Goal: Task Accomplishment & Management: Use online tool/utility

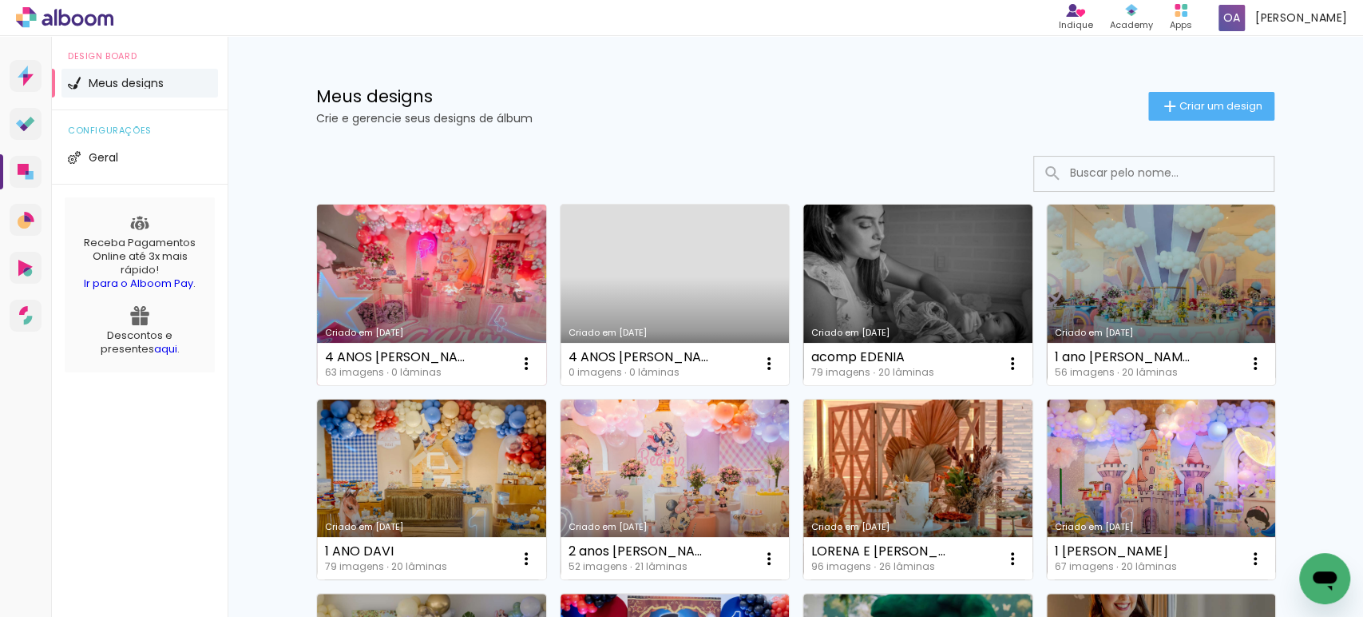
click at [457, 294] on link "Criado em [DATE]" at bounding box center [431, 294] width 229 height 180
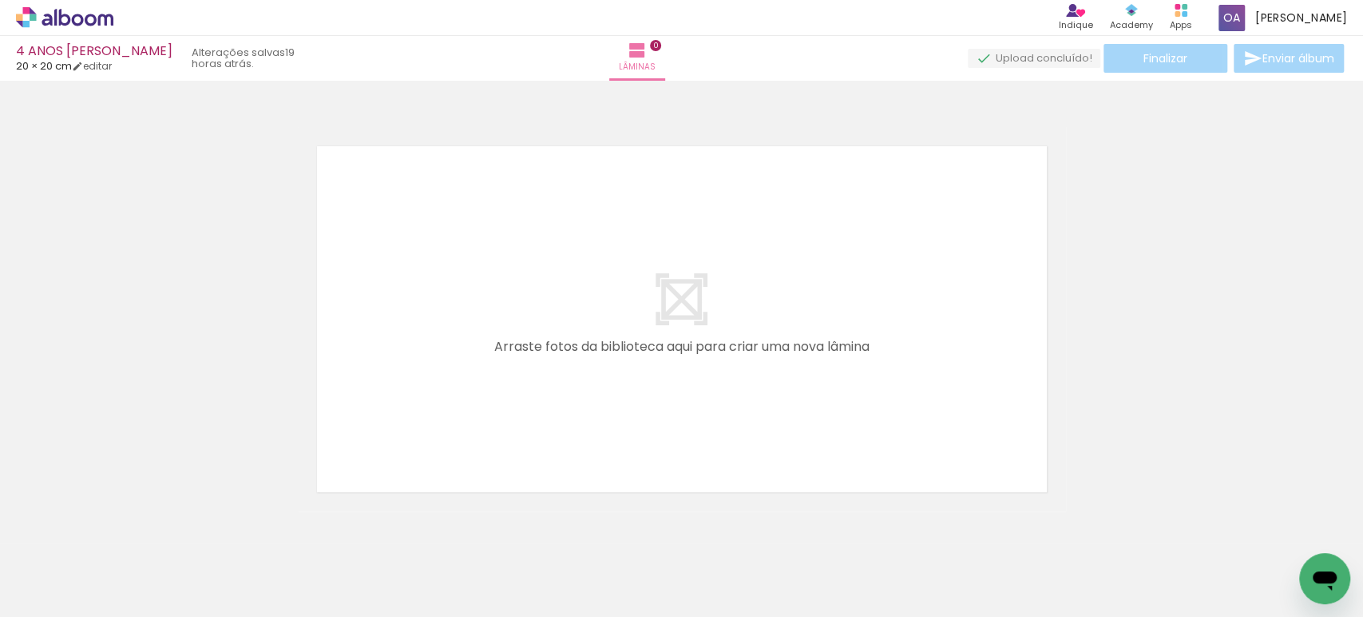
scroll to position [0, 469]
click at [763, 565] on div at bounding box center [764, 563] width 79 height 53
drag, startPoint x: 786, startPoint y: 577, endPoint x: 670, endPoint y: 387, distance: 221.9
click at [670, 387] on quentale-workspace at bounding box center [681, 308] width 1363 height 617
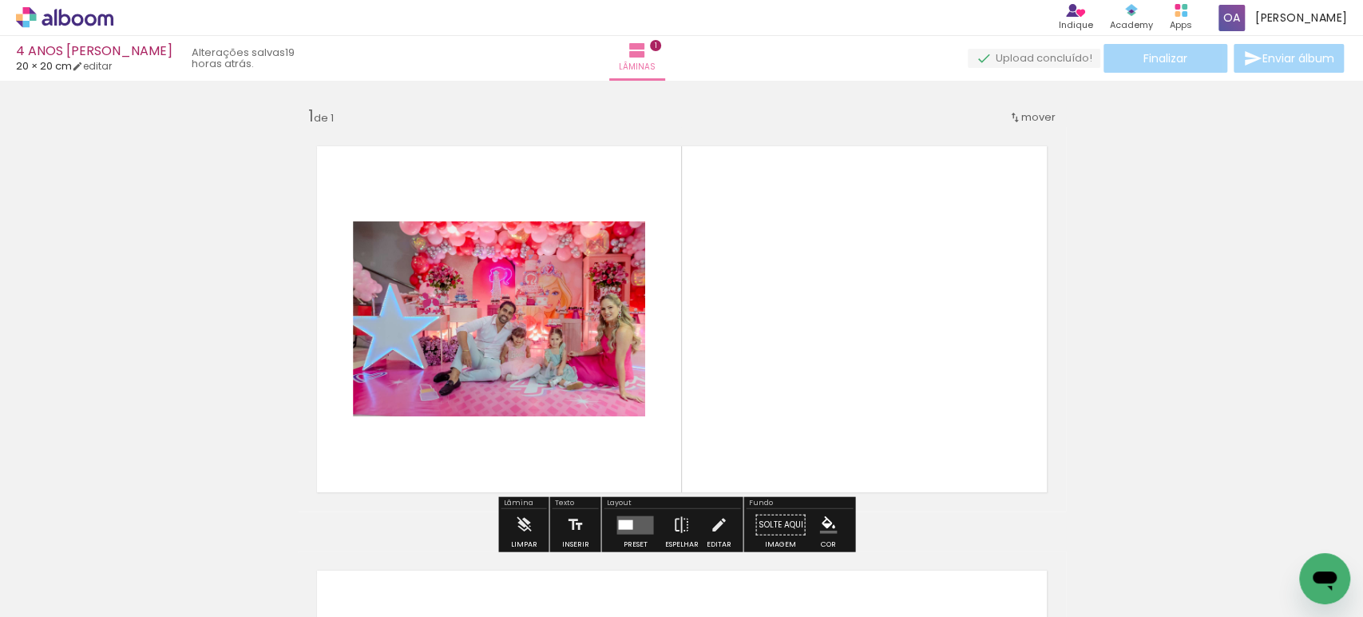
scroll to position [19, 0]
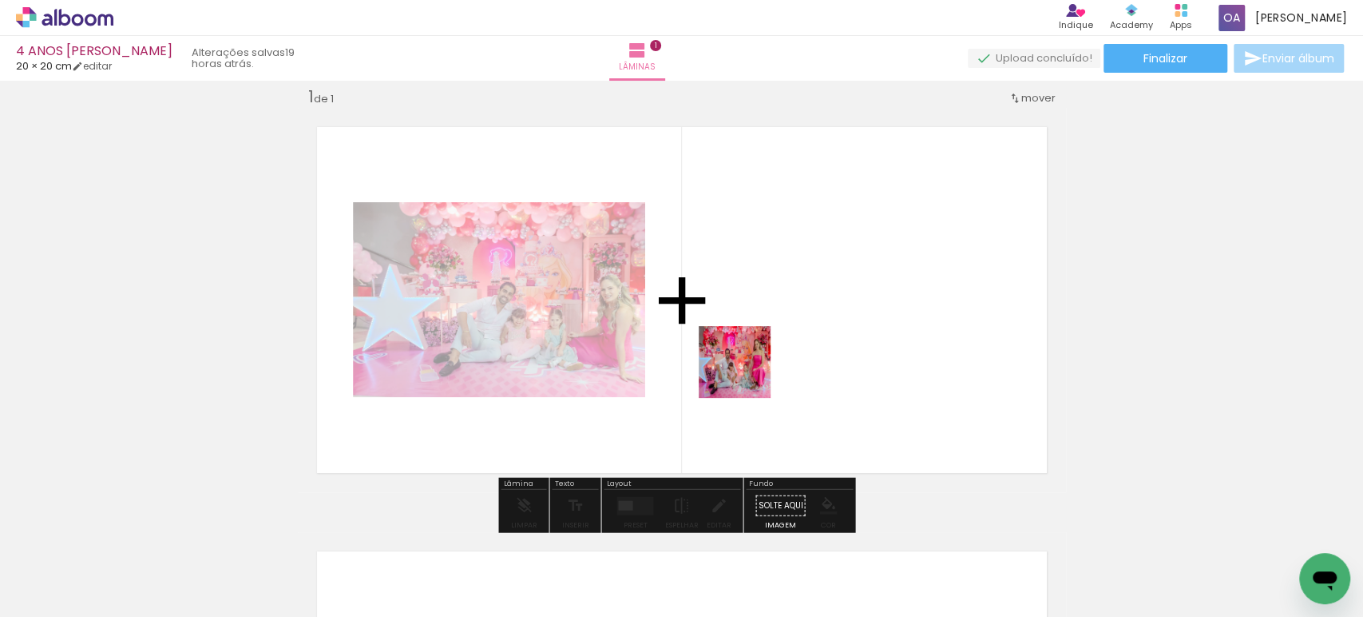
drag, startPoint x: 652, startPoint y: 567, endPoint x: 747, endPoint y: 374, distance: 215.4
click at [747, 374] on quentale-workspace at bounding box center [681, 308] width 1363 height 617
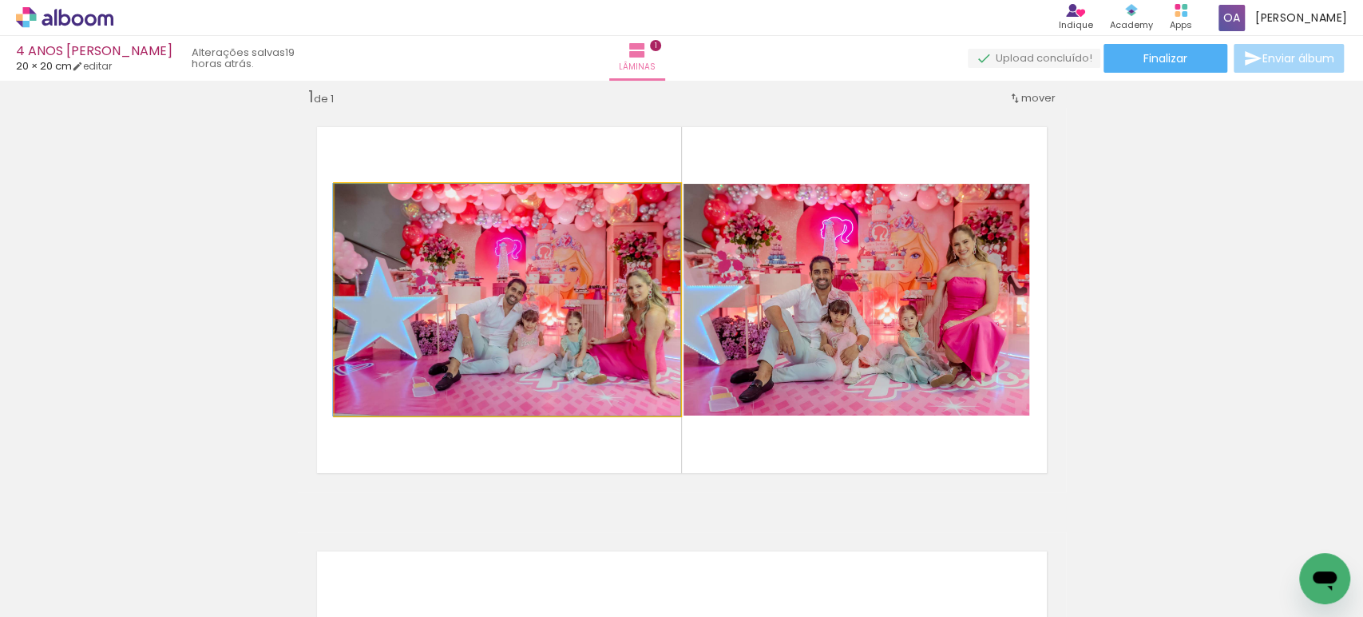
drag, startPoint x: 611, startPoint y: 353, endPoint x: 0, endPoint y: 328, distance: 611.4
click at [0, 328] on div "Inserir lâmina 1 de 1" at bounding box center [681, 491] width 1363 height 849
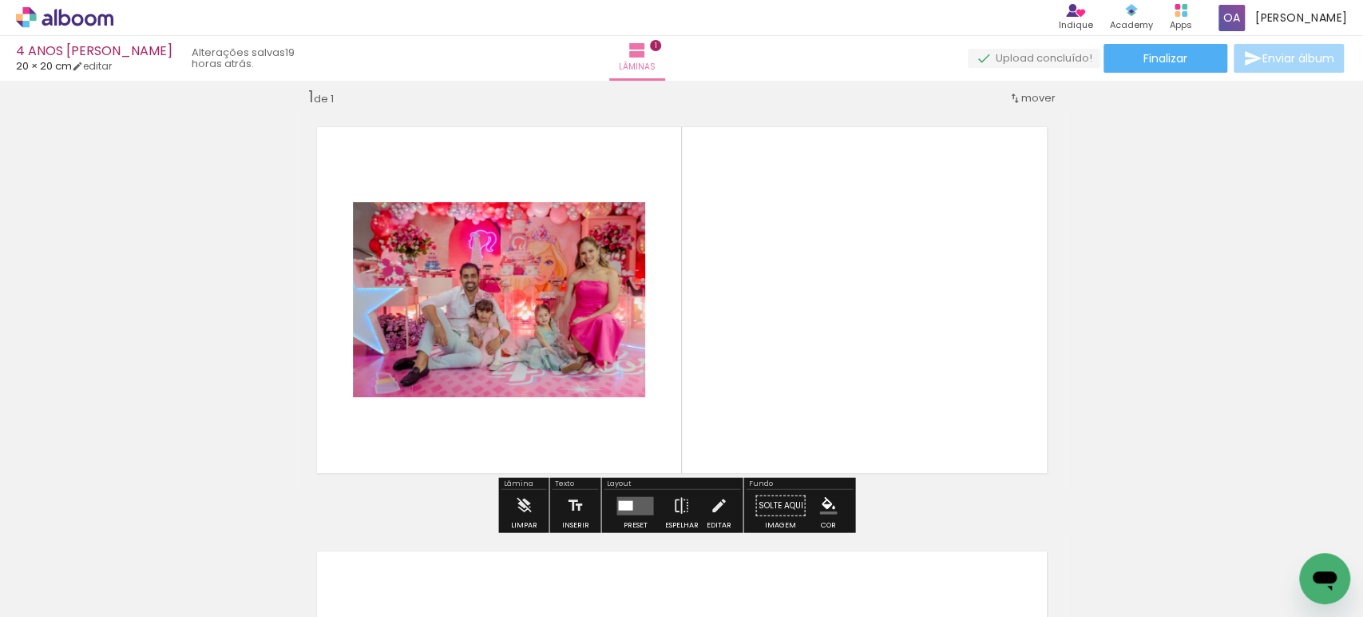
click at [631, 506] on quentale-layouter at bounding box center [635, 505] width 37 height 18
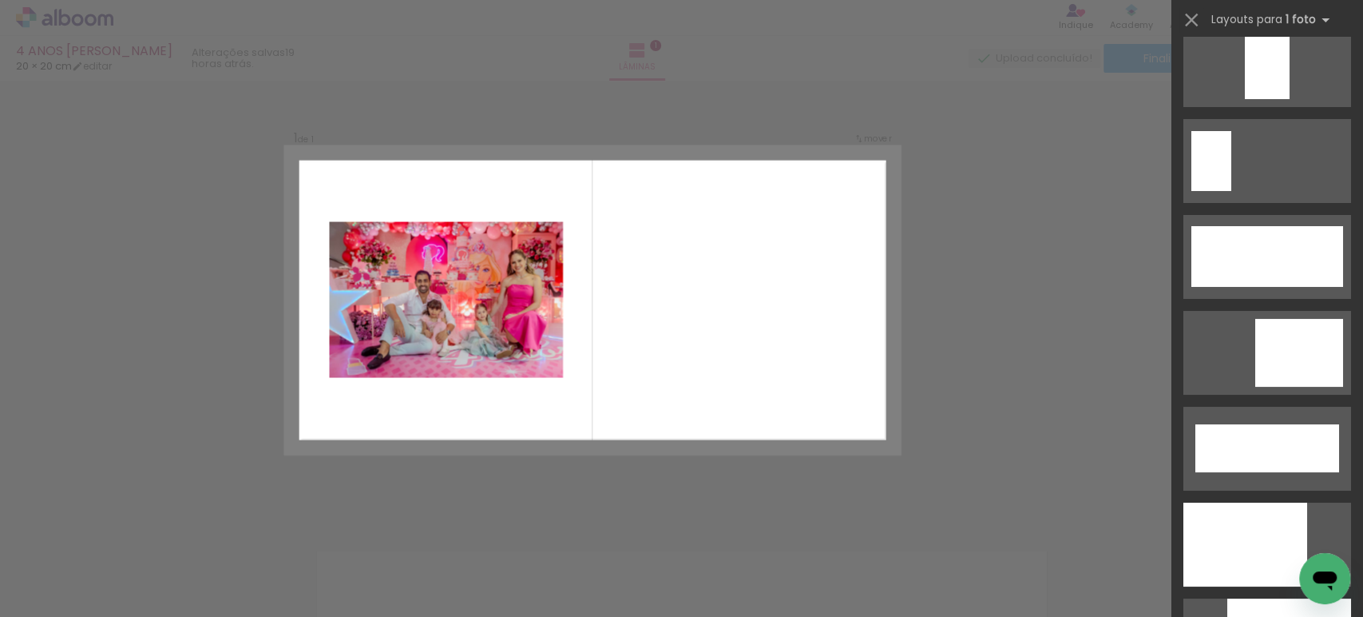
scroll to position [3975, 0]
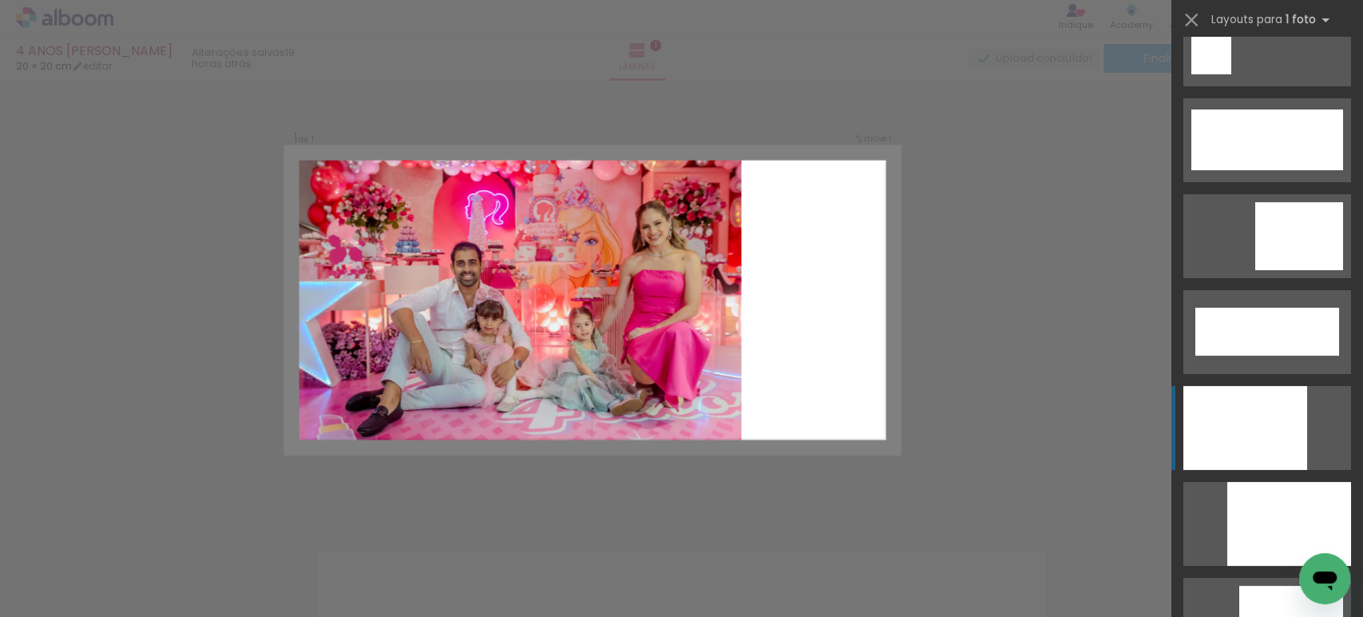
click at [1303, 439] on quentale-layouter at bounding box center [1268, 428] width 168 height 84
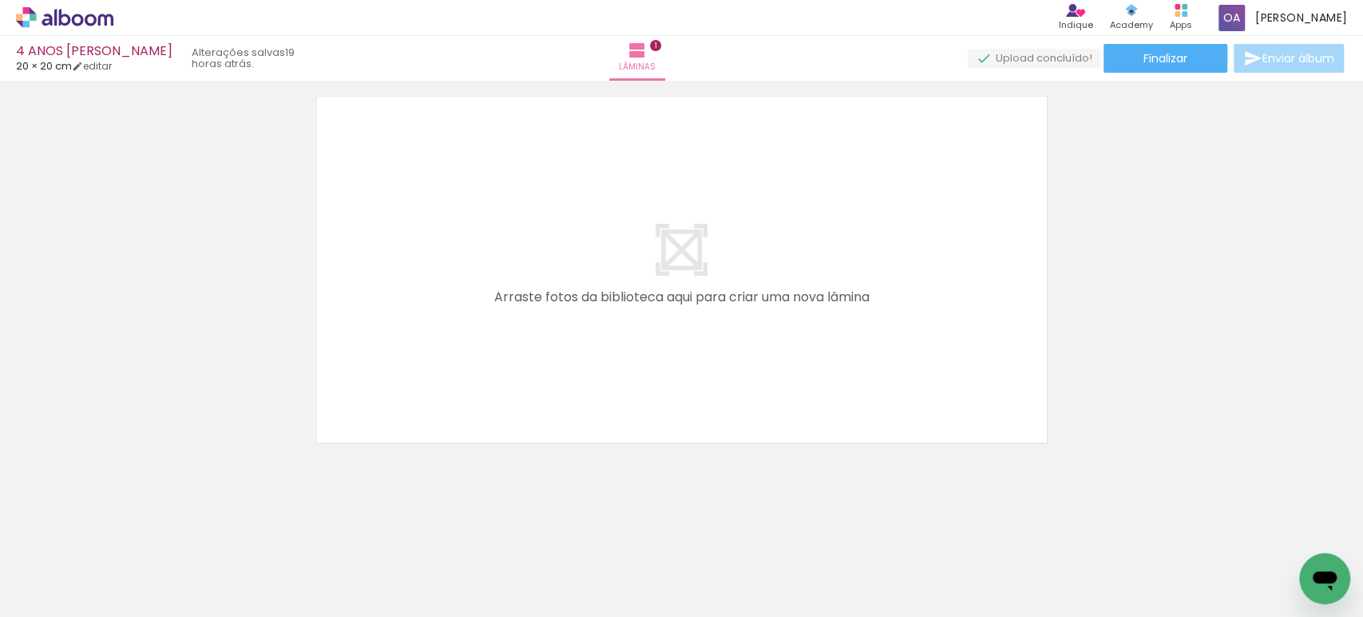
scroll to position [0, 0]
drag, startPoint x: 163, startPoint y: 567, endPoint x: 464, endPoint y: 347, distance: 372.7
click at [464, 347] on quentale-workspace at bounding box center [681, 308] width 1363 height 617
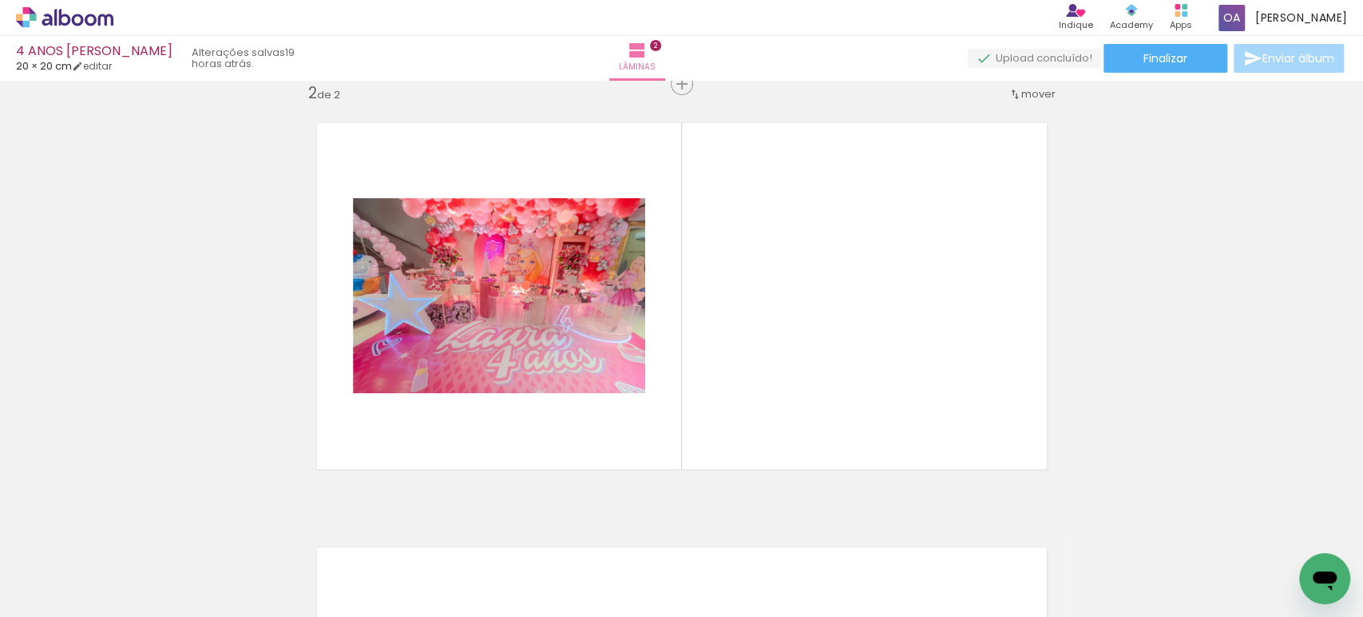
scroll to position [444, 0]
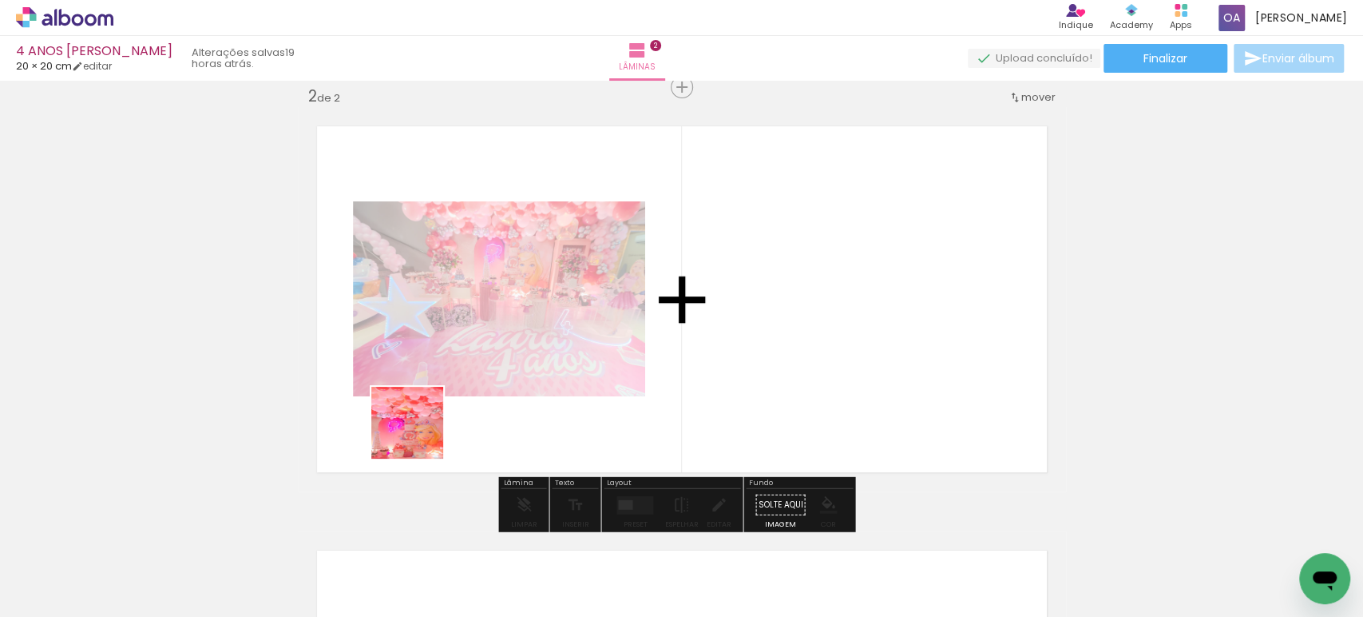
drag, startPoint x: 256, startPoint y: 564, endPoint x: 433, endPoint y: 478, distance: 197.2
click at [471, 404] on quentale-workspace at bounding box center [681, 308] width 1363 height 617
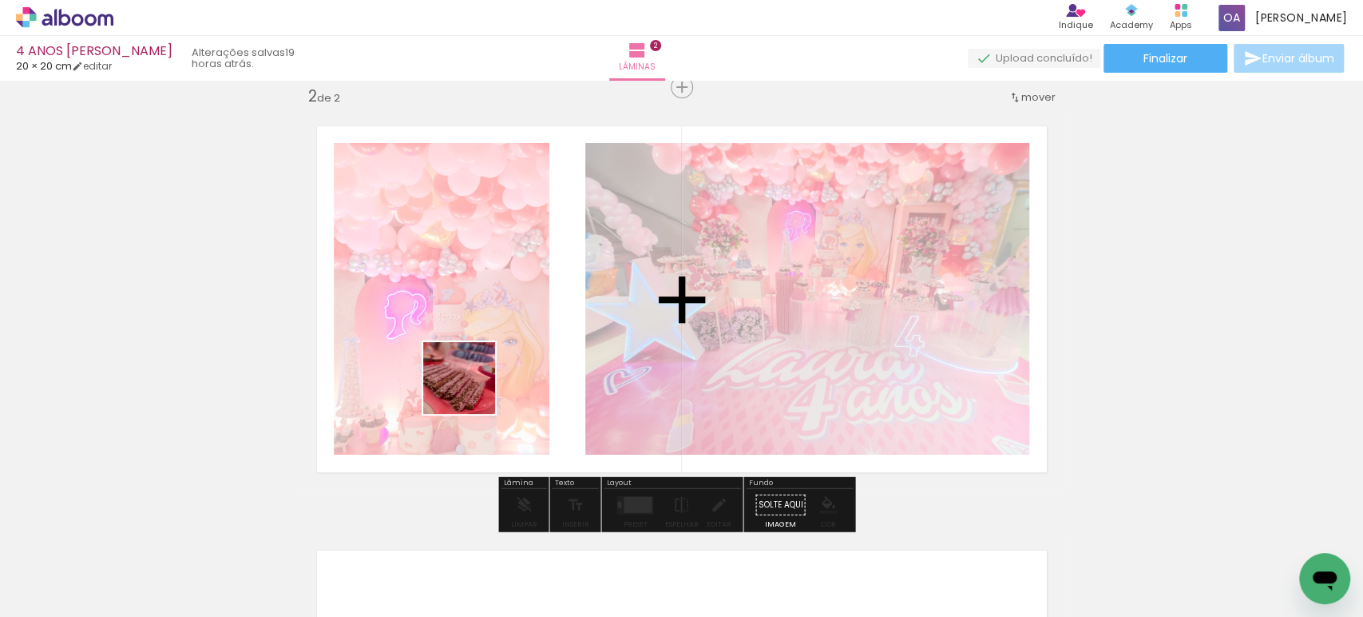
drag, startPoint x: 347, startPoint y: 560, endPoint x: 450, endPoint y: 493, distance: 122.9
click at [471, 383] on quentale-workspace at bounding box center [681, 308] width 1363 height 617
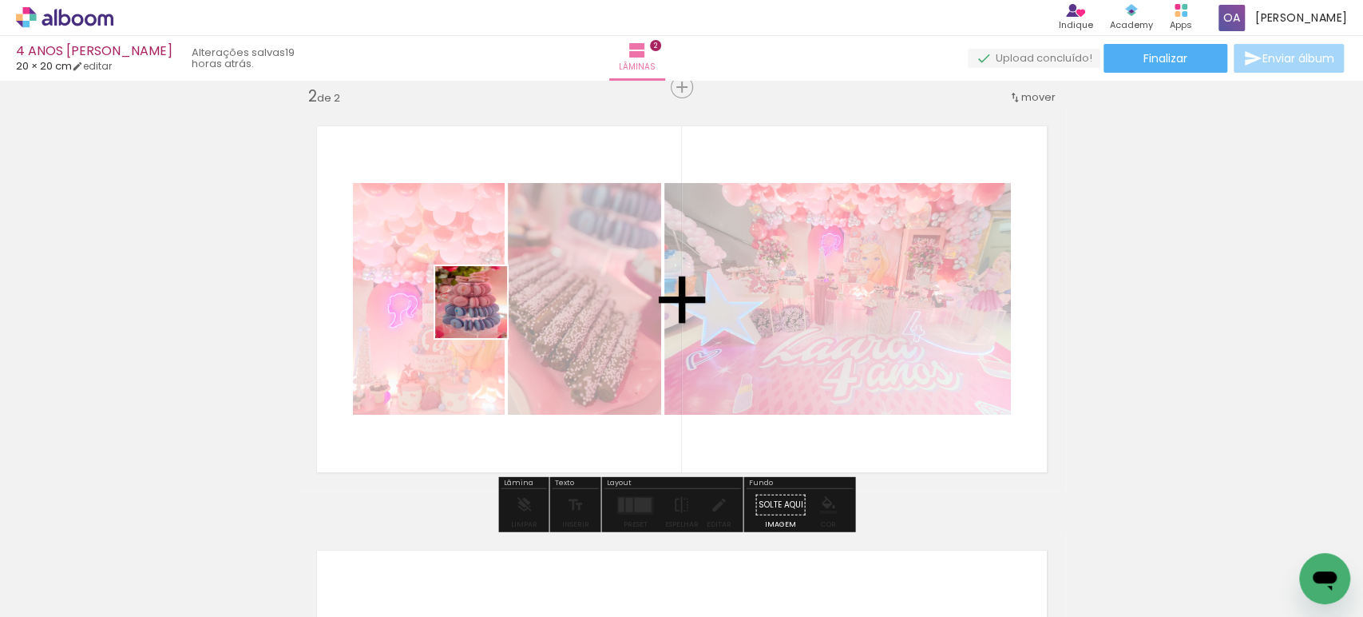
drag, startPoint x: 450, startPoint y: 560, endPoint x: 483, endPoint y: 314, distance: 248.2
click at [483, 314] on quentale-workspace at bounding box center [681, 308] width 1363 height 617
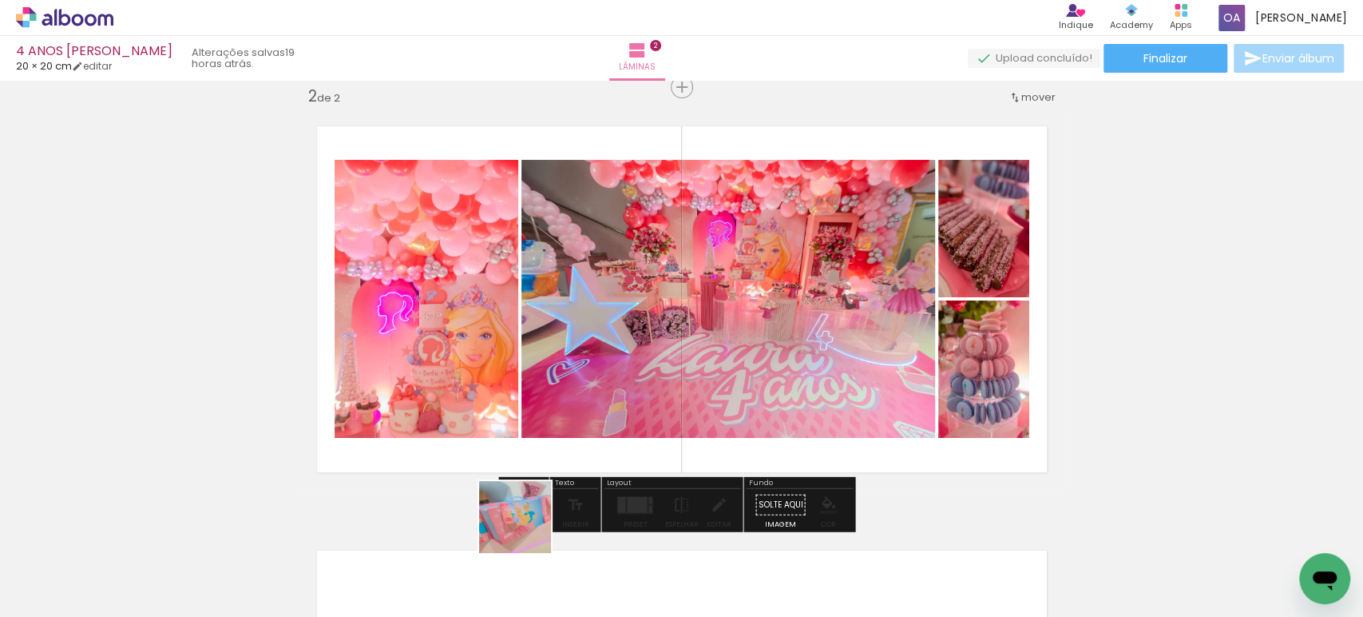
drag, startPoint x: 524, startPoint y: 567, endPoint x: 526, endPoint y: 335, distance: 232.4
click at [529, 335] on quentale-workspace at bounding box center [681, 308] width 1363 height 617
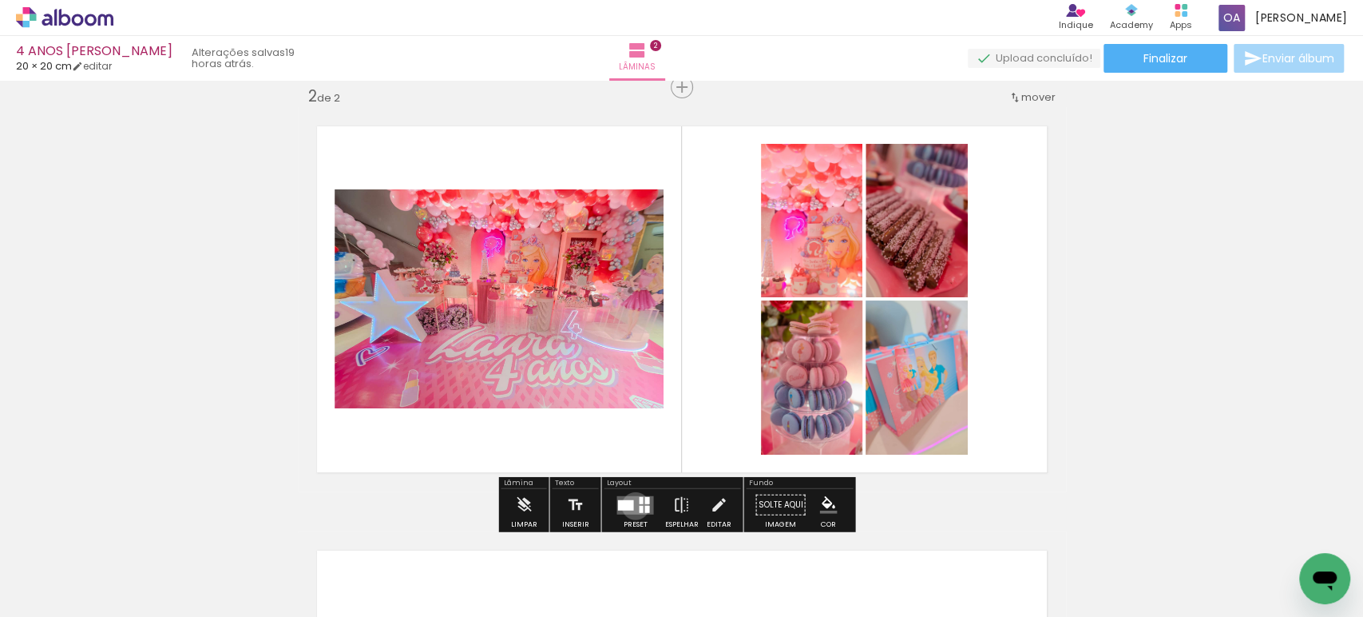
click at [632, 505] on quentale-layouter at bounding box center [635, 504] width 37 height 18
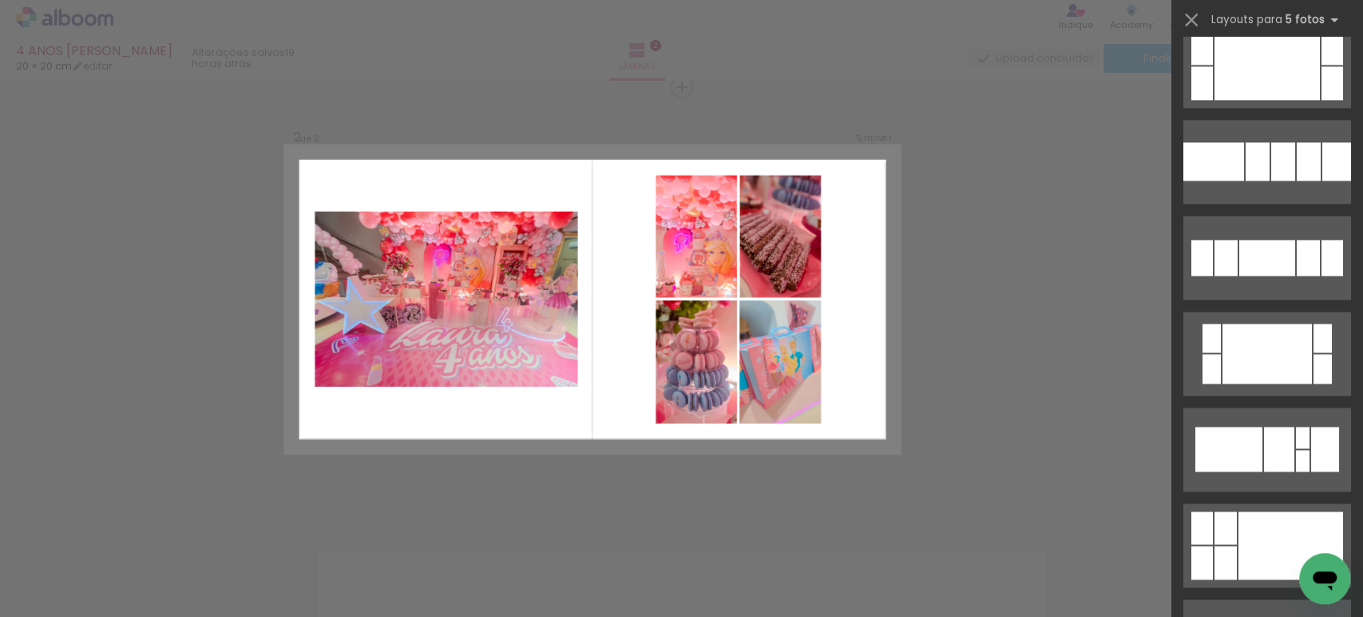
scroll to position [1307, 0]
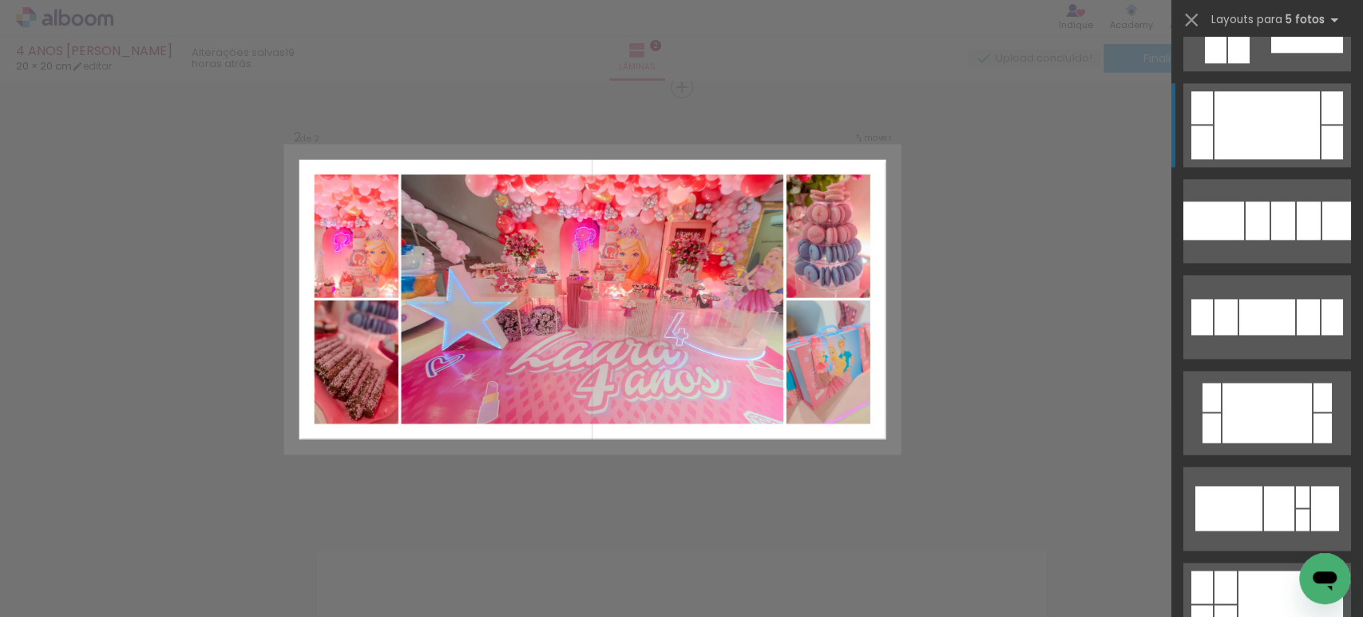
click at [1273, 115] on div at bounding box center [1267, 125] width 105 height 68
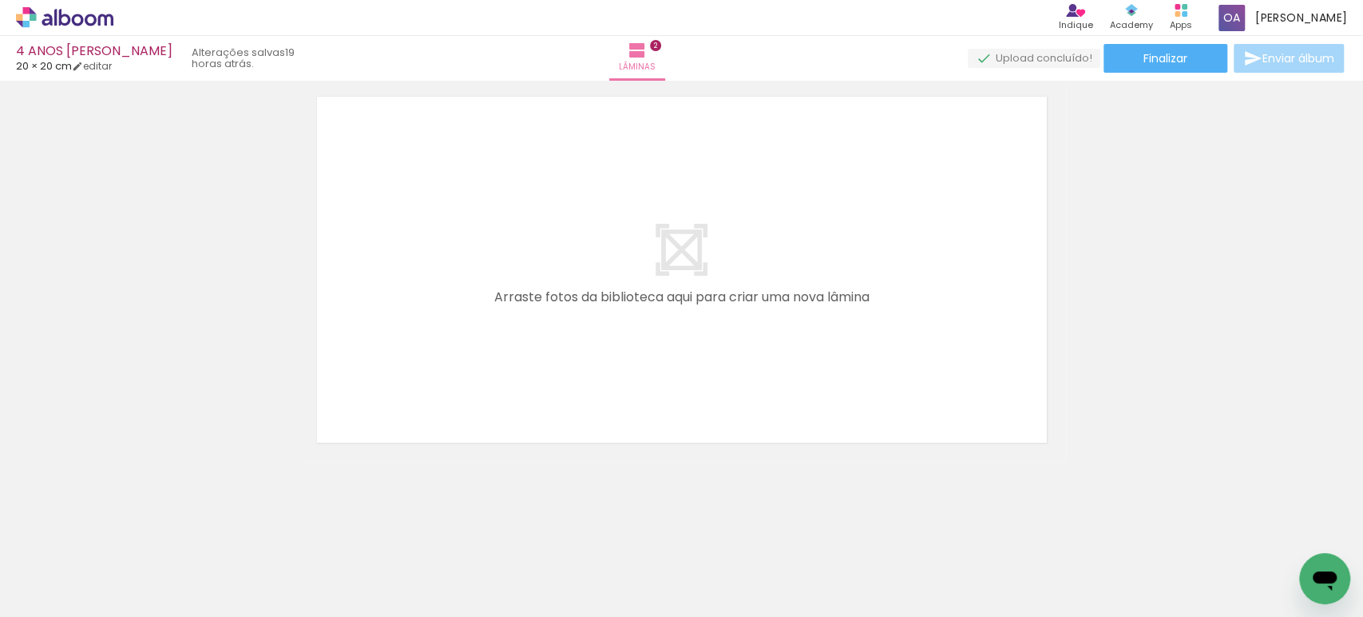
scroll to position [0, 186]
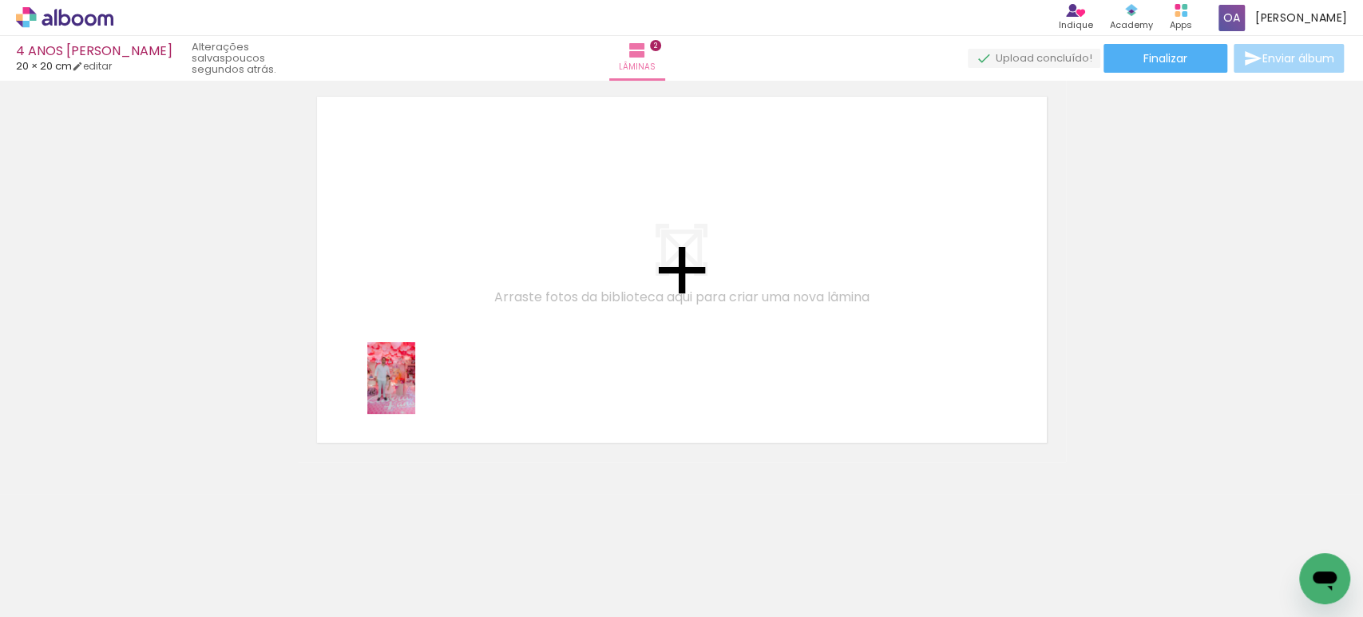
drag, startPoint x: 419, startPoint y: 561, endPoint x: 414, endPoint y: 387, distance: 174.2
click at [414, 387] on quentale-workspace at bounding box center [681, 308] width 1363 height 617
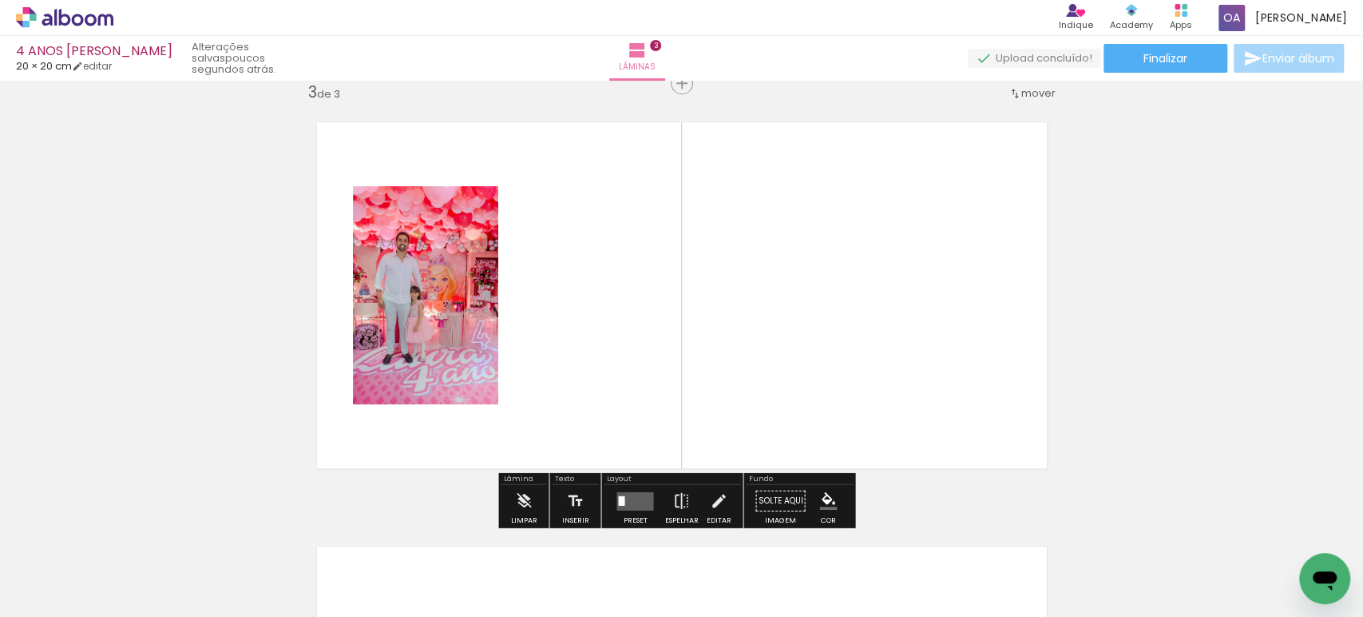
scroll to position [868, 0]
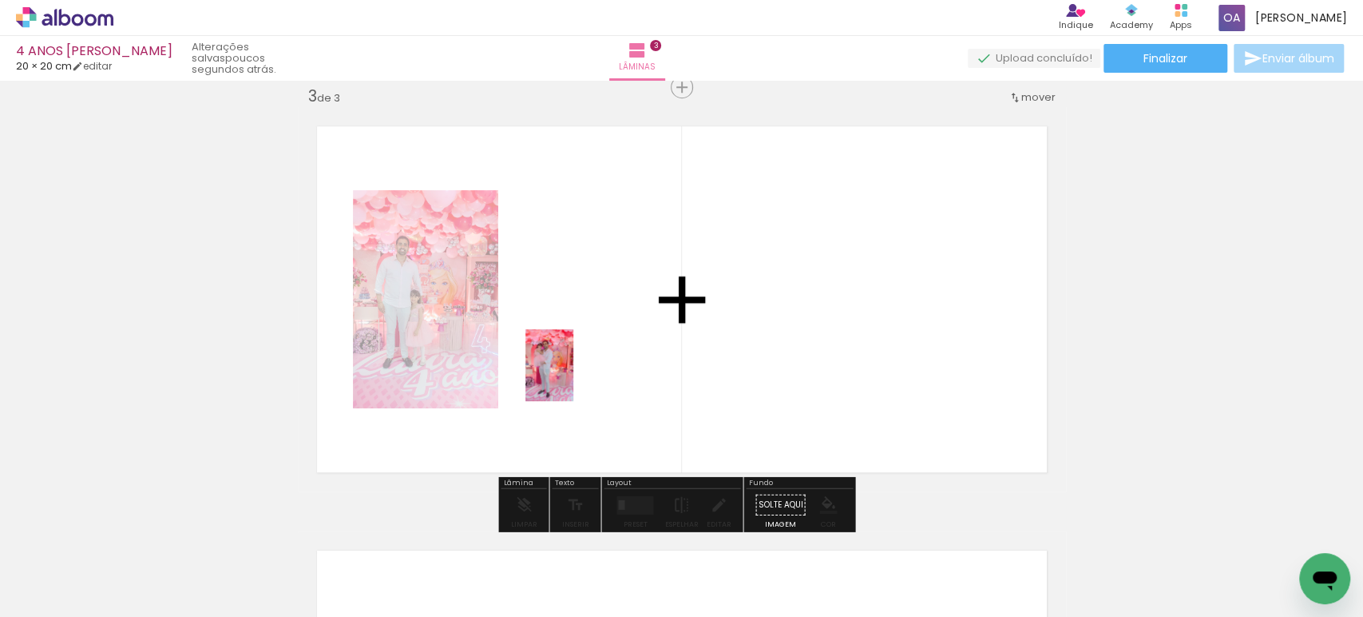
drag, startPoint x: 514, startPoint y: 583, endPoint x: 573, endPoint y: 377, distance: 214.6
click at [573, 377] on quentale-workspace at bounding box center [681, 308] width 1363 height 617
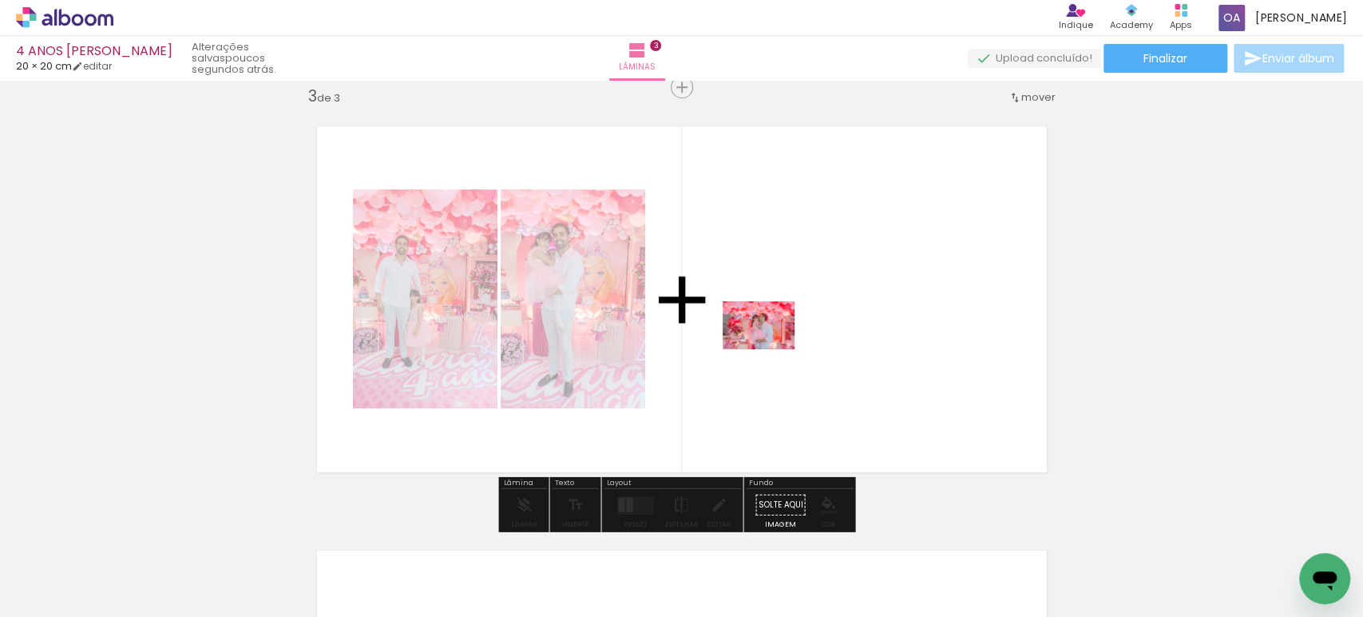
drag, startPoint x: 605, startPoint y: 577, endPoint x: 771, endPoint y: 349, distance: 281.8
click at [771, 349] on quentale-workspace at bounding box center [681, 308] width 1363 height 617
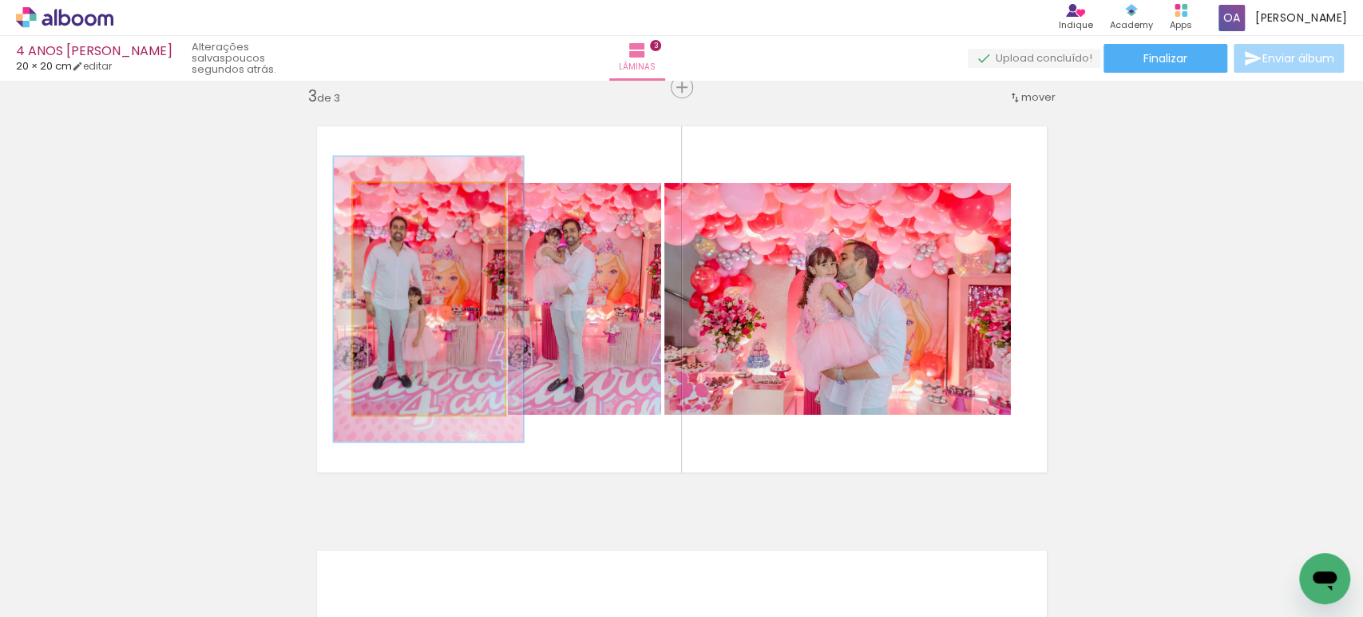
drag, startPoint x: 387, startPoint y: 200, endPoint x: 400, endPoint y: 198, distance: 12.9
type paper-slider "123"
click at [400, 198] on div at bounding box center [402, 199] width 14 height 14
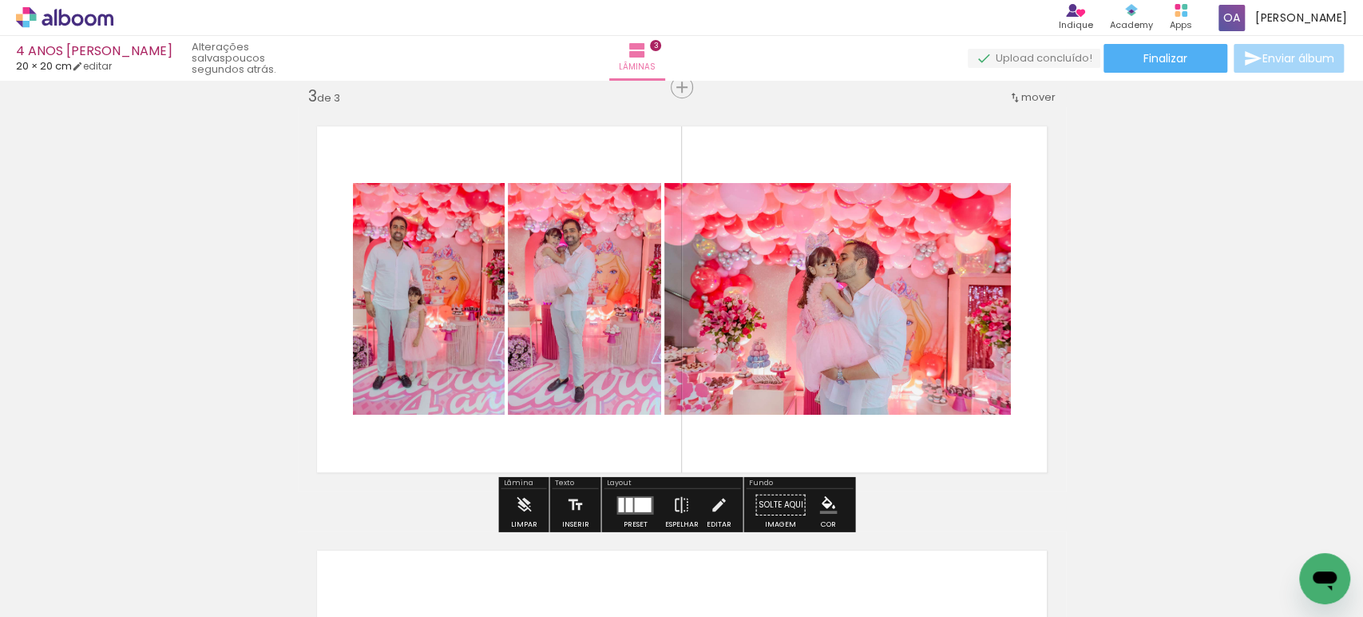
click at [1338, 293] on div "Inserir lâmina 1 de 3 Inserir lâmina 2 de 3 Inserir lâmina 3 de 3" at bounding box center [681, 66] width 1363 height 1697
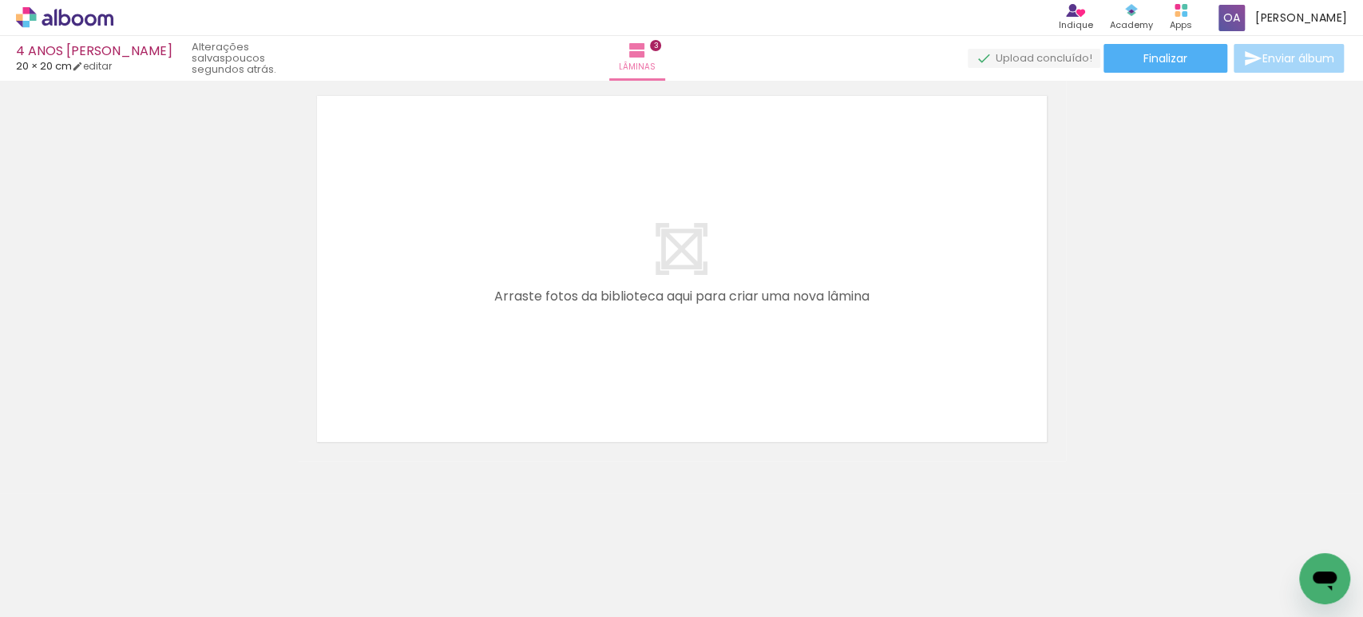
scroll to position [0, 593]
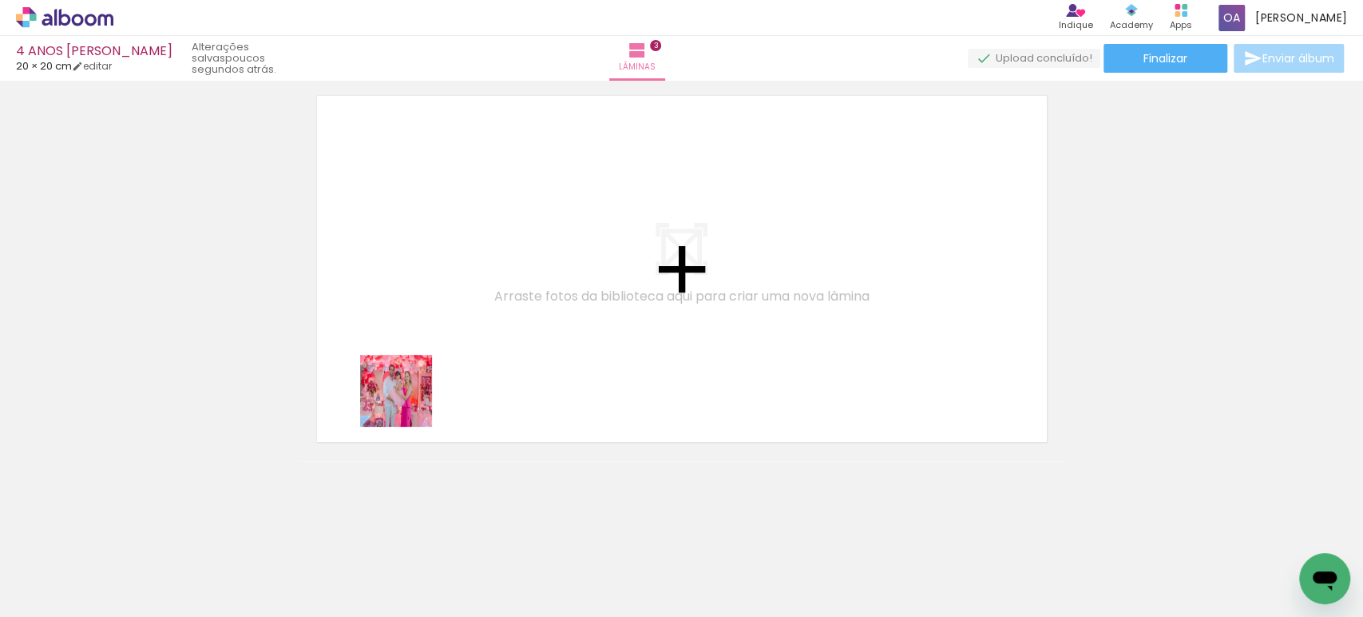
drag, startPoint x: 291, startPoint y: 561, endPoint x: 484, endPoint y: 341, distance: 292.0
click at [484, 341] on quentale-workspace at bounding box center [681, 308] width 1363 height 617
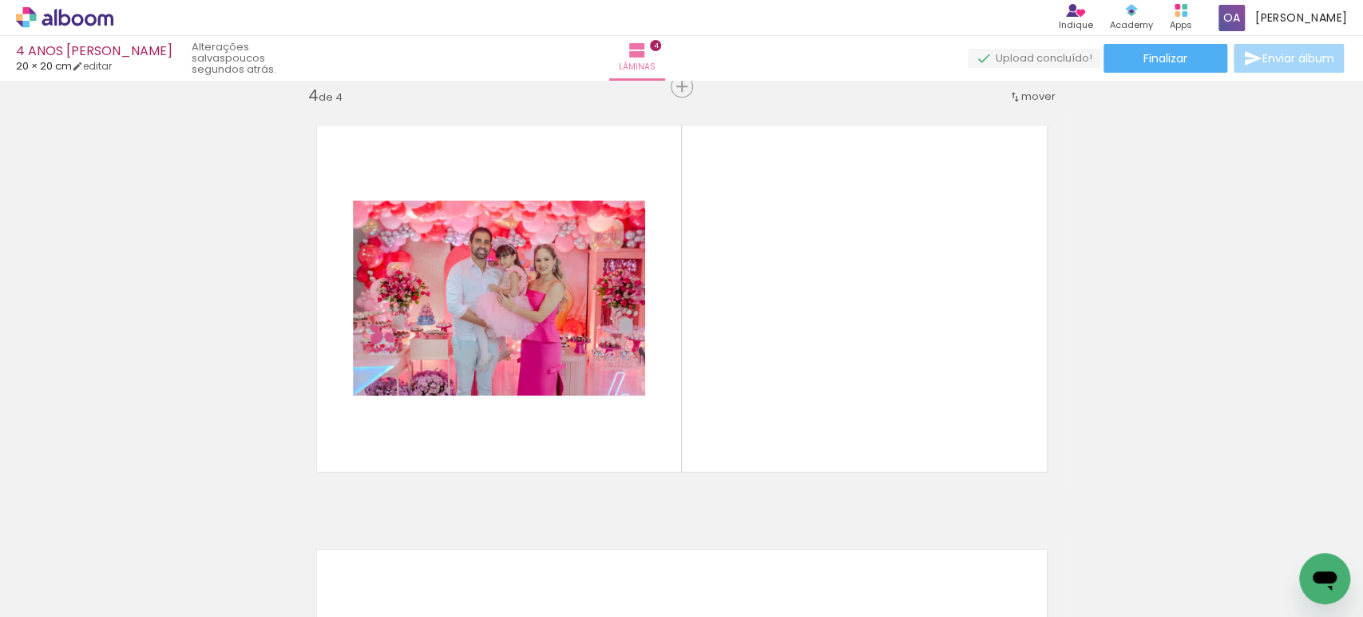
scroll to position [1292, 0]
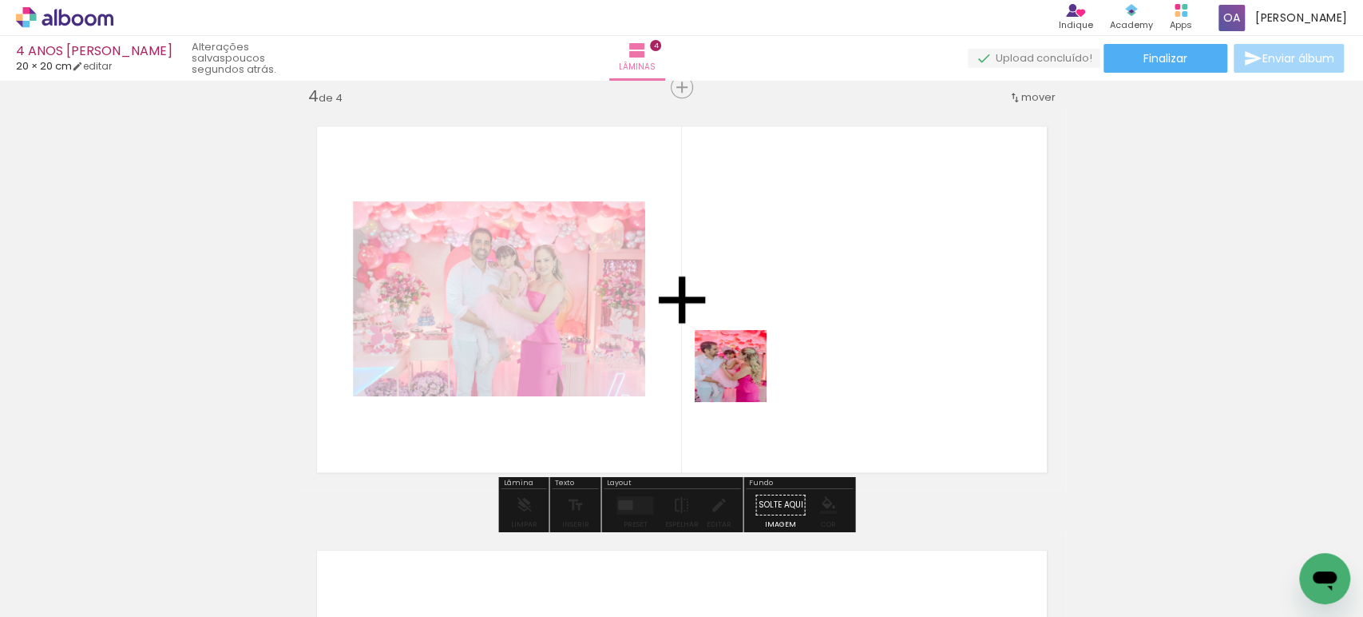
drag, startPoint x: 383, startPoint y: 567, endPoint x: 872, endPoint y: 375, distance: 525.3
click at [872, 375] on quentale-workspace at bounding box center [681, 308] width 1363 height 617
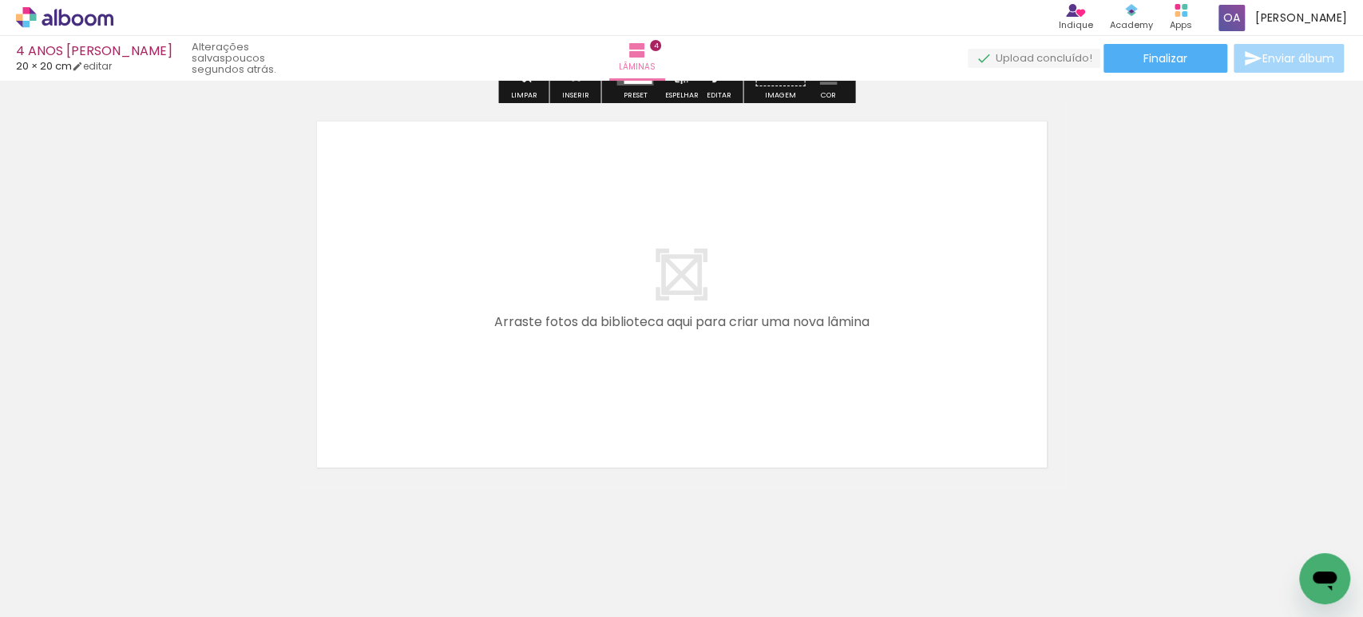
scroll to position [1746, 0]
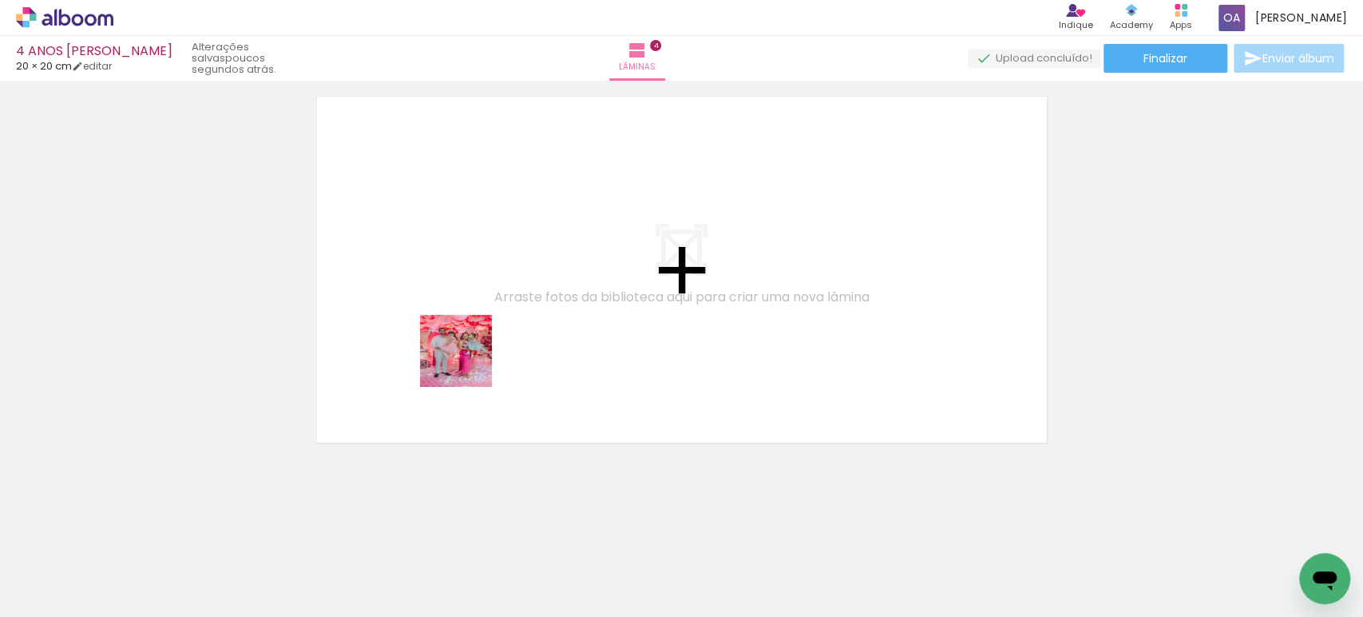
drag, startPoint x: 468, startPoint y: 475, endPoint x: 468, endPoint y: 356, distance: 119.0
click at [468, 356] on quentale-workspace at bounding box center [681, 308] width 1363 height 617
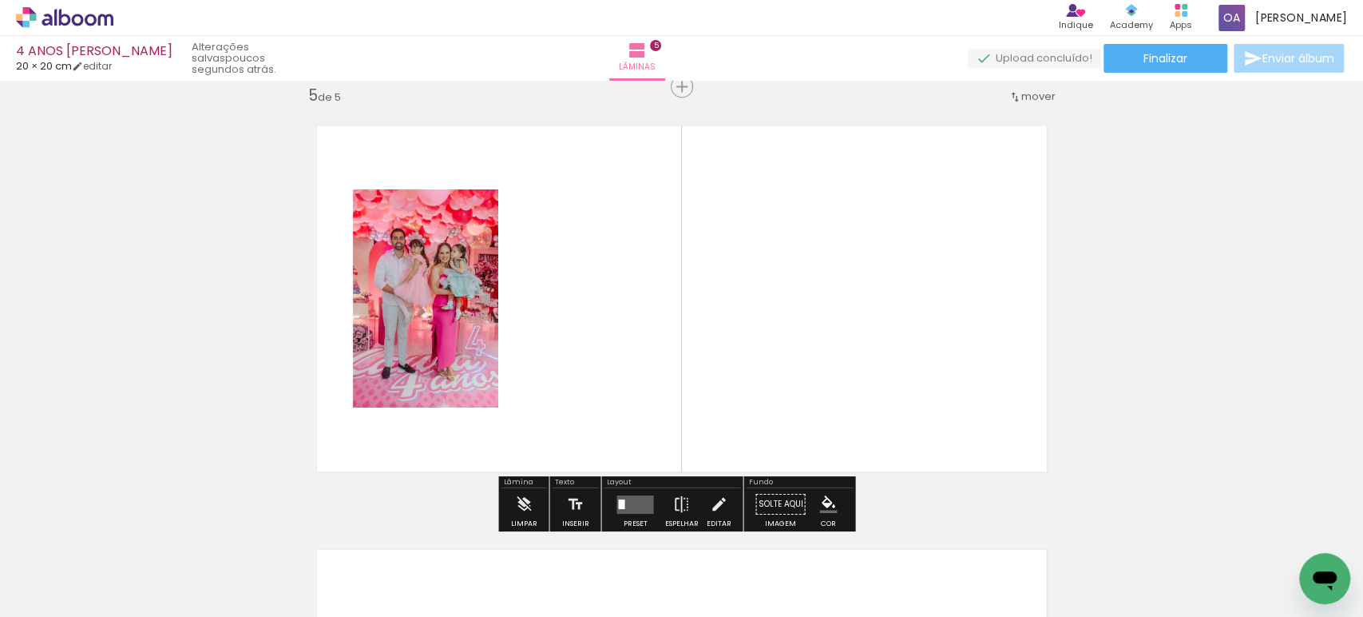
scroll to position [1716, 0]
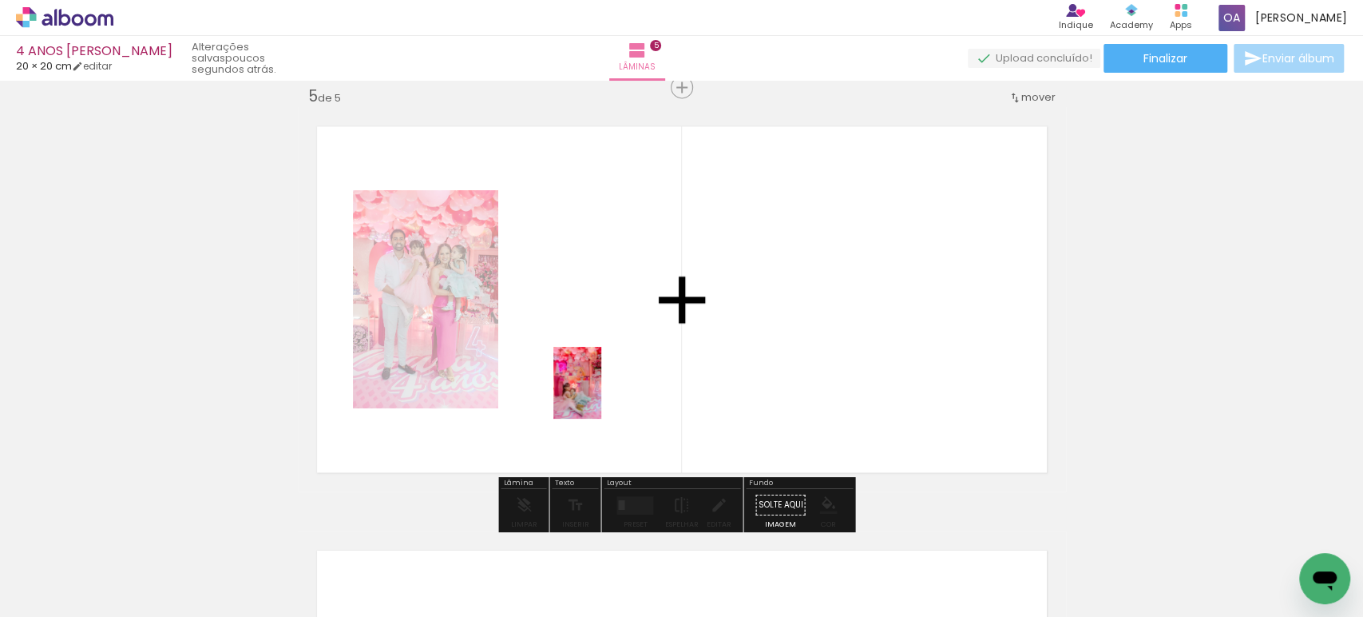
drag, startPoint x: 736, startPoint y: 574, endPoint x: 597, endPoint y: 387, distance: 233.5
click at [597, 387] on quentale-workspace at bounding box center [681, 308] width 1363 height 617
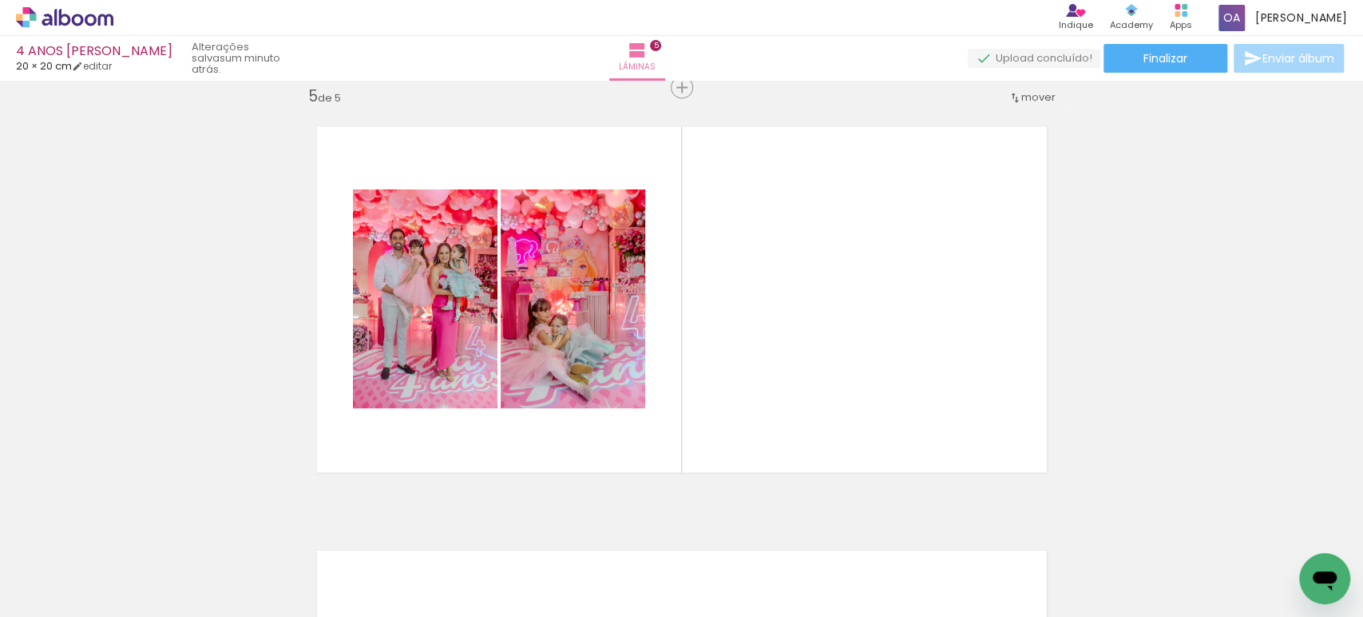
click at [833, 588] on div at bounding box center [818, 562] width 53 height 79
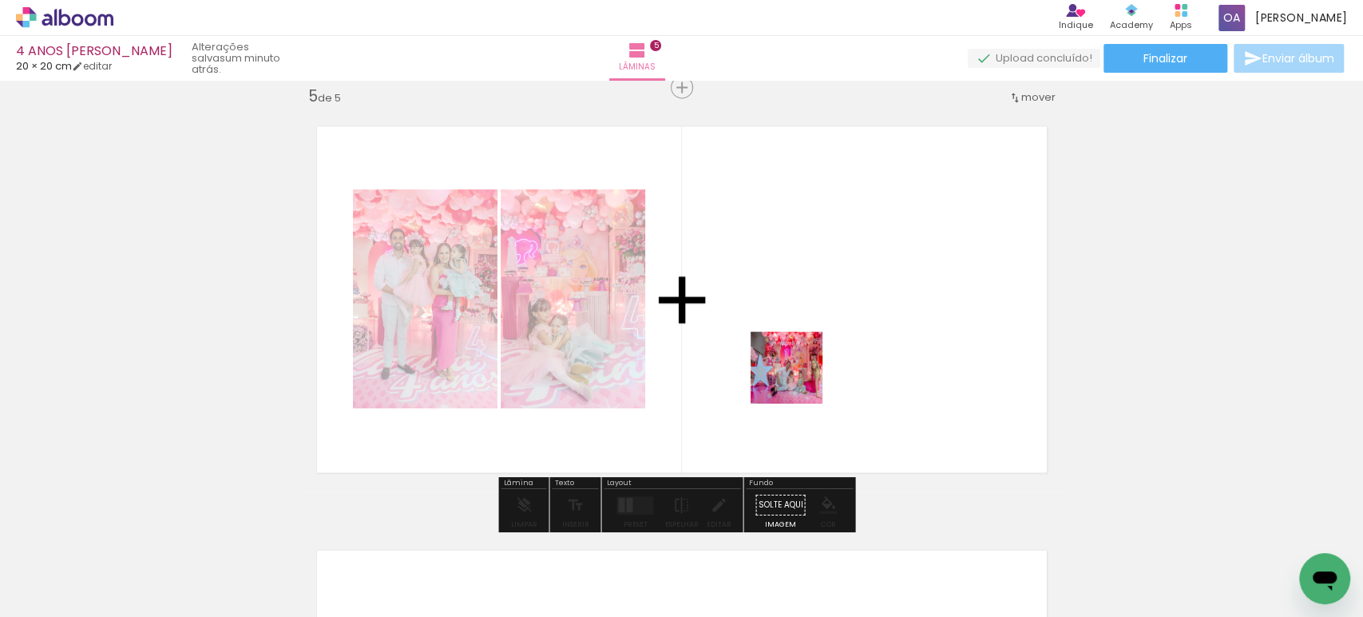
drag, startPoint x: 666, startPoint y: 531, endPoint x: 805, endPoint y: 367, distance: 214.7
click at [805, 367] on quentale-workspace at bounding box center [681, 308] width 1363 height 617
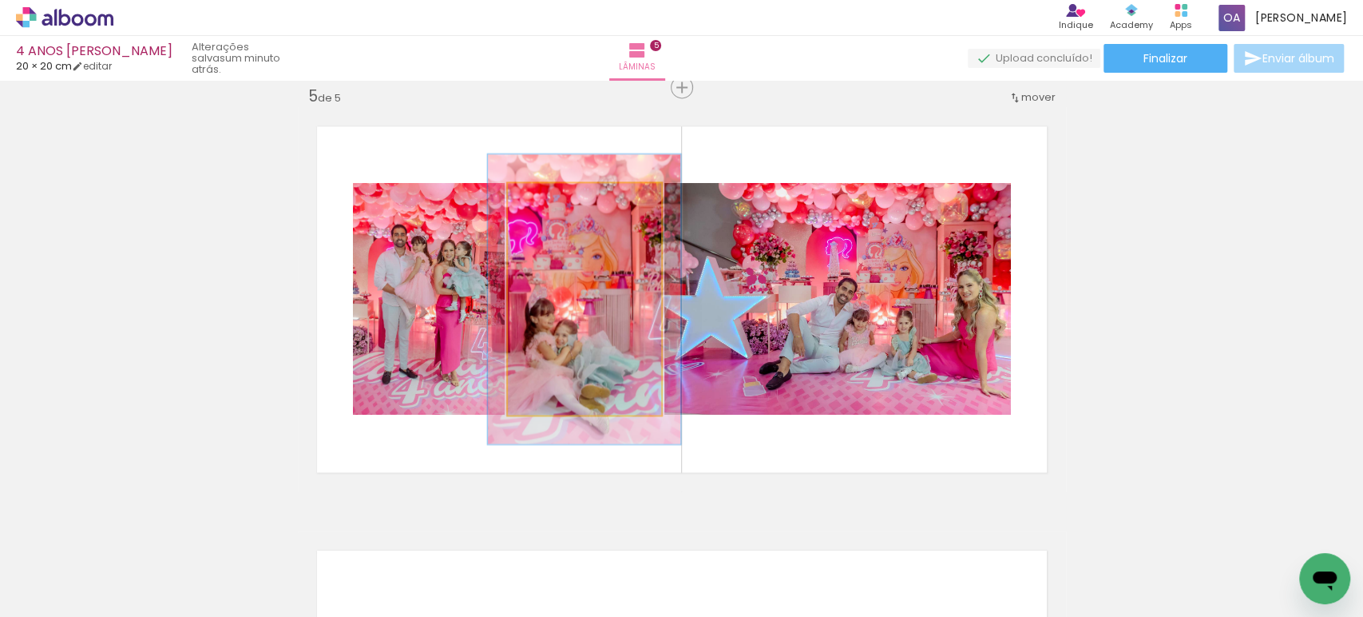
drag, startPoint x: 542, startPoint y: 199, endPoint x: 555, endPoint y: 204, distance: 13.6
type paper-slider "125"
click at [555, 204] on div at bounding box center [559, 199] width 14 height 14
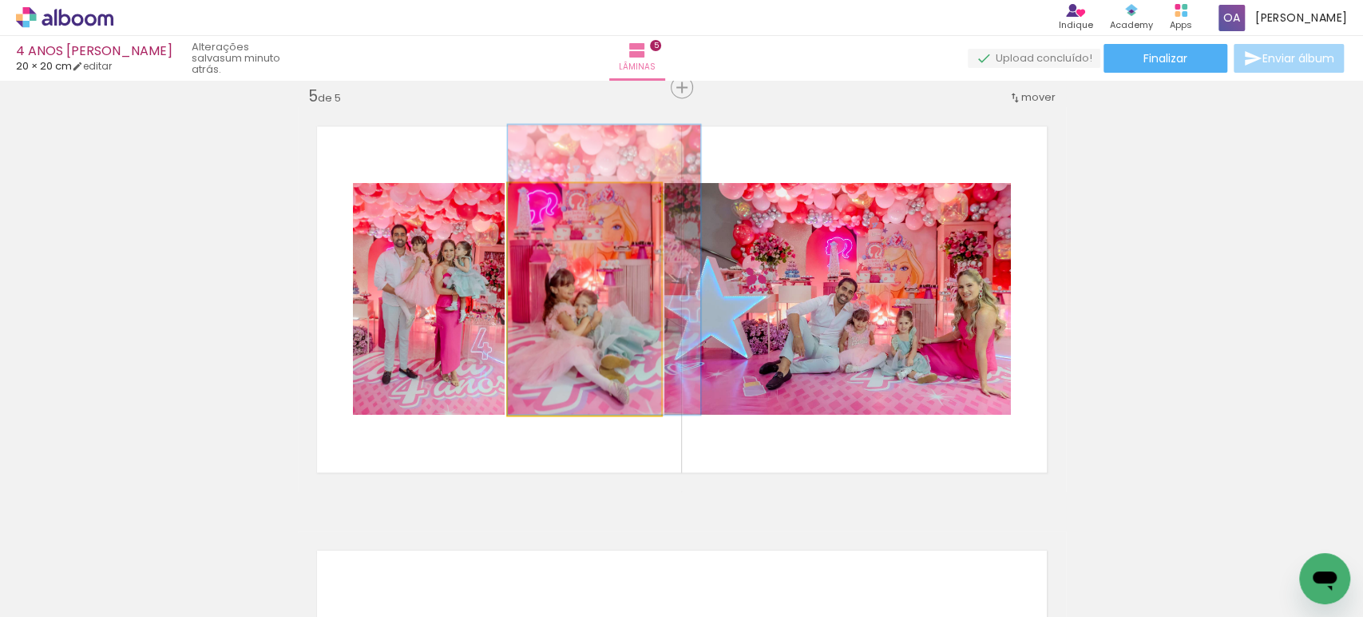
drag, startPoint x: 569, startPoint y: 344, endPoint x: 589, endPoint y: 303, distance: 45.4
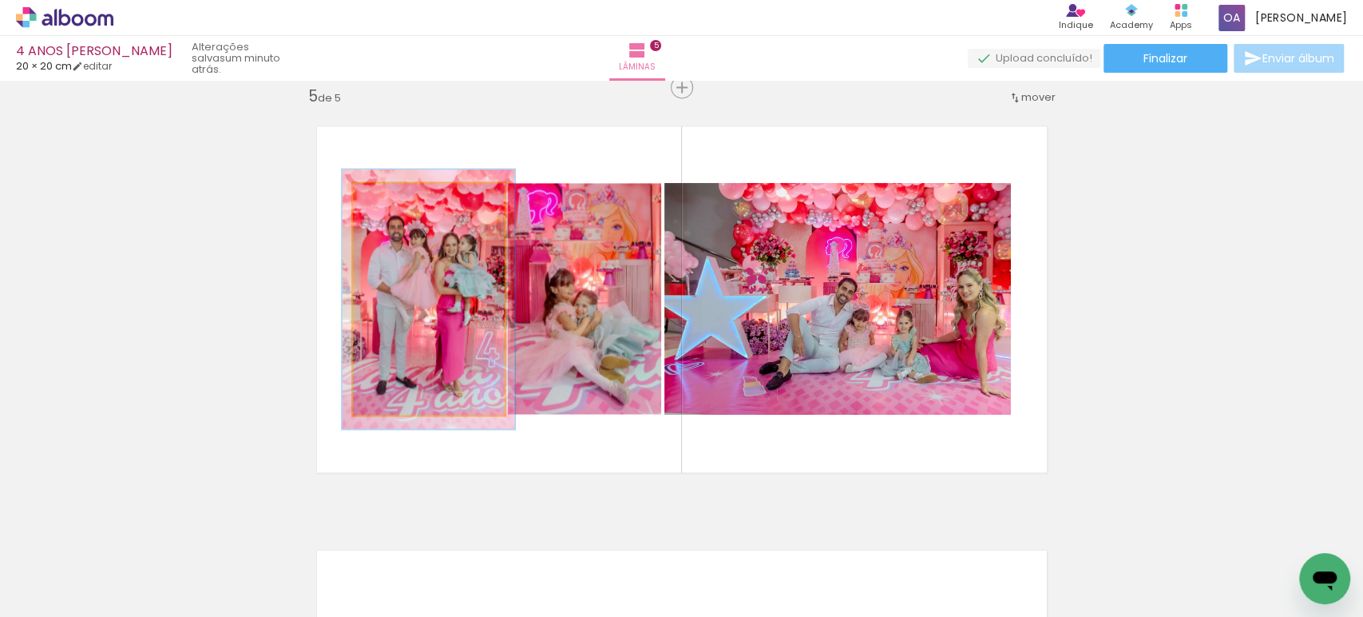
type paper-slider "112"
click at [396, 200] on div at bounding box center [397, 200] width 26 height 26
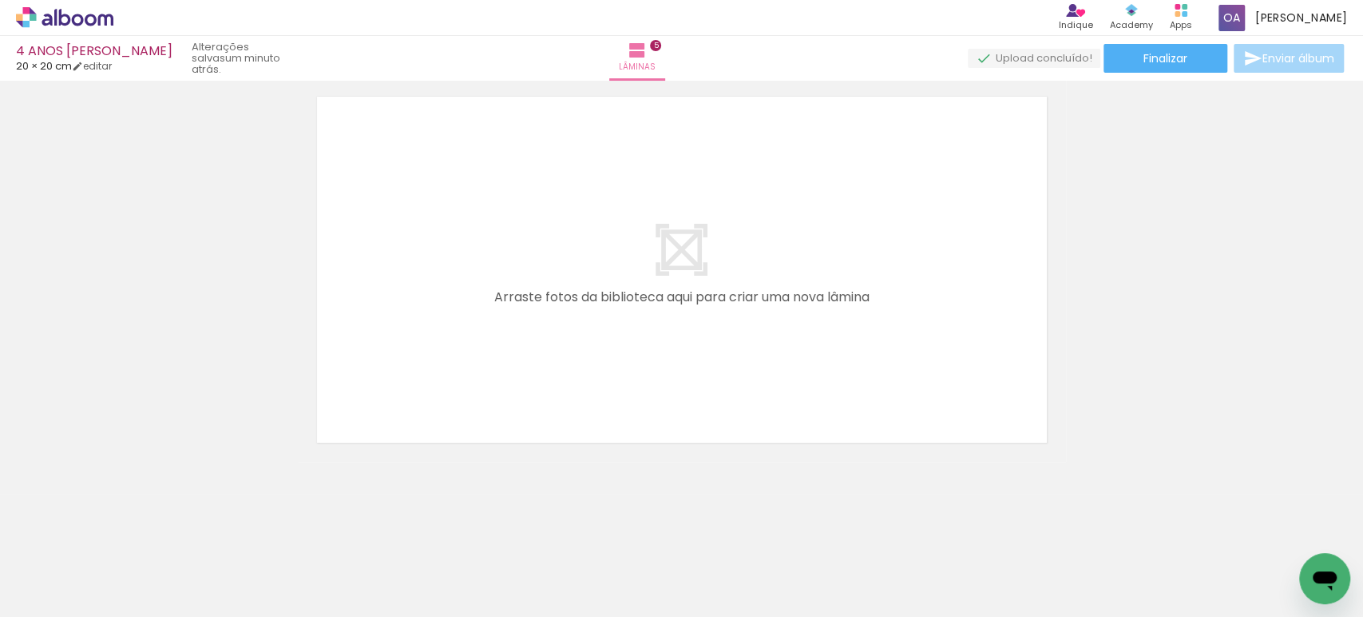
scroll to position [0, 1101]
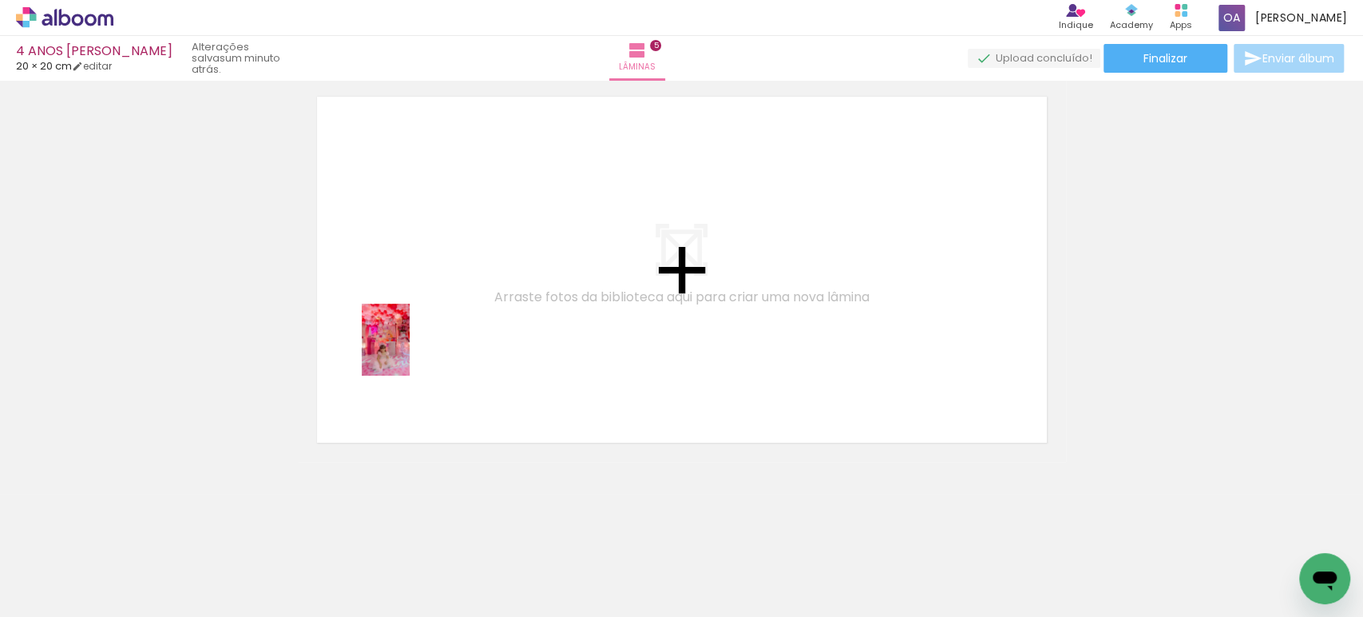
drag, startPoint x: 410, startPoint y: 581, endPoint x: 410, endPoint y: 351, distance: 229.2
click at [410, 351] on quentale-workspace at bounding box center [681, 308] width 1363 height 617
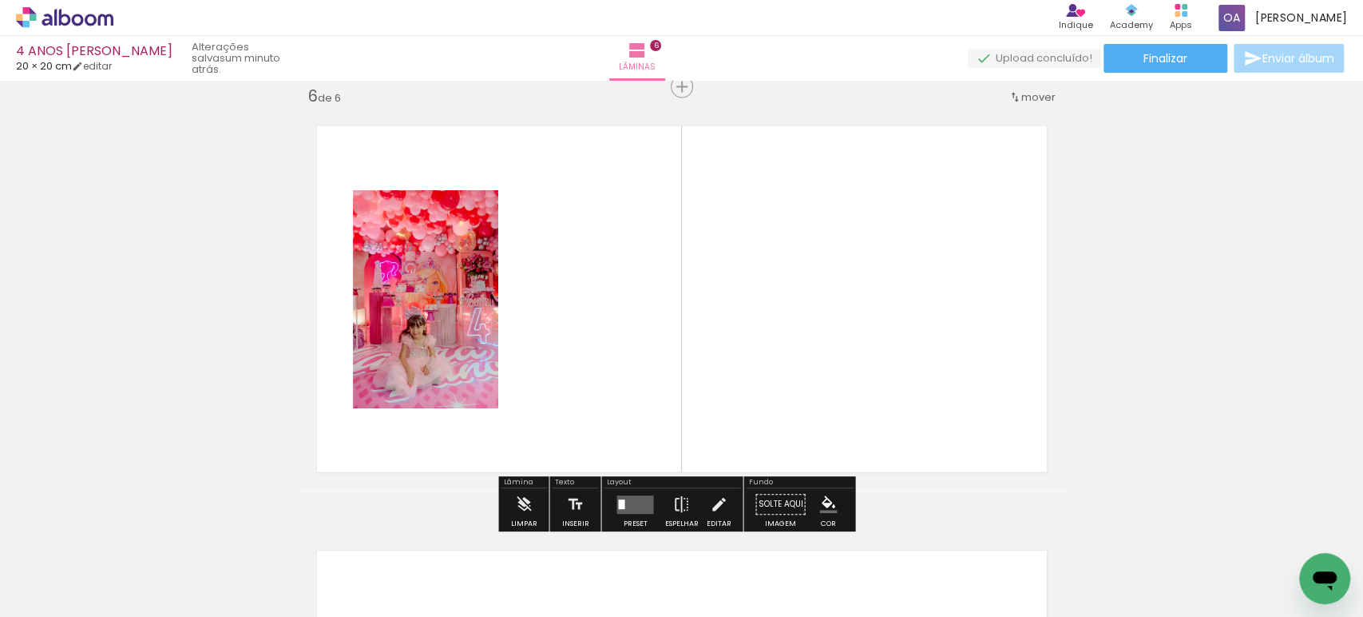
scroll to position [2140, 0]
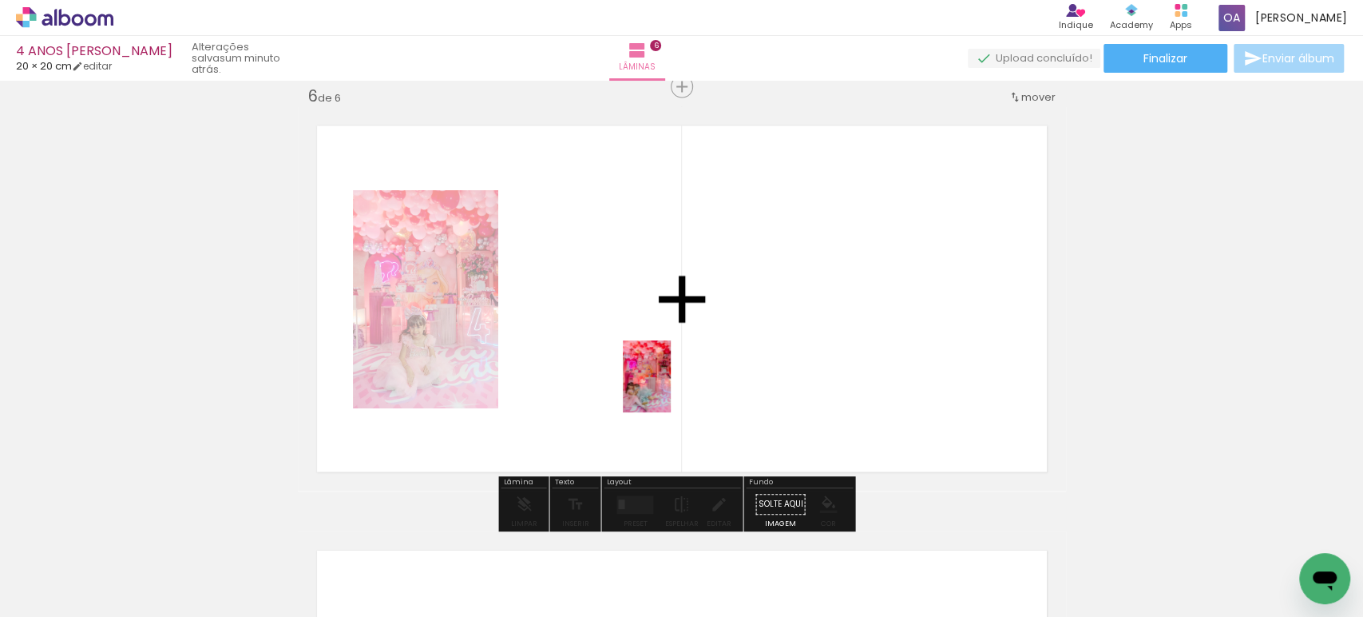
drag, startPoint x: 312, startPoint y: 585, endPoint x: 671, endPoint y: 388, distance: 409.3
click at [671, 388] on quentale-workspace at bounding box center [681, 308] width 1363 height 617
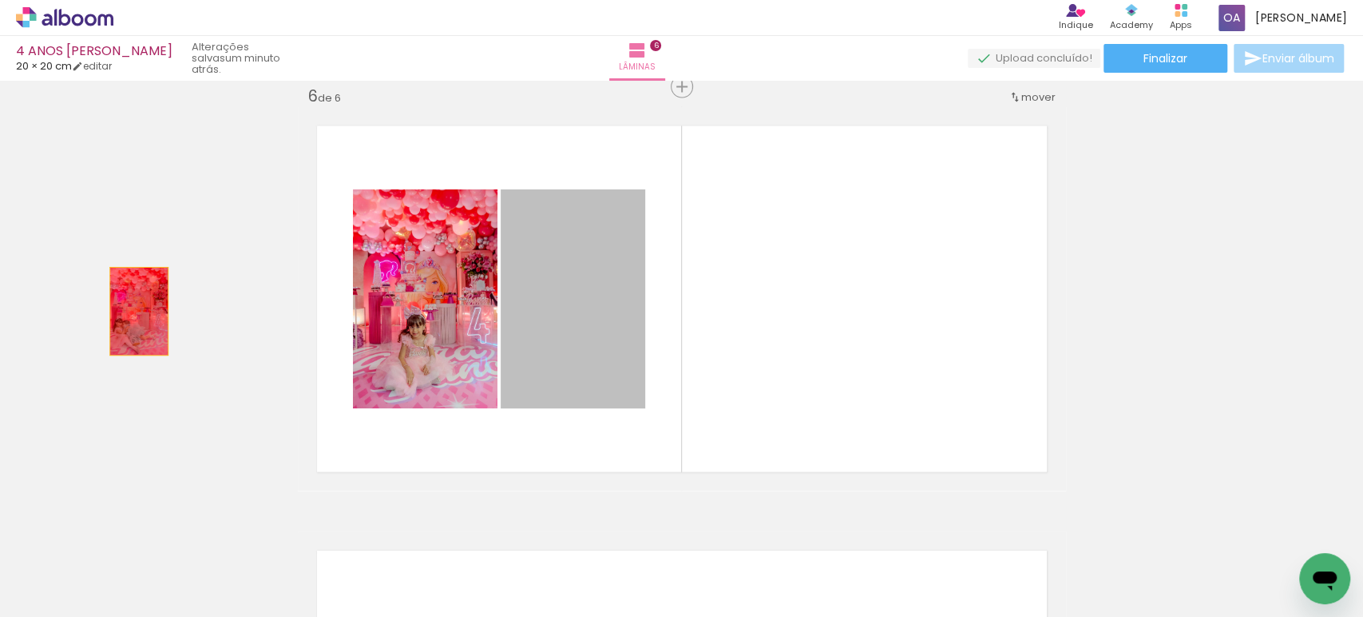
drag, startPoint x: 574, startPoint y: 331, endPoint x: 131, endPoint y: 312, distance: 443.6
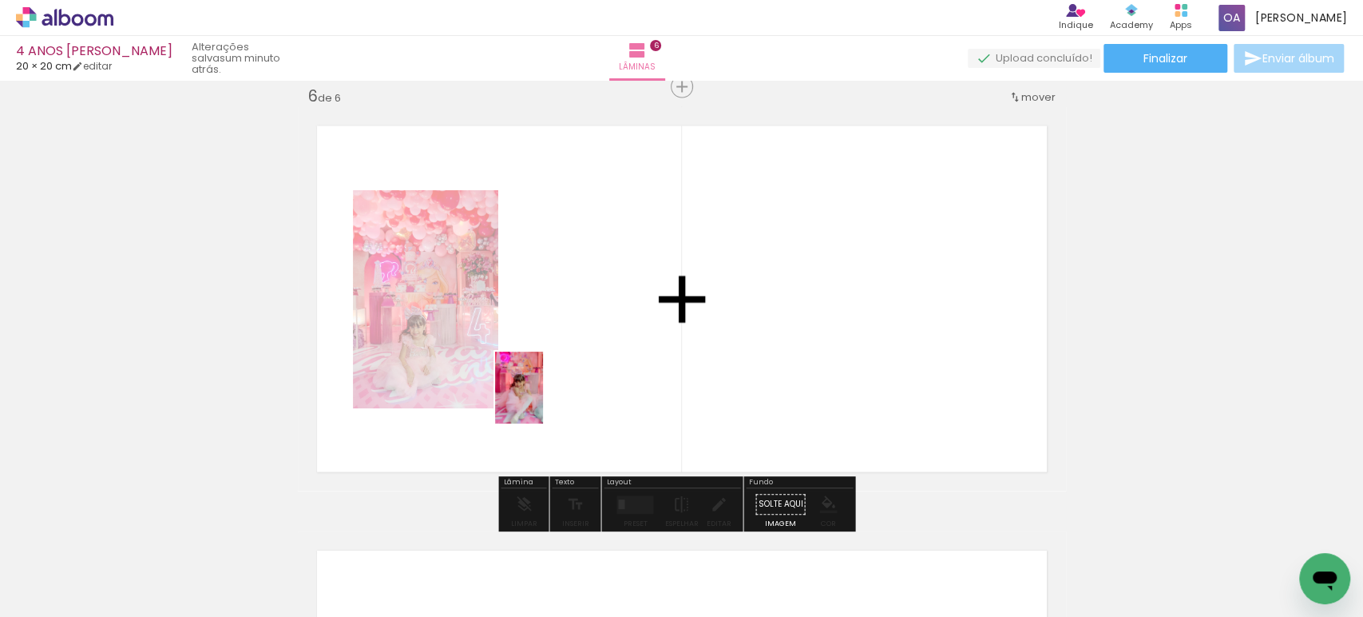
drag, startPoint x: 492, startPoint y: 581, endPoint x: 543, endPoint y: 399, distance: 188.4
click at [543, 399] on quentale-workspace at bounding box center [681, 308] width 1363 height 617
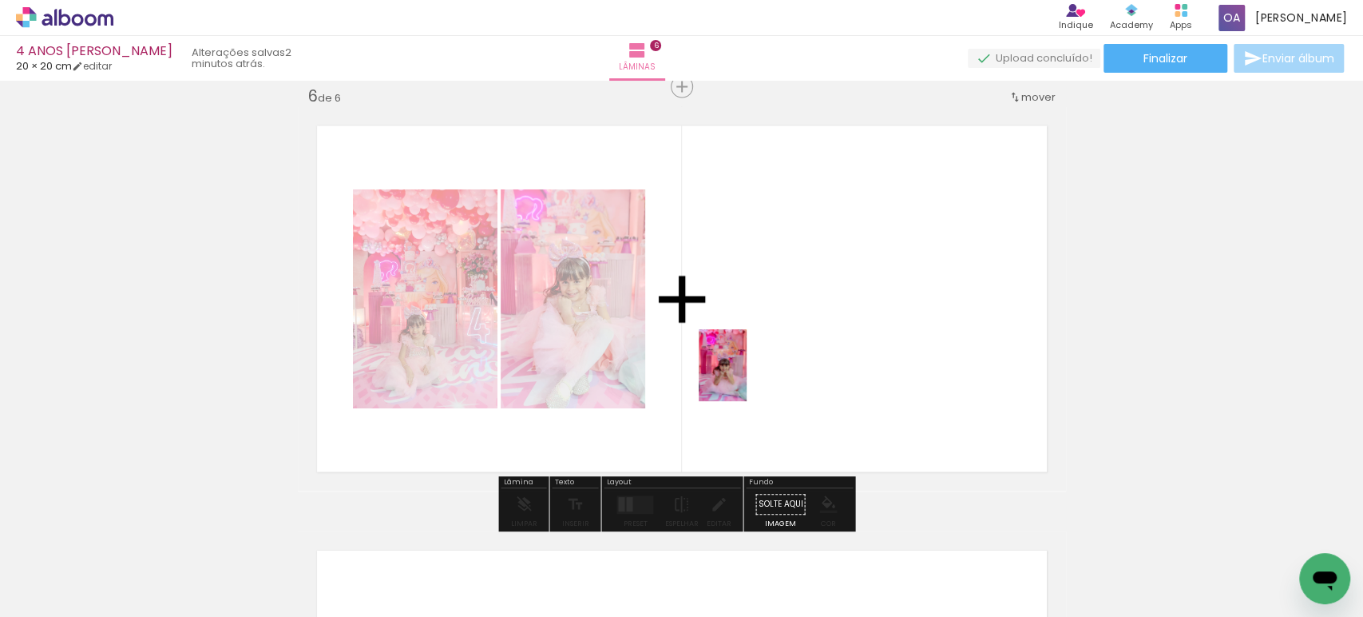
drag, startPoint x: 612, startPoint y: 538, endPoint x: 747, endPoint y: 377, distance: 210.3
click at [747, 377] on quentale-workspace at bounding box center [681, 308] width 1363 height 617
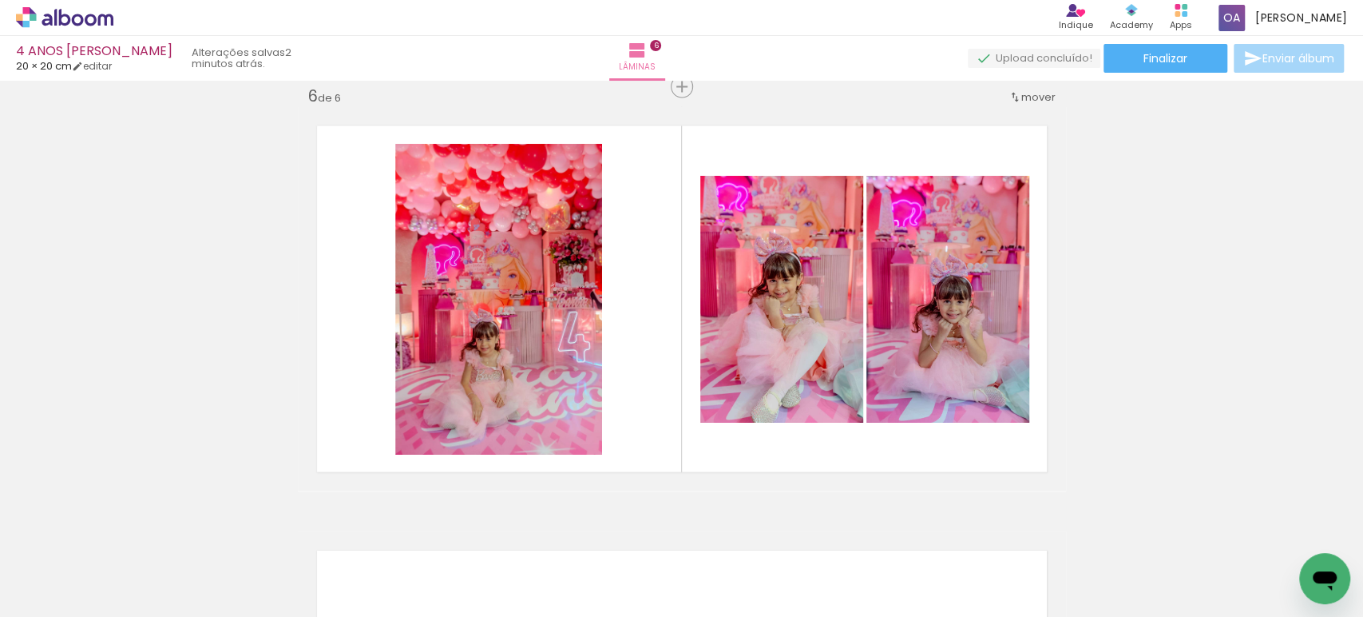
scroll to position [0, 806]
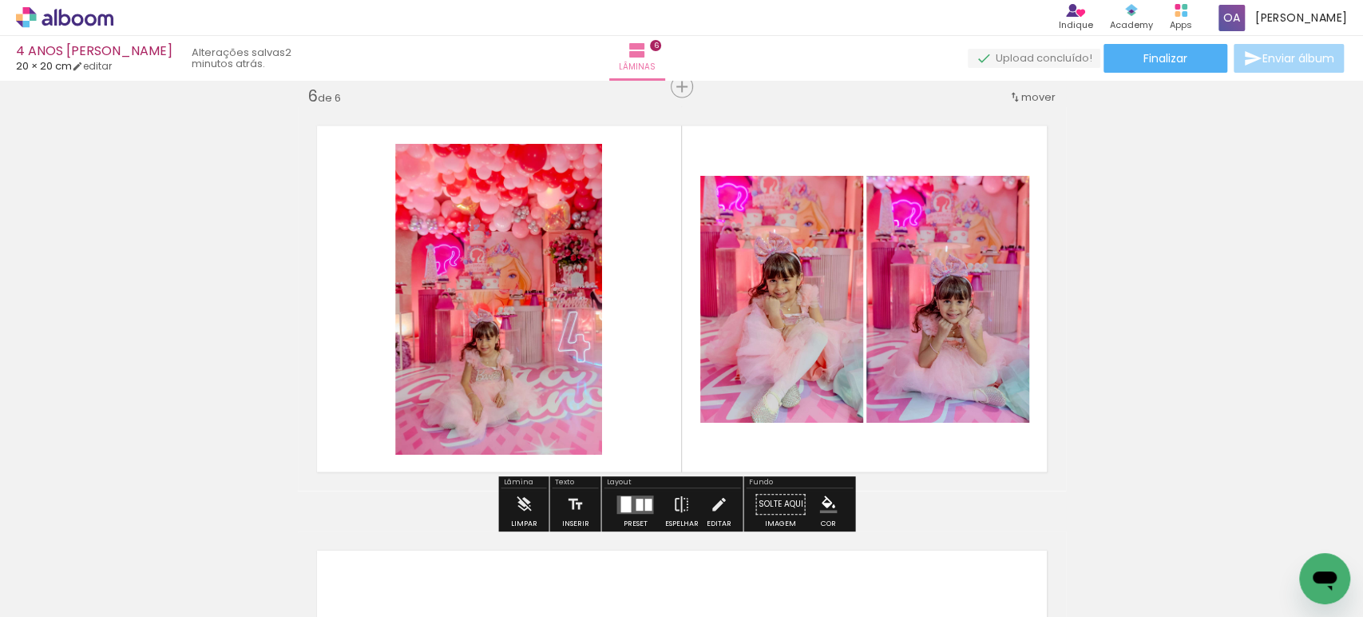
click at [492, 380] on quentale-photo at bounding box center [498, 299] width 207 height 311
click at [524, 331] on quentale-photo at bounding box center [498, 299] width 207 height 311
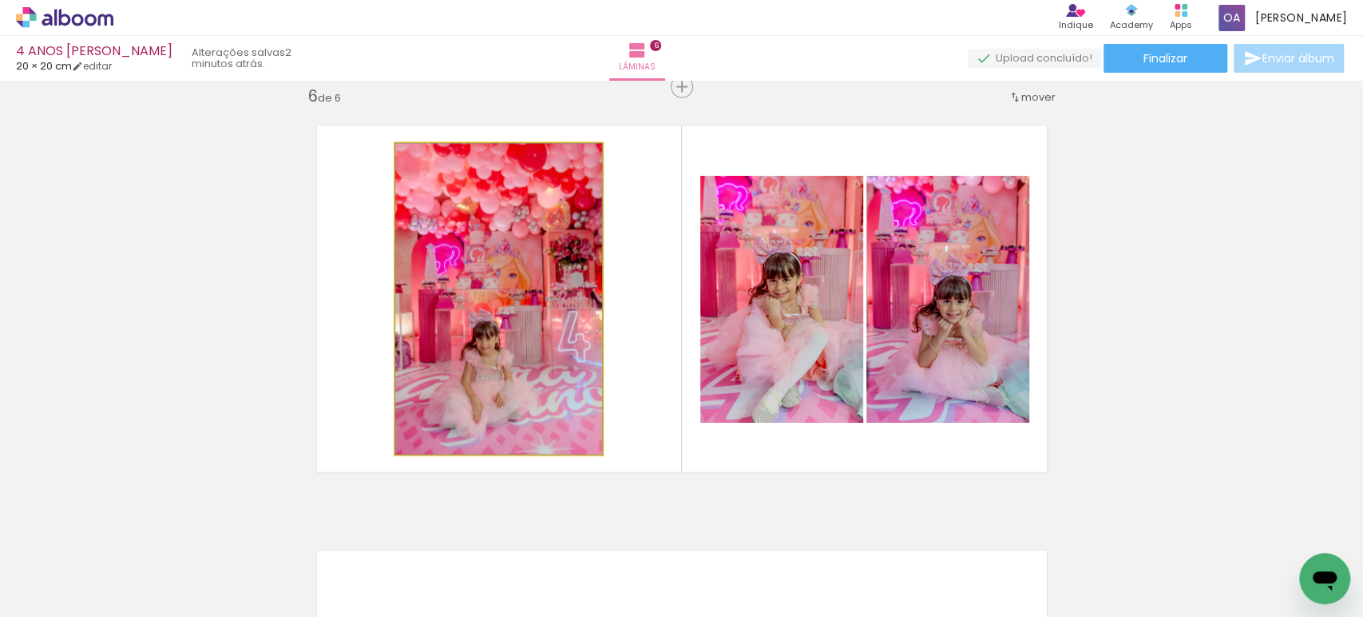
click at [524, 331] on quentale-photo at bounding box center [498, 299] width 207 height 311
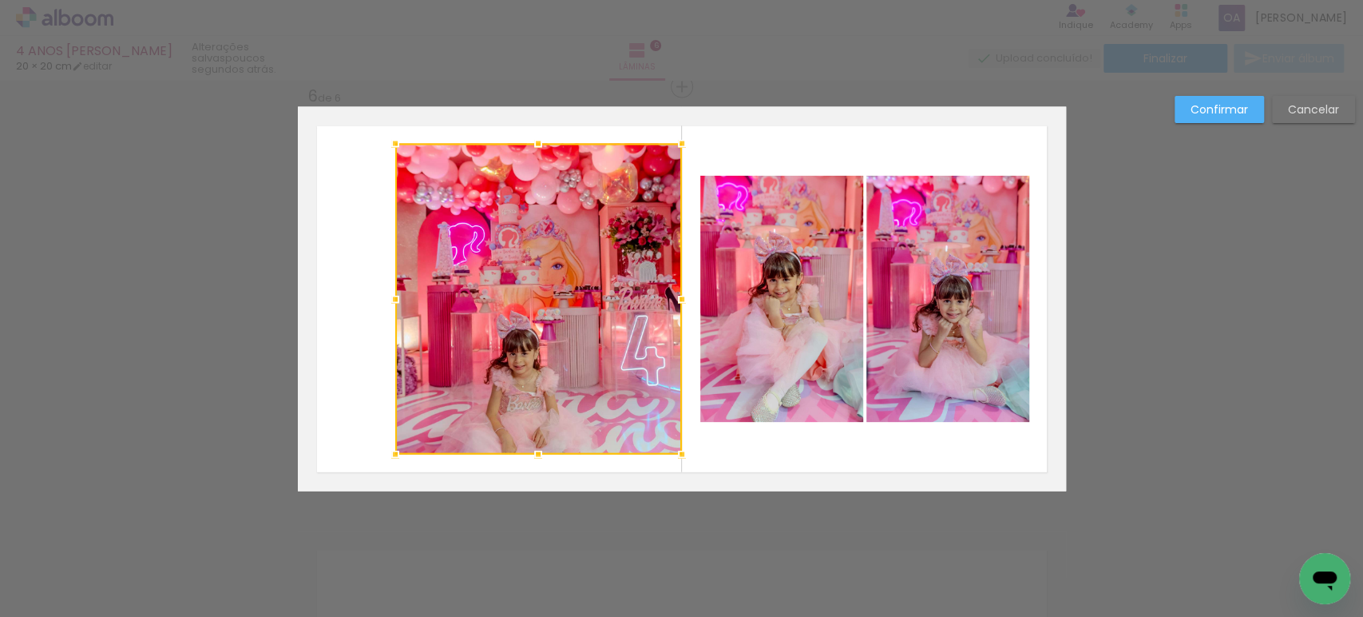
drag, startPoint x: 592, startPoint y: 303, endPoint x: 671, endPoint y: 316, distance: 80.2
click at [671, 316] on div at bounding box center [538, 299] width 287 height 311
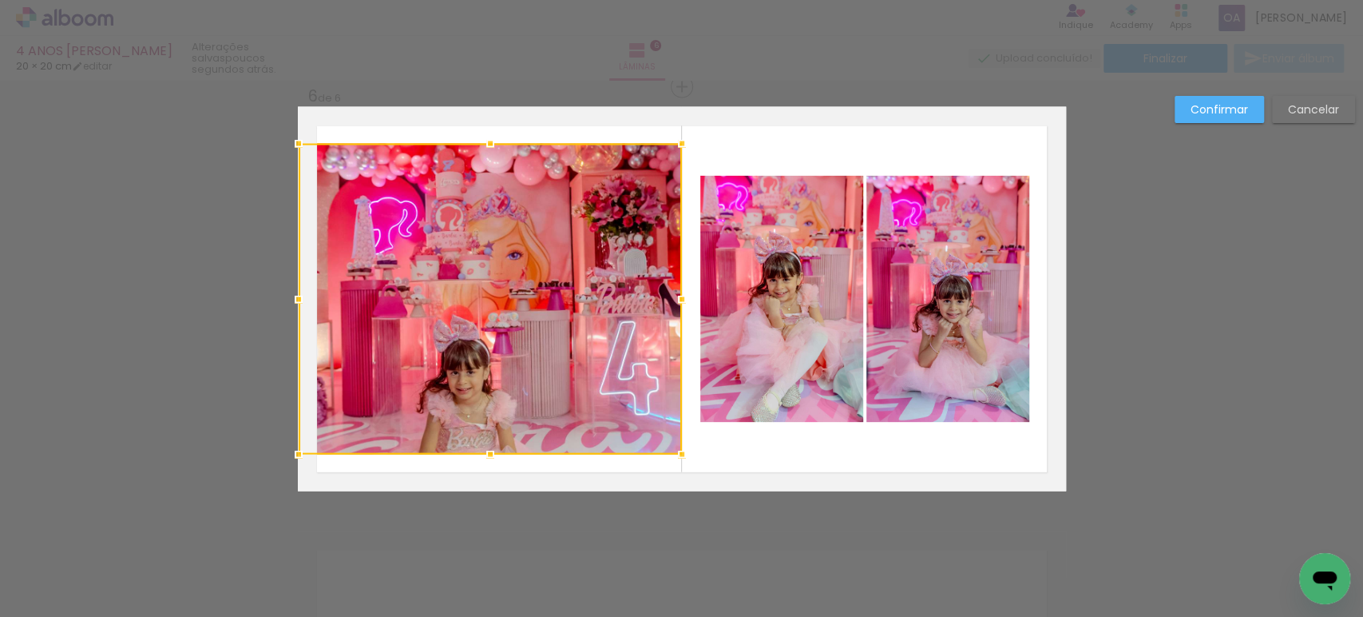
drag, startPoint x: 387, startPoint y: 302, endPoint x: 307, endPoint y: 311, distance: 80.4
click at [307, 311] on div at bounding box center [490, 299] width 383 height 311
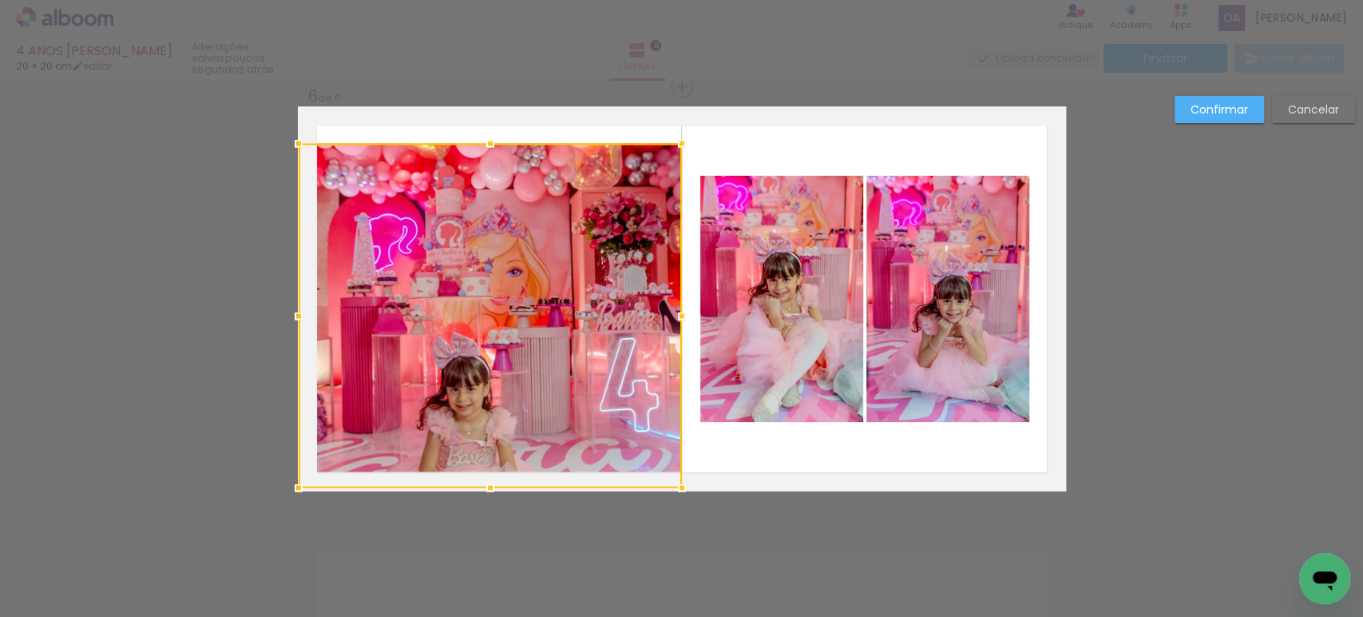
drag, startPoint x: 485, startPoint y: 458, endPoint x: 483, endPoint y: 475, distance: 17.6
click at [483, 475] on div at bounding box center [490, 488] width 32 height 32
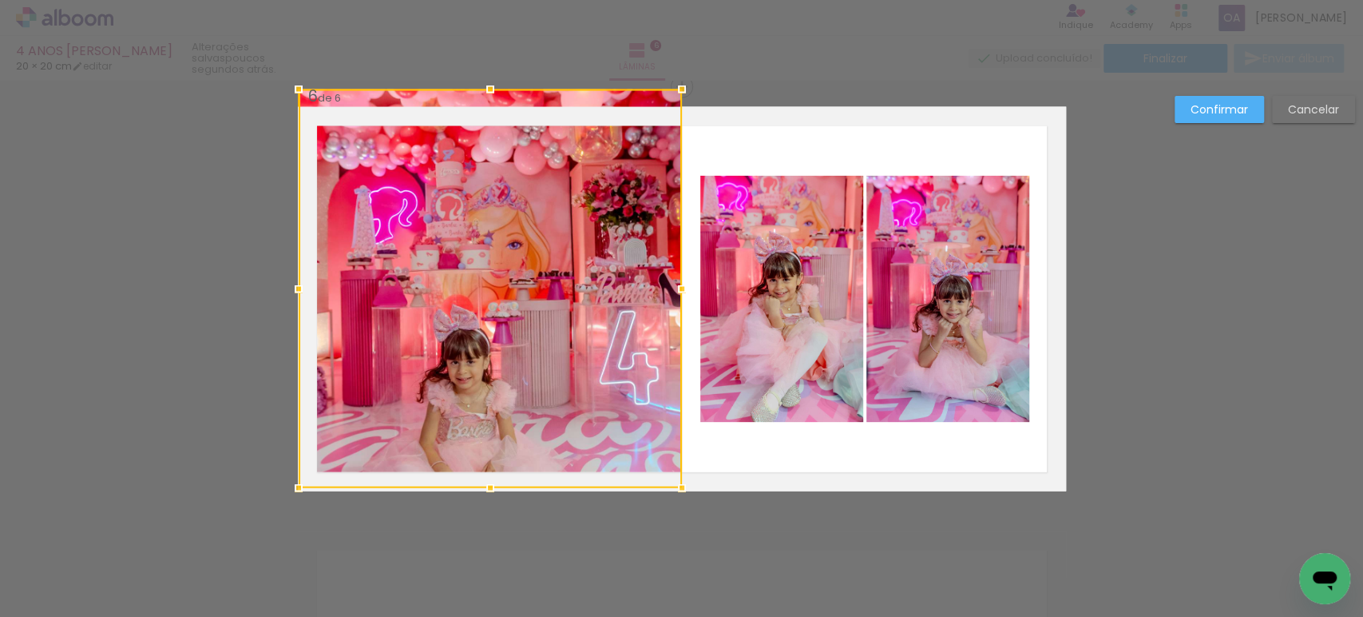
drag, startPoint x: 483, startPoint y: 145, endPoint x: 483, endPoint y: 122, distance: 23.2
click at [483, 122] on div at bounding box center [490, 288] width 383 height 399
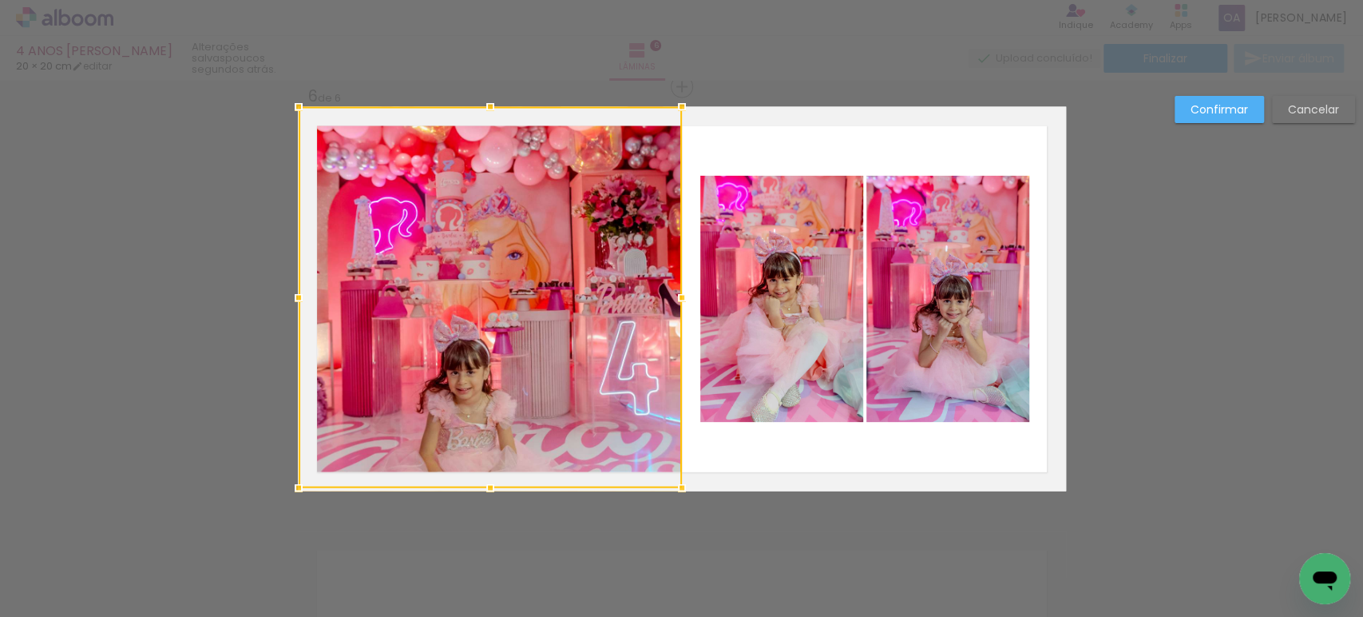
click at [0, 0] on slot "Confirmar" at bounding box center [0, 0] width 0 height 0
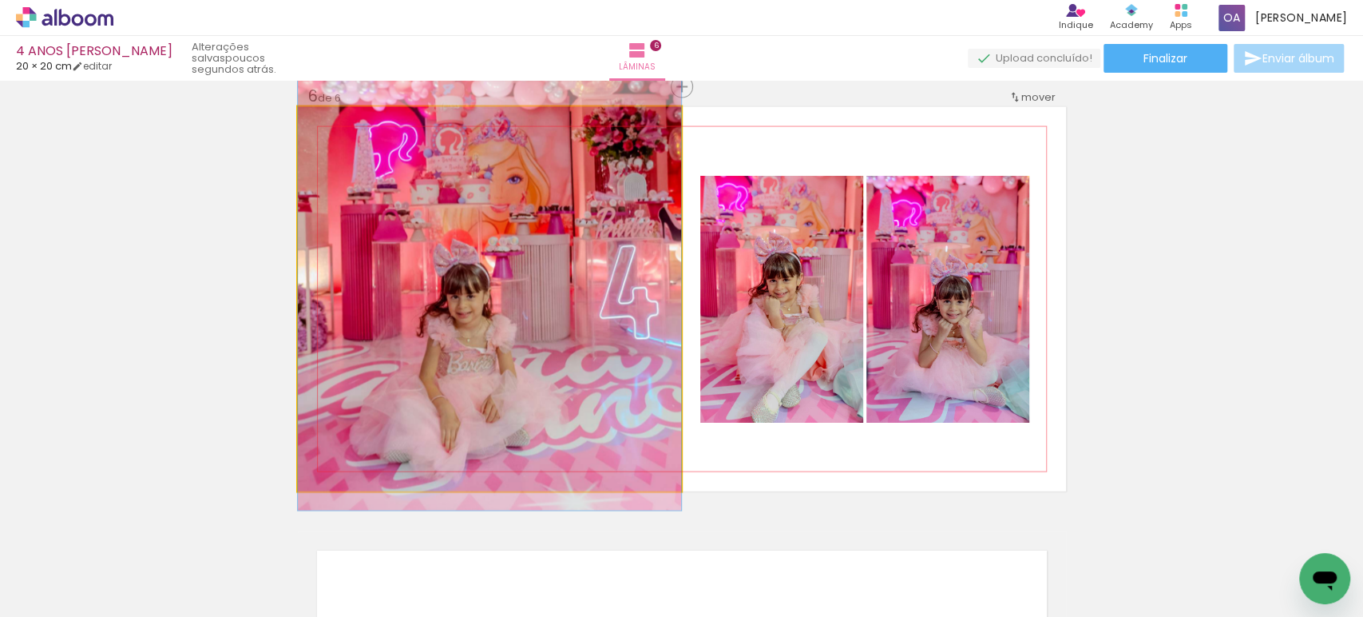
drag, startPoint x: 561, startPoint y: 385, endPoint x: 555, endPoint y: 309, distance: 76.1
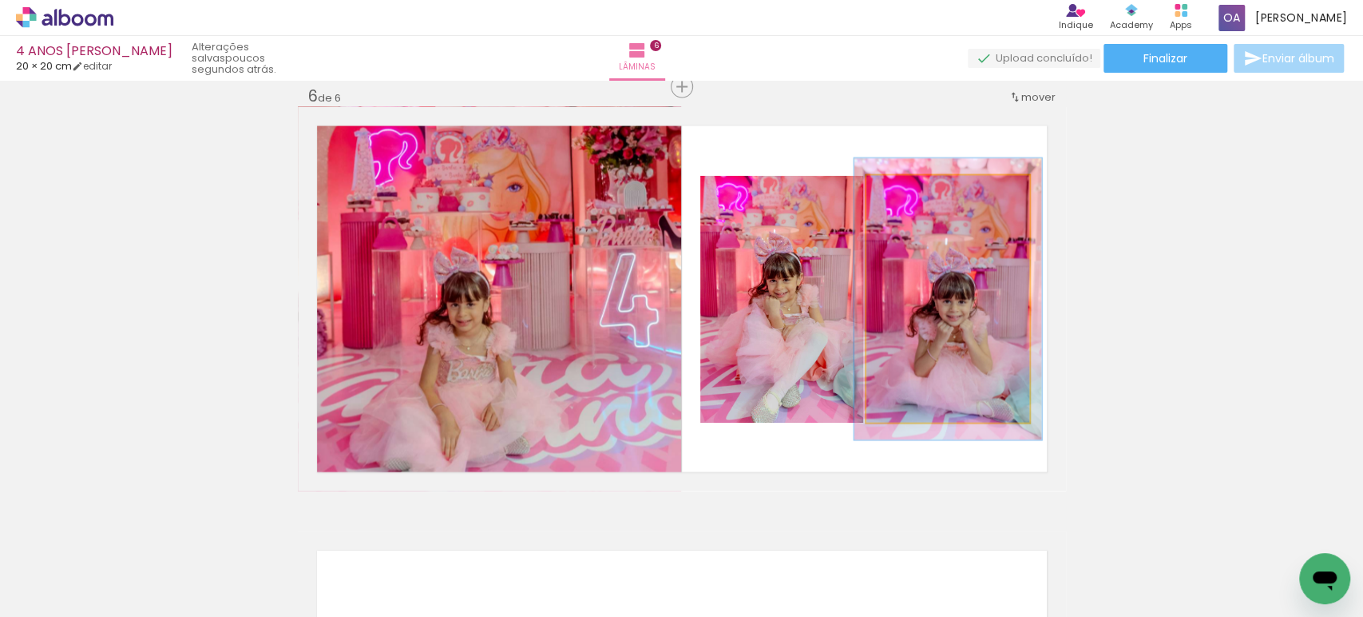
drag, startPoint x: 895, startPoint y: 197, endPoint x: 903, endPoint y: 201, distance: 8.9
type paper-slider "114"
click at [903, 201] on div at bounding box center [911, 193] width 26 height 26
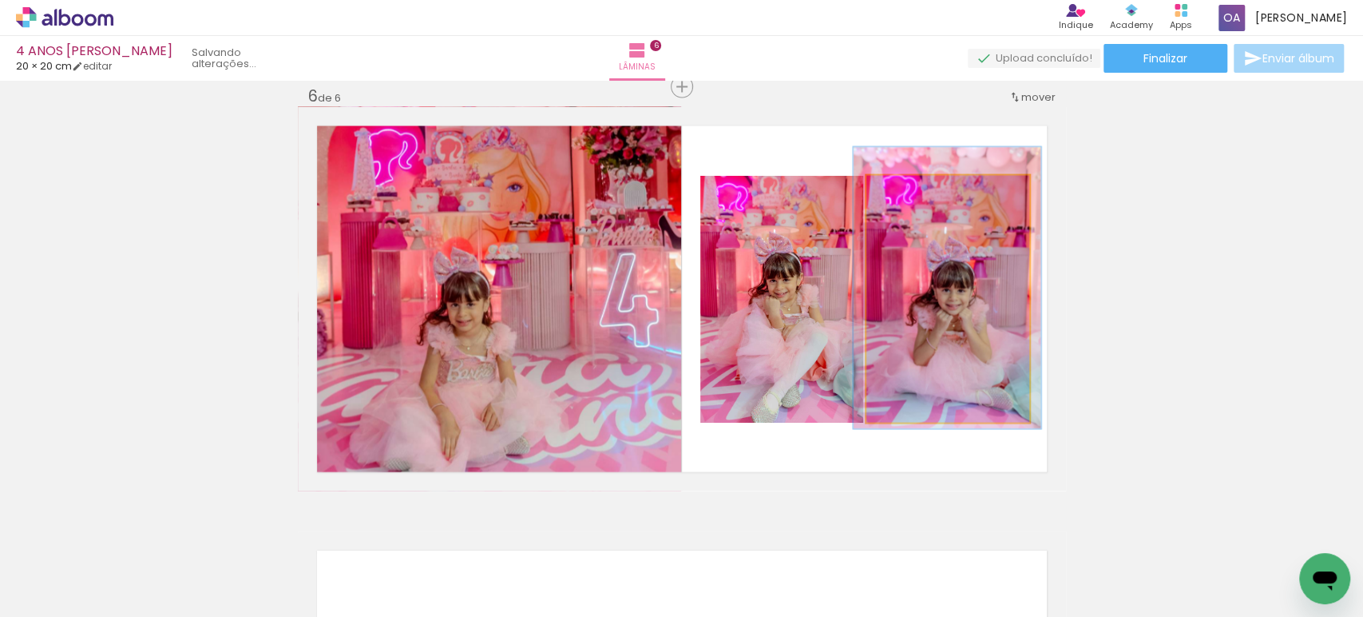
drag, startPoint x: 934, startPoint y: 331, endPoint x: 933, endPoint y: 319, distance: 11.2
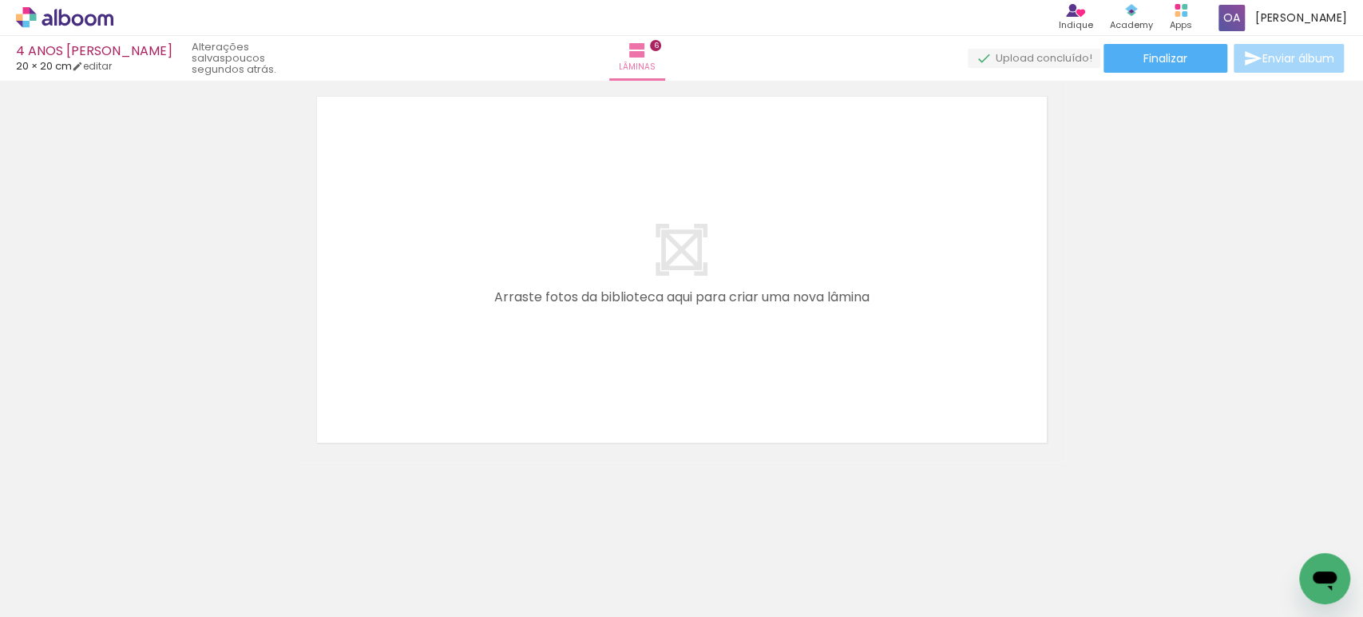
scroll to position [0, 1380]
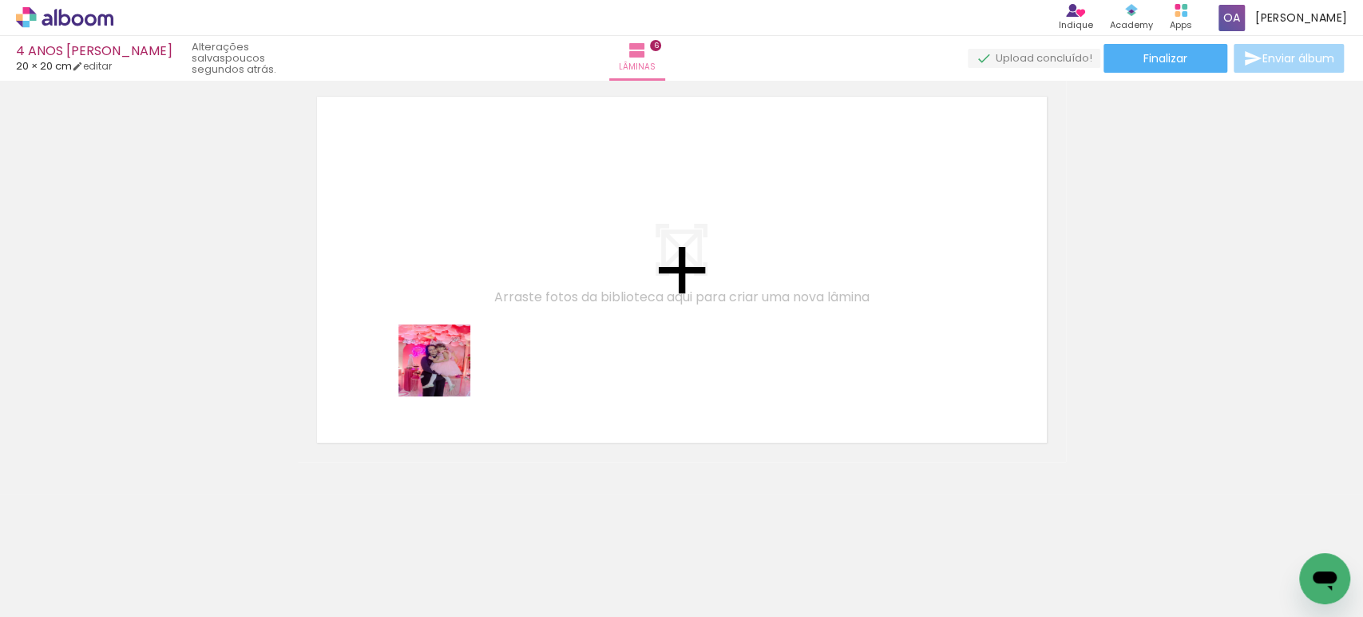
drag, startPoint x: 478, startPoint y: 568, endPoint x: 439, endPoint y: 364, distance: 207.4
click at [439, 364] on quentale-workspace at bounding box center [681, 308] width 1363 height 617
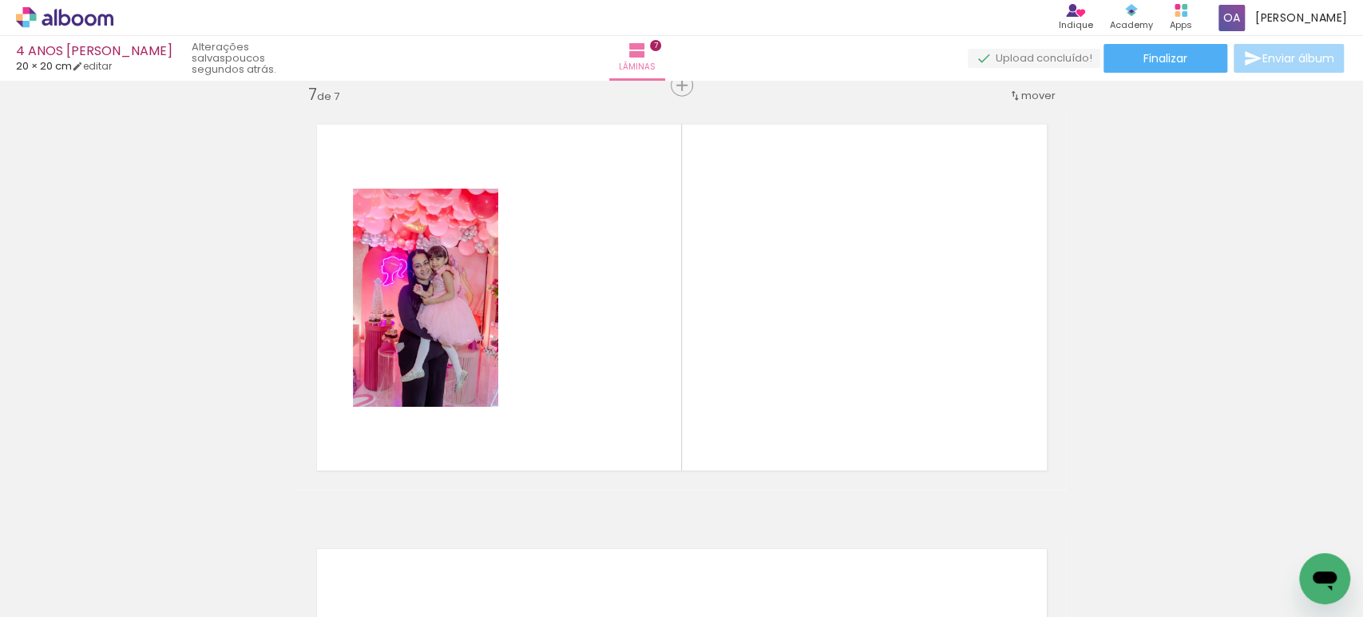
scroll to position [2564, 0]
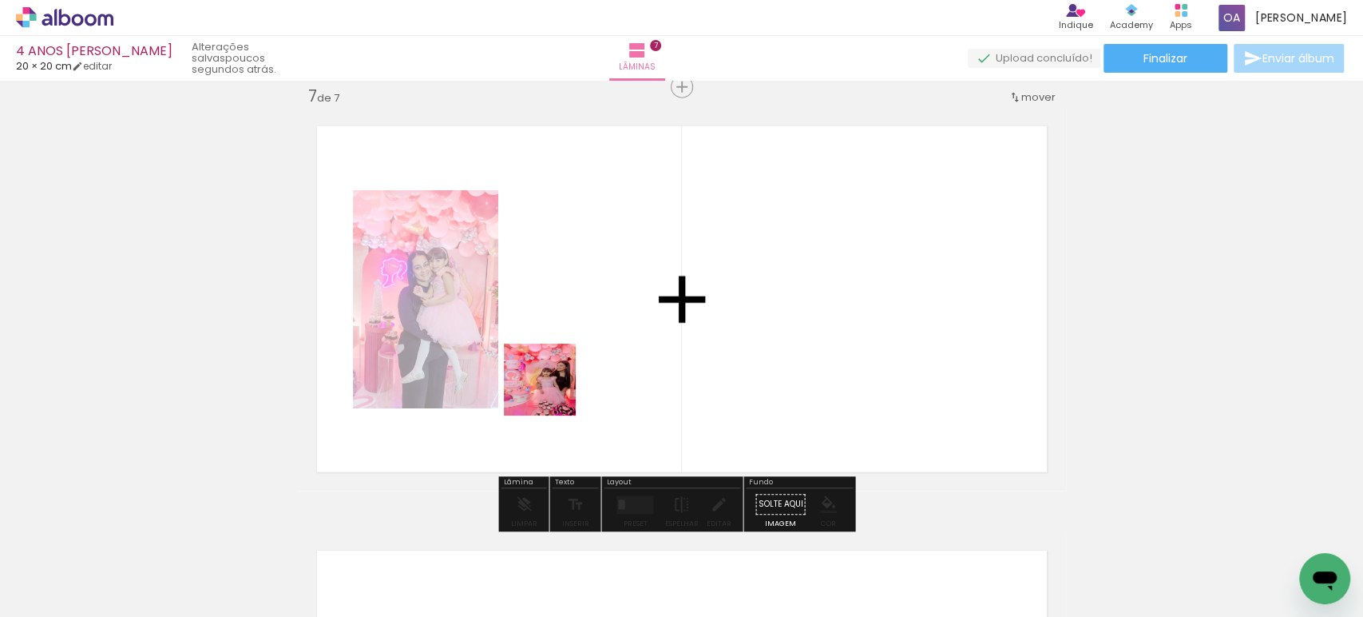
drag, startPoint x: 569, startPoint y: 571, endPoint x: 552, endPoint y: 391, distance: 180.5
click at [552, 391] on quentale-workspace at bounding box center [681, 308] width 1363 height 617
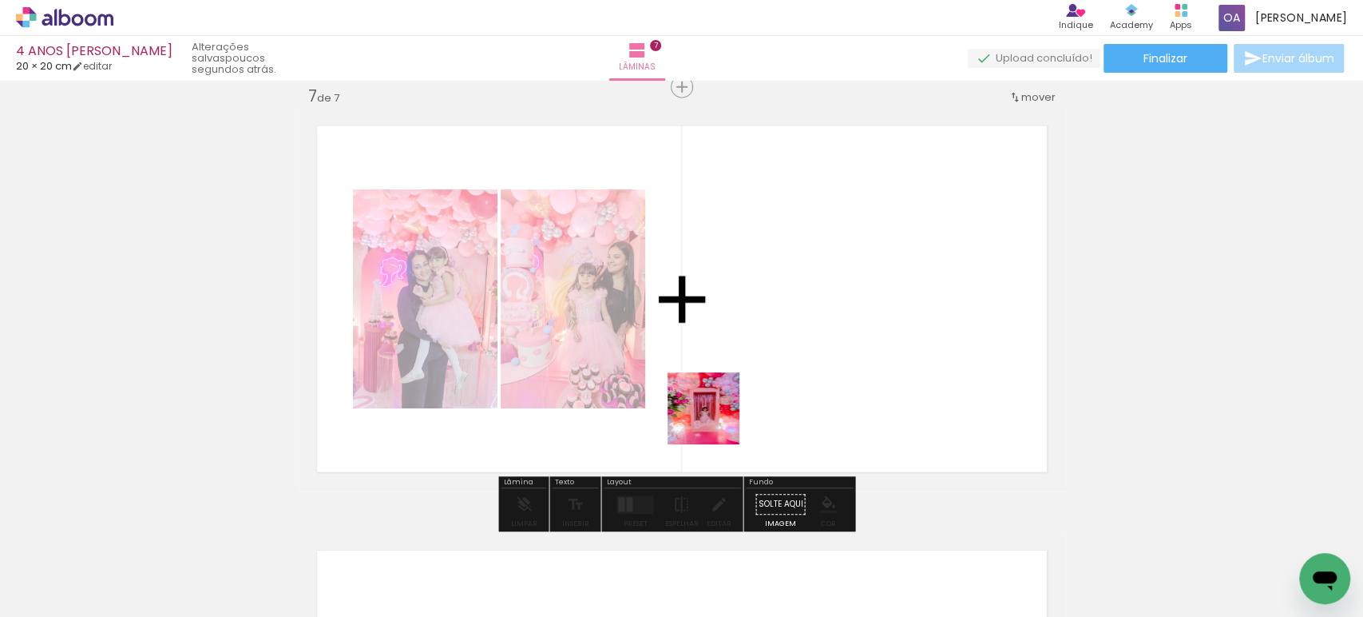
drag, startPoint x: 661, startPoint y: 585, endPoint x: 732, endPoint y: 401, distance: 197.7
click at [732, 401] on quentale-workspace at bounding box center [681, 308] width 1363 height 617
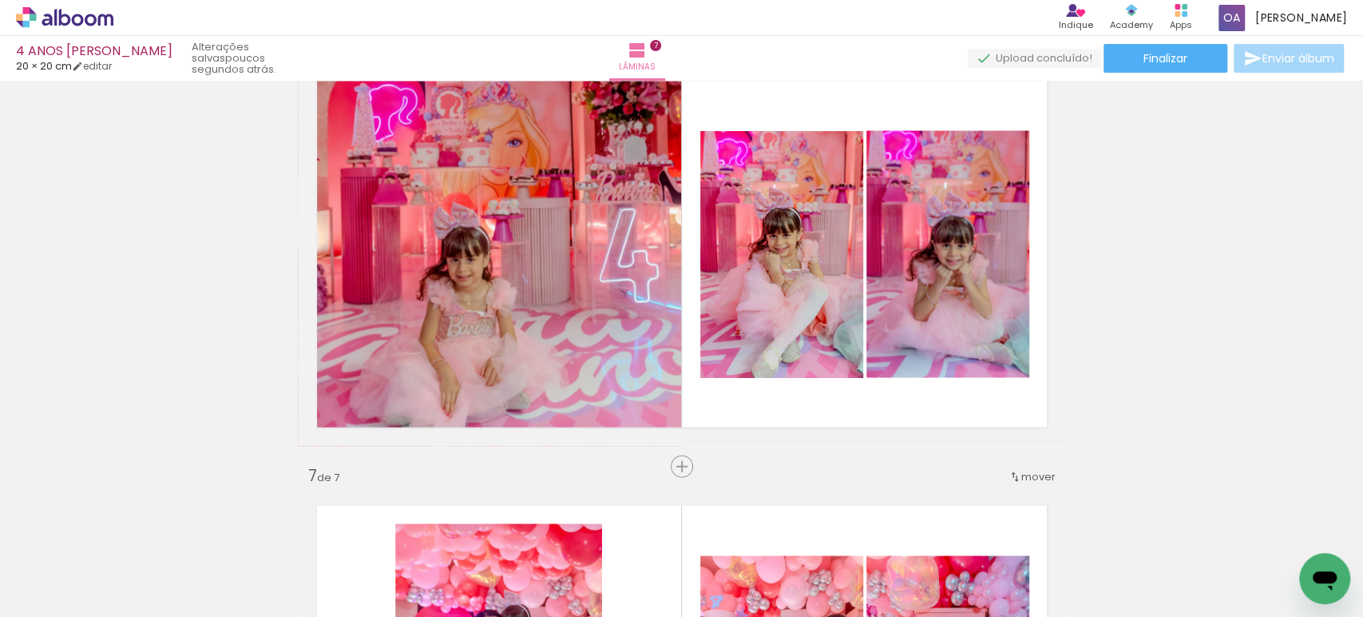
scroll to position [2190, 0]
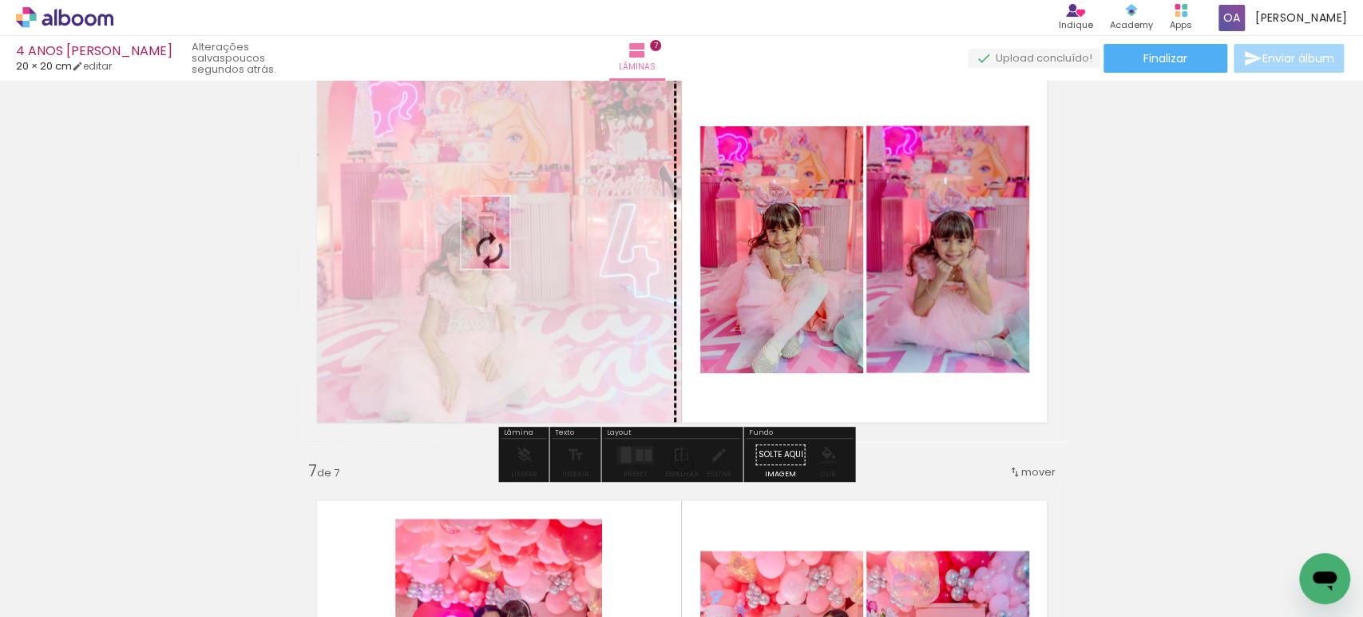
drag, startPoint x: 607, startPoint y: 563, endPoint x: 510, endPoint y: 244, distance: 333.2
click at [510, 244] on quentale-workspace at bounding box center [681, 308] width 1363 height 617
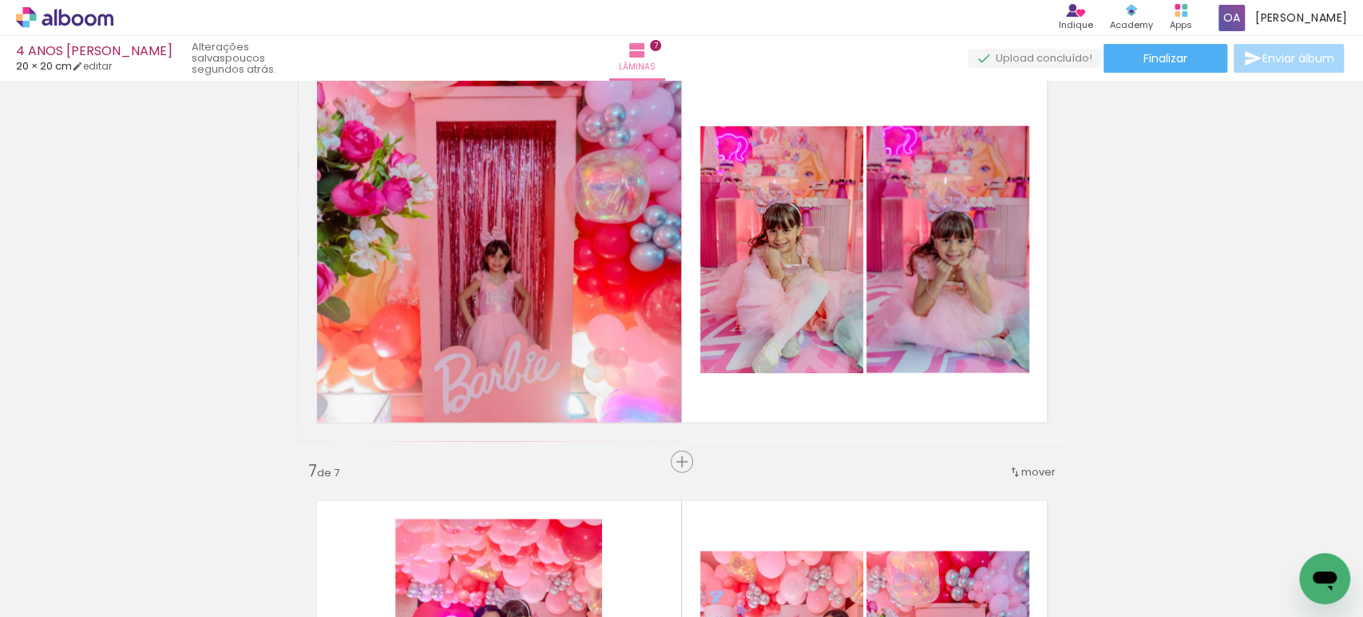
scroll to position [0, 1075]
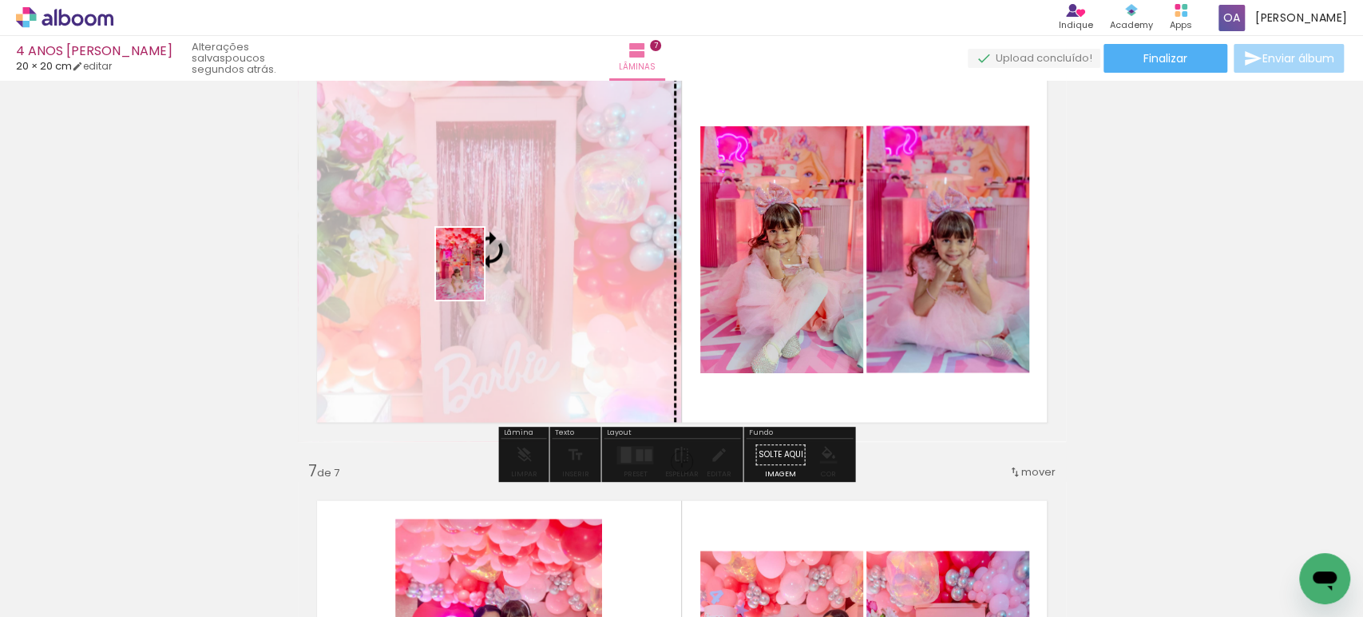
drag, startPoint x: 414, startPoint y: 573, endPoint x: 484, endPoint y: 276, distance: 305.9
click at [484, 276] on quentale-workspace at bounding box center [681, 308] width 1363 height 617
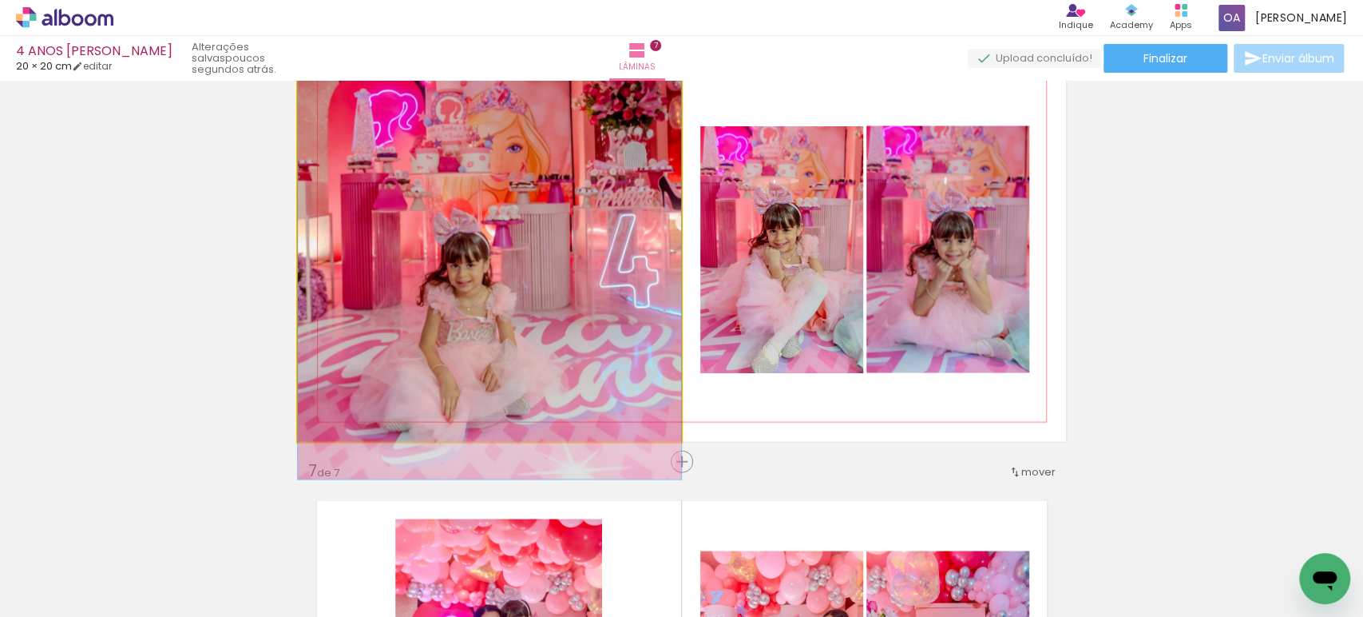
drag, startPoint x: 530, startPoint y: 336, endPoint x: 528, endPoint y: 279, distance: 57.5
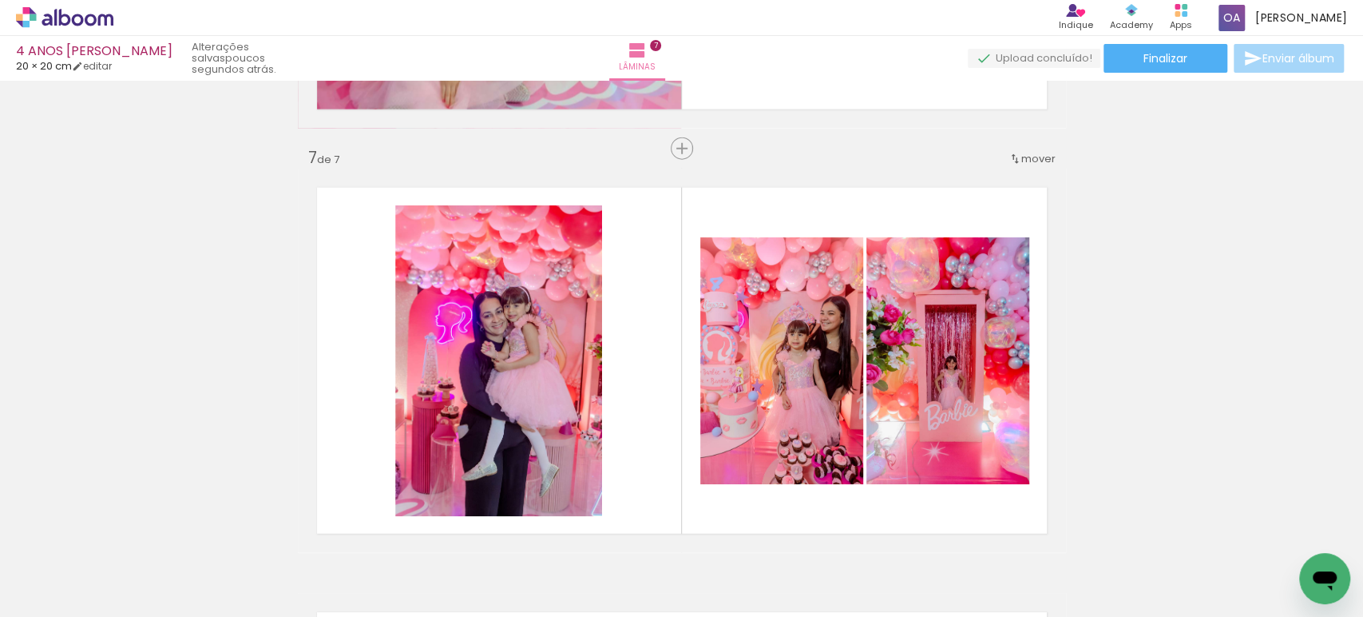
scroll to position [2548, 0]
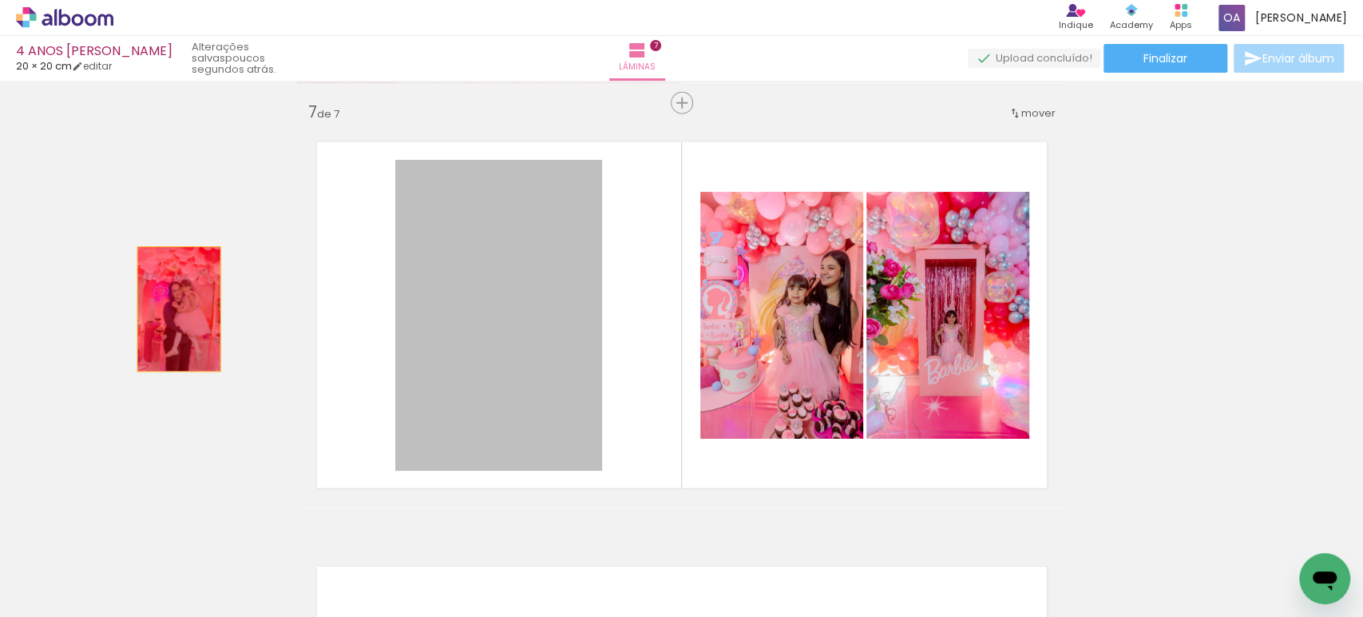
drag, startPoint x: 508, startPoint y: 318, endPoint x: 172, endPoint y: 309, distance: 336.3
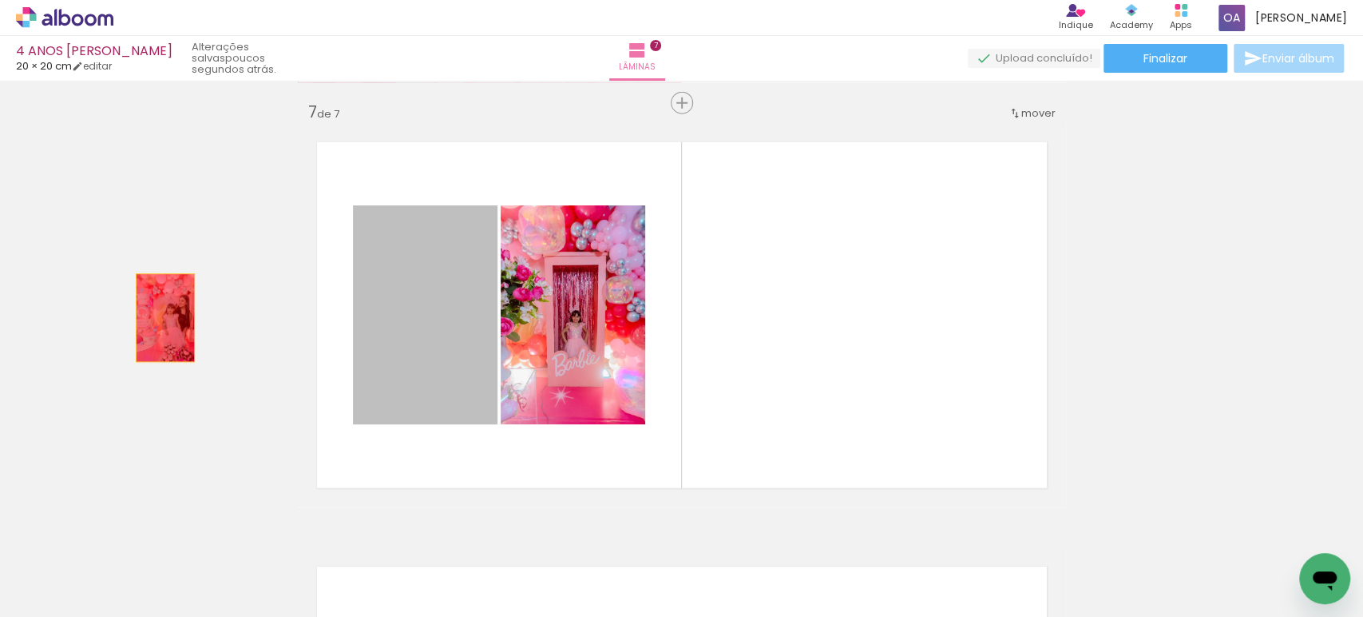
drag, startPoint x: 397, startPoint y: 312, endPoint x: 158, endPoint y: 318, distance: 238.8
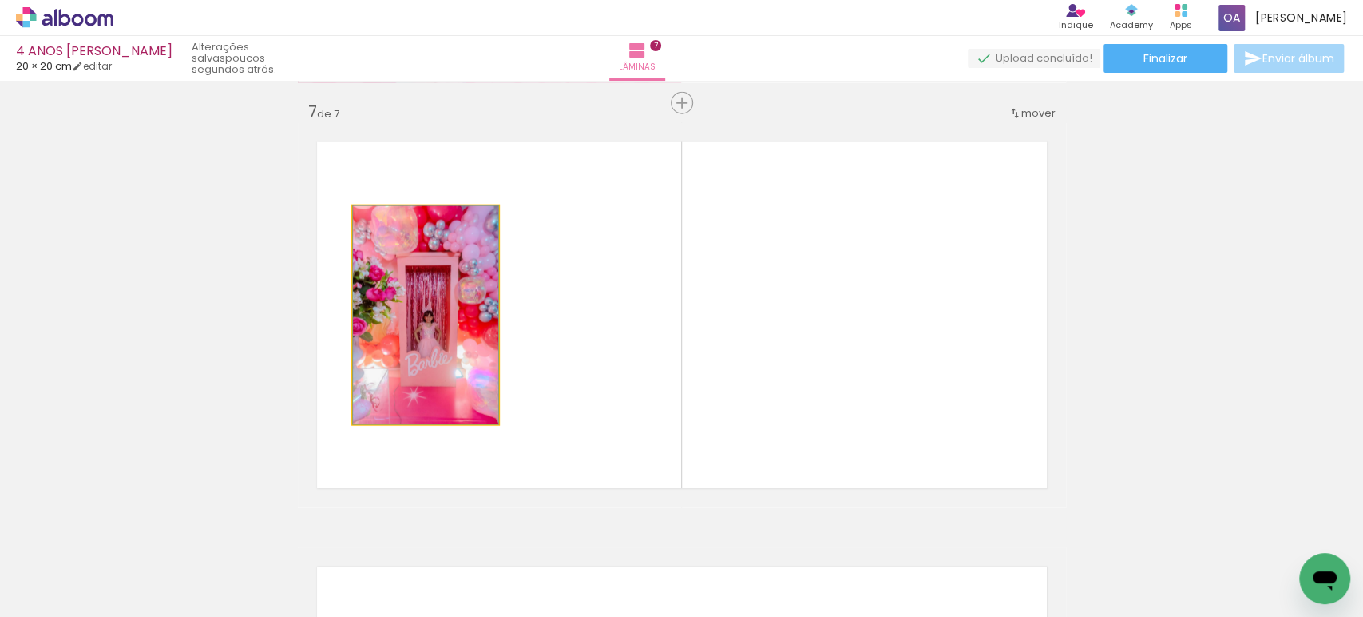
click at [428, 314] on quentale-photo at bounding box center [425, 315] width 145 height 218
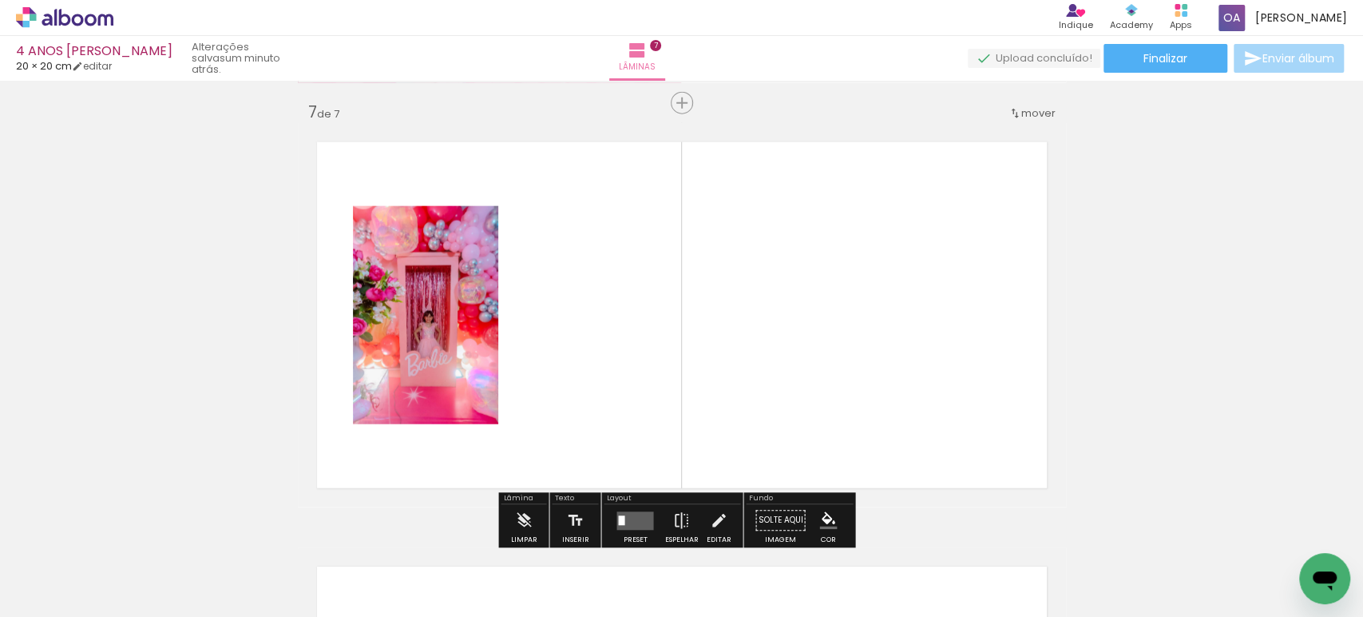
click at [470, 253] on quentale-photo at bounding box center [425, 315] width 145 height 218
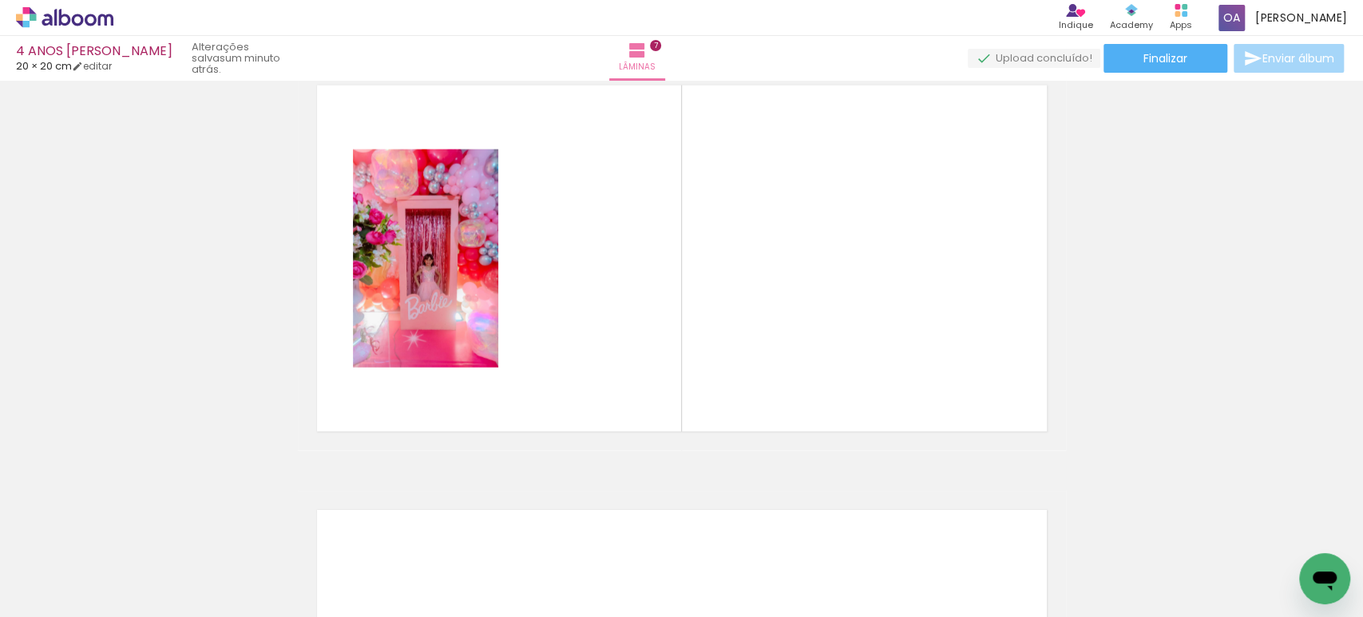
scroll to position [2619, 0]
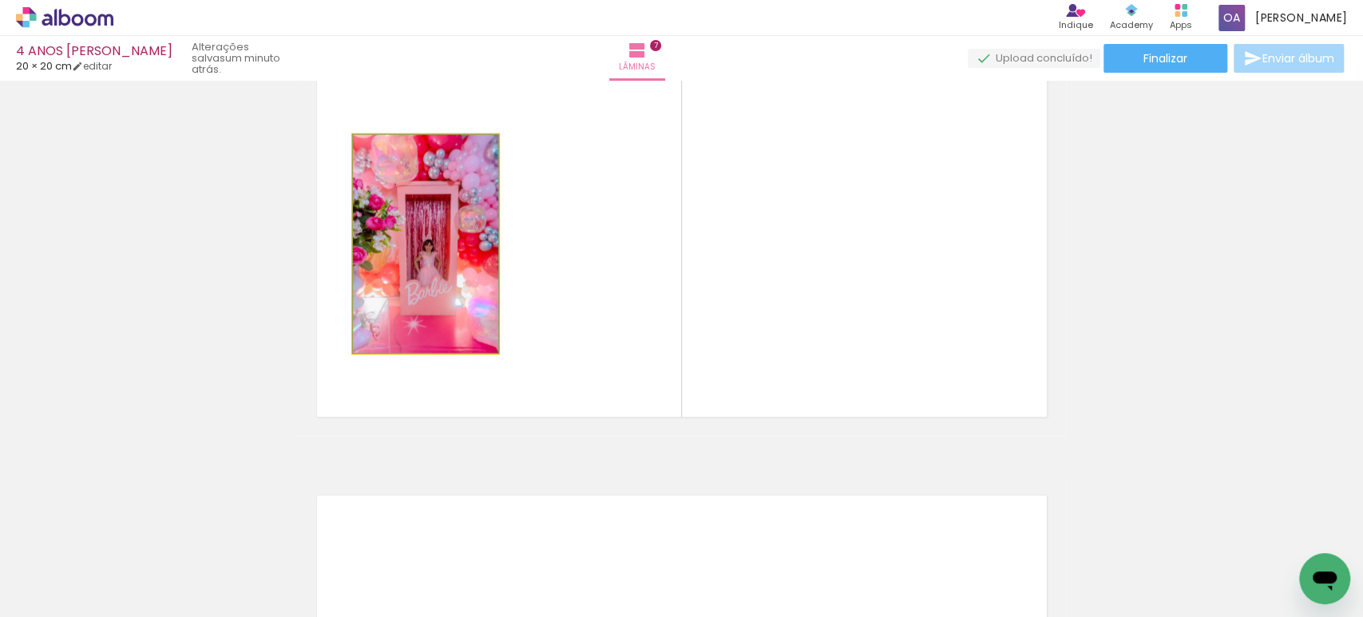
click at [438, 283] on quentale-photo at bounding box center [425, 244] width 145 height 218
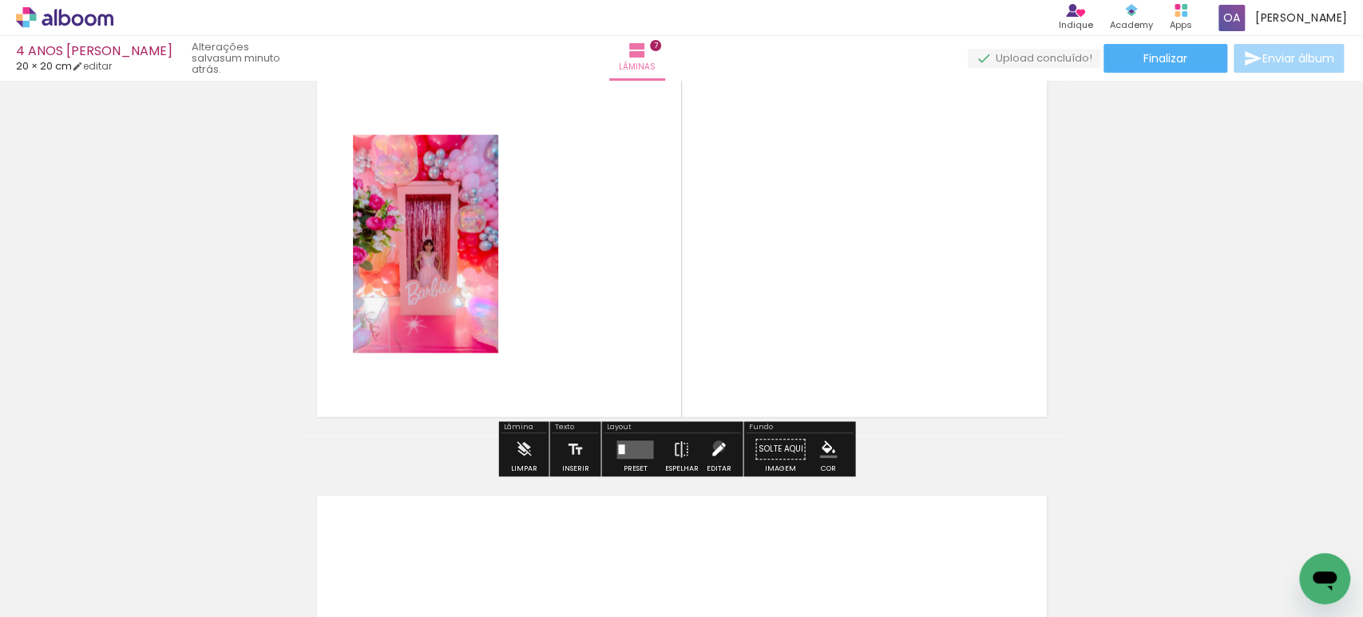
click at [716, 446] on iron-icon at bounding box center [719, 450] width 18 height 32
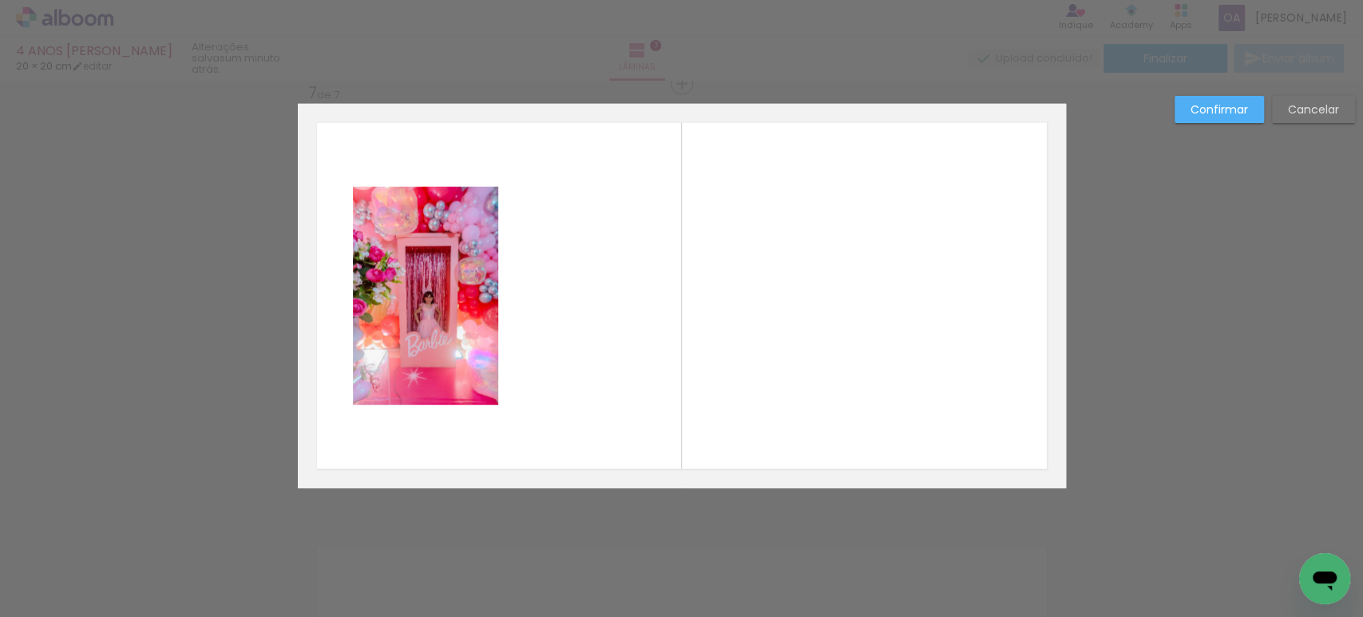
scroll to position [2564, 0]
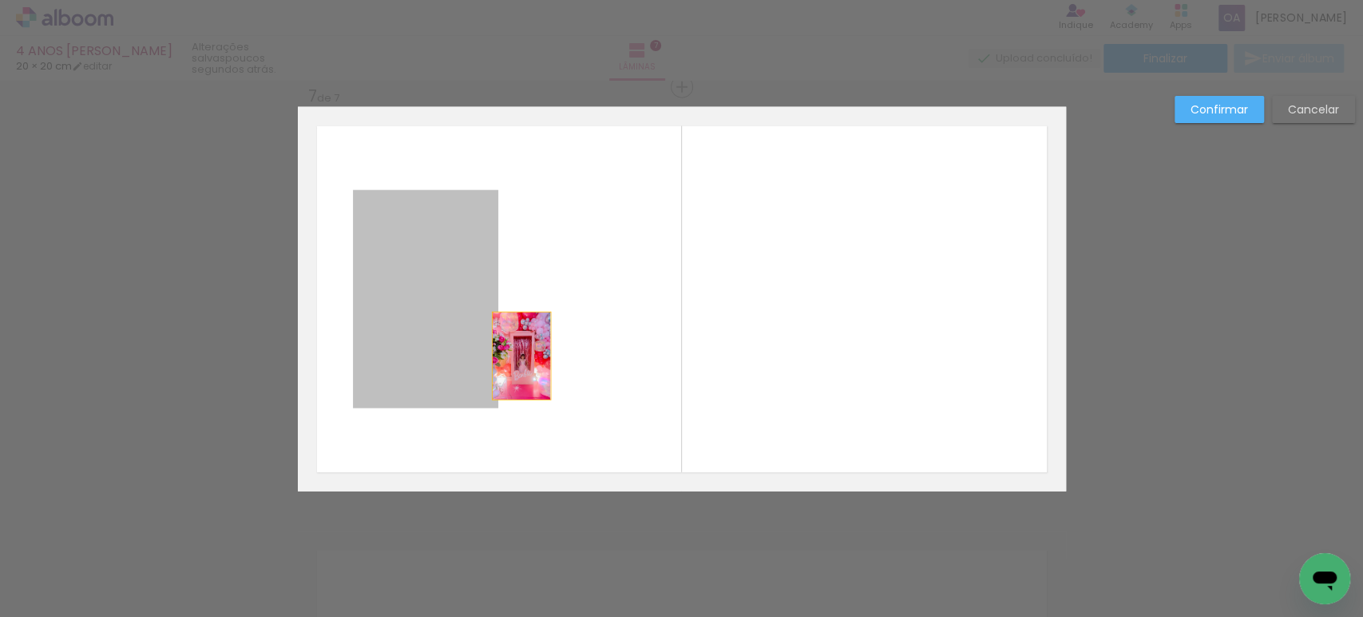
drag, startPoint x: 460, startPoint y: 359, endPoint x: 514, endPoint y: 355, distance: 54.5
click at [514, 355] on album-spread "7 de 7" at bounding box center [682, 299] width 768 height 384
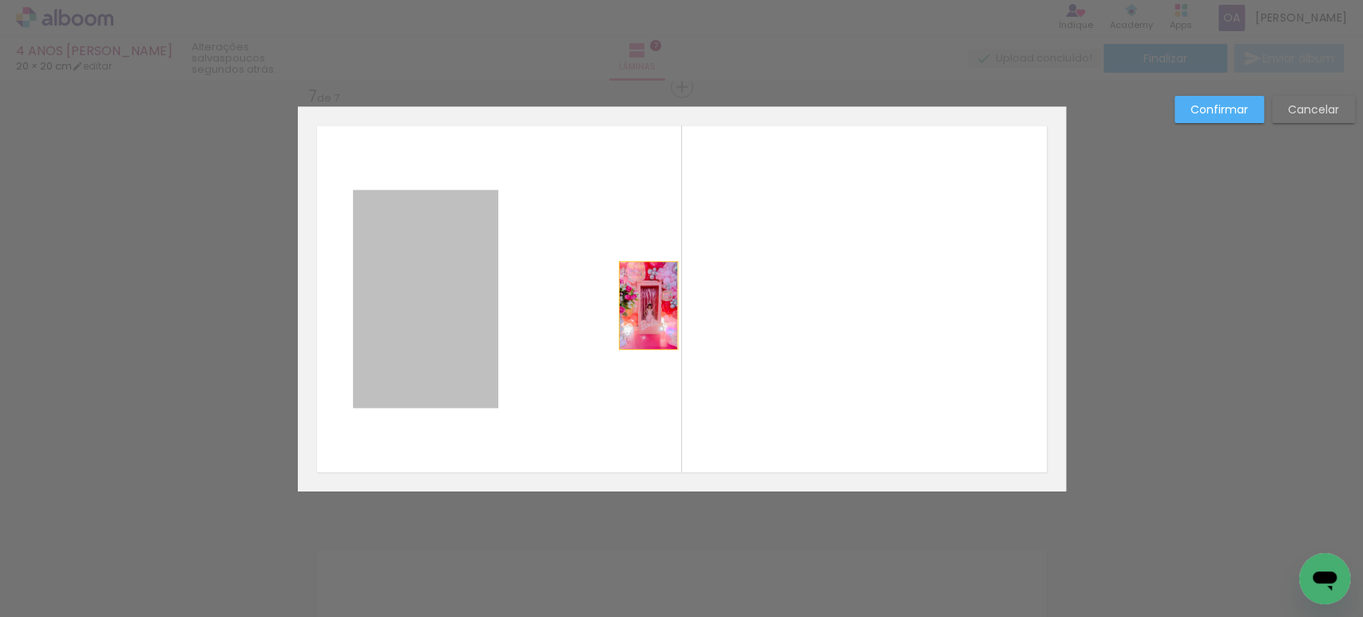
drag, startPoint x: 426, startPoint y: 305, endPoint x: 643, endPoint y: 305, distance: 216.4
click at [643, 305] on album-spread "7 de 7" at bounding box center [682, 299] width 768 height 384
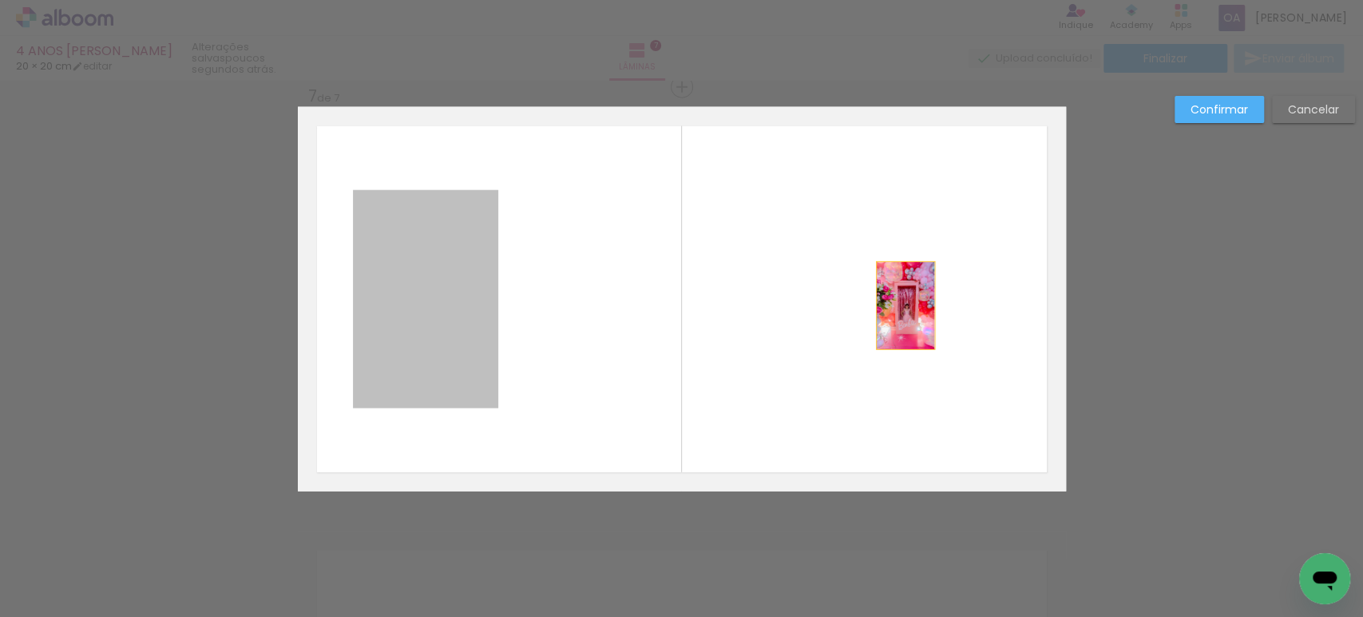
drag, startPoint x: 461, startPoint y: 284, endPoint x: 898, endPoint y: 305, distance: 438.1
click at [898, 305] on quentale-layouter at bounding box center [682, 299] width 768 height 384
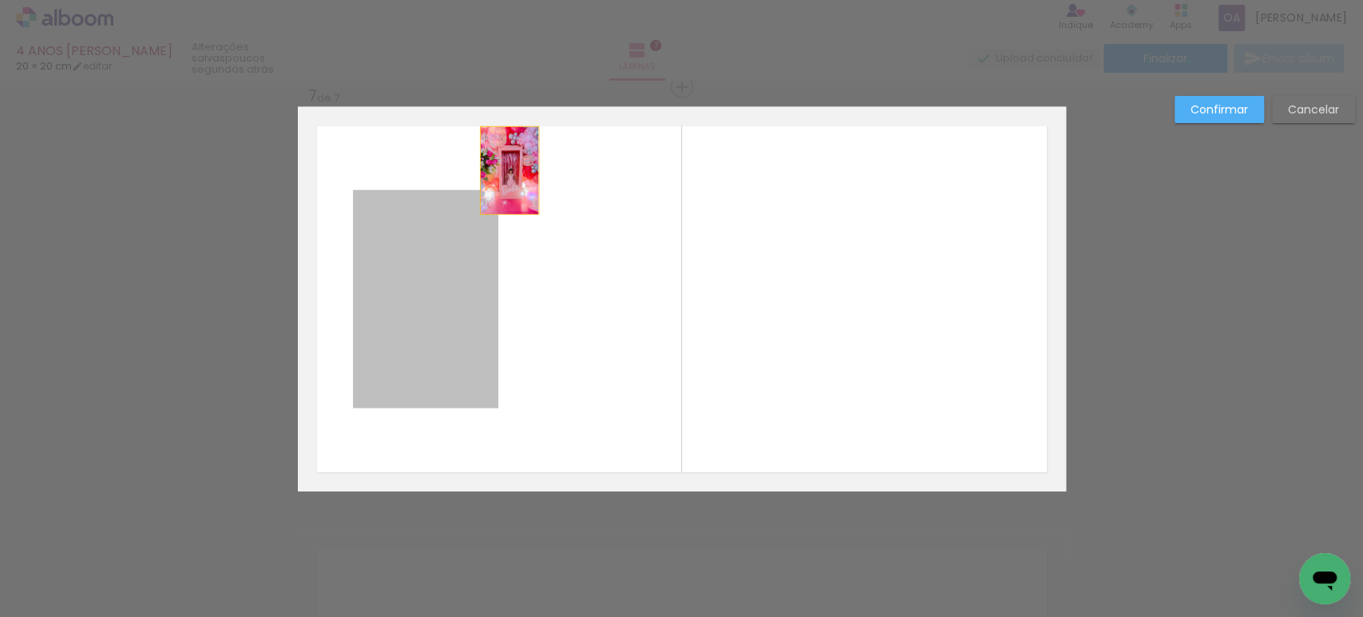
drag, startPoint x: 487, startPoint y: 195, endPoint x: 502, endPoint y: 170, distance: 29.0
click at [502, 170] on album-spread "7 de 7" at bounding box center [682, 299] width 768 height 384
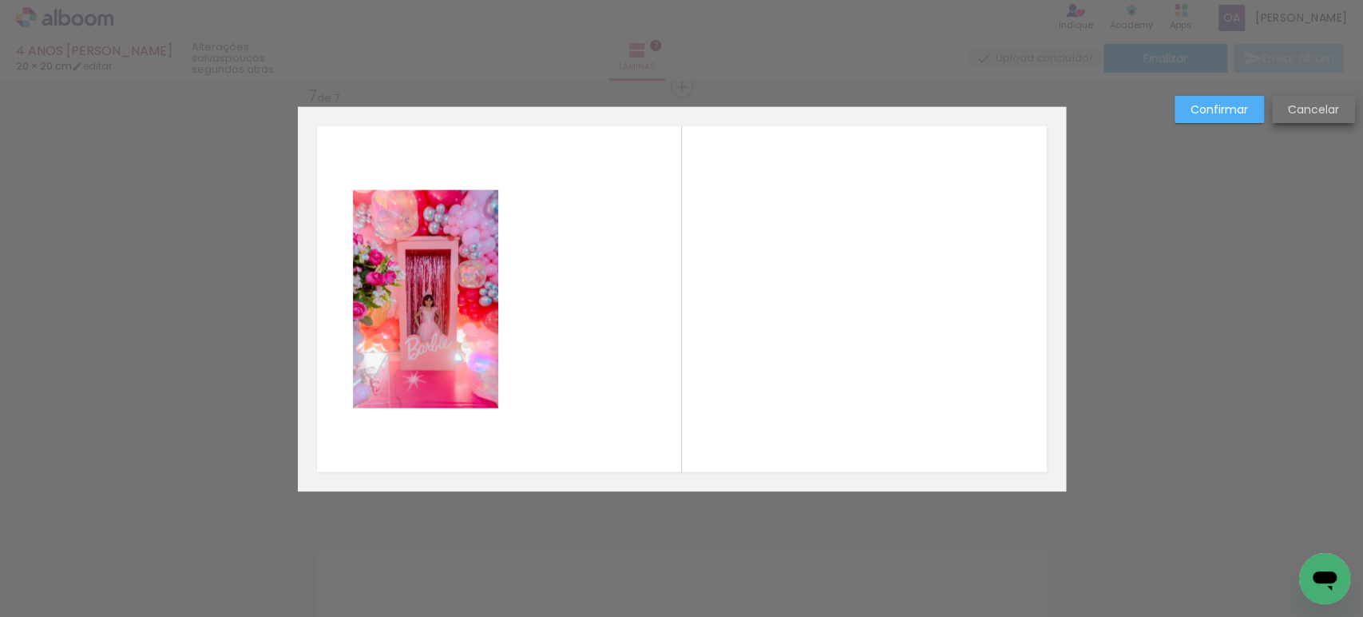
click at [0, 0] on slot "Cancelar" at bounding box center [0, 0] width 0 height 0
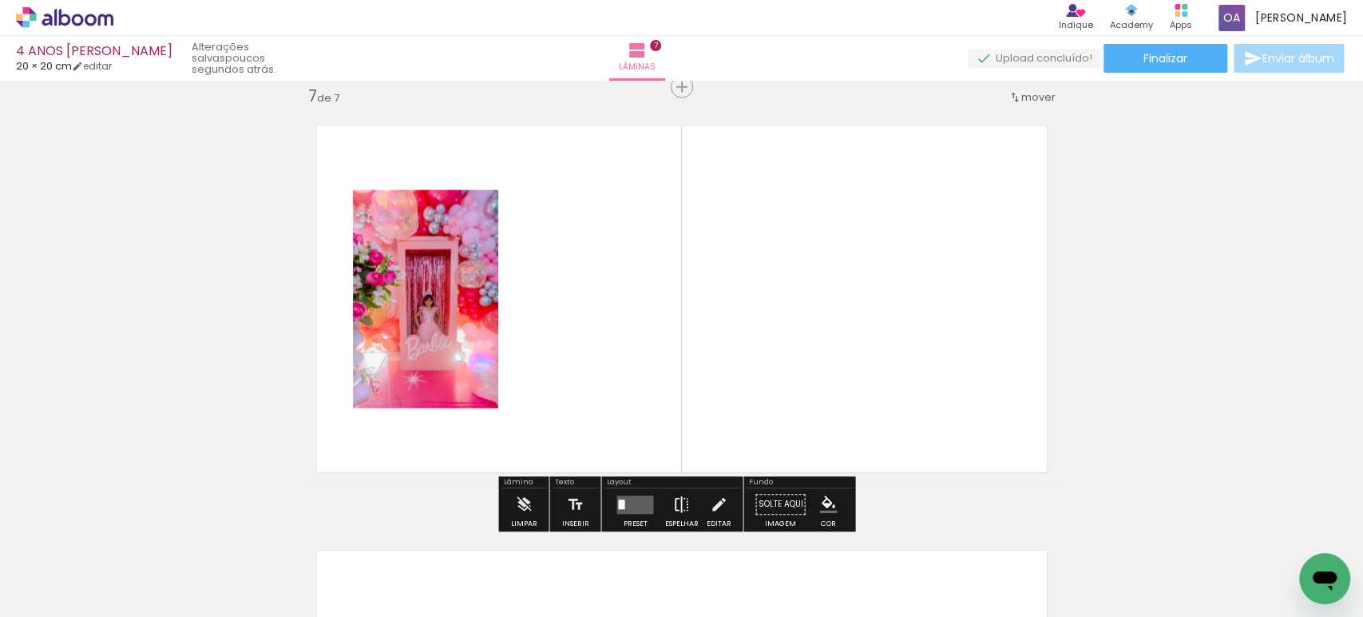
click at [672, 498] on iron-icon at bounding box center [681, 505] width 18 height 32
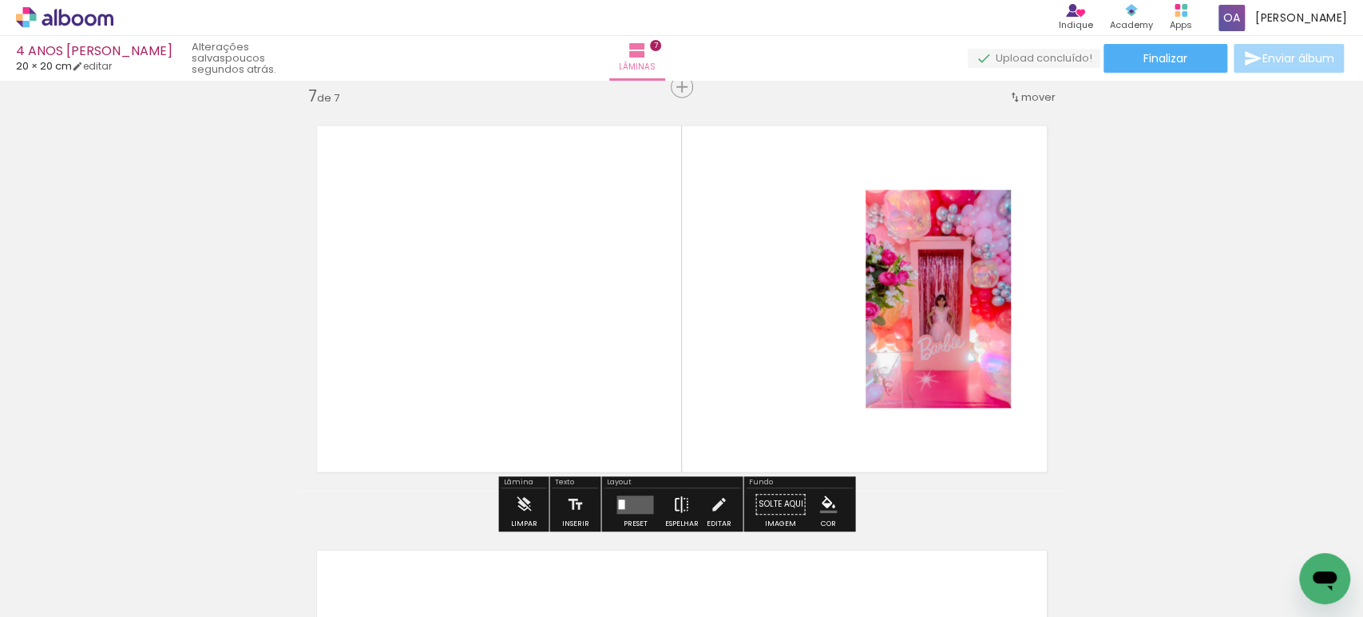
click at [672, 499] on iron-icon at bounding box center [681, 505] width 18 height 32
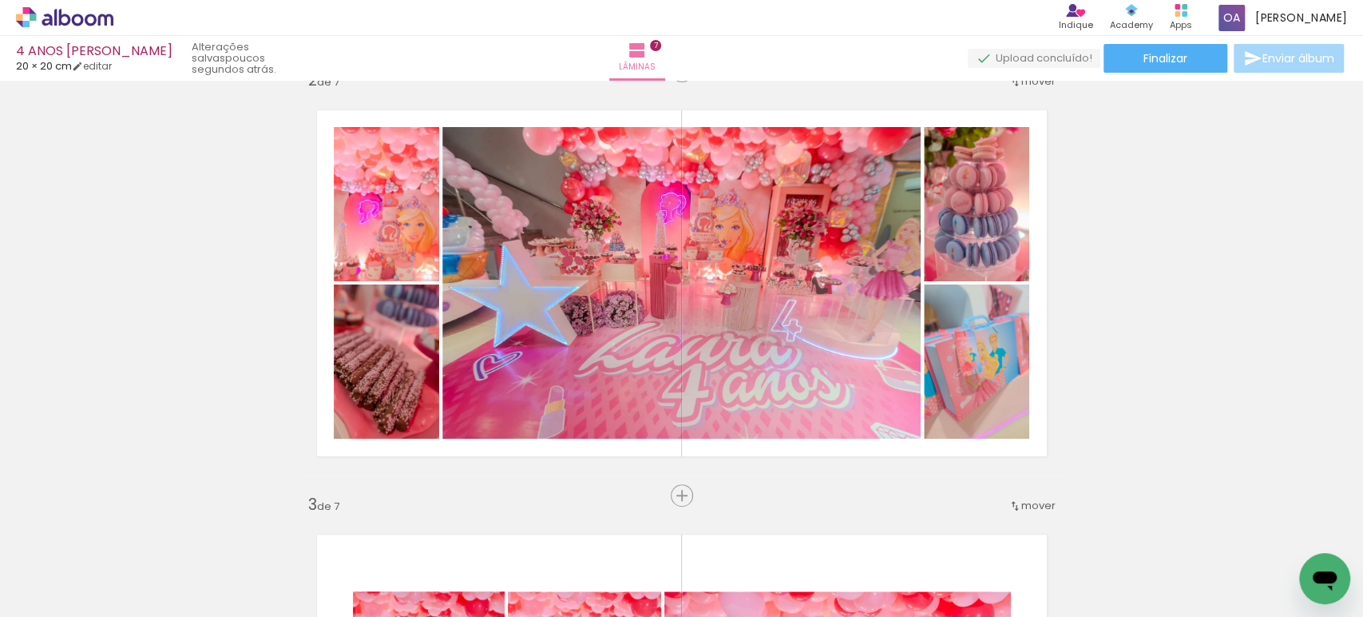
scroll to position [445, 0]
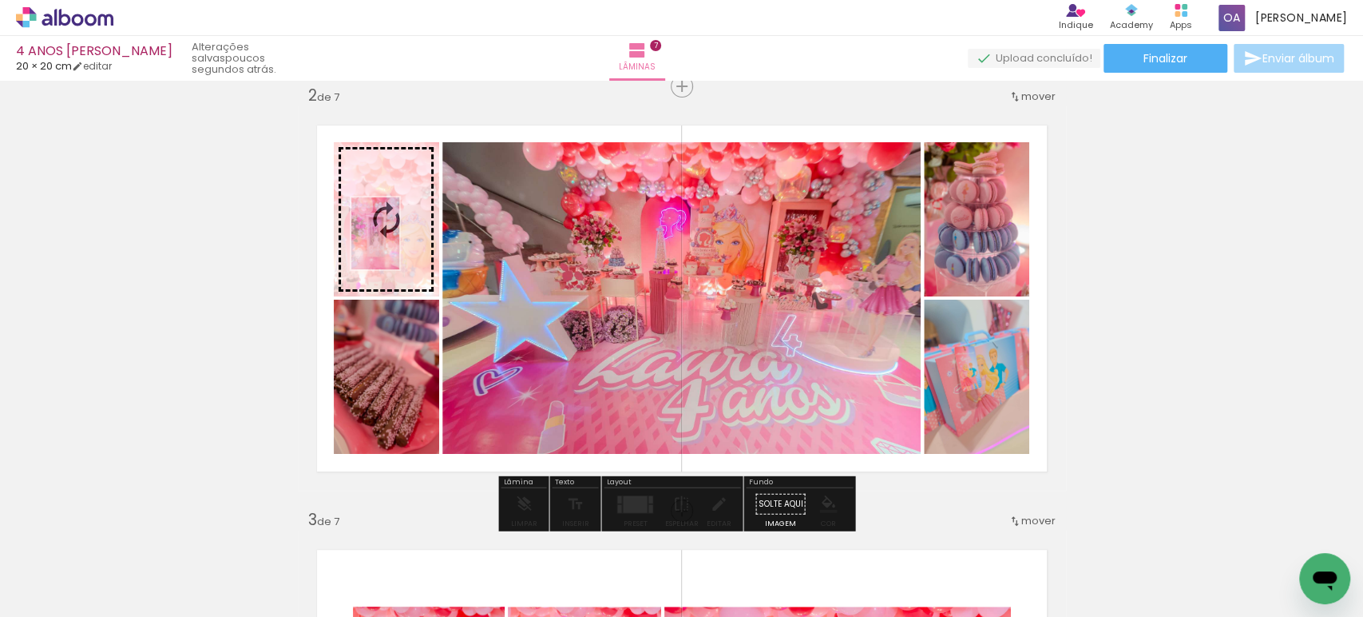
drag, startPoint x: 974, startPoint y: 573, endPoint x: 399, endPoint y: 245, distance: 661.7
click at [399, 245] on quentale-workspace at bounding box center [681, 308] width 1363 height 617
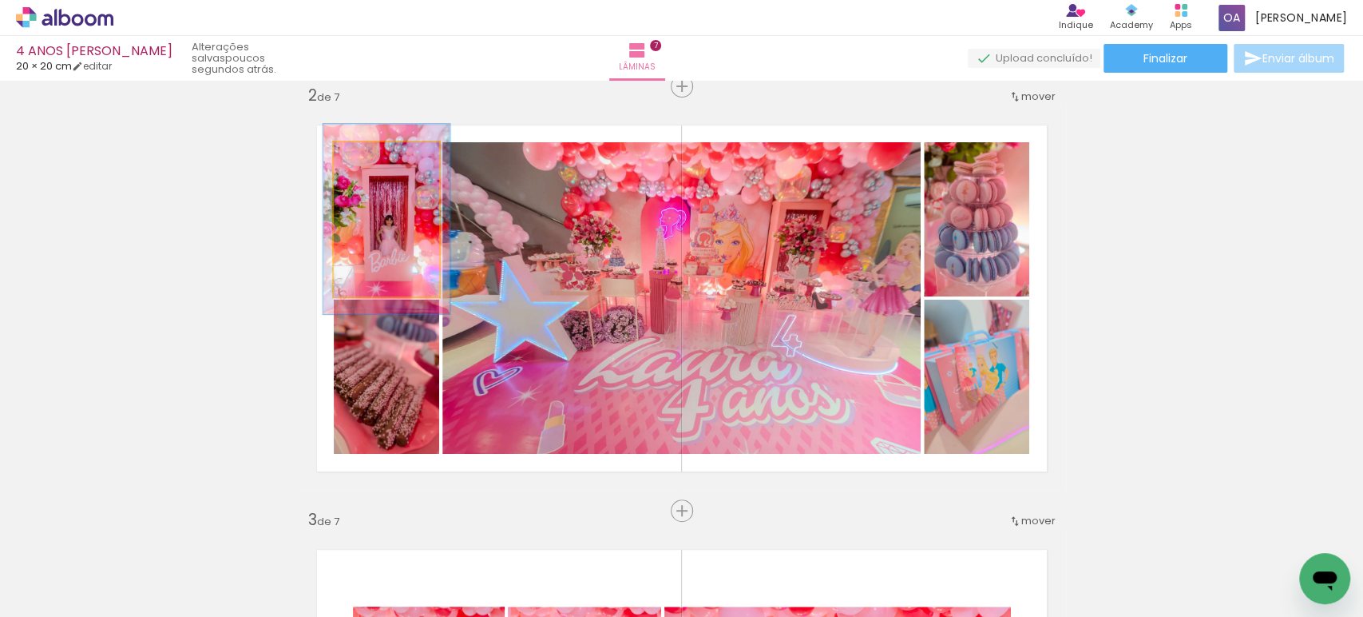
drag, startPoint x: 363, startPoint y: 154, endPoint x: 372, endPoint y: 154, distance: 8.8
type paper-slider "120"
click at [372, 154] on div at bounding box center [378, 159] width 14 height 14
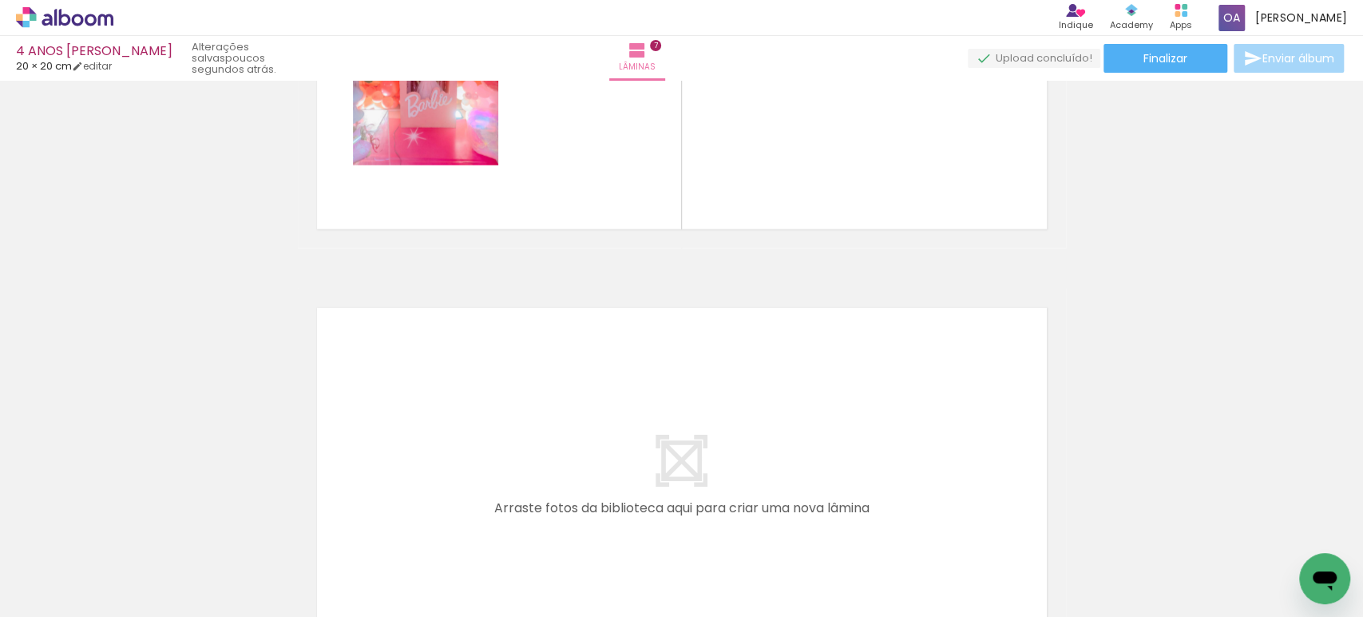
scroll to position [2567, 0]
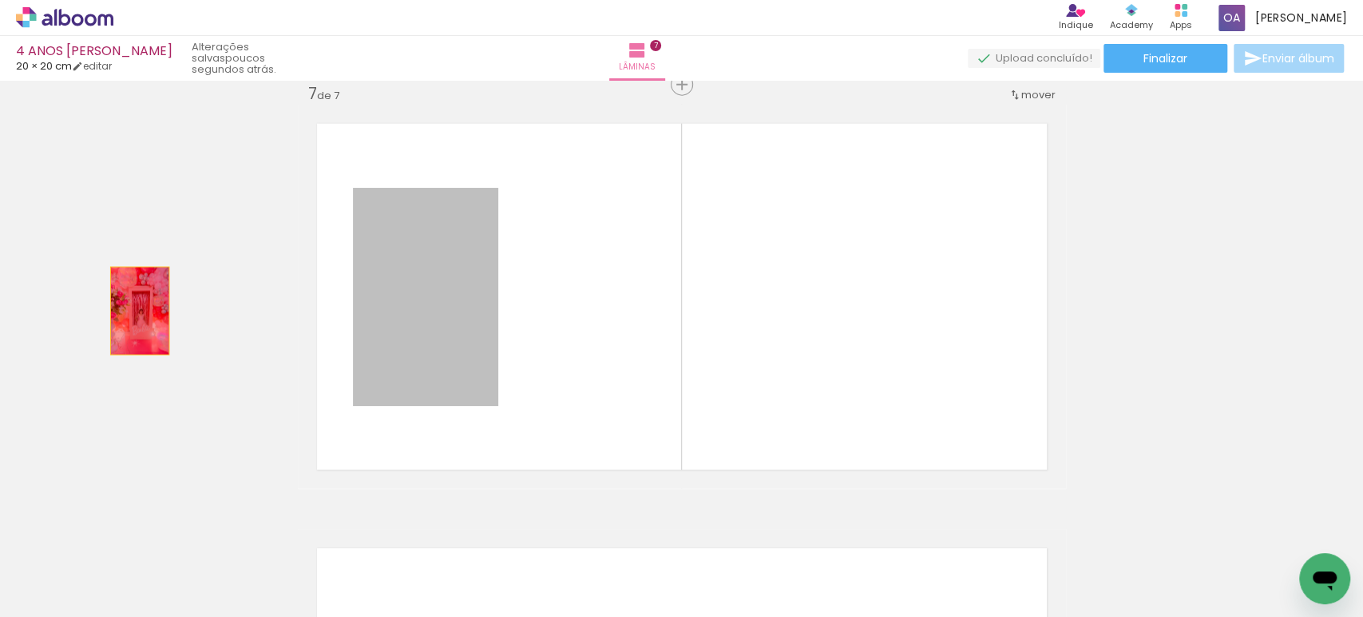
drag, startPoint x: 430, startPoint y: 337, endPoint x: 96, endPoint y: 305, distance: 336.1
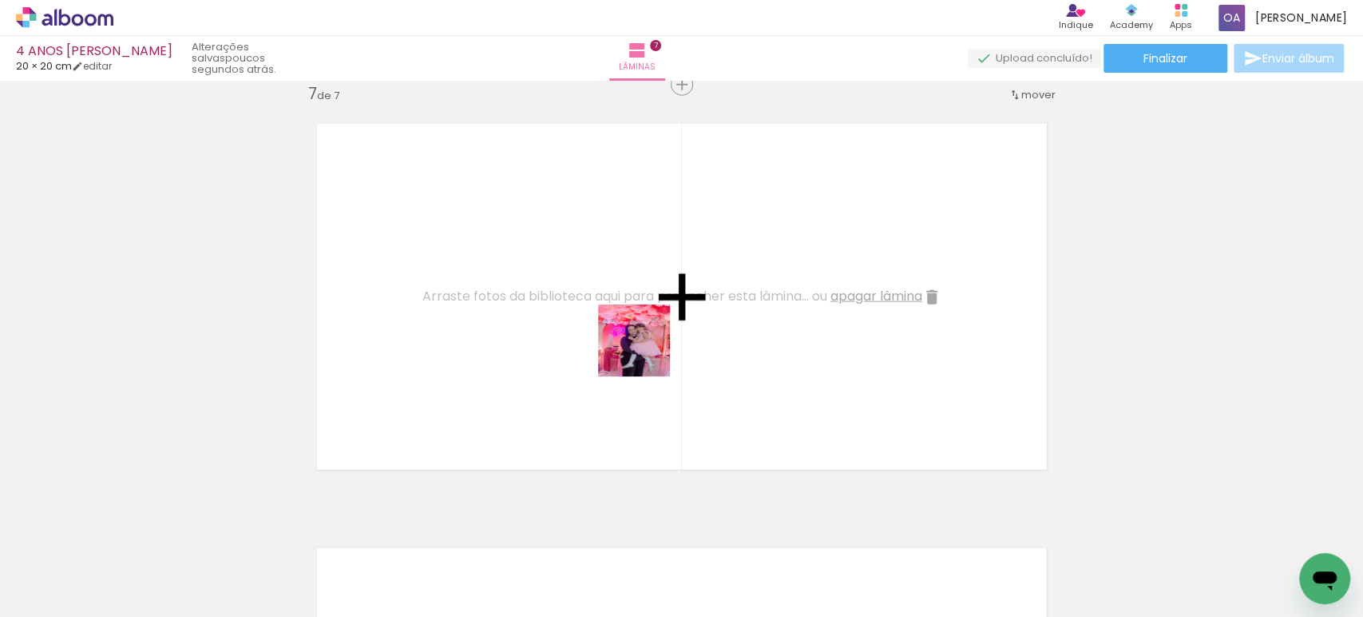
drag, startPoint x: 710, startPoint y: 412, endPoint x: 616, endPoint y: 341, distance: 118.0
click at [616, 341] on quentale-workspace at bounding box center [681, 308] width 1363 height 617
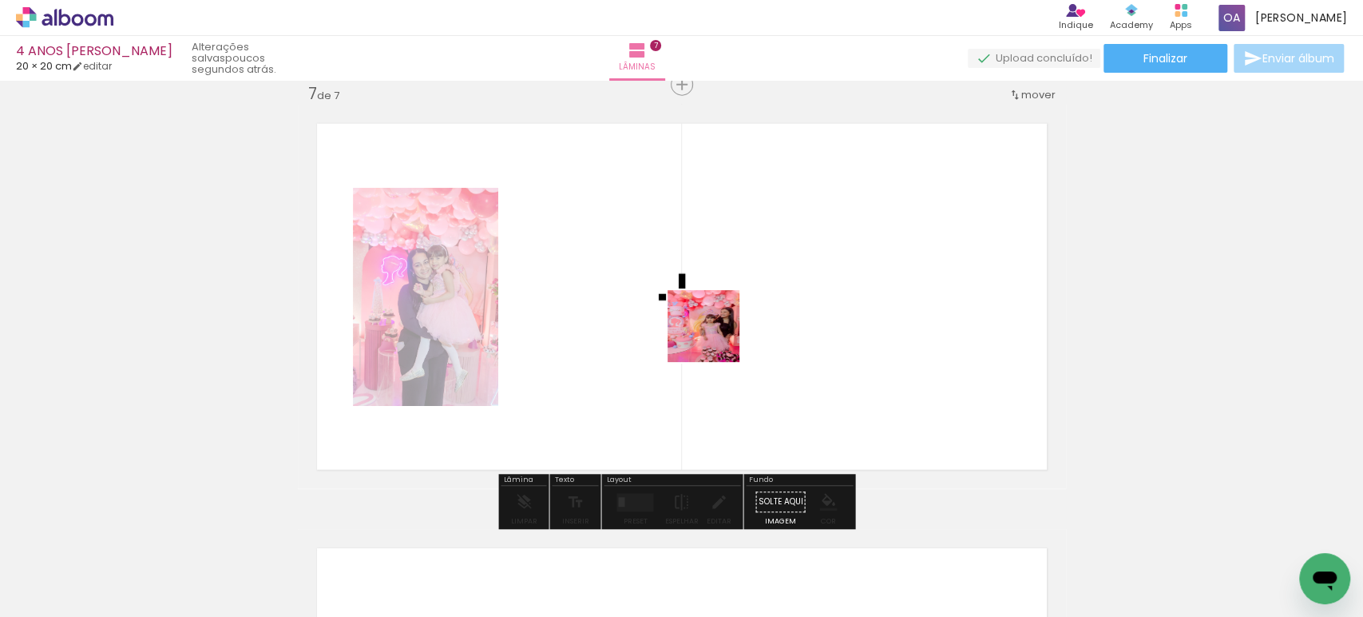
drag, startPoint x: 779, startPoint y: 414, endPoint x: 715, endPoint y: 338, distance: 99.2
click at [715, 338] on quentale-workspace at bounding box center [681, 308] width 1363 height 617
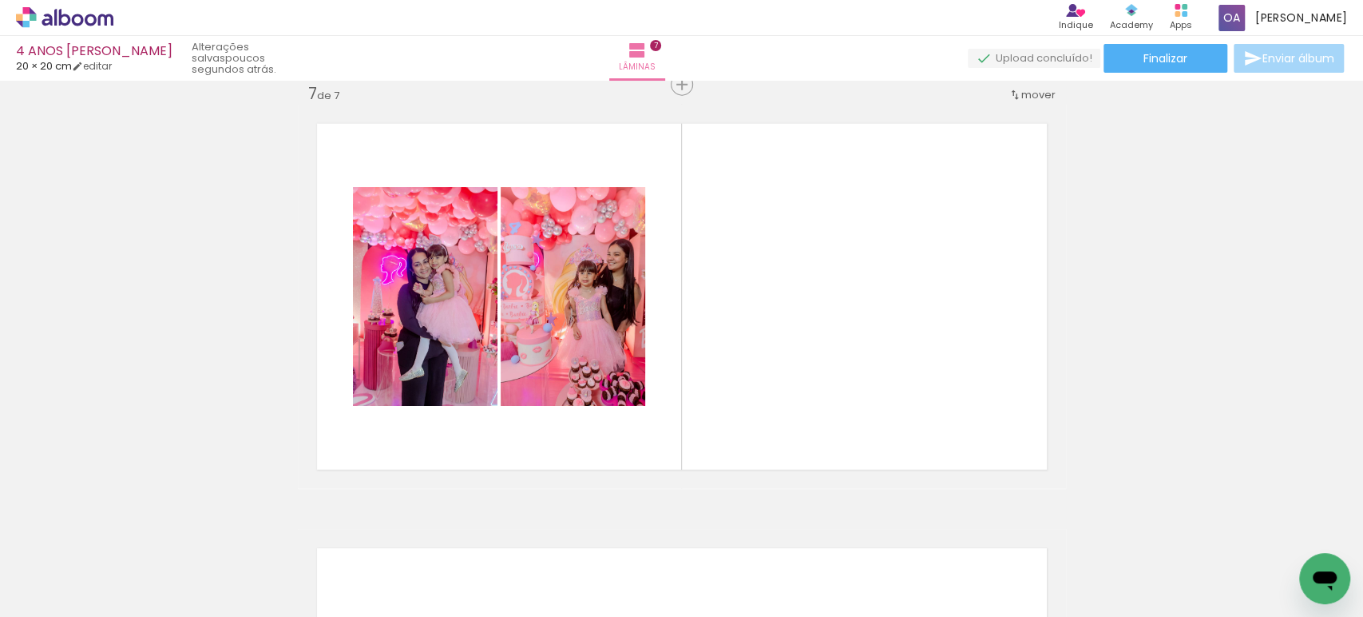
scroll to position [0, 1725]
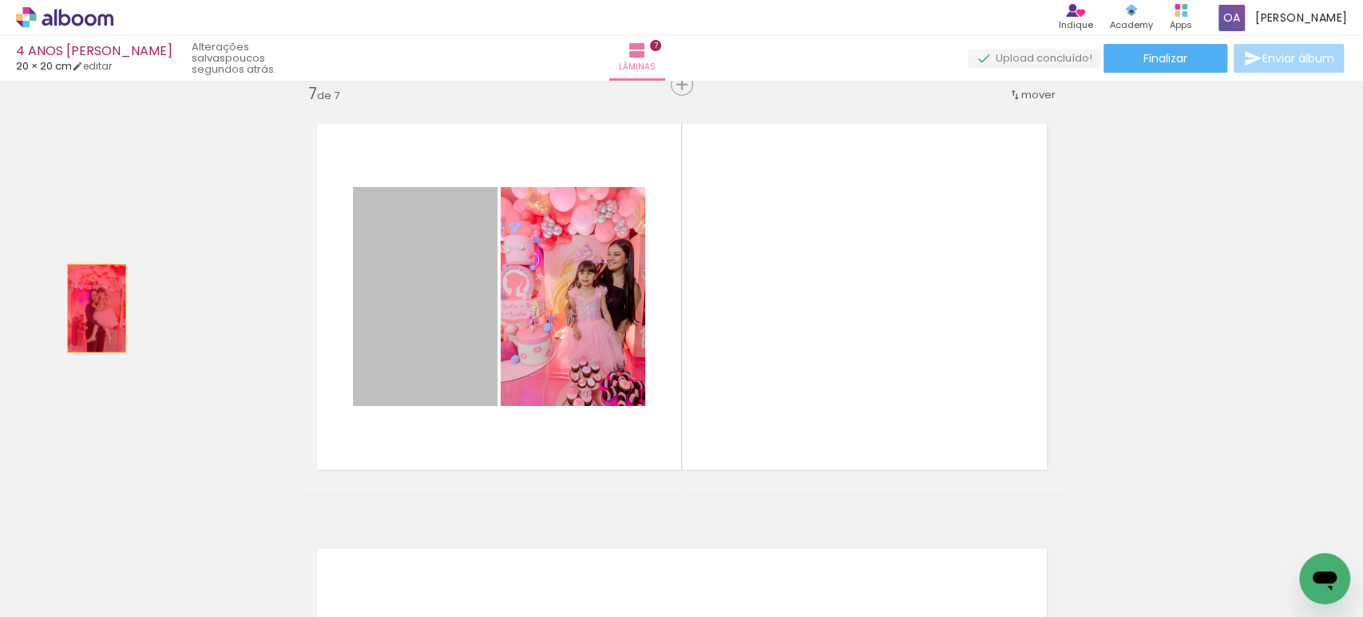
drag, startPoint x: 451, startPoint y: 319, endPoint x: 87, endPoint y: 308, distance: 364.3
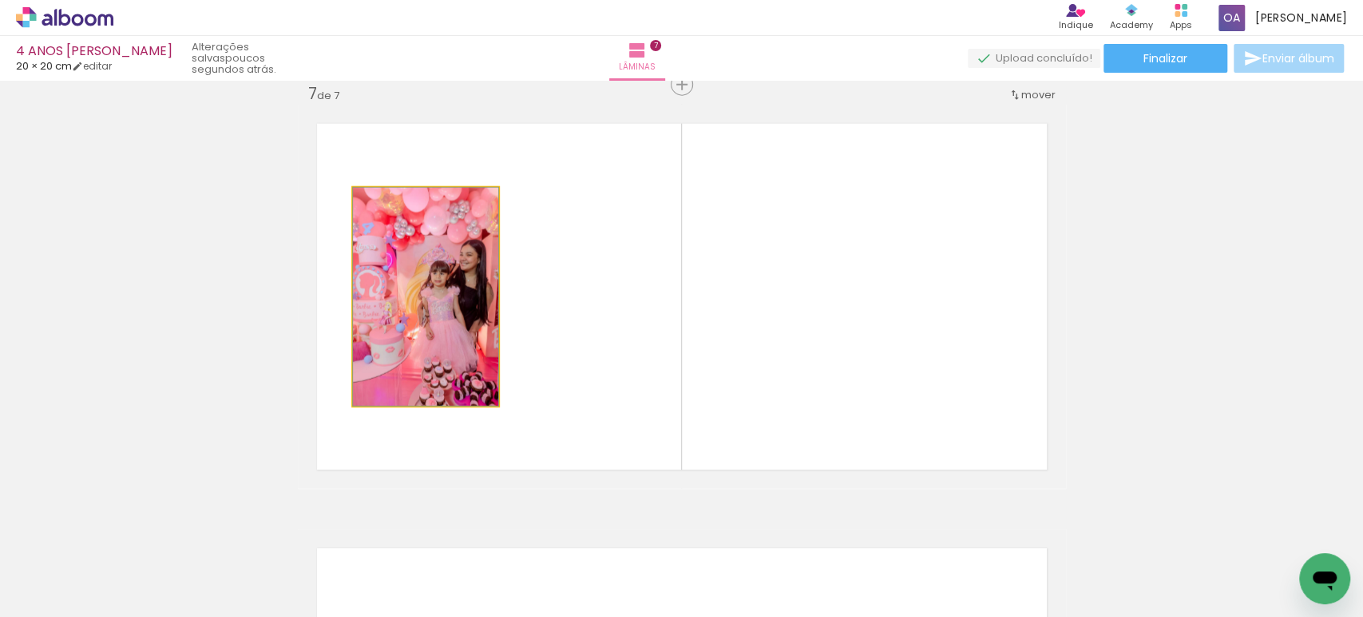
drag, startPoint x: 383, startPoint y: 331, endPoint x: 89, endPoint y: 332, distance: 294.7
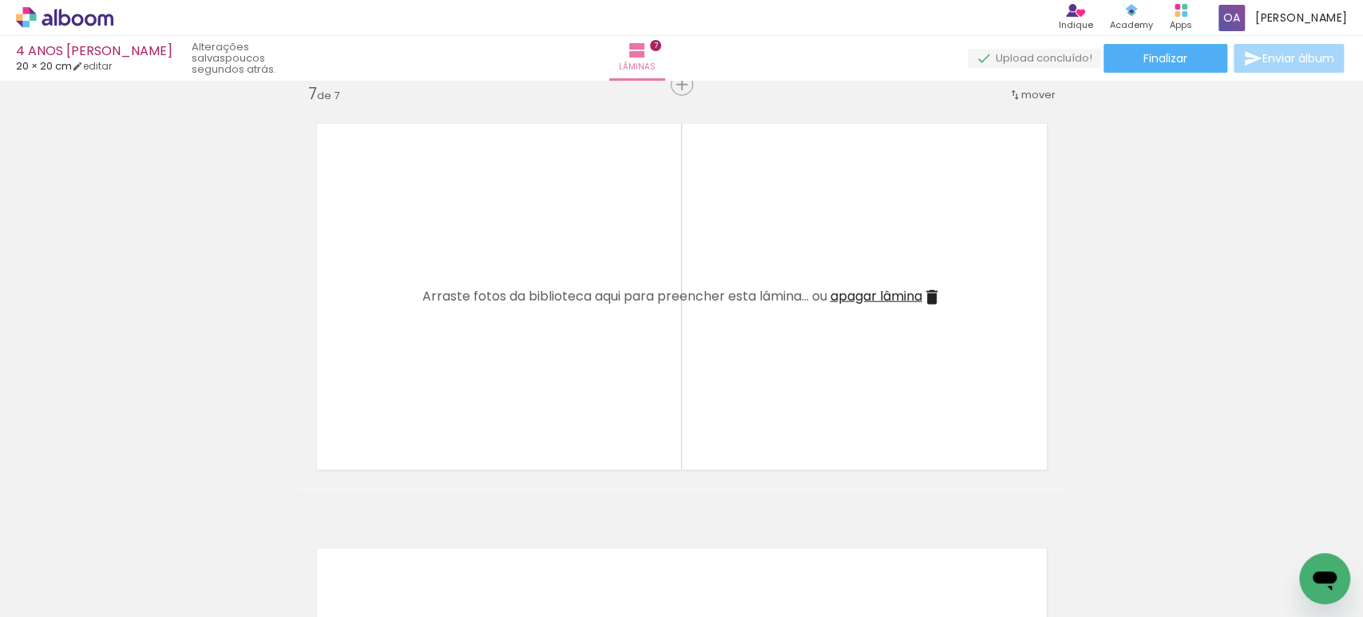
scroll to position [0, 1675]
drag, startPoint x: 463, startPoint y: 565, endPoint x: 436, endPoint y: 350, distance: 216.5
click at [436, 350] on quentale-workspace at bounding box center [681, 308] width 1363 height 617
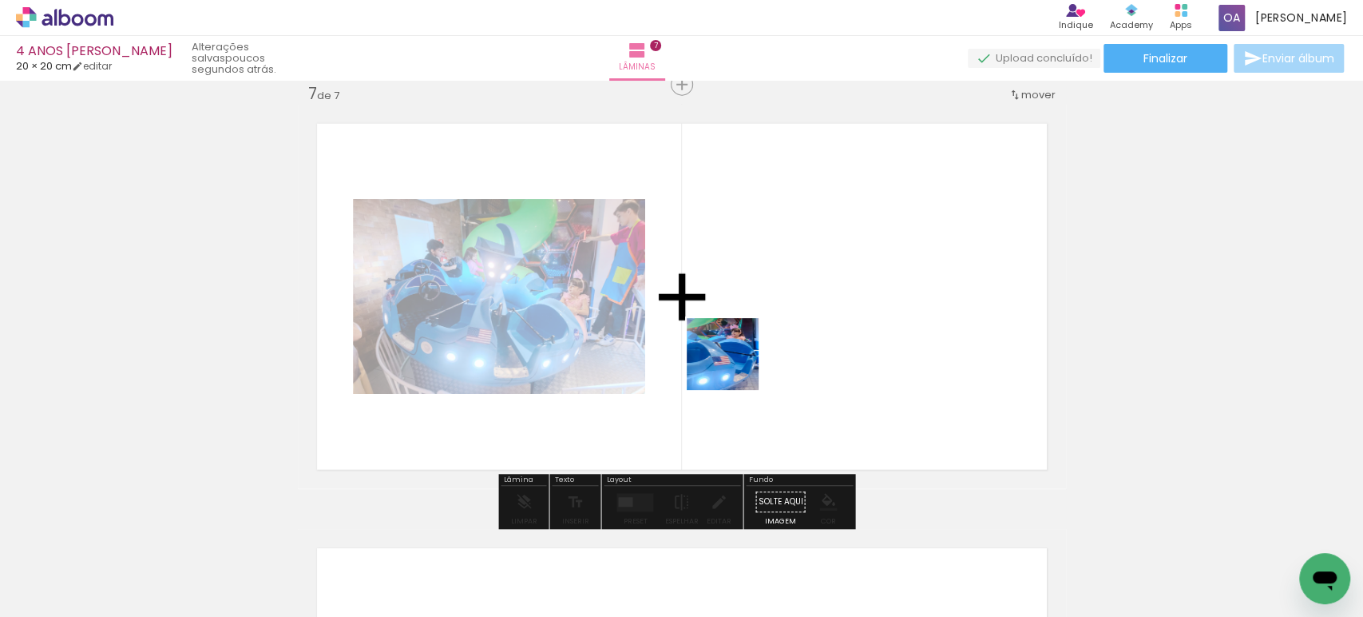
drag, startPoint x: 562, startPoint y: 573, endPoint x: 735, endPoint y: 366, distance: 269.9
click at [735, 366] on quentale-workspace at bounding box center [681, 308] width 1363 height 617
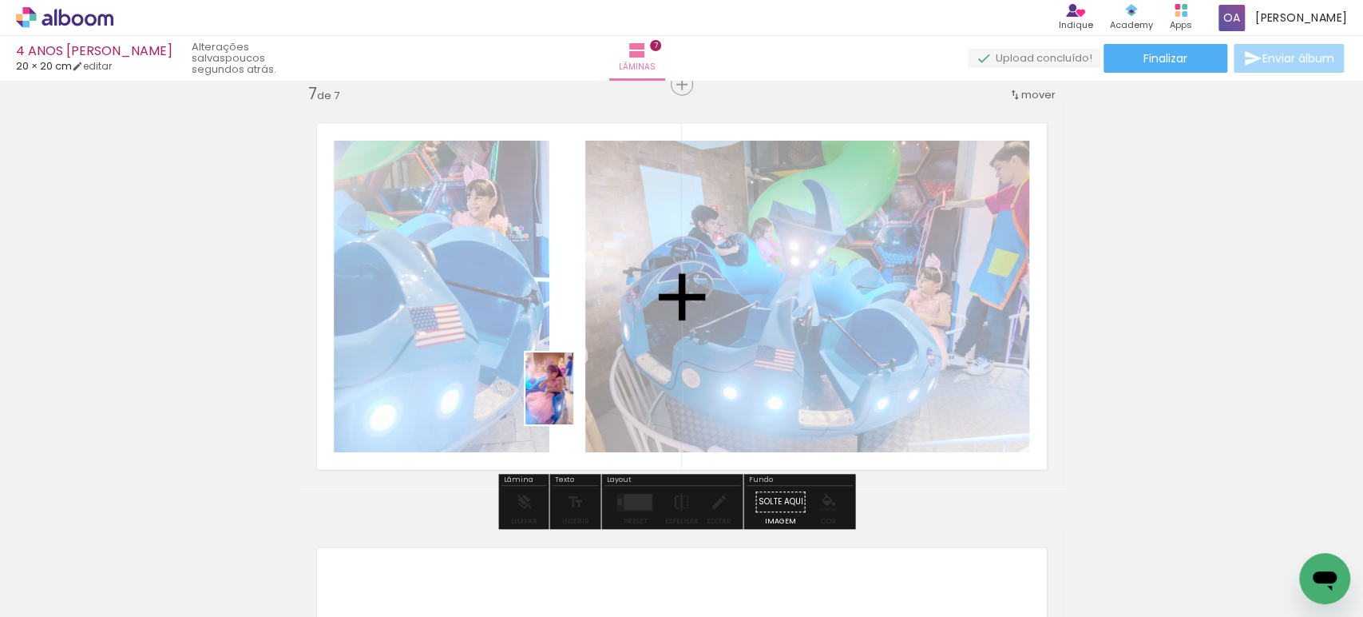
drag, startPoint x: 632, startPoint y: 540, endPoint x: 573, endPoint y: 399, distance: 152.2
click at [573, 399] on quentale-workspace at bounding box center [681, 308] width 1363 height 617
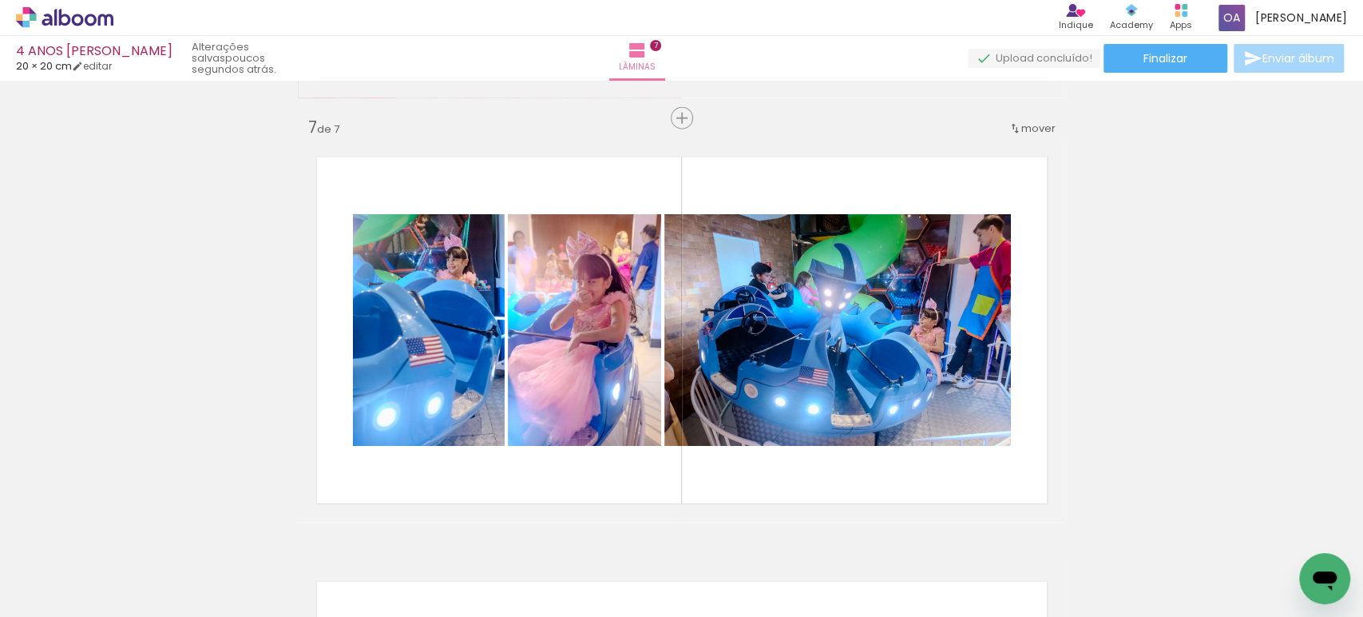
scroll to position [2528, 0]
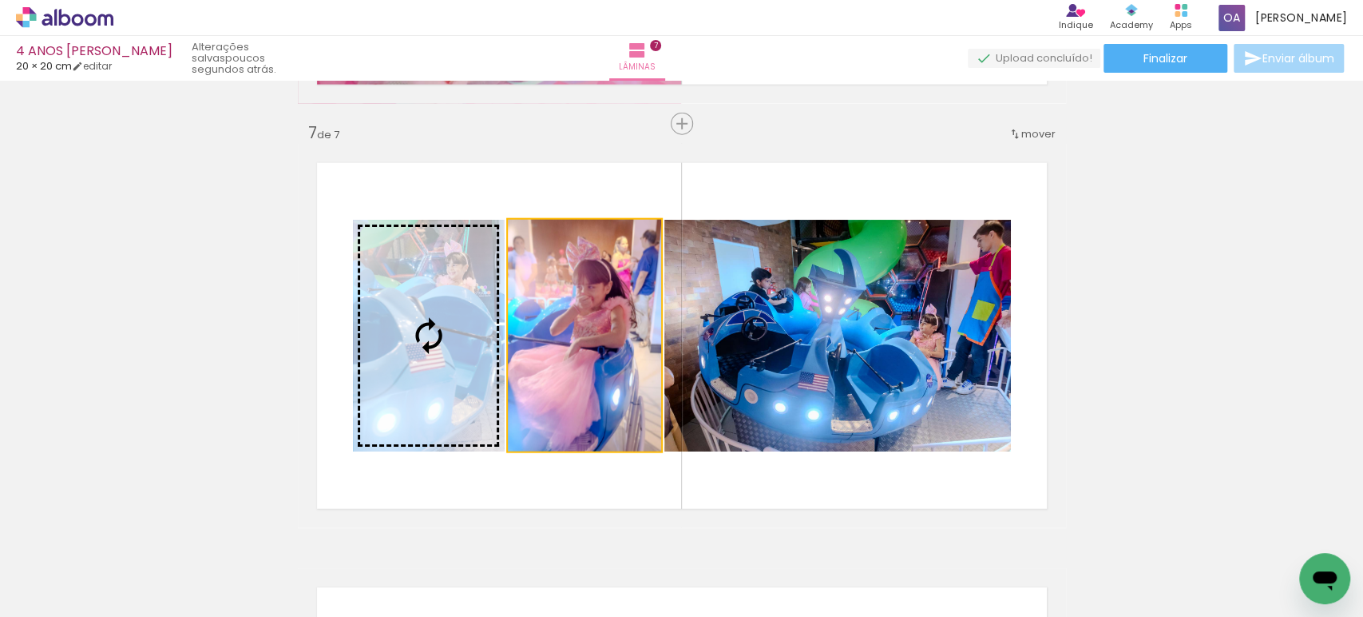
drag, startPoint x: 572, startPoint y: 345, endPoint x: 101, endPoint y: 287, distance: 473.9
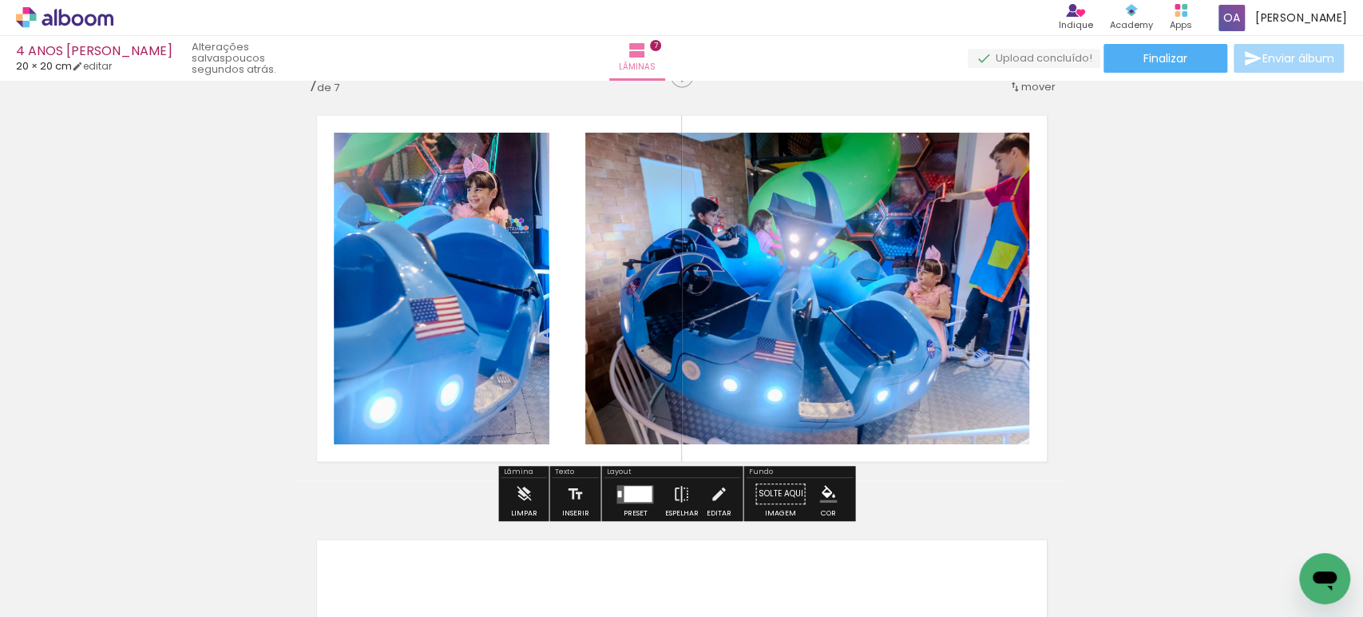
scroll to position [2589, 0]
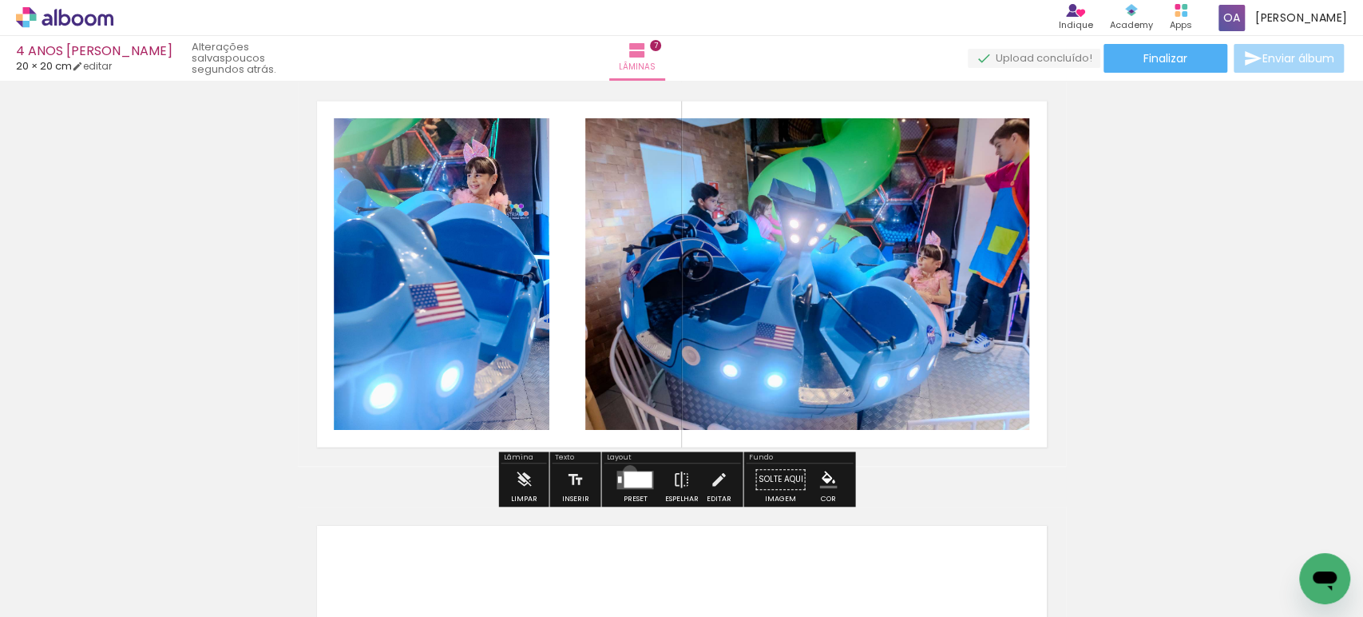
click at [626, 471] on div at bounding box center [638, 479] width 28 height 16
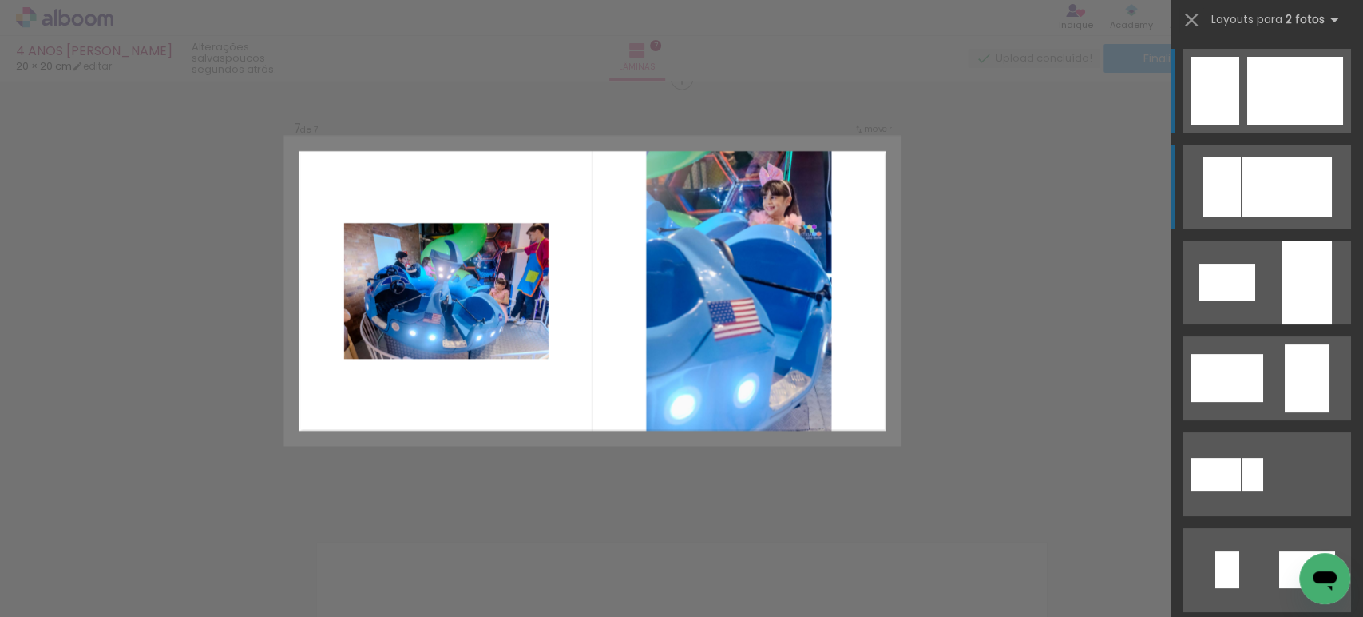
scroll to position [2564, 0]
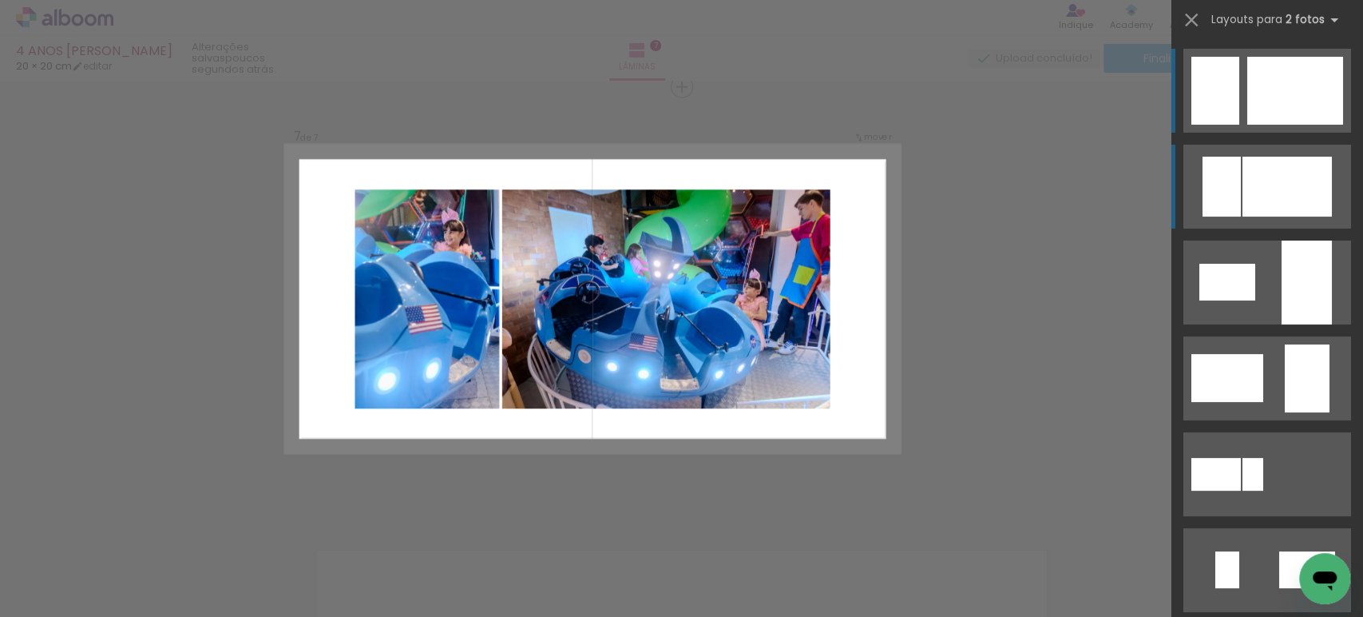
click at [1272, 180] on div at bounding box center [1287, 187] width 89 height 60
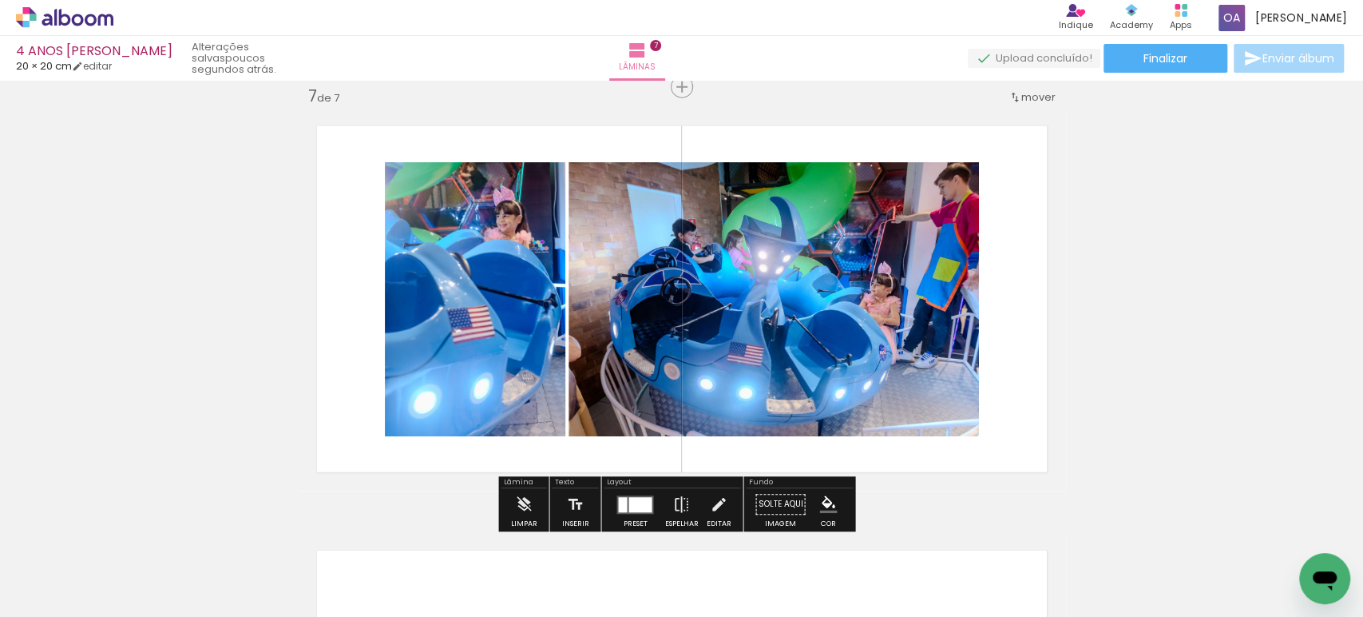
click at [824, 311] on quentale-photo at bounding box center [774, 299] width 410 height 274
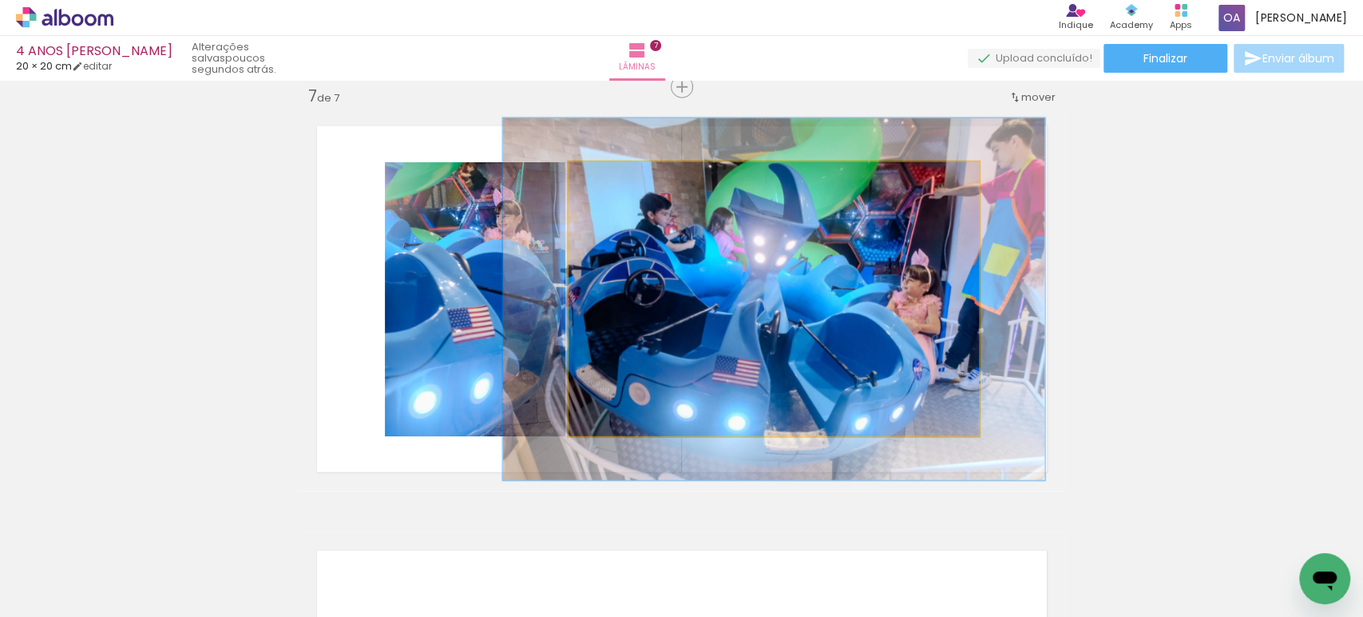
drag, startPoint x: 602, startPoint y: 178, endPoint x: 620, endPoint y: 177, distance: 17.6
type paper-slider "132"
click at [620, 177] on div at bounding box center [624, 179] width 14 height 14
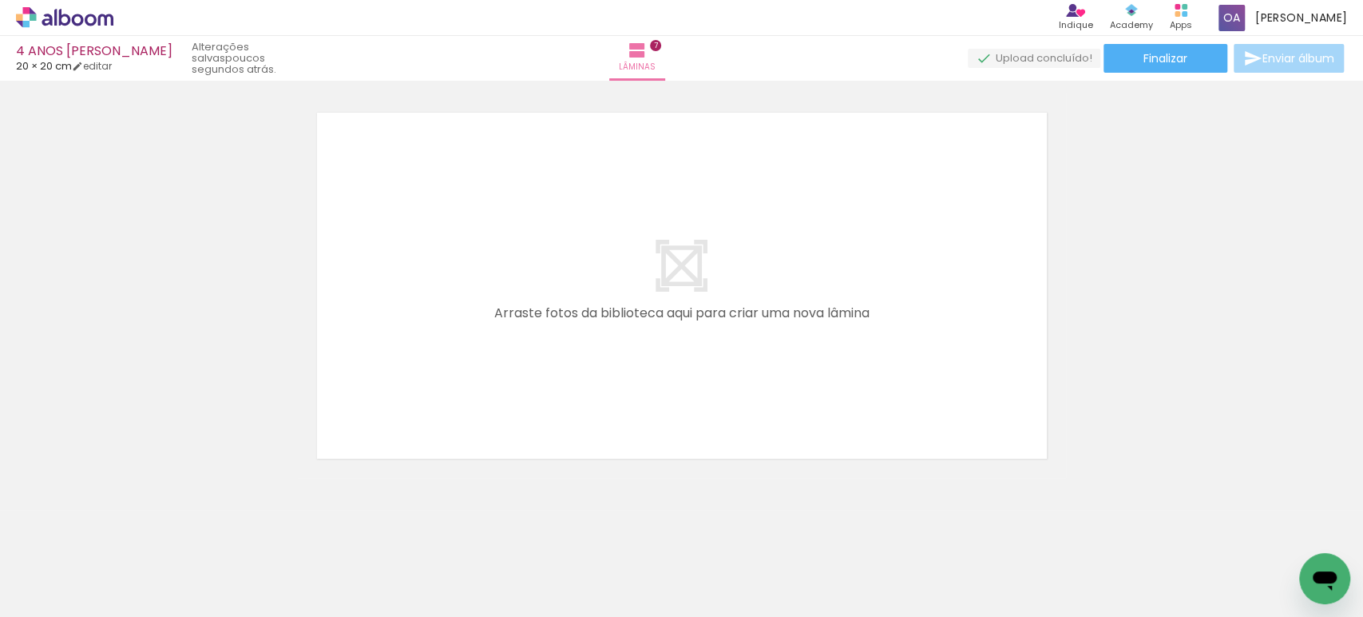
scroll to position [0, 2040]
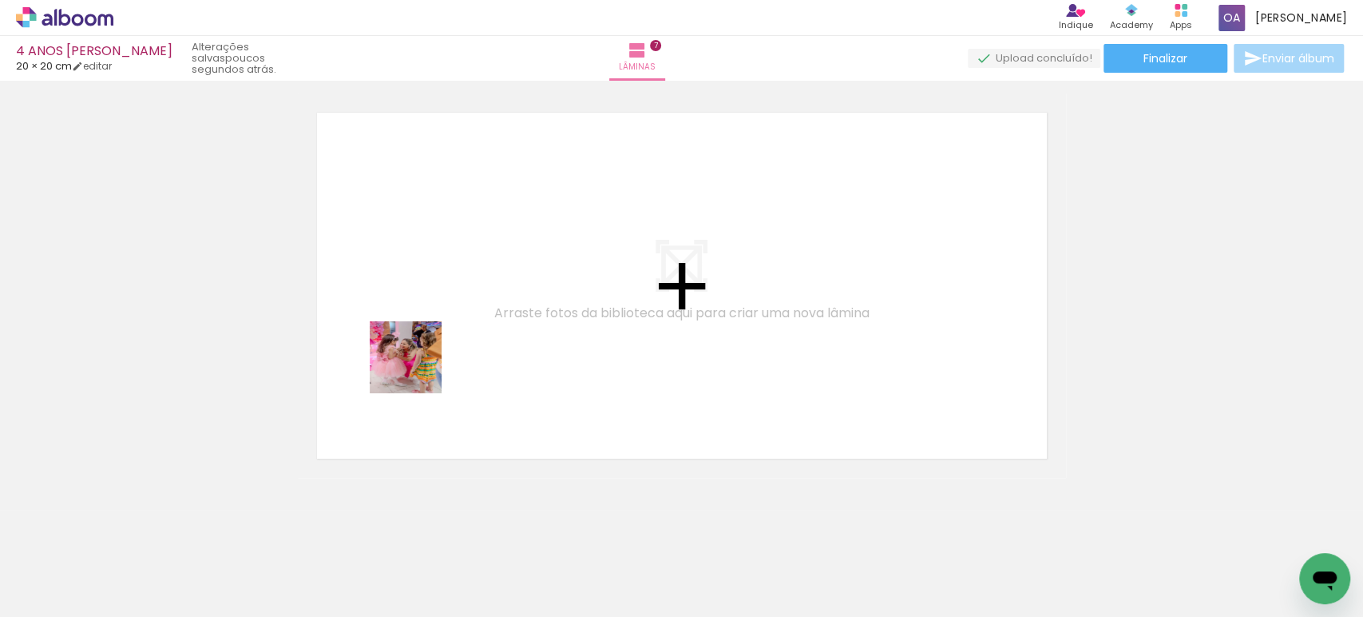
drag, startPoint x: 366, startPoint y: 560, endPoint x: 456, endPoint y: 546, distance: 91.3
click at [418, 369] on quentale-workspace at bounding box center [681, 308] width 1363 height 617
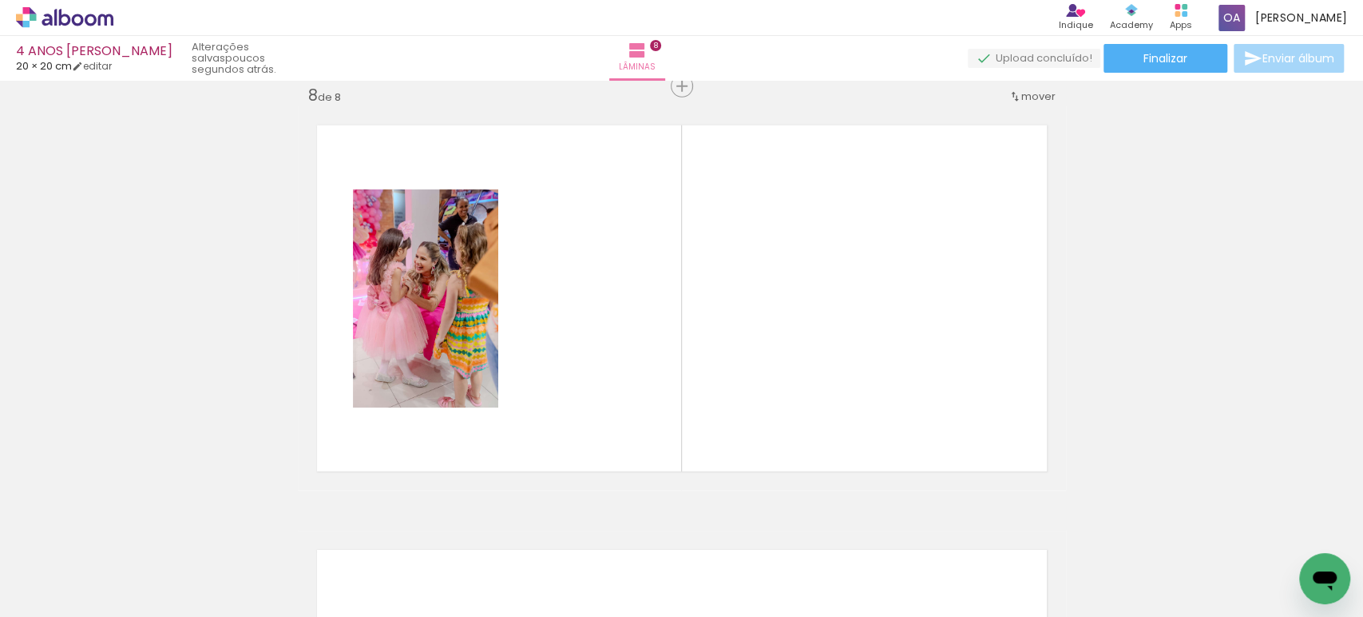
scroll to position [2988, 0]
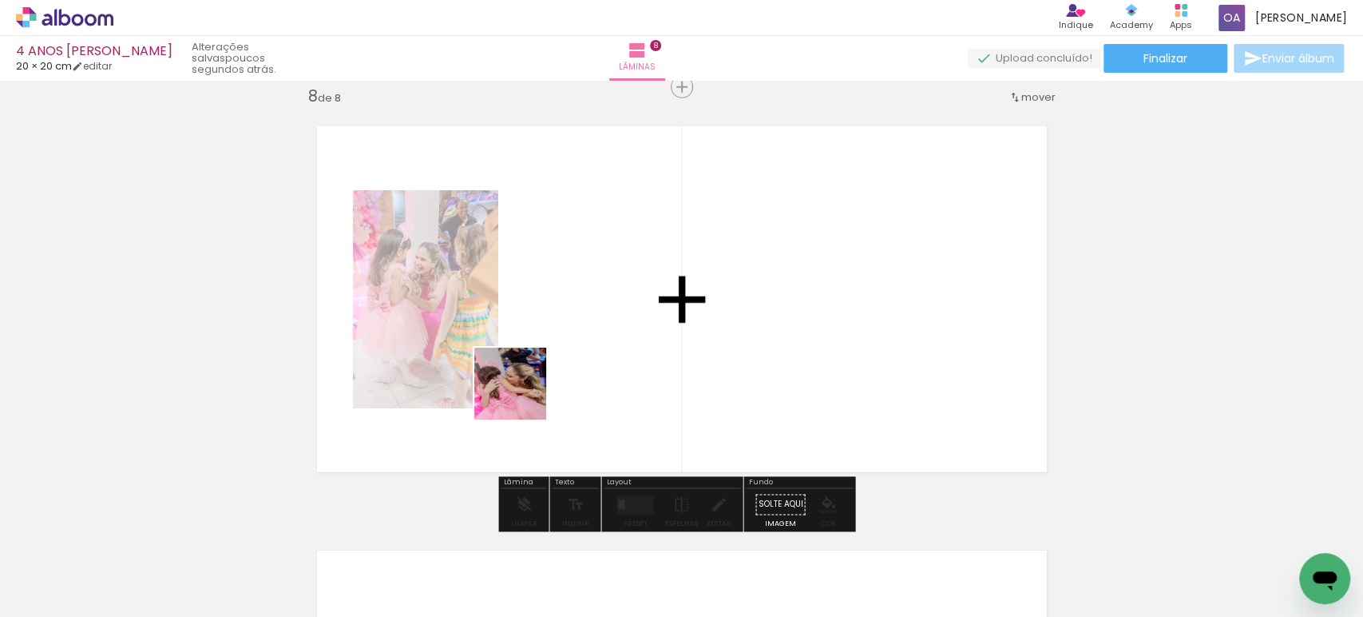
click at [522, 395] on quentale-workspace at bounding box center [681, 308] width 1363 height 617
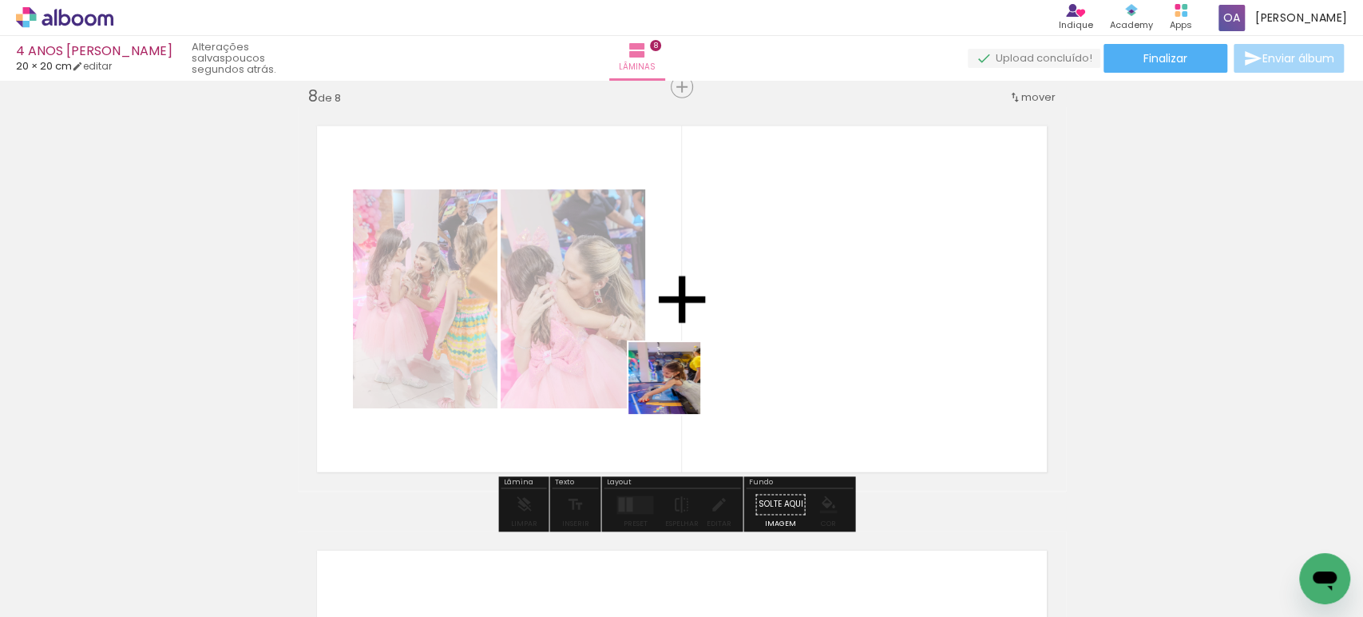
drag, startPoint x: 624, startPoint y: 444, endPoint x: 682, endPoint y: 387, distance: 81.9
click at [682, 387] on quentale-workspace at bounding box center [681, 308] width 1363 height 617
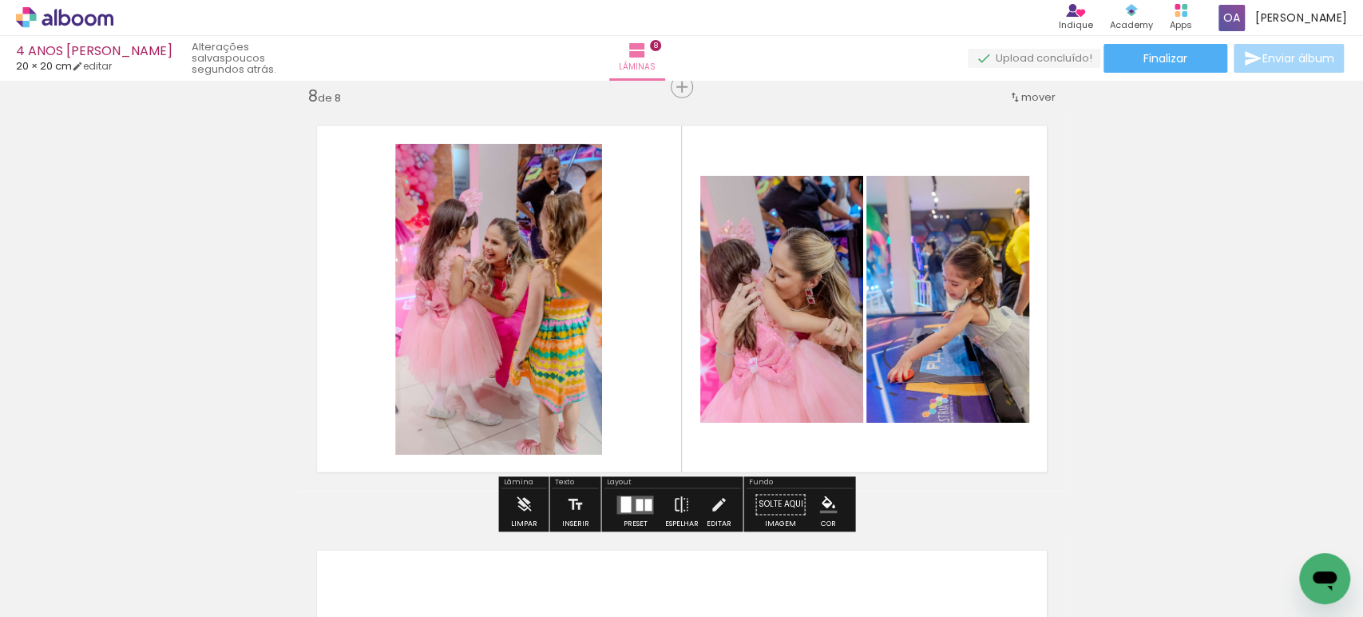
click at [625, 504] on div at bounding box center [626, 504] width 10 height 16
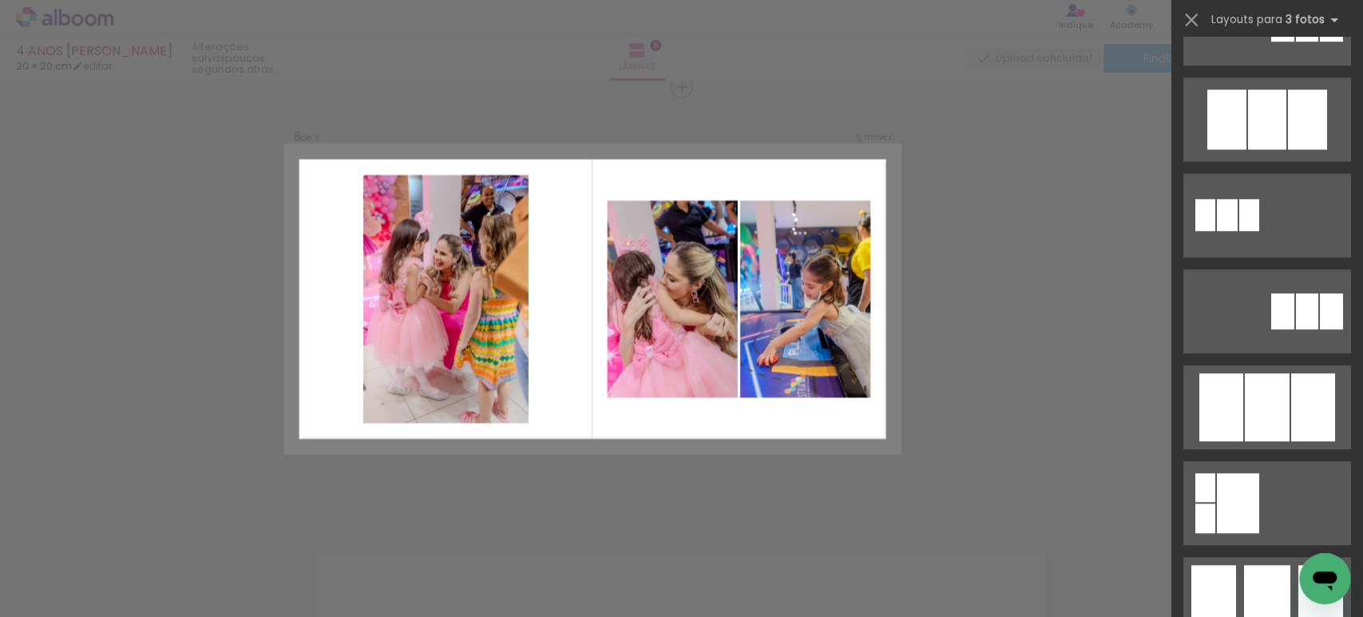
scroll to position [765, 0]
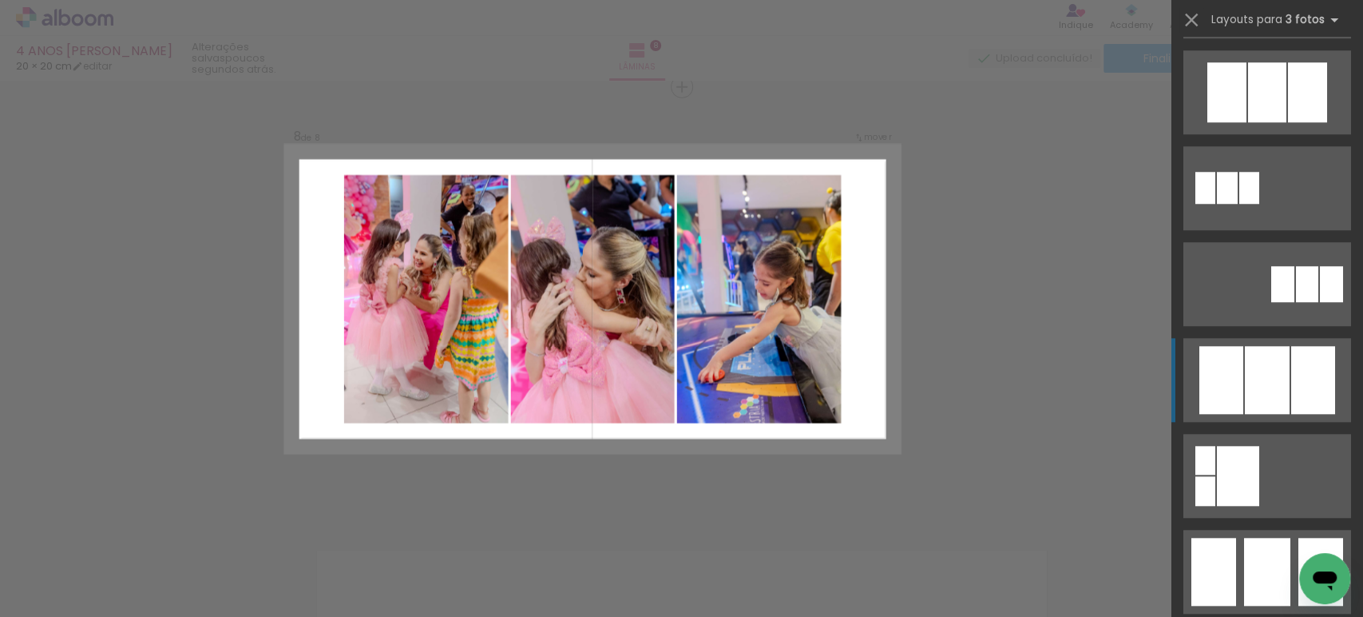
click at [1291, 372] on div at bounding box center [1313, 380] width 44 height 68
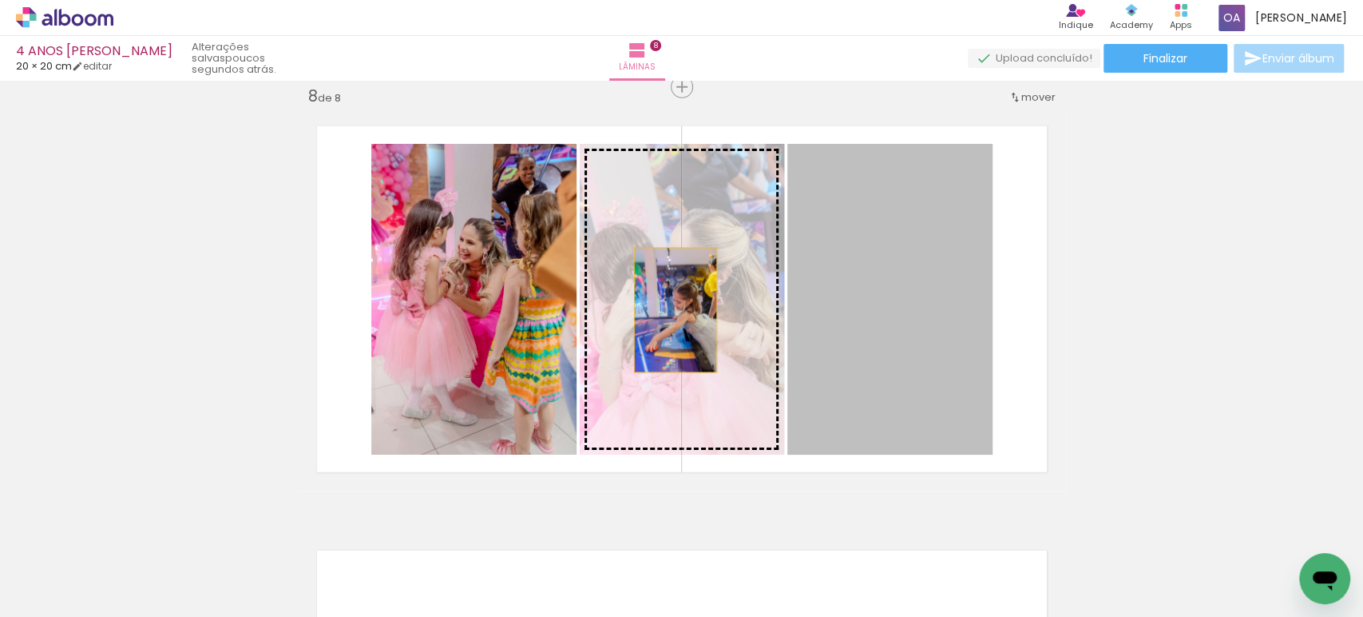
drag, startPoint x: 894, startPoint y: 323, endPoint x: 608, endPoint y: 320, distance: 286.7
click at [0, 0] on slot at bounding box center [0, 0] width 0 height 0
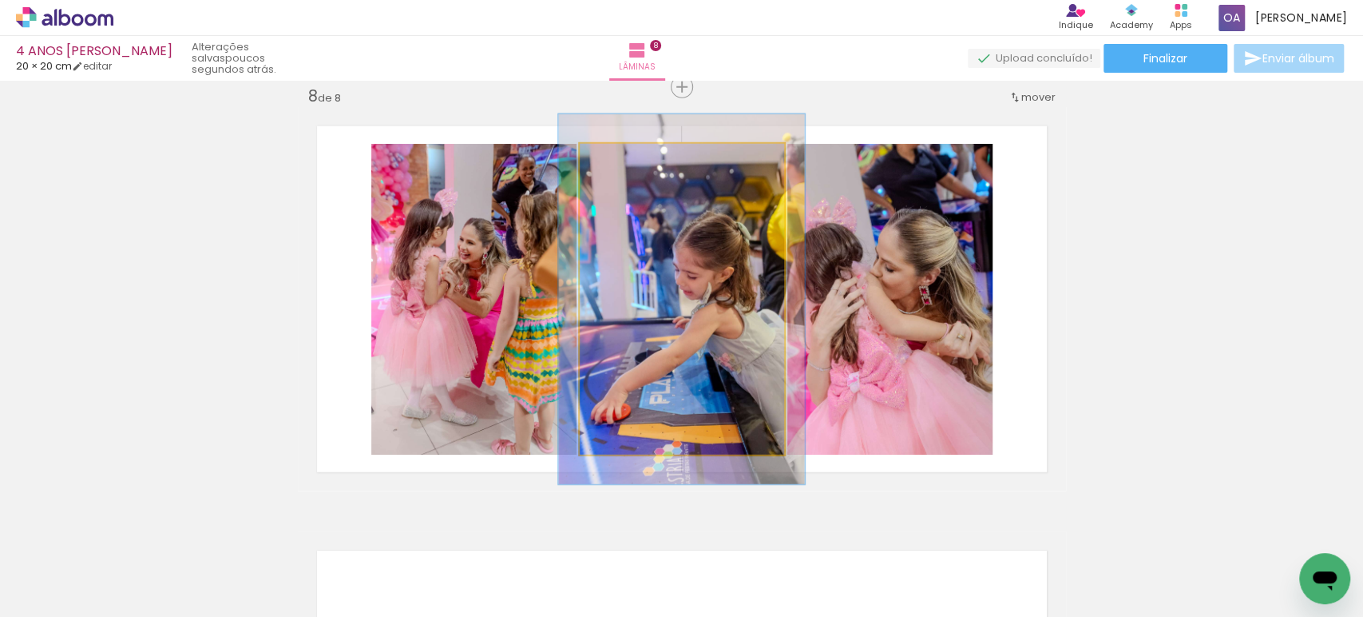
drag, startPoint x: 615, startPoint y: 158, endPoint x: 625, endPoint y: 164, distance: 11.8
type paper-slider "119"
click at [625, 164] on div at bounding box center [628, 161] width 26 height 26
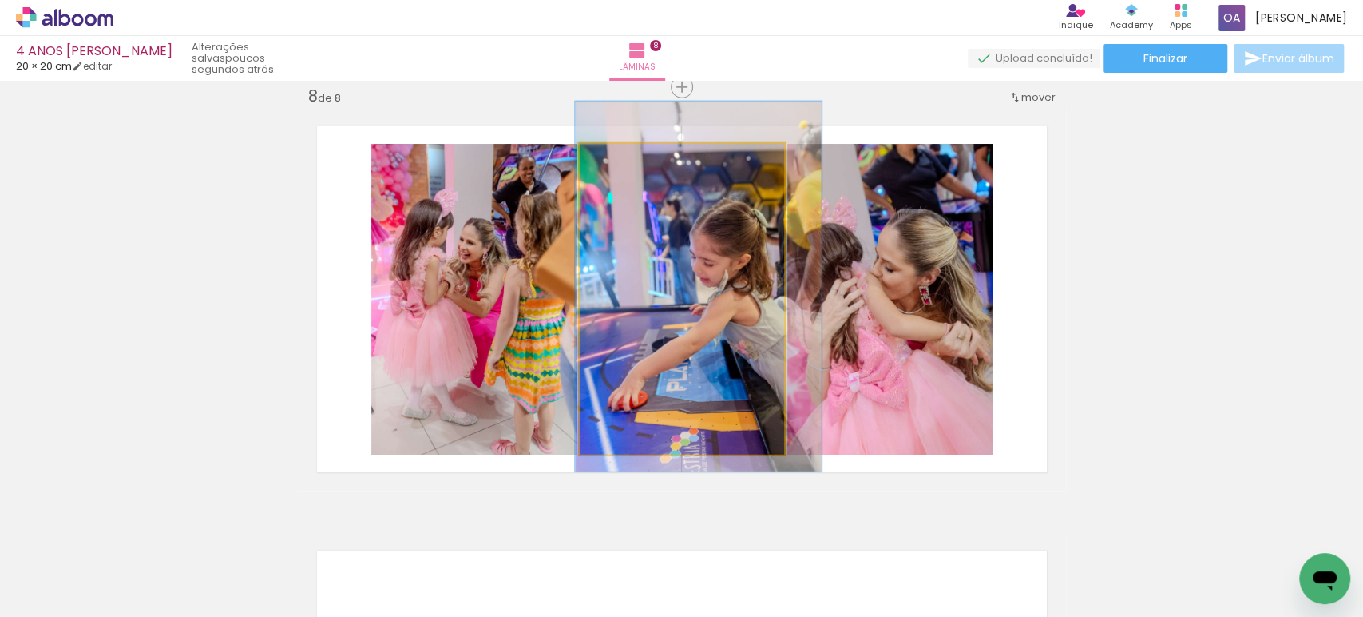
drag, startPoint x: 655, startPoint y: 303, endPoint x: 668, endPoint y: 290, distance: 18.6
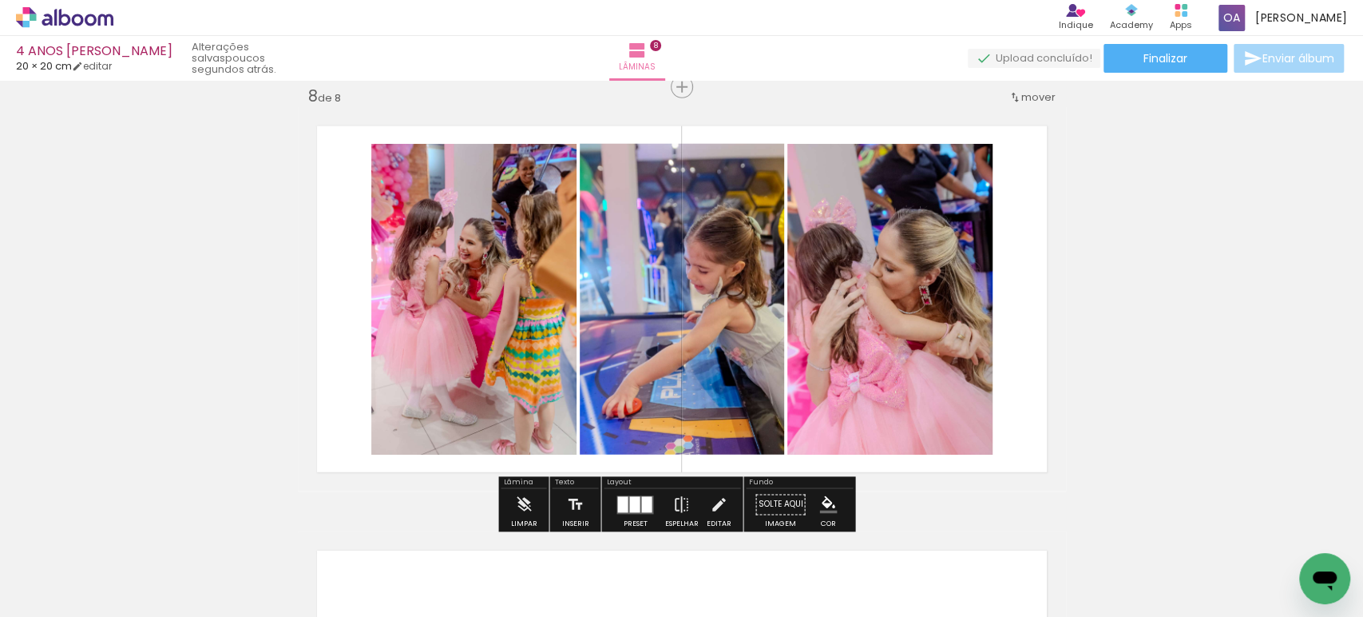
scroll to position [0, 2040]
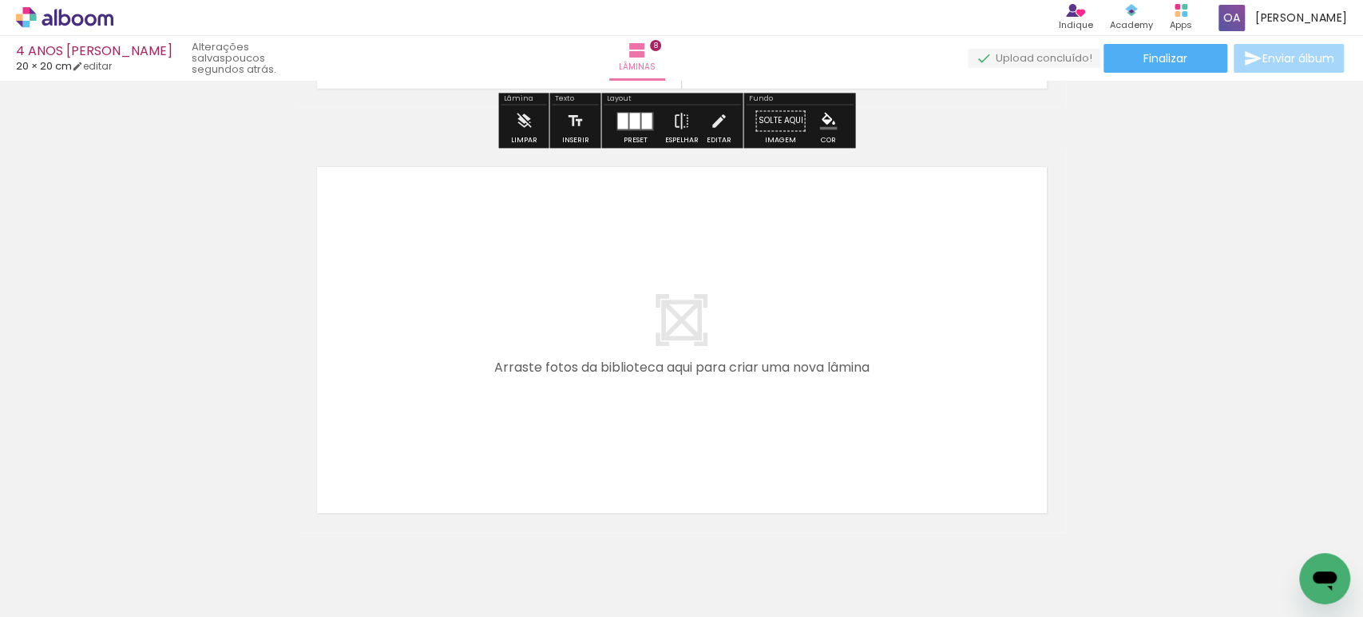
scroll to position [3442, 0]
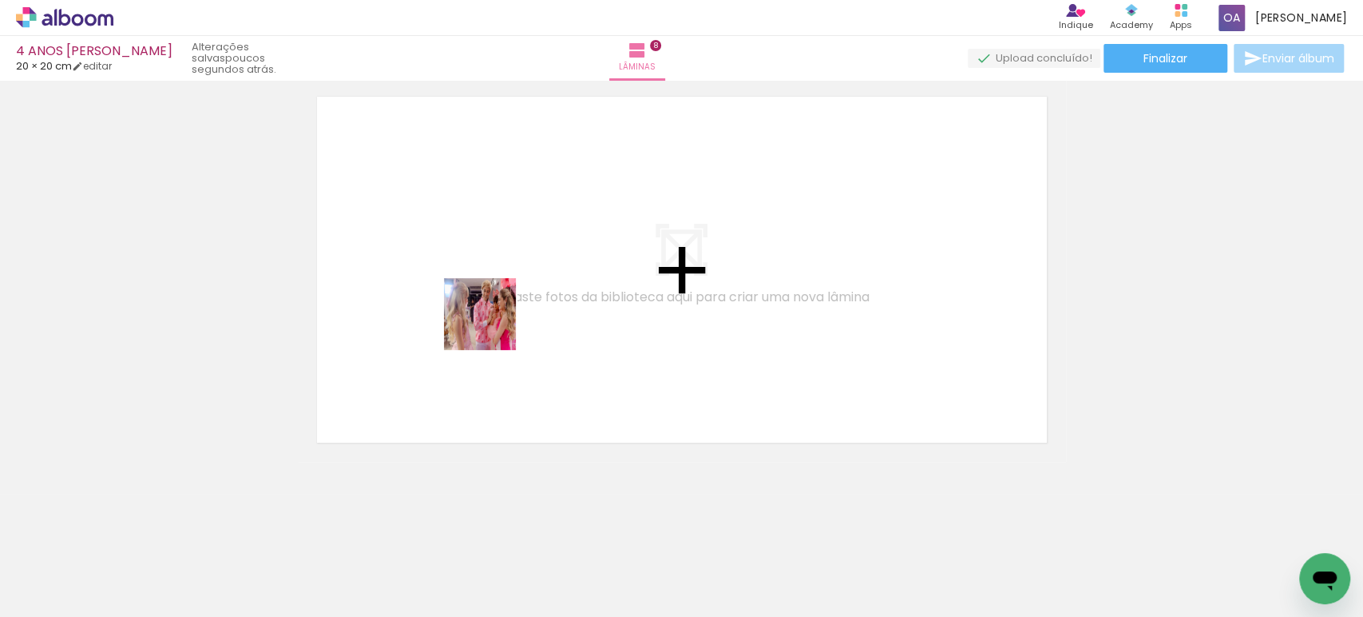
drag, startPoint x: 629, startPoint y: 570, endPoint x: 491, endPoint y: 326, distance: 280.7
click at [491, 326] on quentale-workspace at bounding box center [681, 308] width 1363 height 617
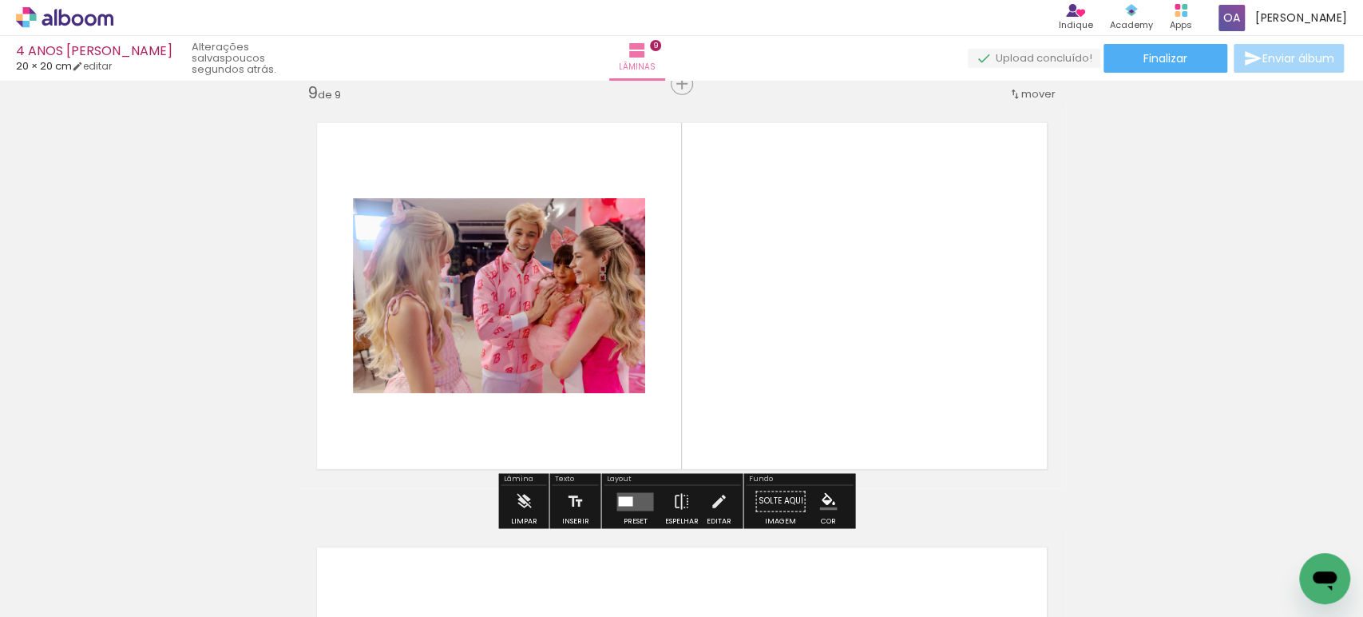
scroll to position [3412, 0]
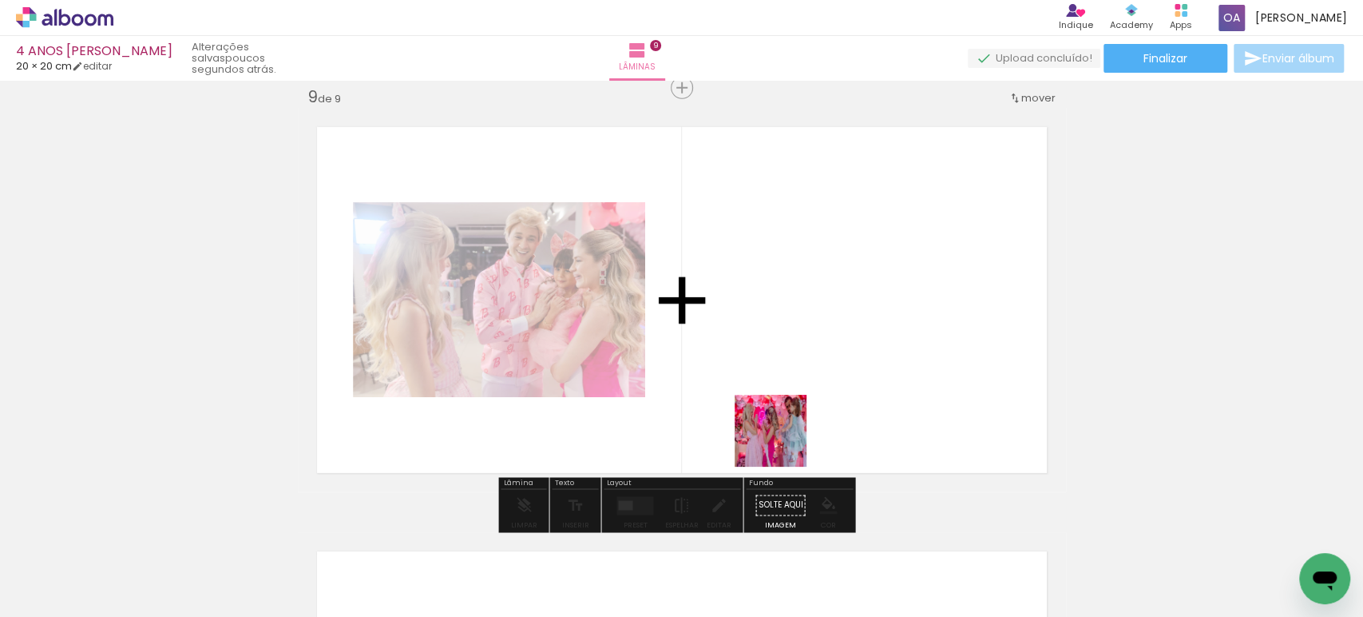
drag, startPoint x: 801, startPoint y: 569, endPoint x: 772, endPoint y: 372, distance: 199.3
click at [772, 372] on quentale-workspace at bounding box center [681, 308] width 1363 height 617
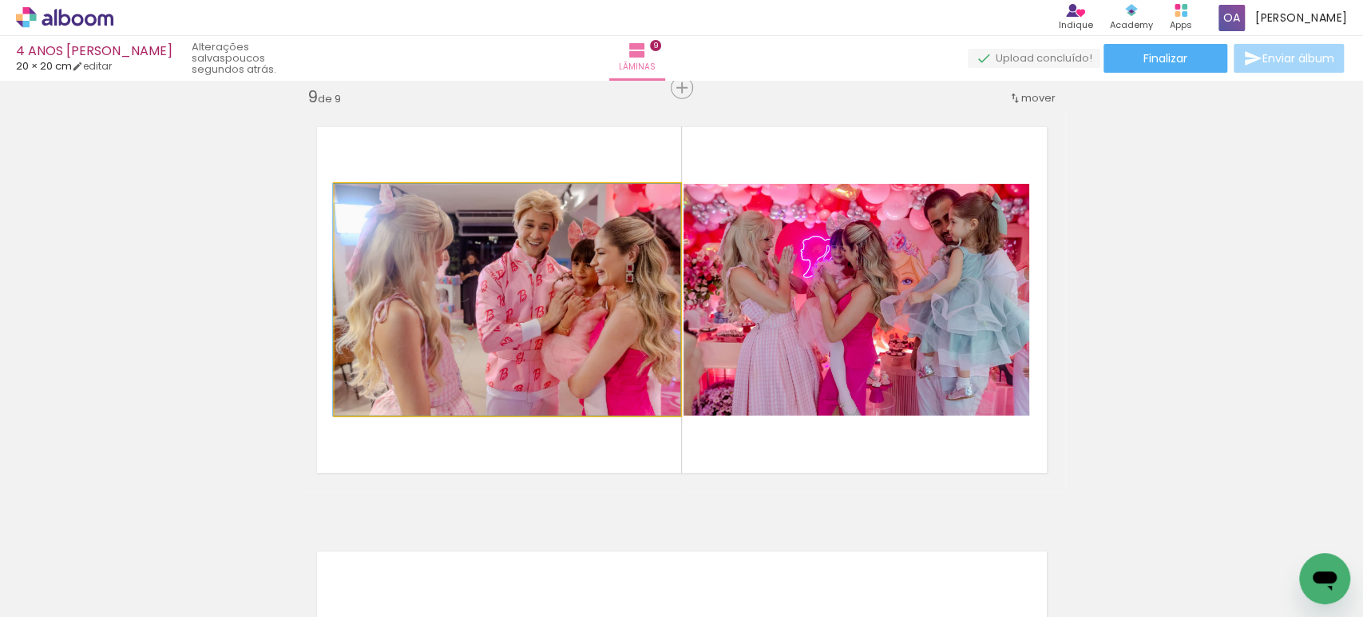
drag, startPoint x: 559, startPoint y: 328, endPoint x: 148, endPoint y: 251, distance: 418.5
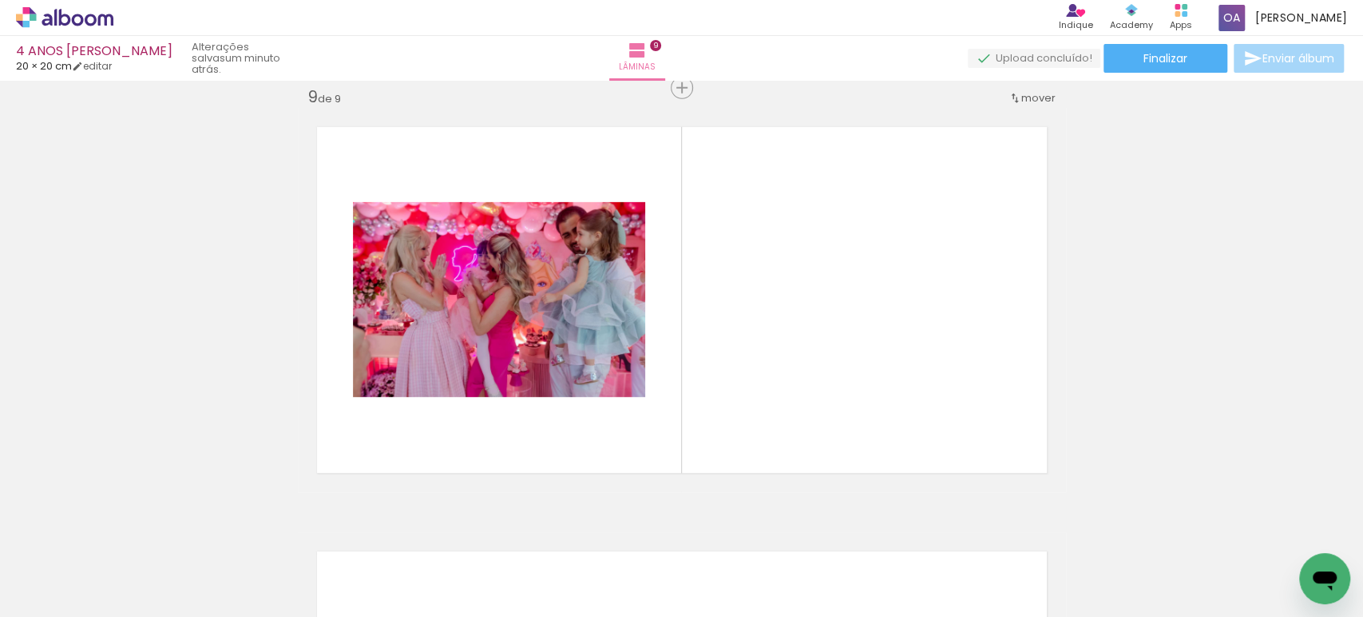
scroll to position [0, 4408]
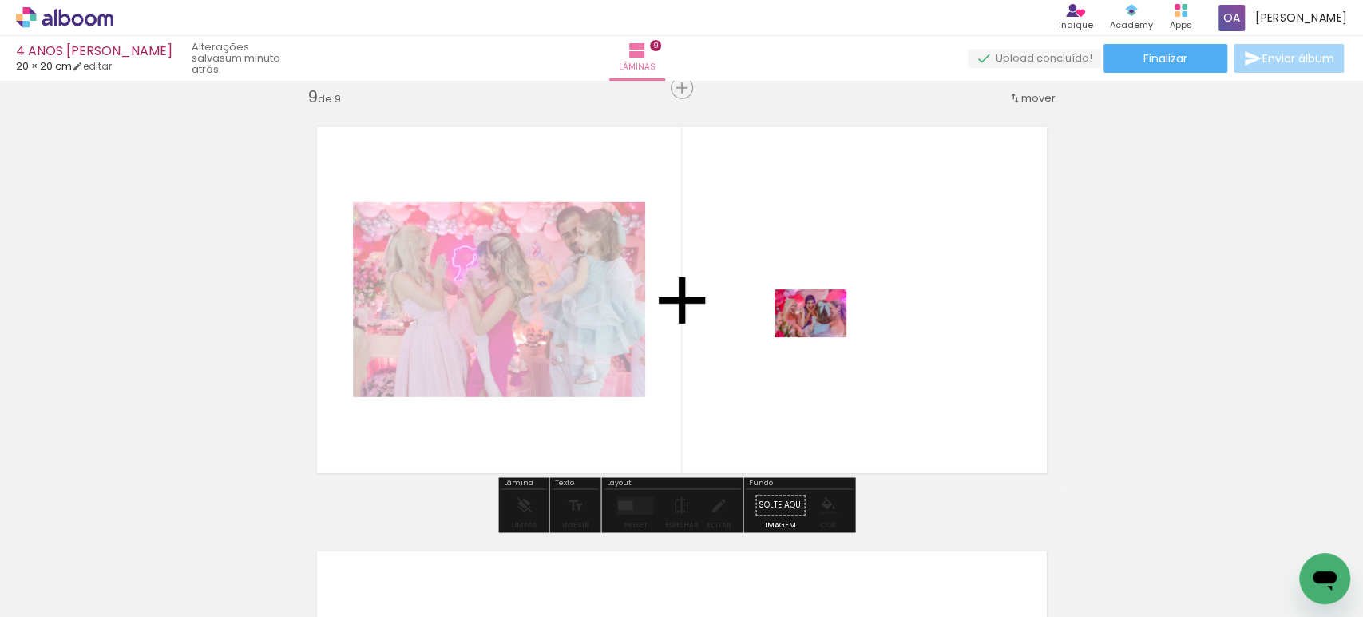
drag, startPoint x: 1291, startPoint y: 554, endPoint x: 823, endPoint y: 337, distance: 515.9
click at [823, 337] on quentale-workspace at bounding box center [681, 308] width 1363 height 617
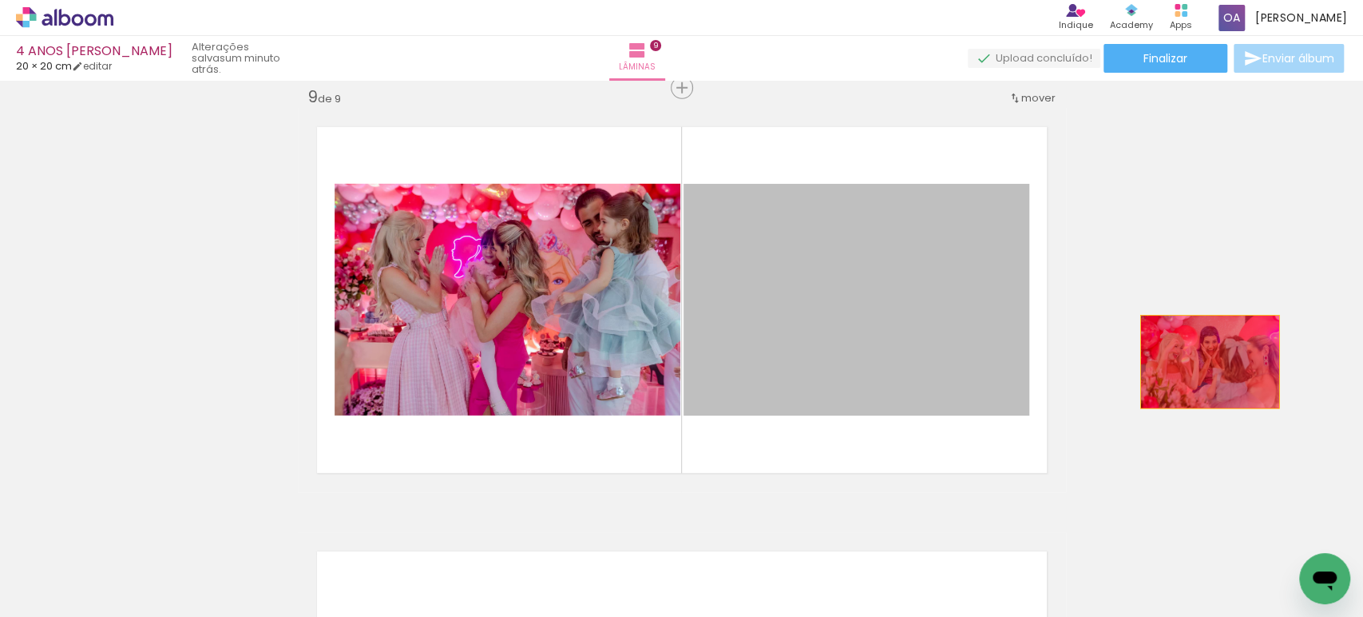
drag, startPoint x: 941, startPoint y: 369, endPoint x: 1215, endPoint y: 353, distance: 275.2
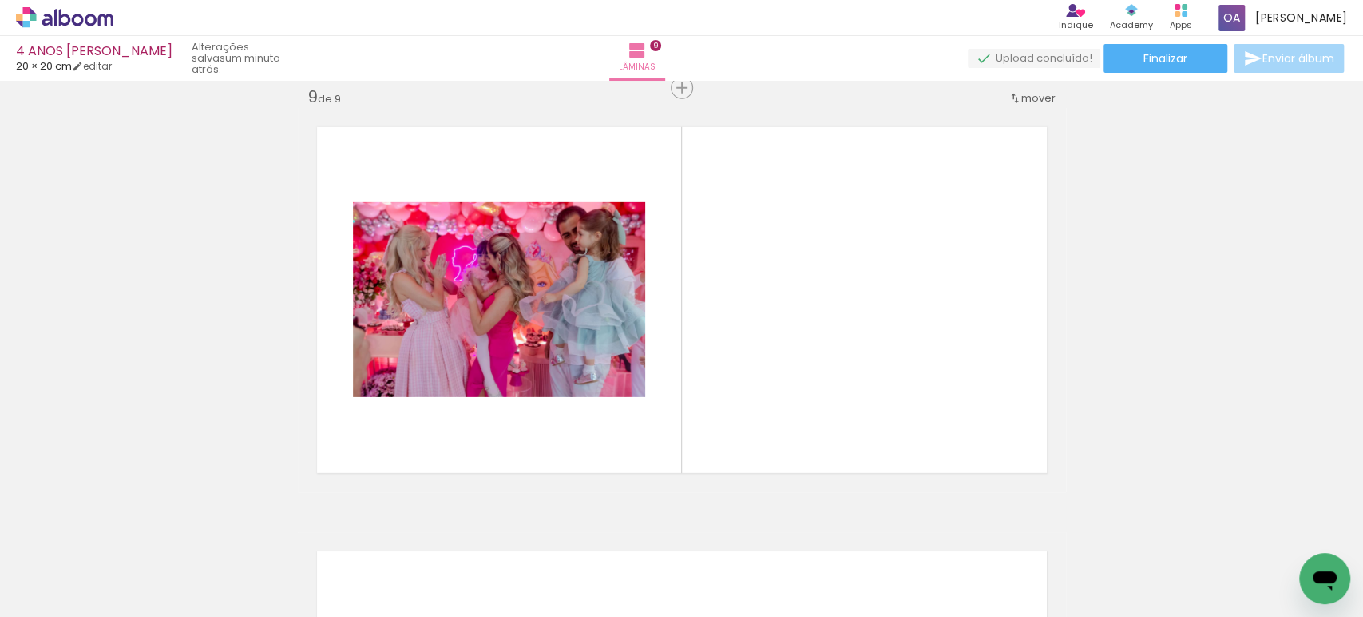
scroll to position [0, 2006]
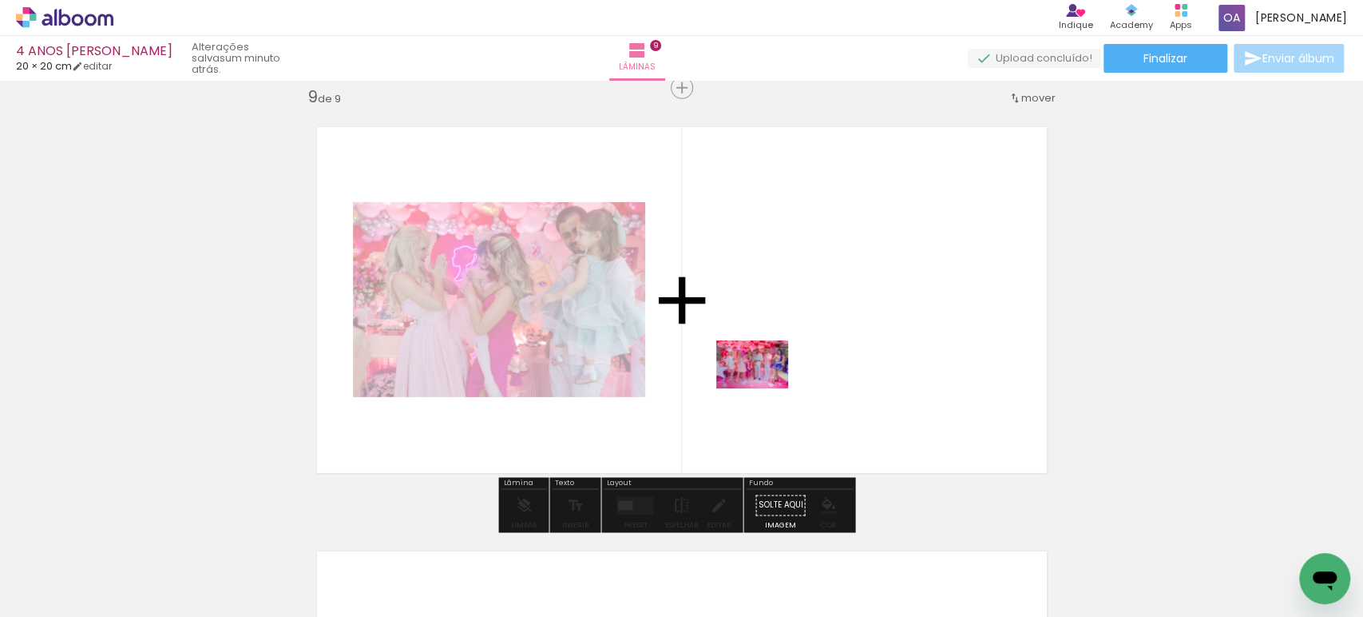
drag, startPoint x: 761, startPoint y: 573, endPoint x: 764, endPoint y: 388, distance: 184.5
click at [764, 388] on quentale-workspace at bounding box center [681, 308] width 1363 height 617
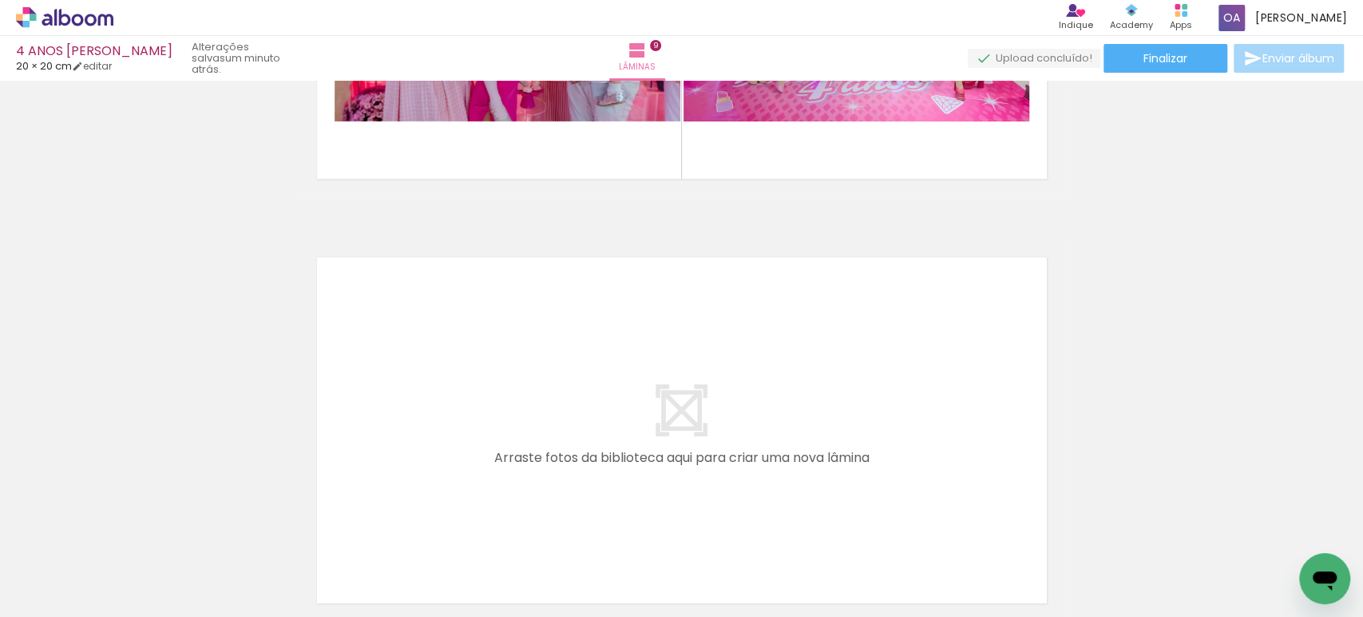
scroll to position [3780, 0]
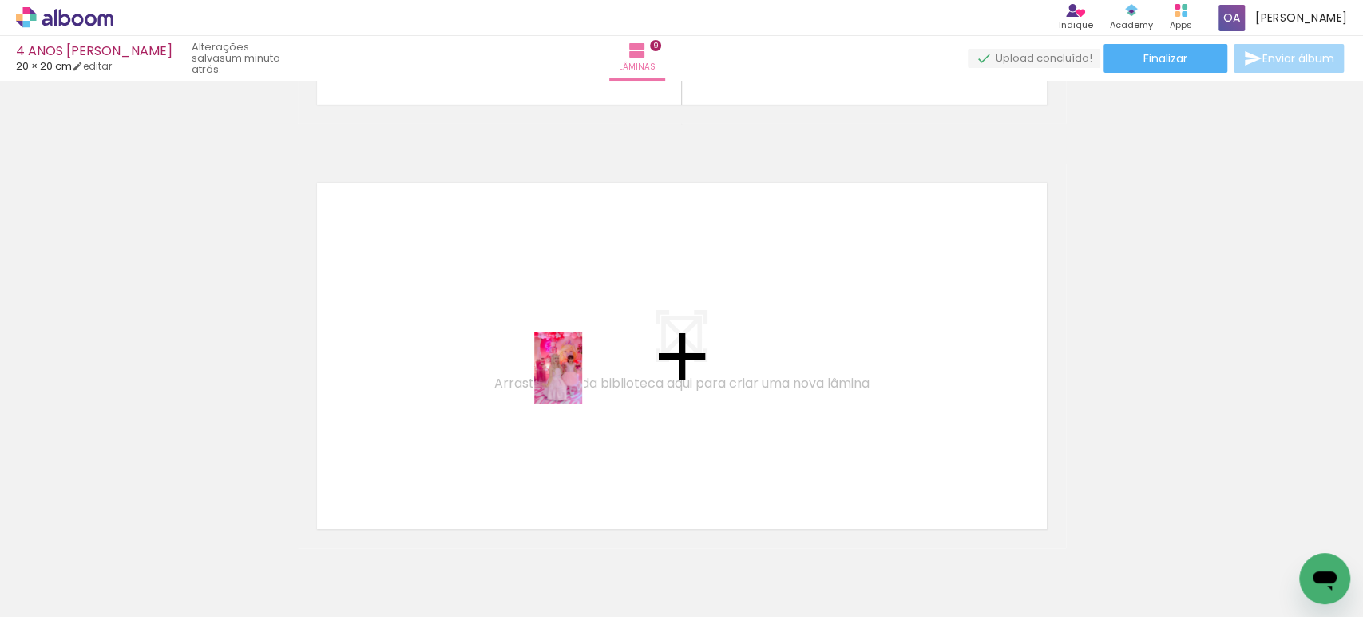
drag, startPoint x: 940, startPoint y: 580, endPoint x: 581, endPoint y: 379, distance: 410.8
click at [581, 379] on quentale-workspace at bounding box center [681, 308] width 1363 height 617
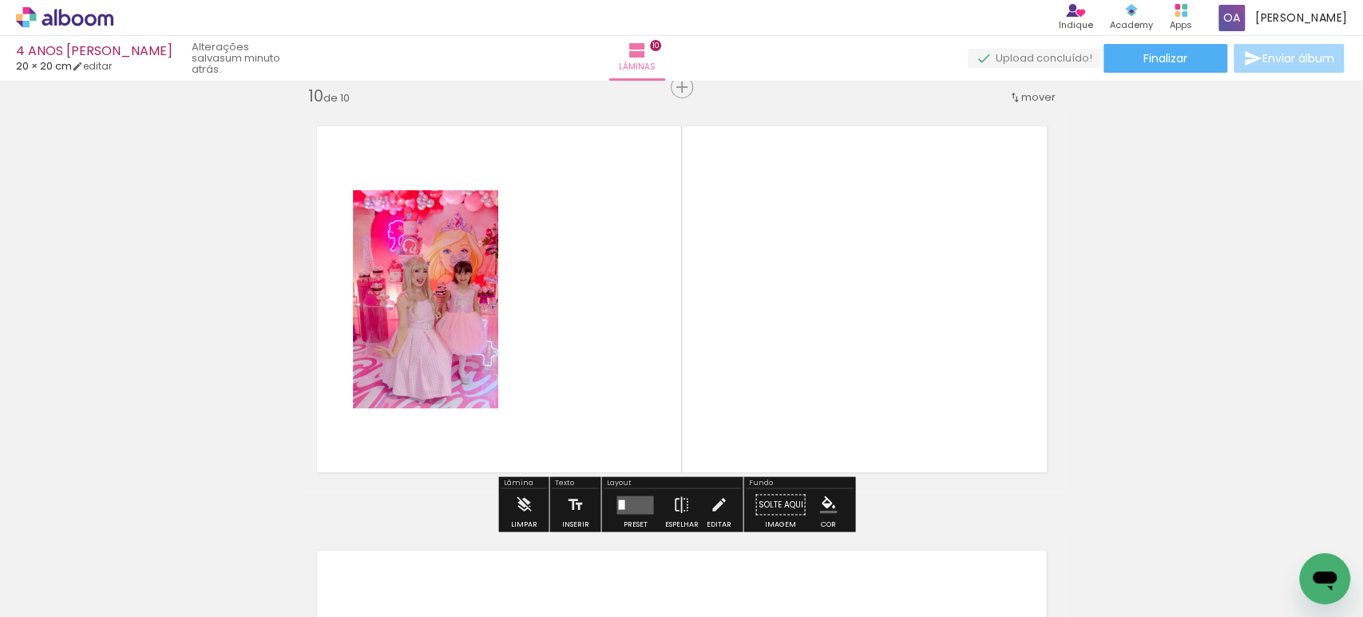
scroll to position [3837, 0]
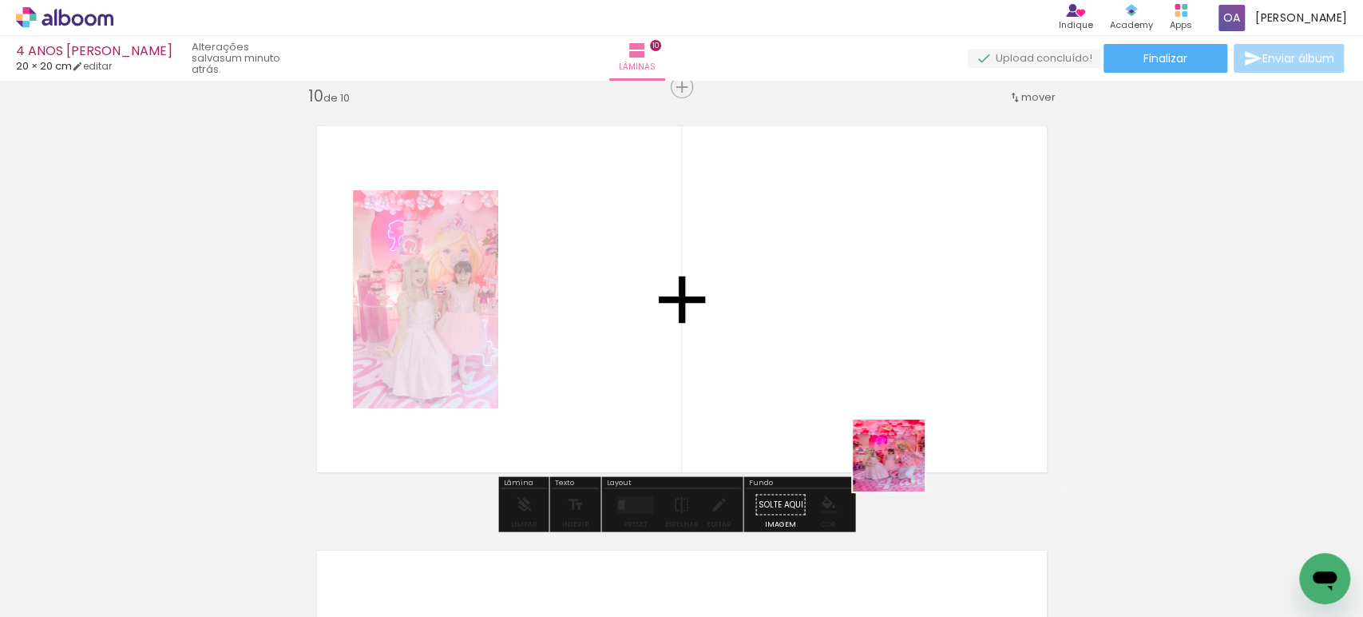
drag, startPoint x: 1021, startPoint y: 564, endPoint x: 680, endPoint y: 362, distance: 395.7
click at [680, 362] on quentale-workspace at bounding box center [681, 308] width 1363 height 617
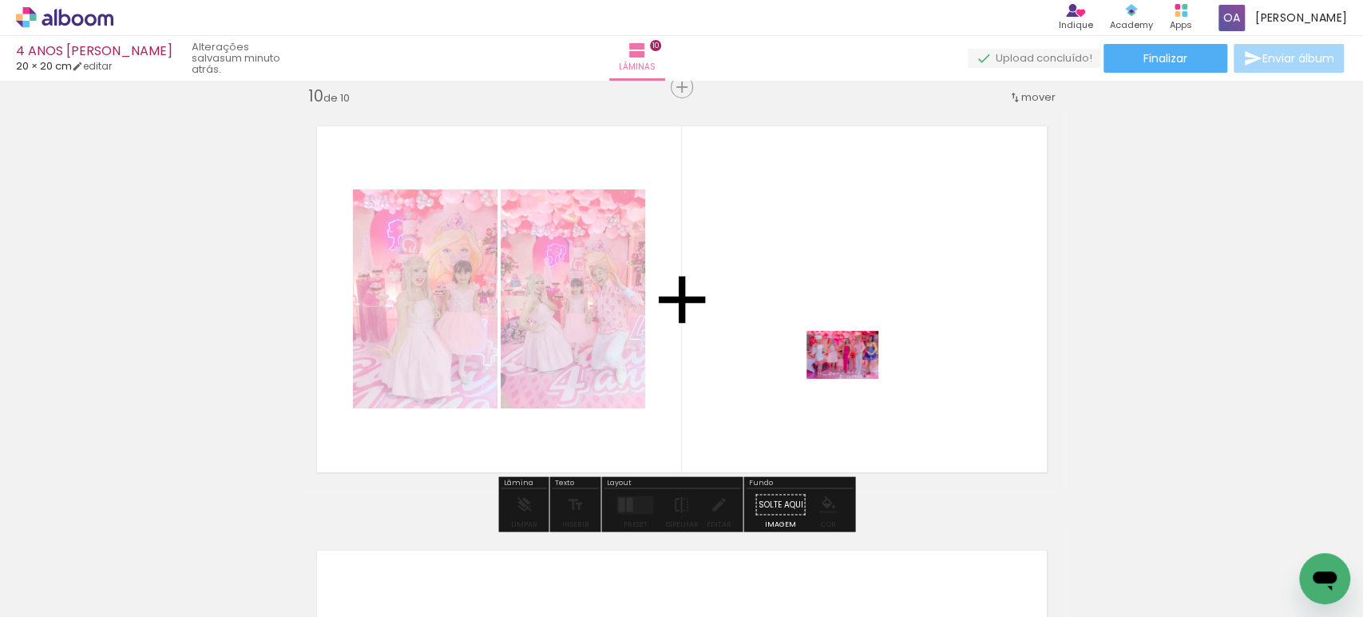
drag, startPoint x: 1113, startPoint y: 569, endPoint x: 855, endPoint y: 379, distance: 321.5
click at [855, 379] on quentale-workspace at bounding box center [681, 308] width 1363 height 617
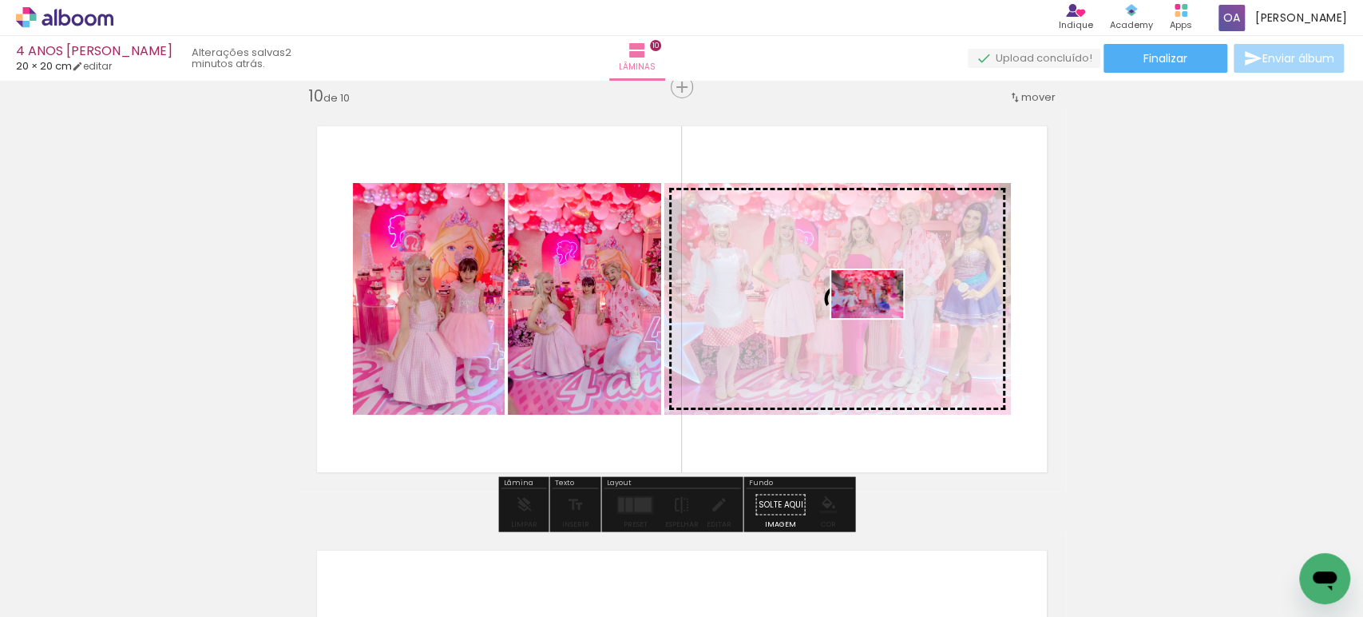
drag, startPoint x: 1204, startPoint y: 577, endPoint x: 879, endPoint y: 318, distance: 415.3
click at [879, 318] on quentale-workspace at bounding box center [681, 308] width 1363 height 617
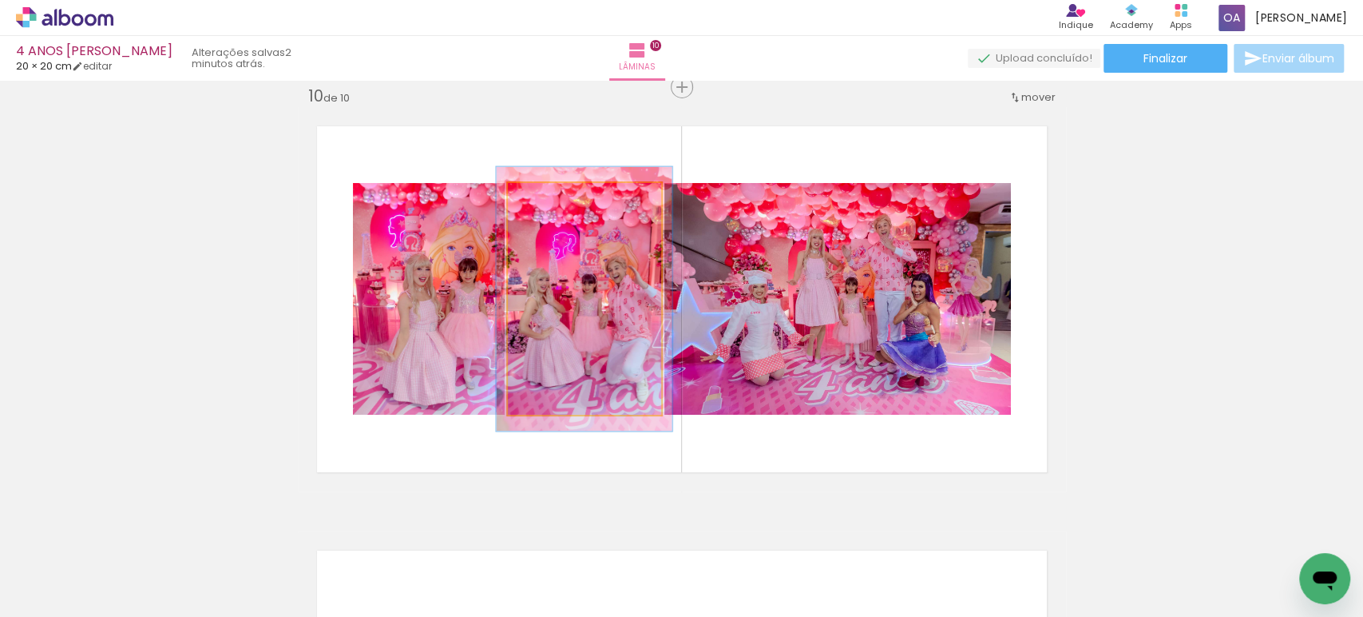
drag, startPoint x: 541, startPoint y: 195, endPoint x: 549, endPoint y: 199, distance: 8.9
type paper-slider "114"
click at [549, 199] on div at bounding box center [553, 200] width 26 height 26
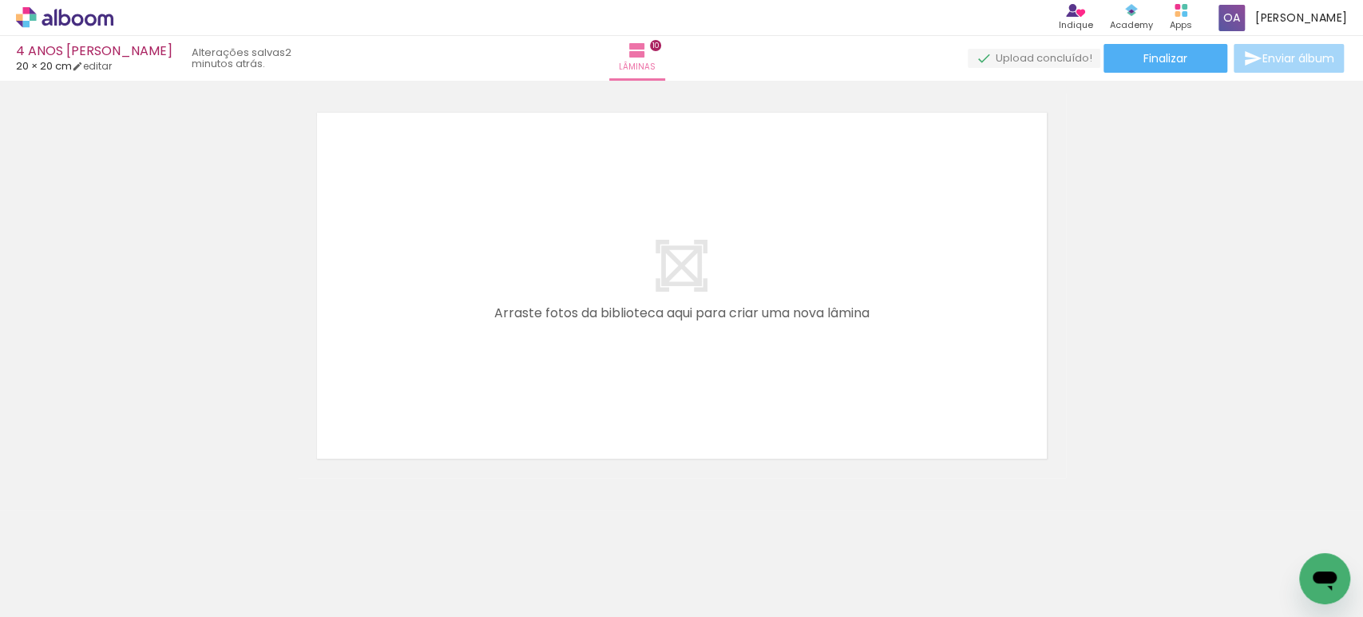
scroll to position [0, 2472]
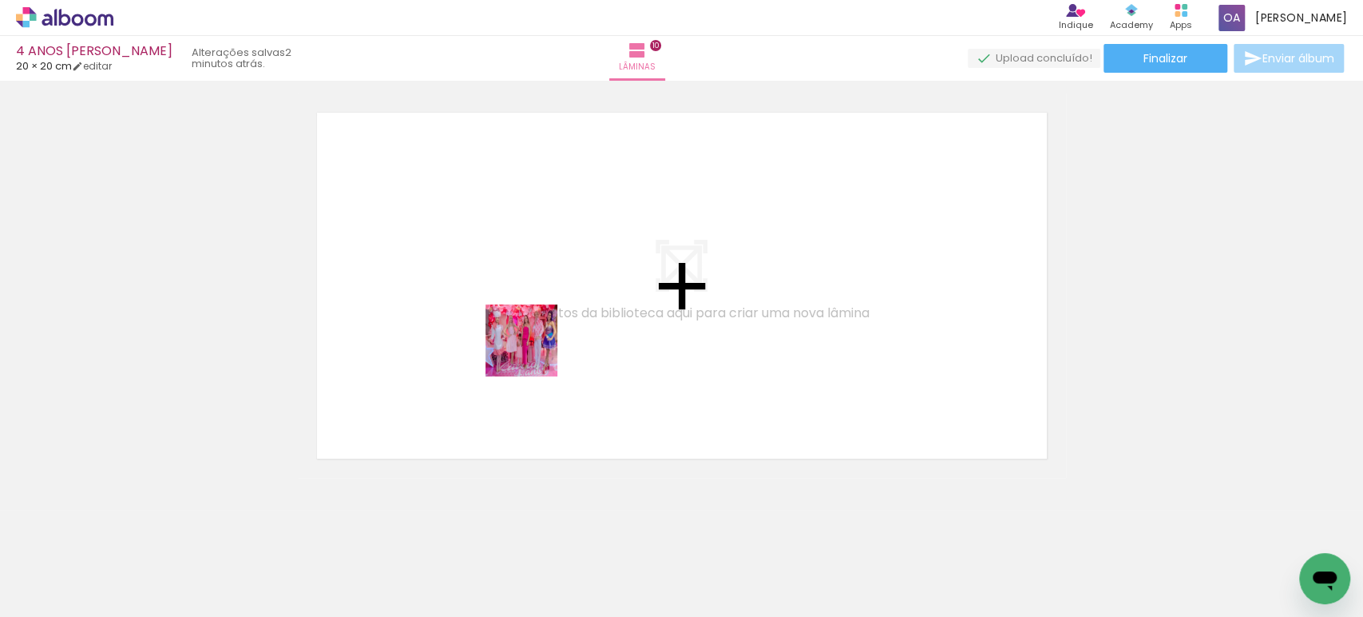
drag, startPoint x: 657, startPoint y: 573, endPoint x: 531, endPoint y: 351, distance: 255.4
click at [531, 351] on quentale-workspace at bounding box center [681, 308] width 1363 height 617
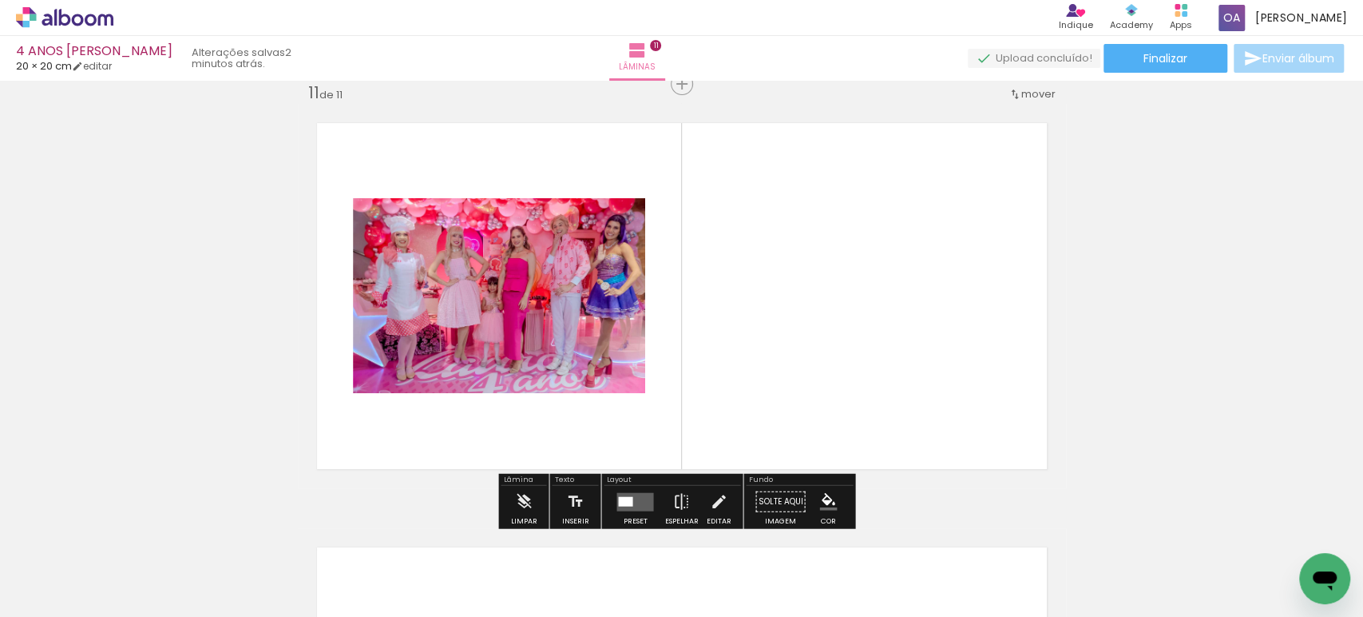
scroll to position [4261, 0]
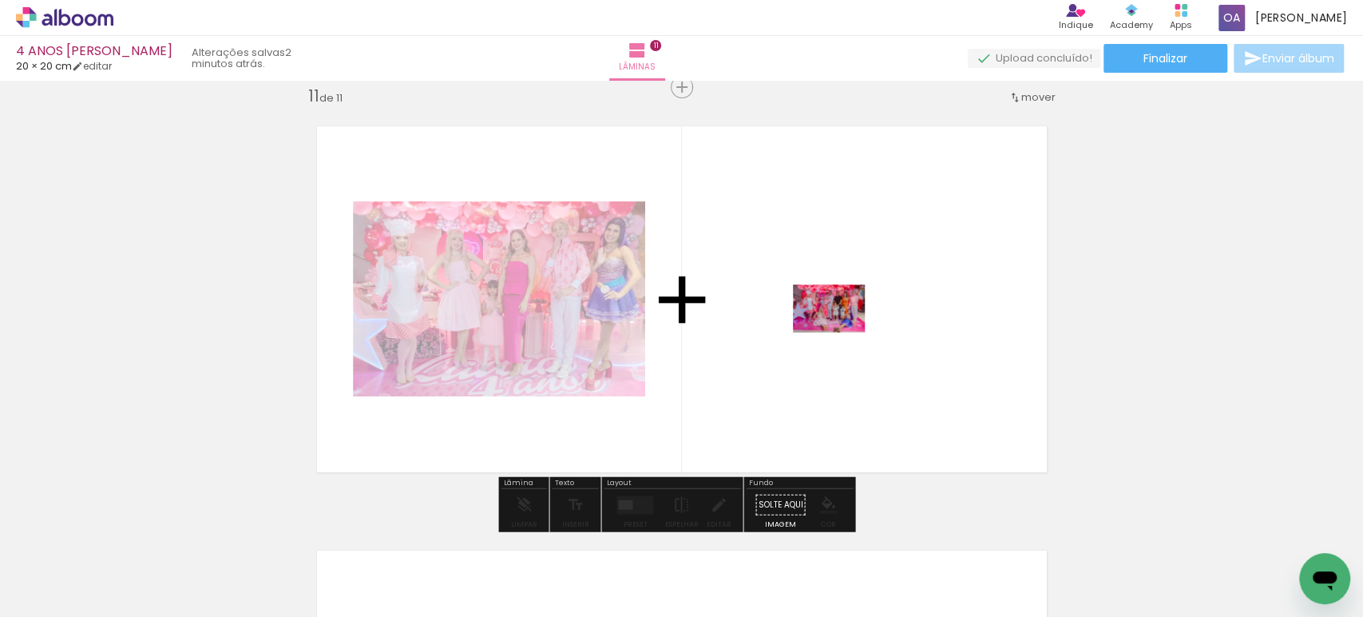
drag, startPoint x: 831, startPoint y: 576, endPoint x: 841, endPoint y: 332, distance: 243.8
click at [841, 332] on quentale-workspace at bounding box center [681, 308] width 1363 height 617
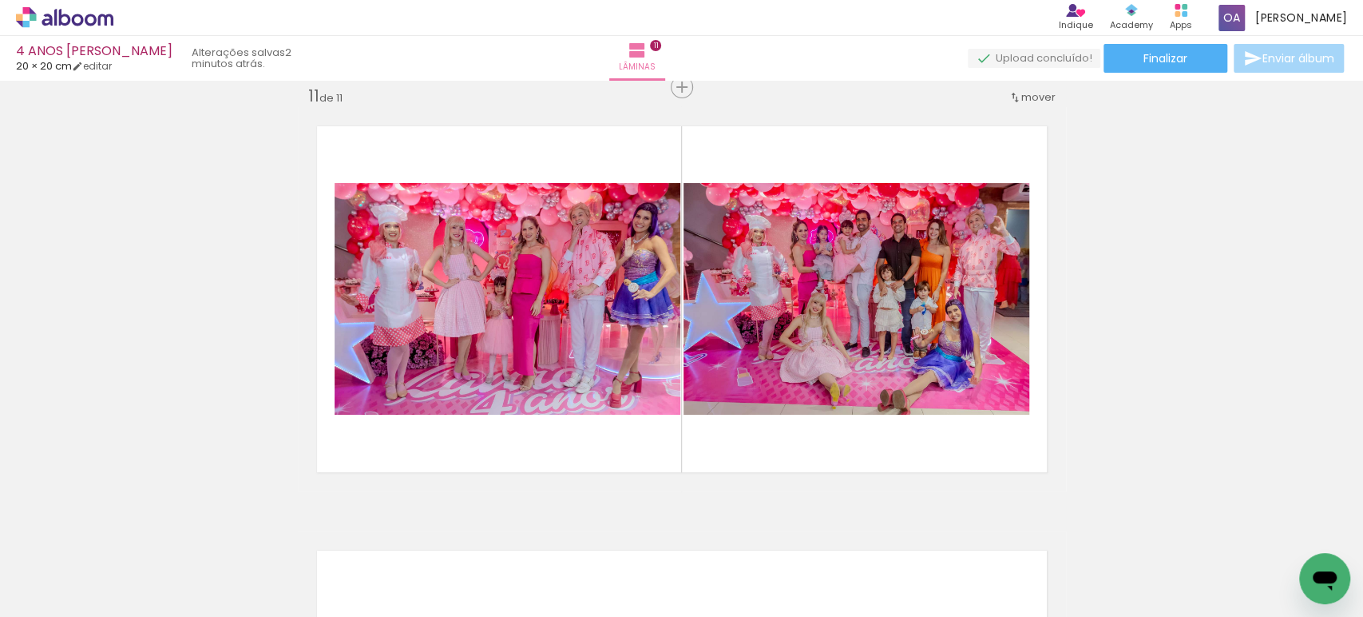
click at [1086, 573] on div at bounding box center [1086, 563] width 79 height 53
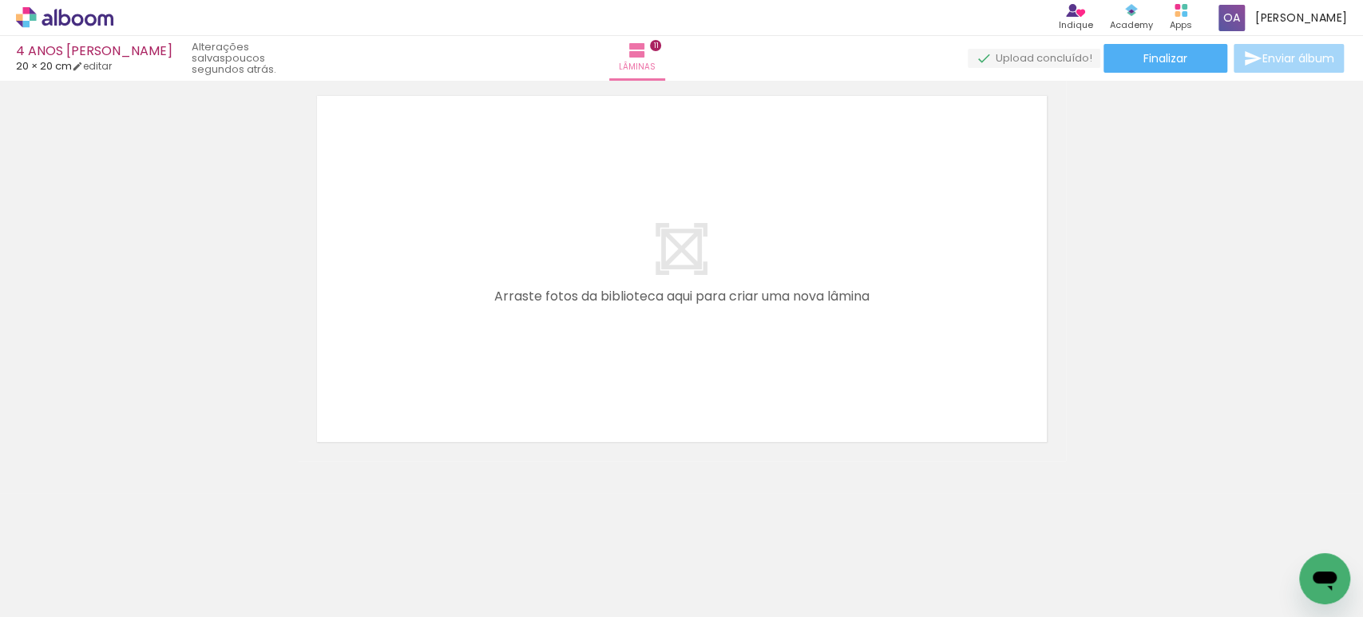
scroll to position [0, 2807]
drag, startPoint x: 641, startPoint y: 567, endPoint x: 744, endPoint y: 317, distance: 270.4
click at [744, 317] on quentale-workspace at bounding box center [681, 308] width 1363 height 617
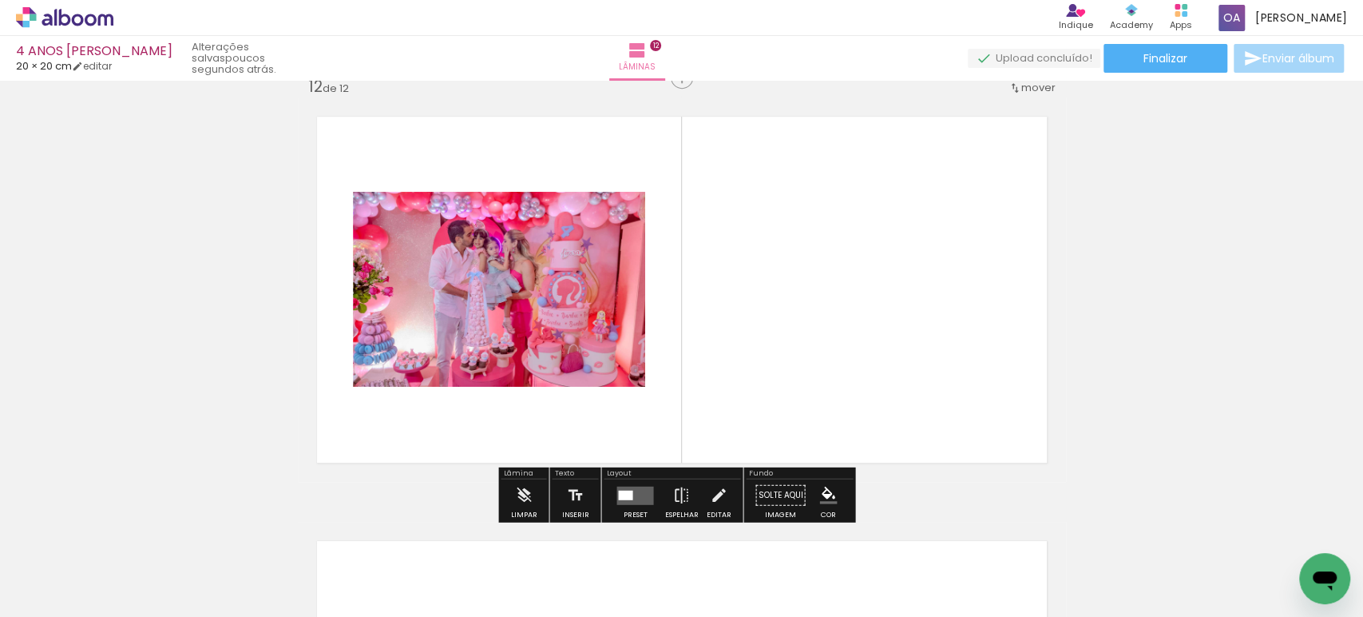
scroll to position [4685, 0]
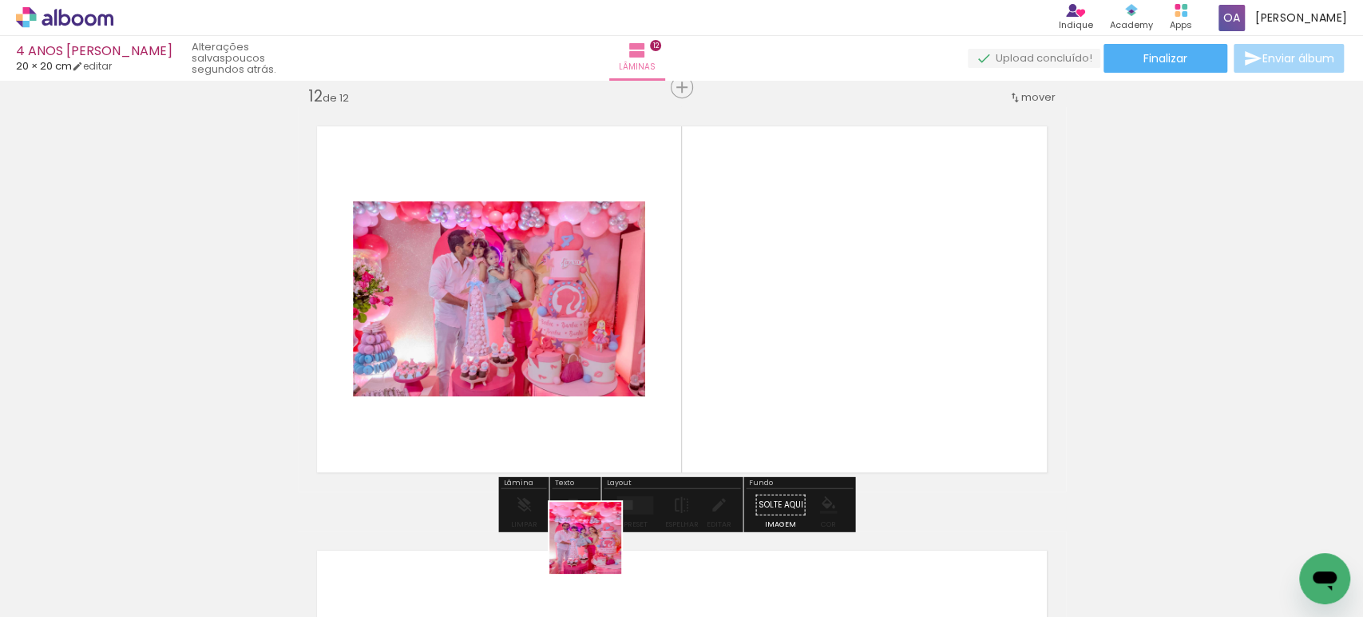
drag, startPoint x: 578, startPoint y: 576, endPoint x: 755, endPoint y: 352, distance: 284.9
click at [755, 352] on quentale-workspace at bounding box center [681, 308] width 1363 height 617
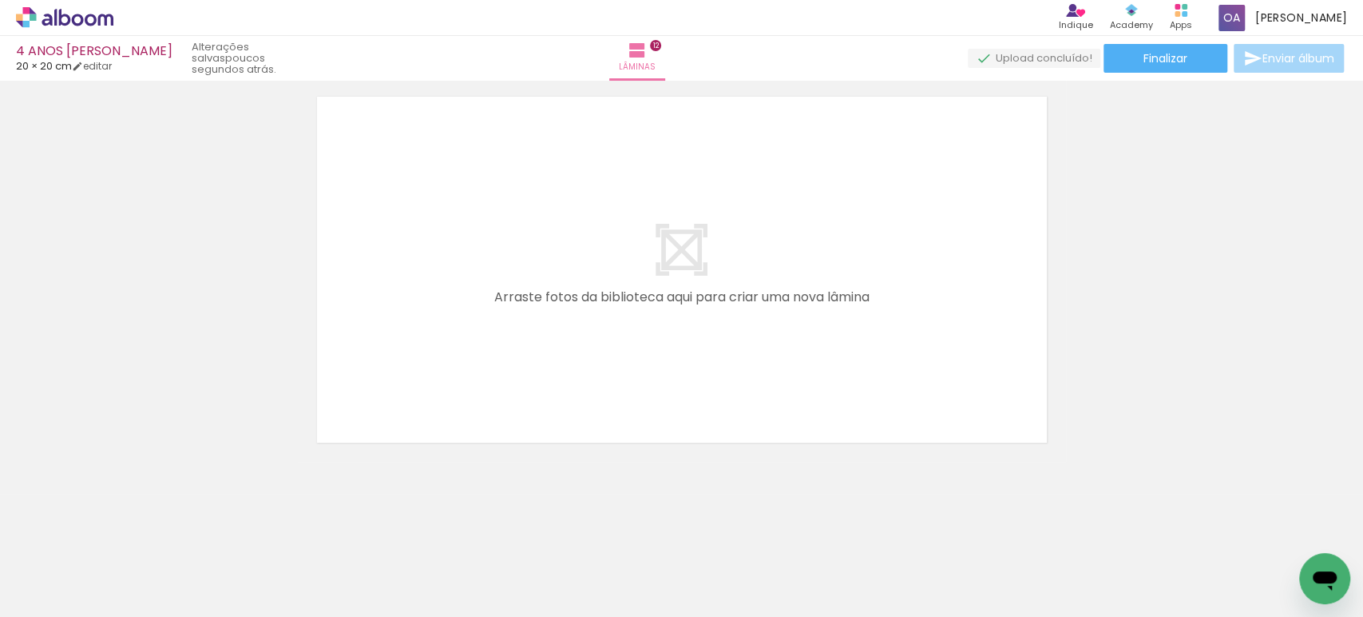
scroll to position [0, 3170]
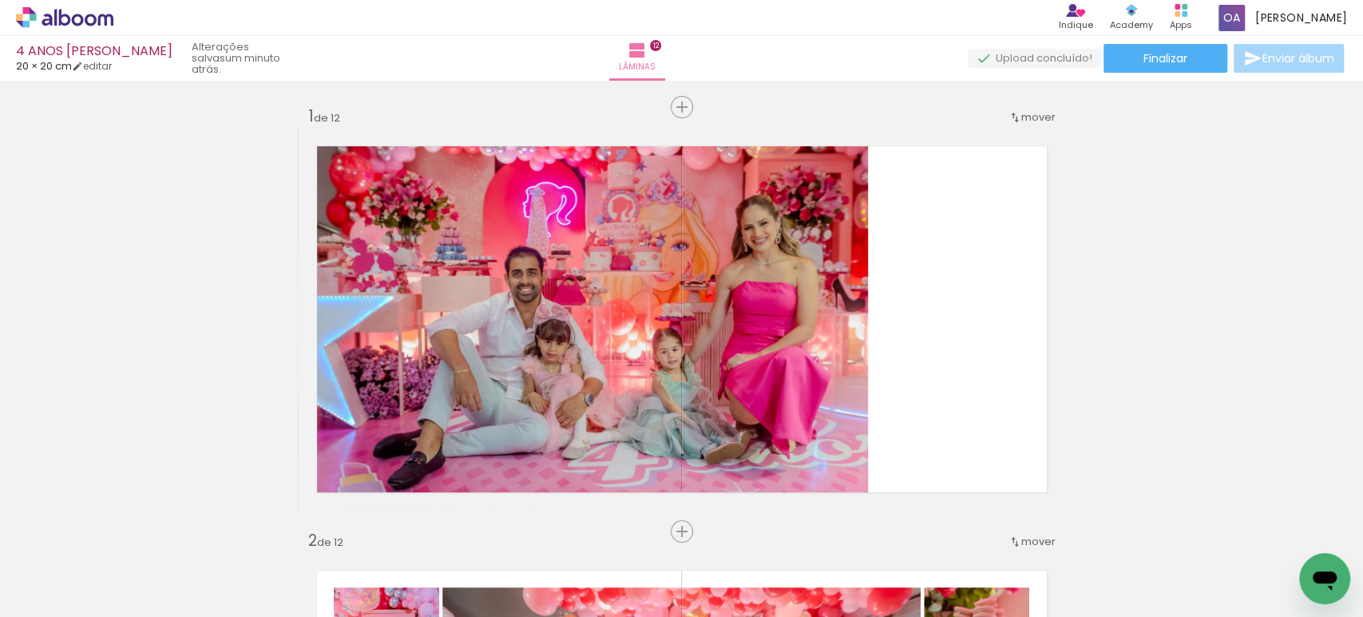
scroll to position [0, 3170]
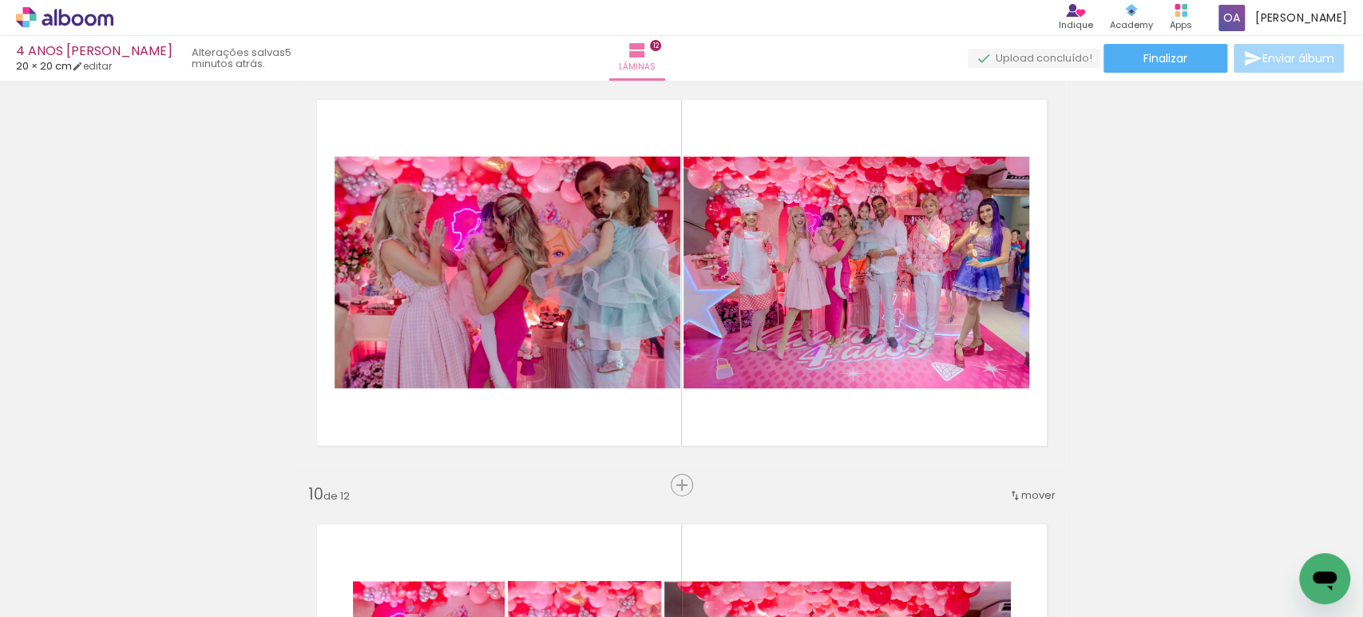
scroll to position [3424, 0]
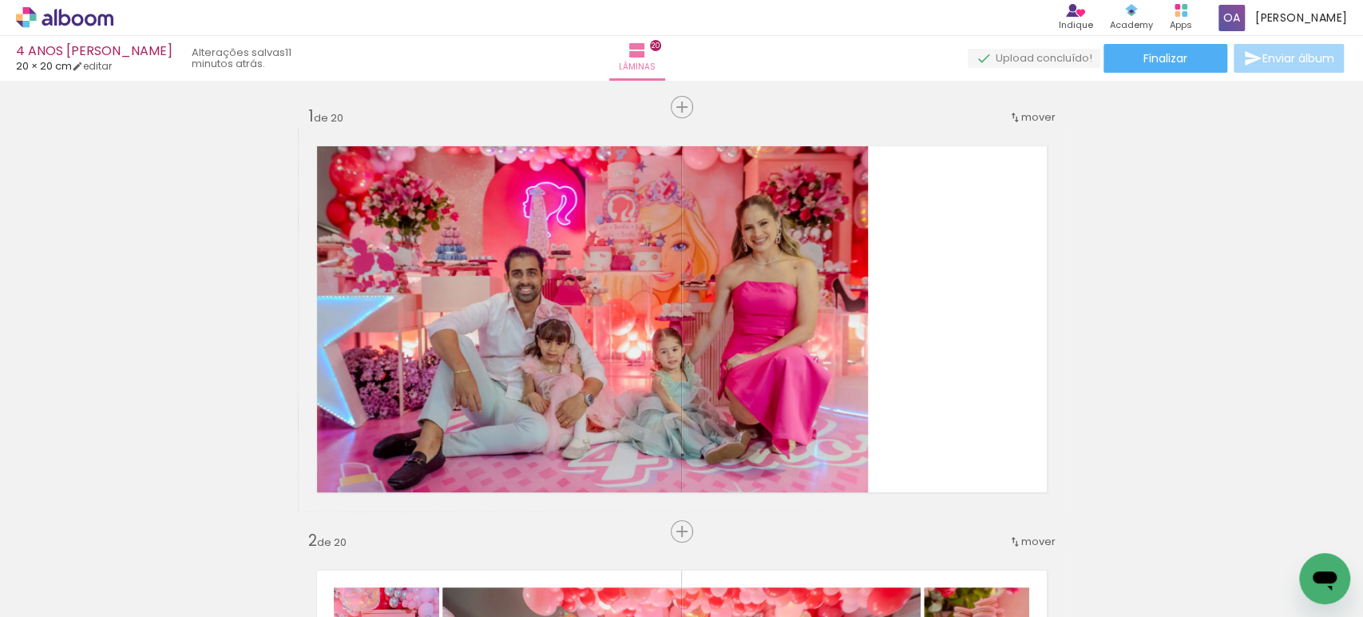
scroll to position [0, 1312]
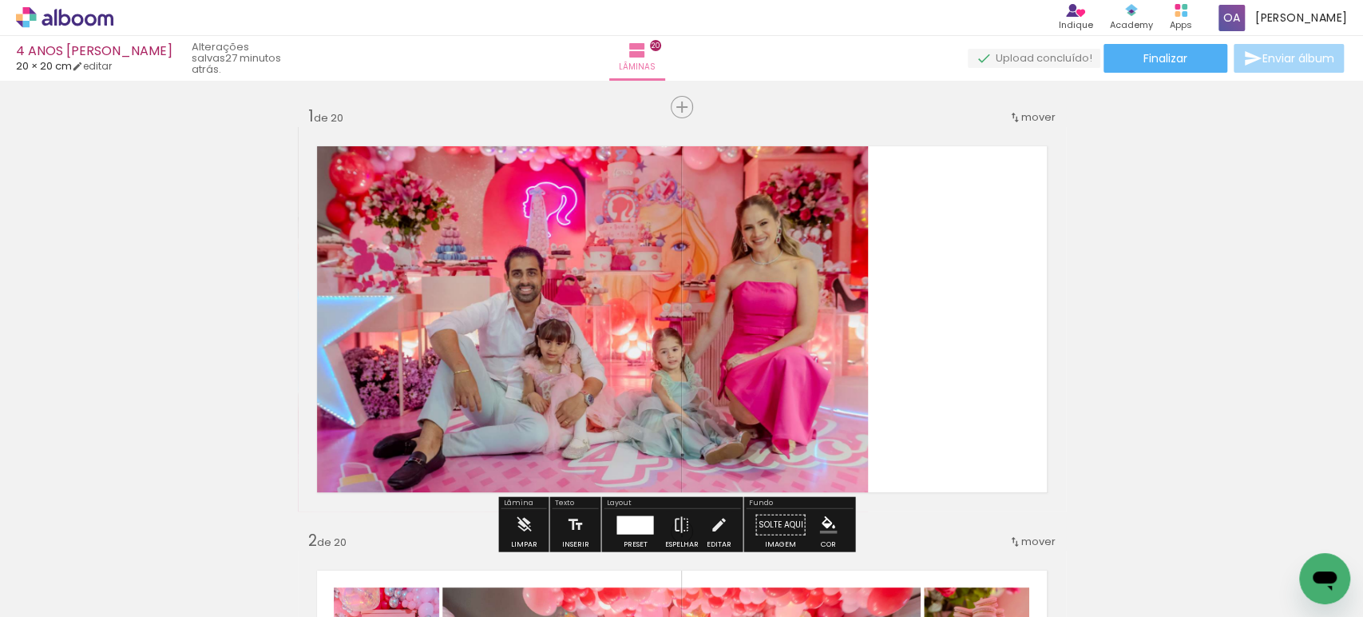
scroll to position [0, 1312]
click at [761, 308] on quentale-photo at bounding box center [583, 319] width 570 height 384
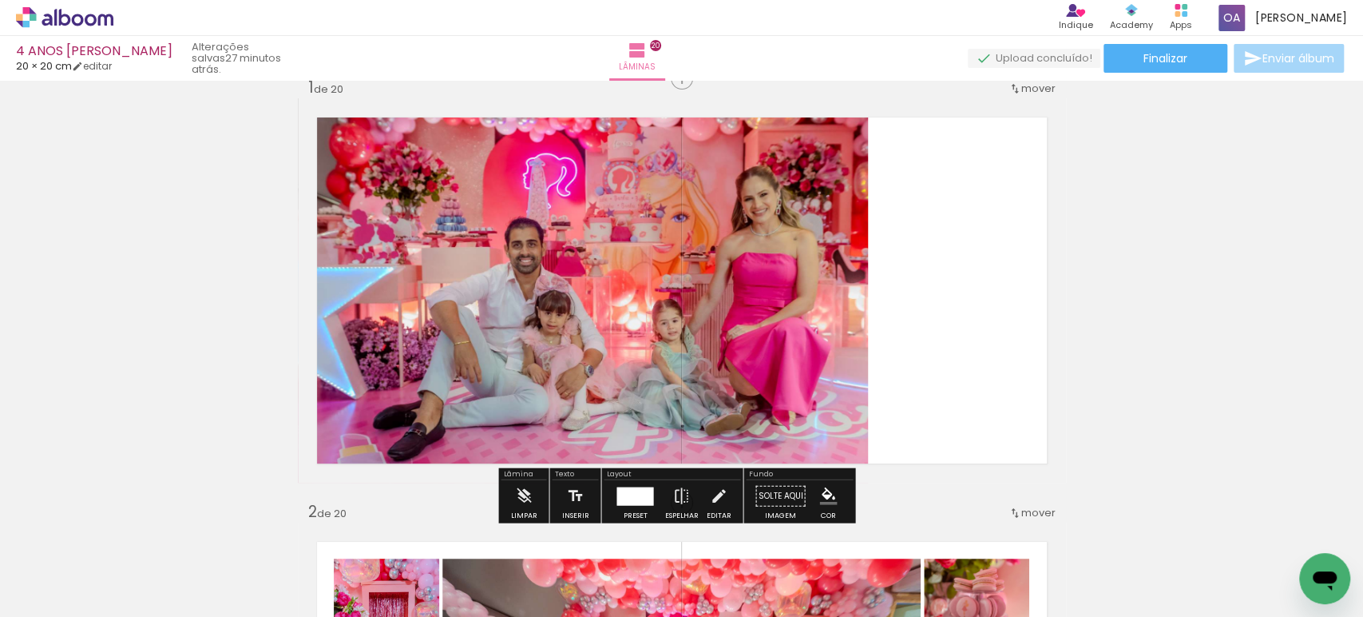
scroll to position [42, 0]
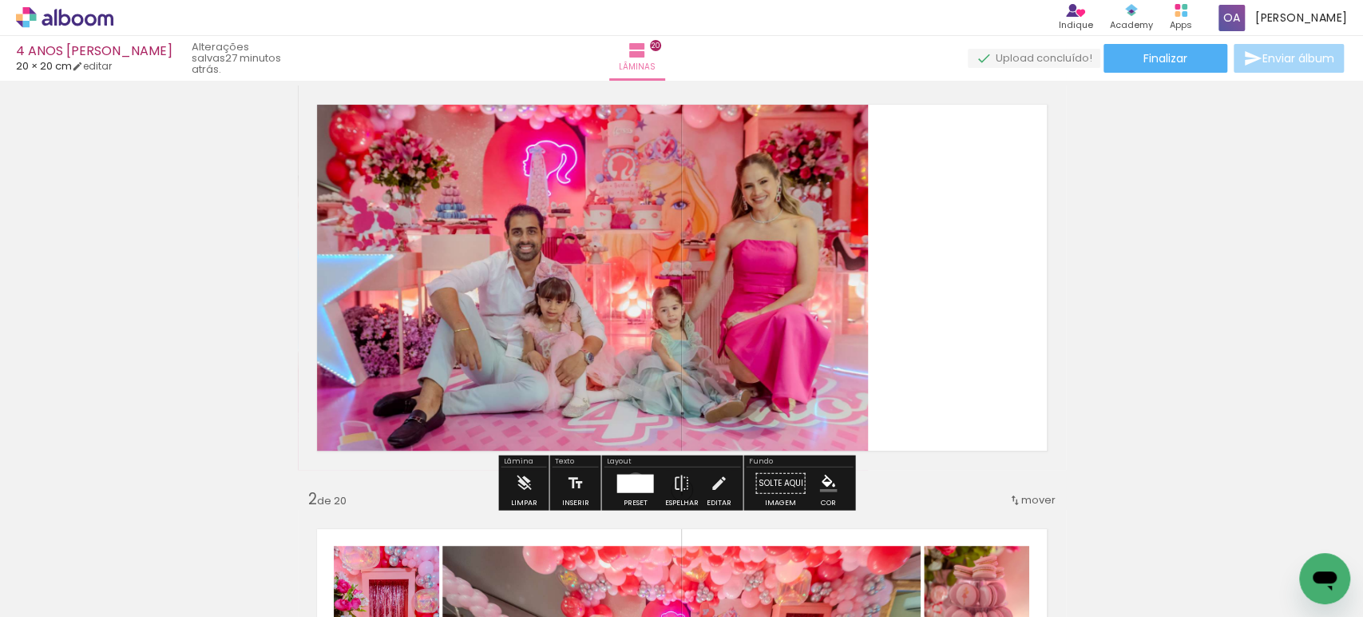
click at [632, 481] on div at bounding box center [635, 483] width 37 height 18
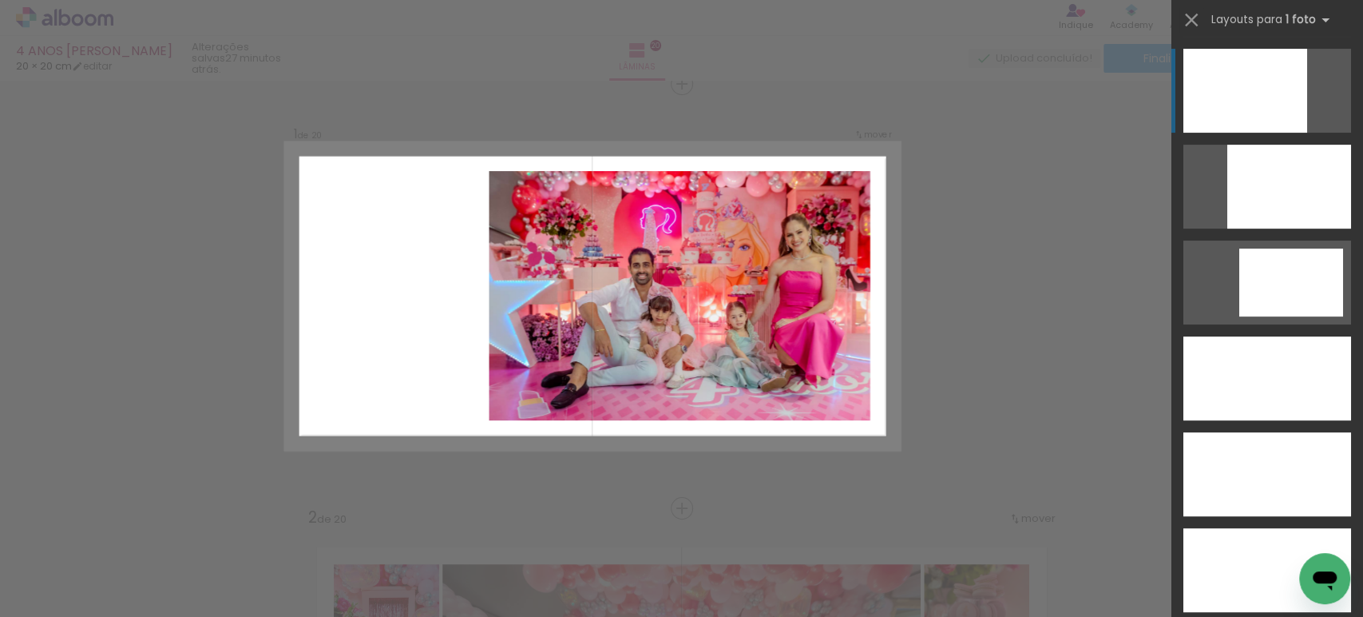
scroll to position [19, 0]
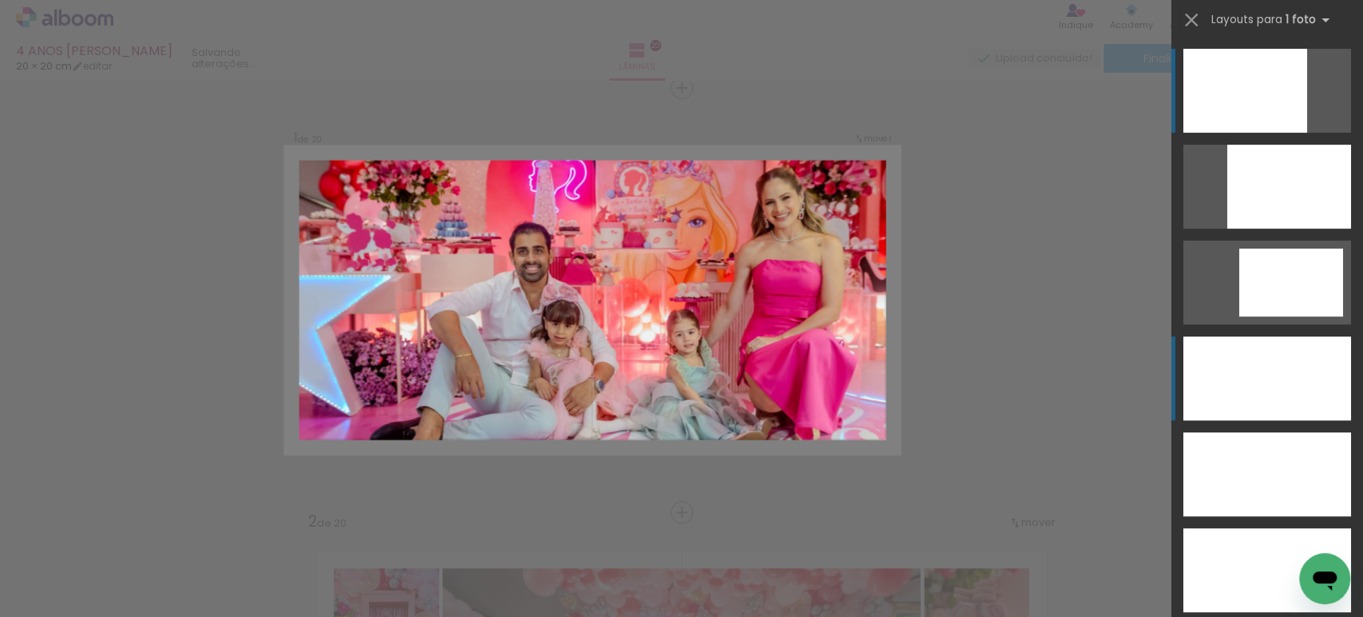
click at [1295, 401] on div at bounding box center [1268, 378] width 168 height 84
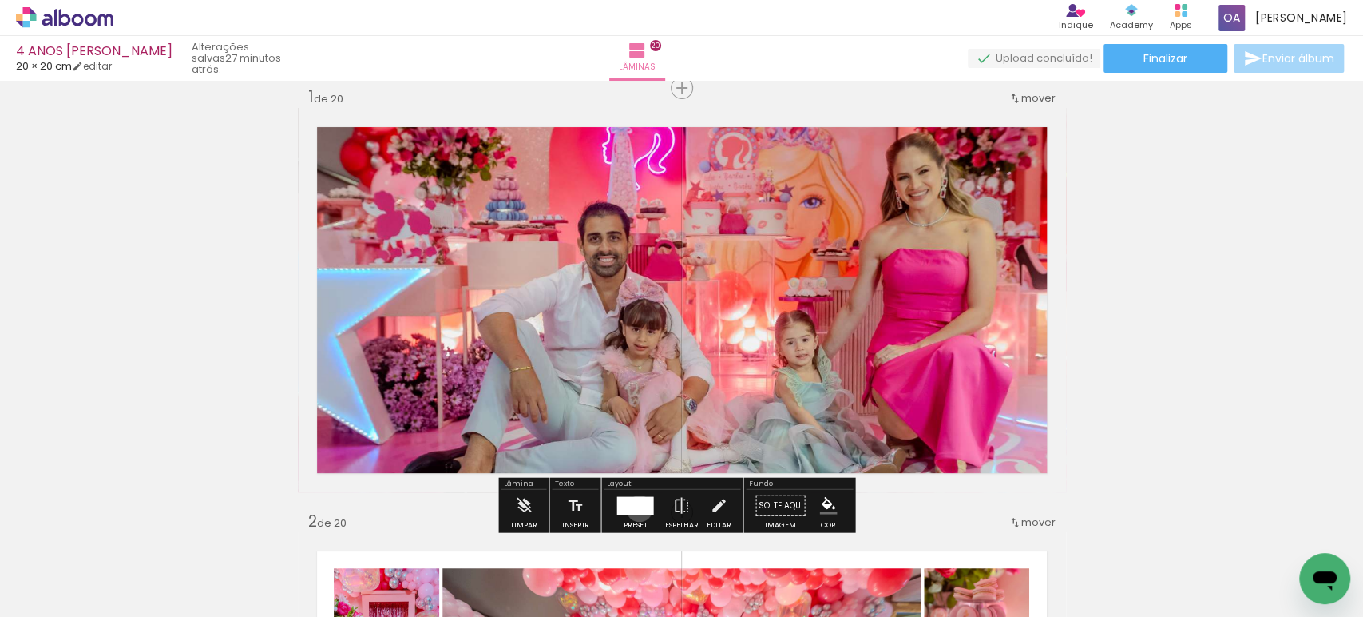
click at [636, 507] on div at bounding box center [635, 505] width 37 height 18
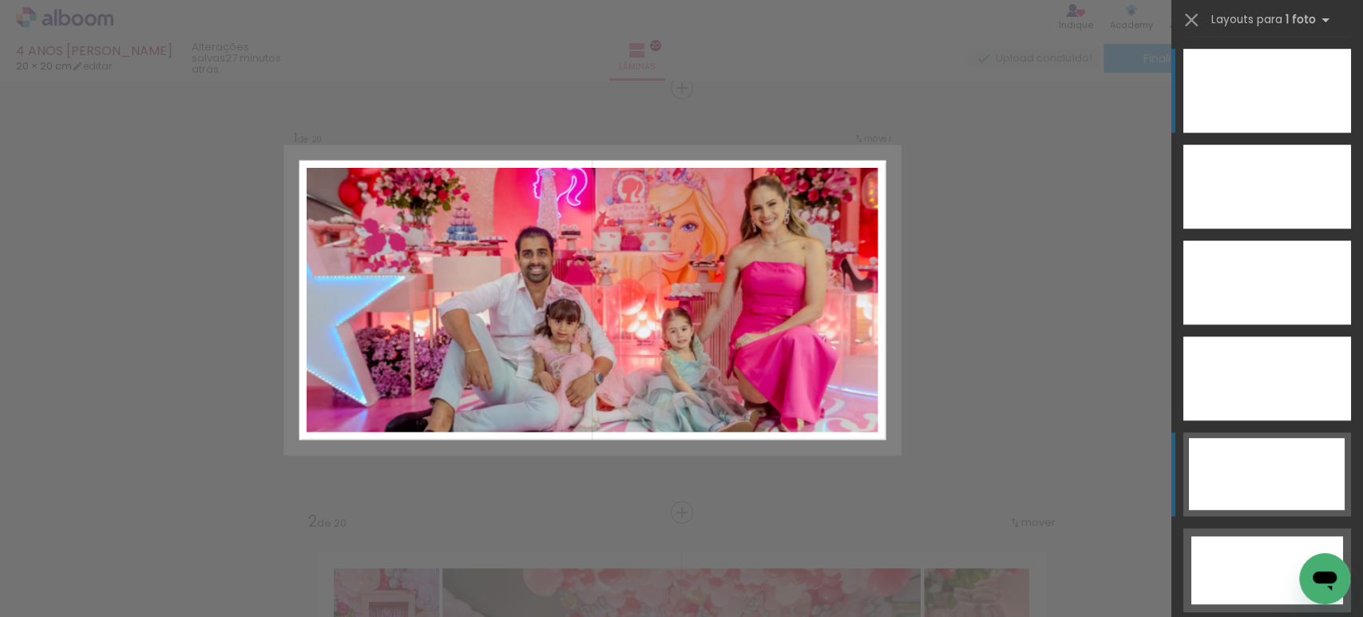
click at [1298, 476] on div at bounding box center [1267, 474] width 156 height 72
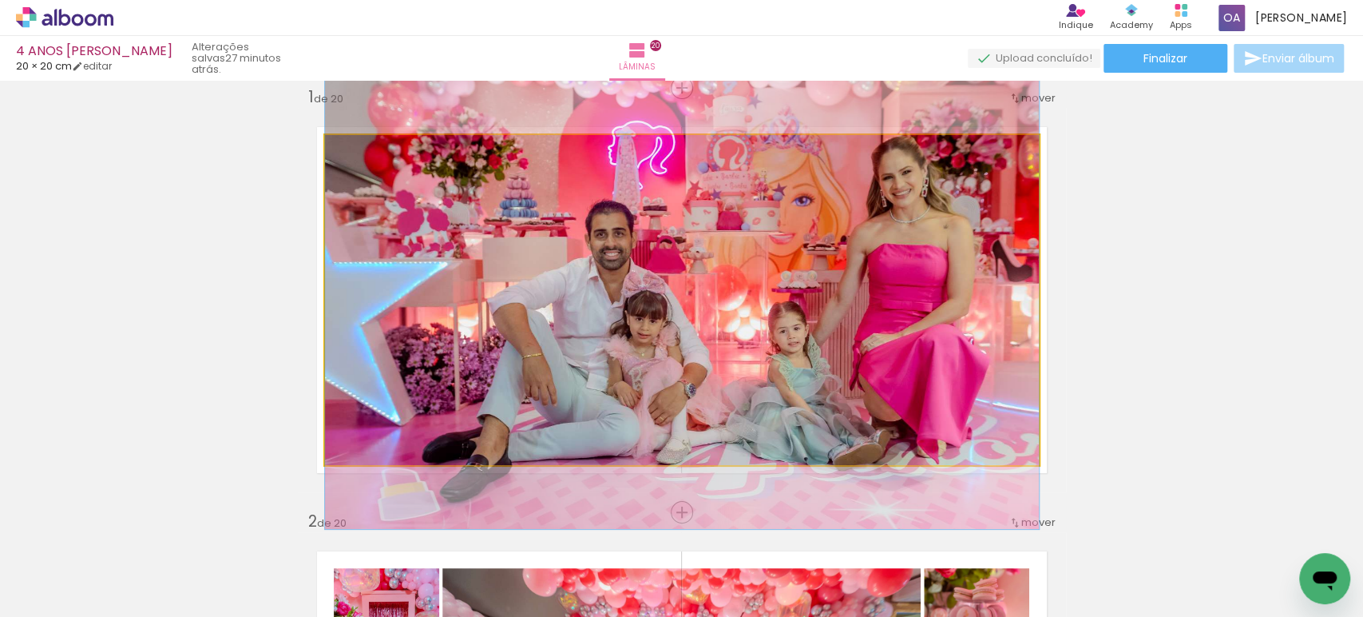
drag, startPoint x: 897, startPoint y: 404, endPoint x: 894, endPoint y: 396, distance: 8.6
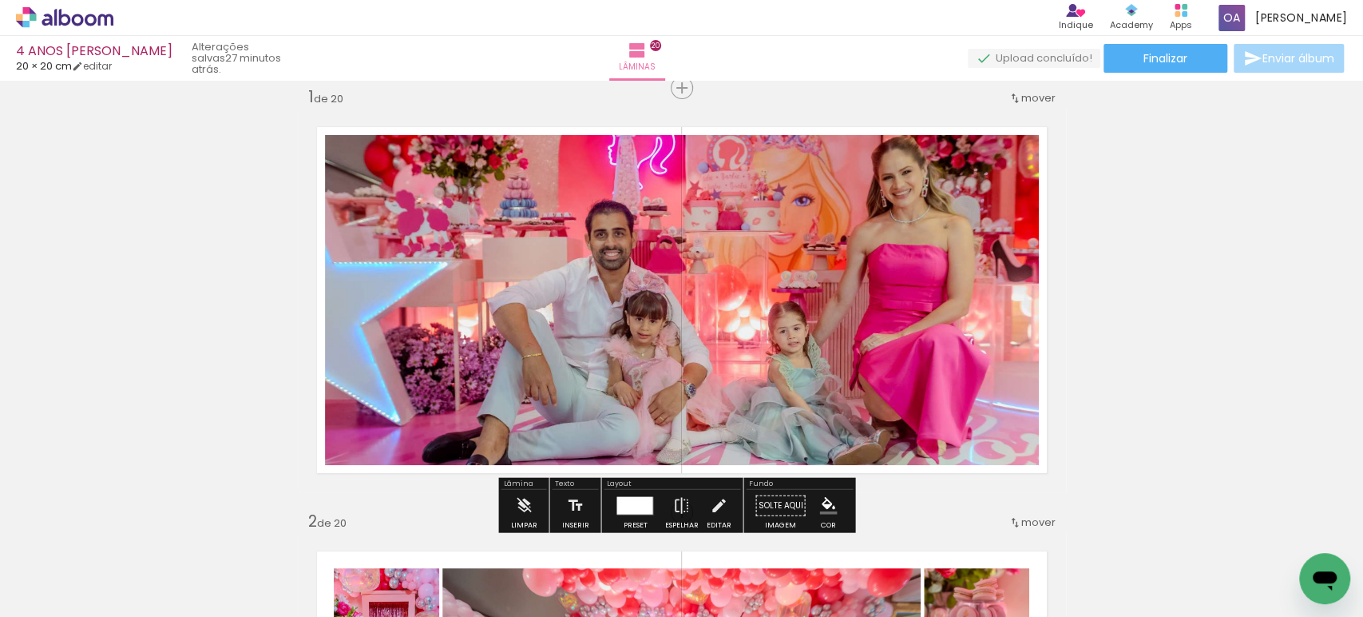
click at [1163, 63] on span "Finalizar" at bounding box center [1166, 58] width 44 height 11
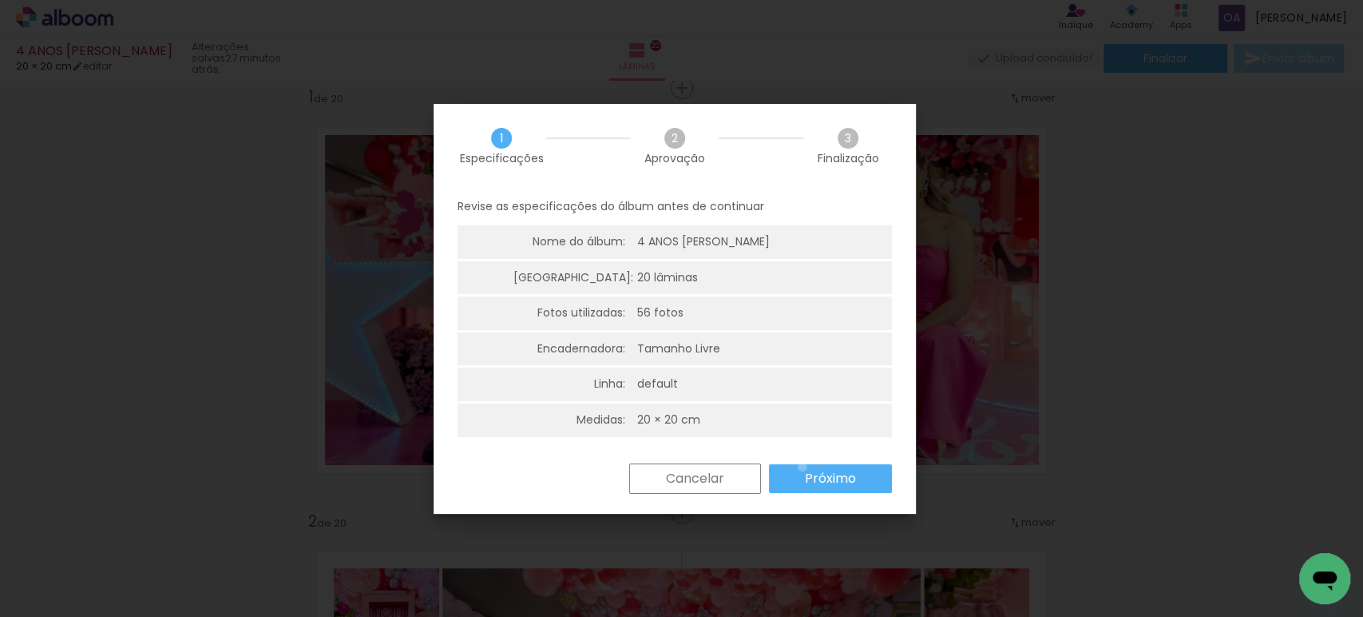
click at [803, 466] on paper-button "Próximo" at bounding box center [830, 478] width 123 height 29
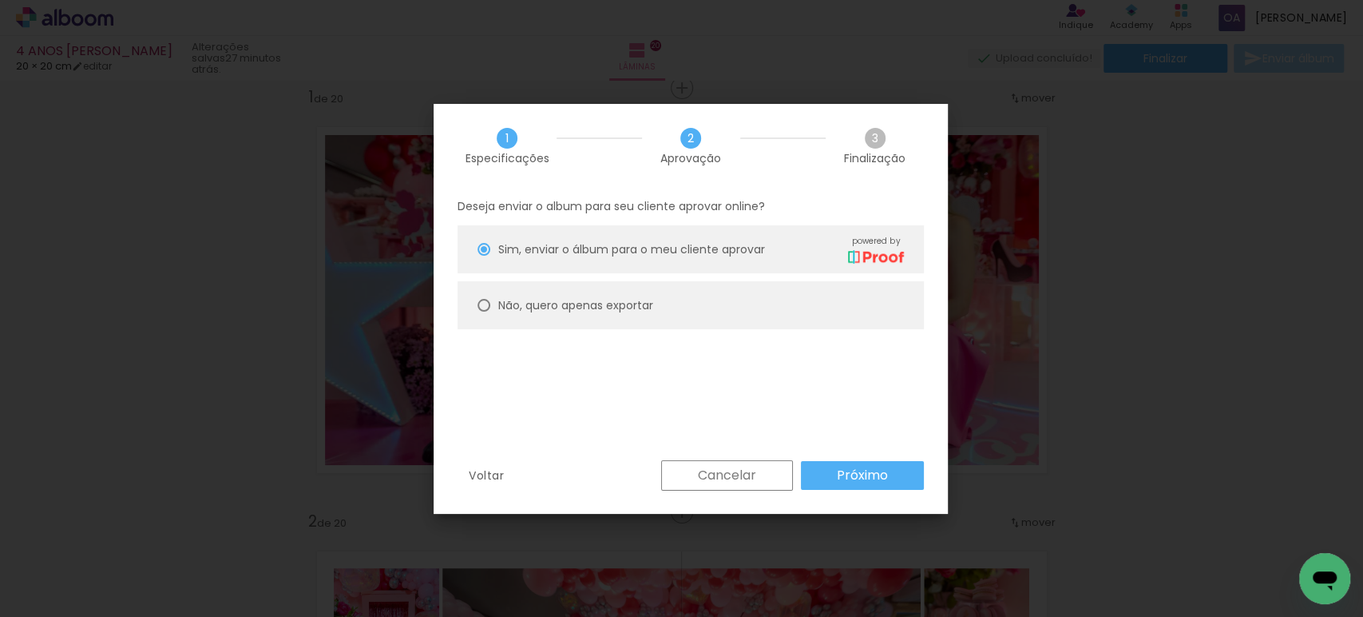
click at [0, 0] on slot "Não, quero apenas exportar" at bounding box center [0, 0] width 0 height 0
type paper-radio-button "on"
click at [514, 249] on span "Sim, enviar o álbum para o meu cliente aprovar" at bounding box center [631, 249] width 267 height 17
type paper-radio-button "on"
click at [0, 0] on slot "Próximo" at bounding box center [0, 0] width 0 height 0
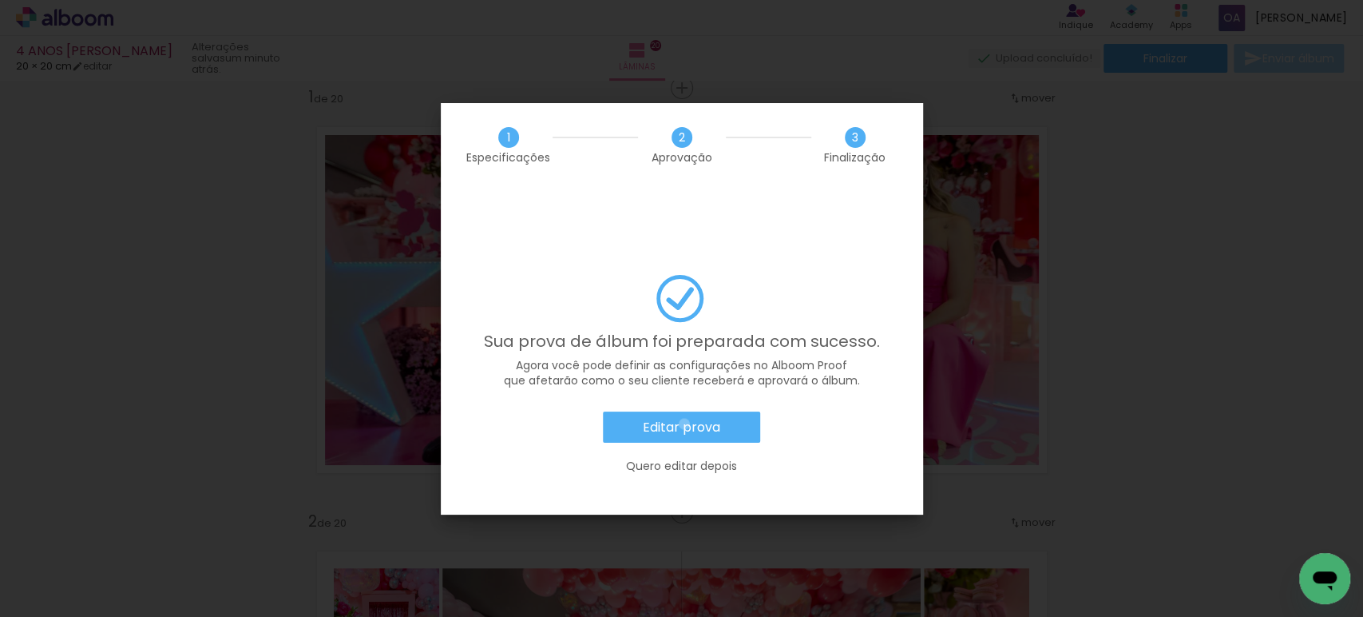
click at [0, 0] on slot "Editar prova" at bounding box center [0, 0] width 0 height 0
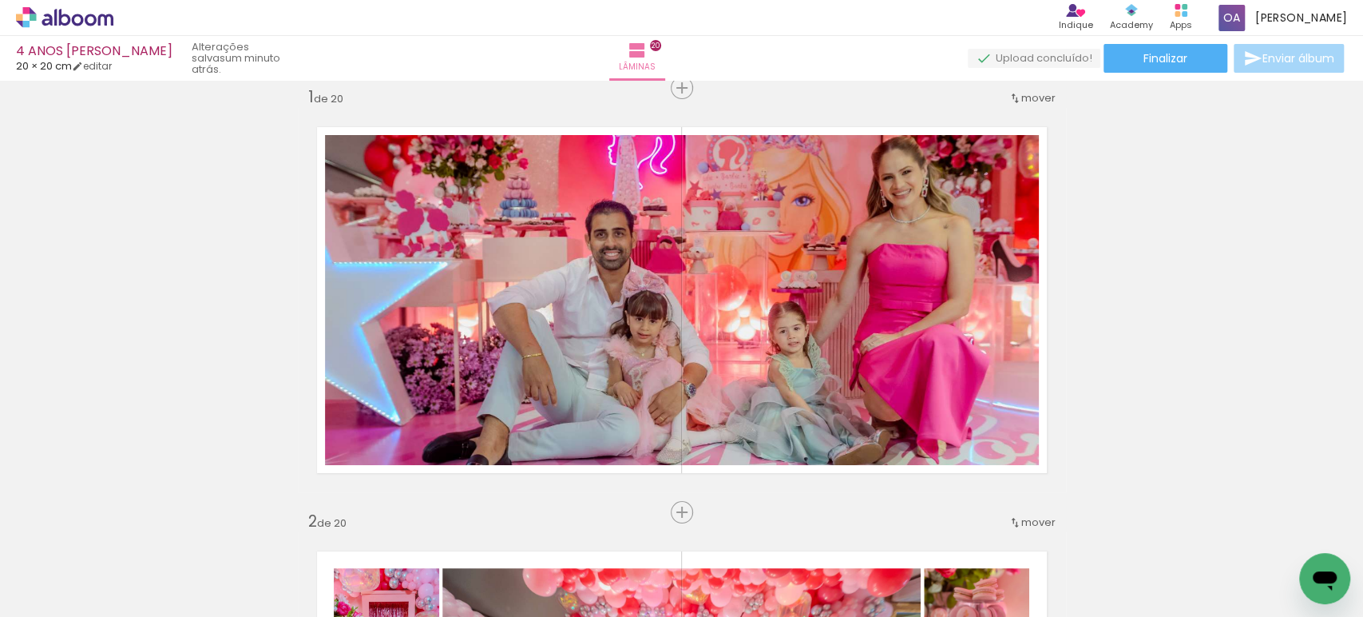
scroll to position [0, 1312]
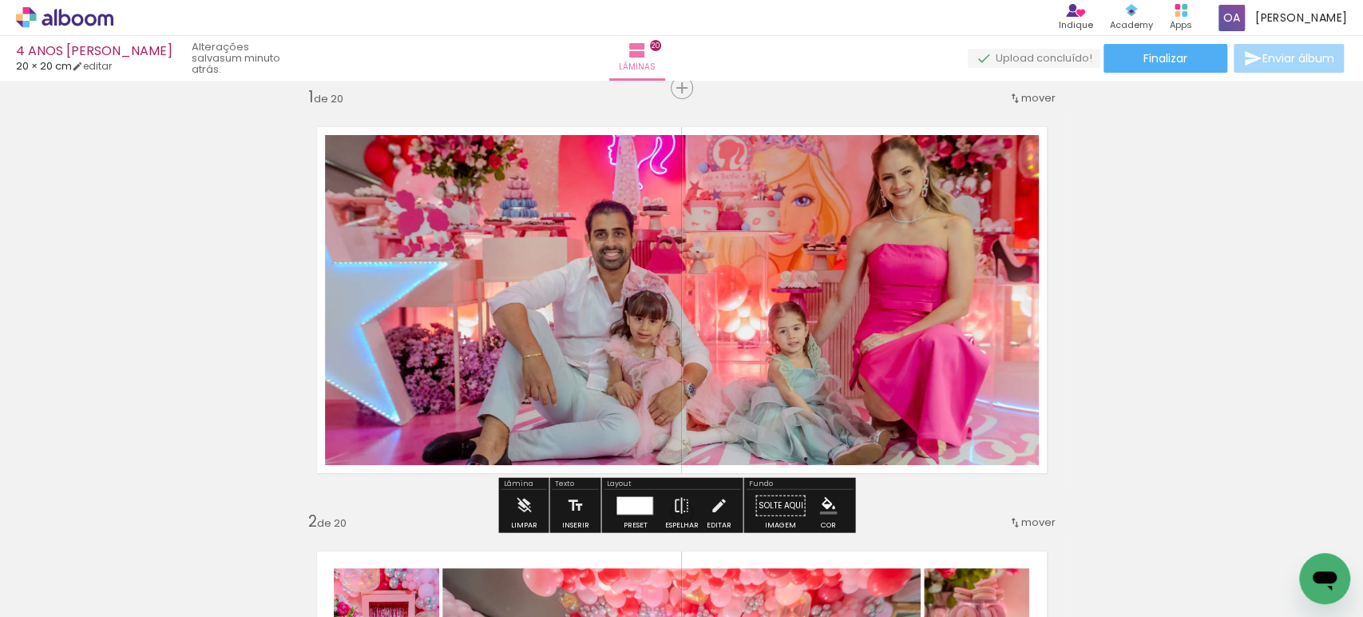
click at [666, 60] on div "Lâminas 20" at bounding box center [637, 58] width 57 height 45
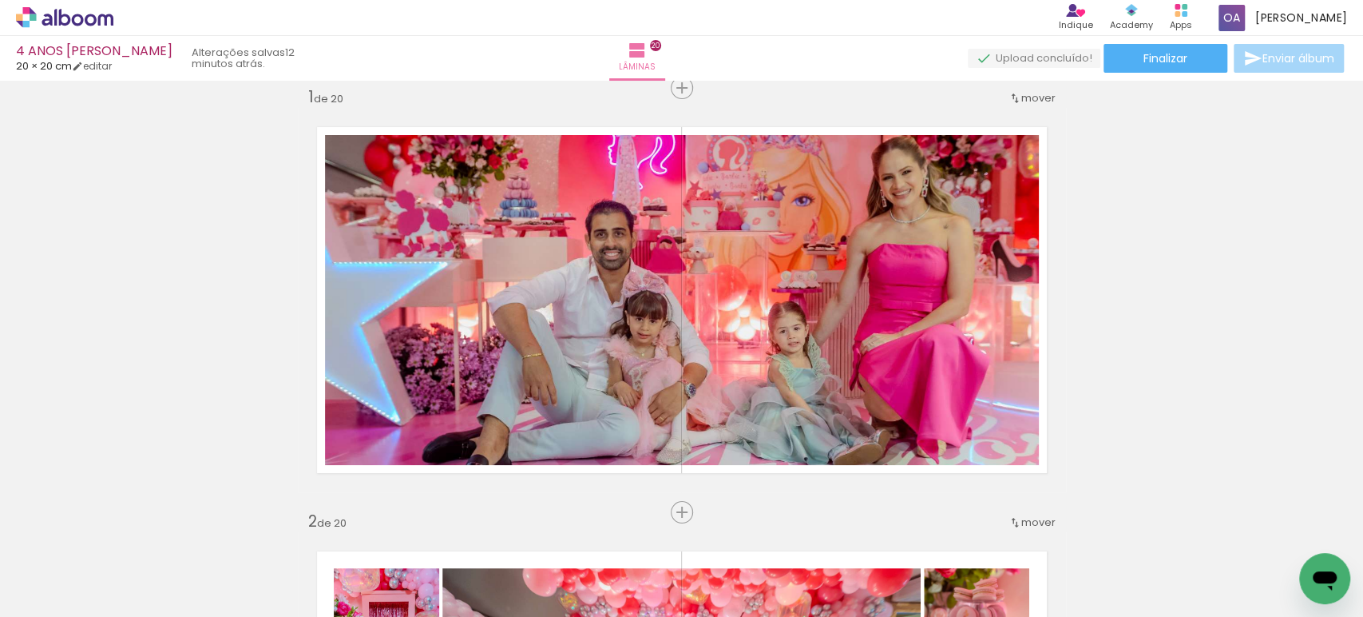
scroll to position [0, 1312]
